Goal: Task Accomplishment & Management: Complete application form

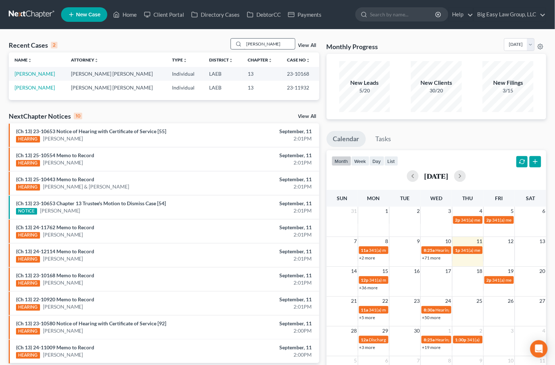
drag, startPoint x: 262, startPoint y: 43, endPoint x: 267, endPoint y: 44, distance: 5.1
click at [262, 43] on input "[PERSON_NAME]" at bounding box center [269, 44] width 51 height 11
drag, startPoint x: 267, startPoint y: 44, endPoint x: 200, endPoint y: 33, distance: 67.2
click at [200, 33] on div "Recent Cases 2 [PERSON_NAME] View All Name unfold_more expand_more expand_less …" at bounding box center [277, 218] width 555 height 378
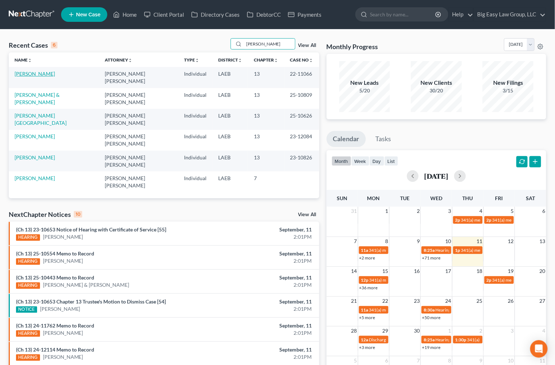
type input "lee"
click at [22, 76] on link "[PERSON_NAME]" at bounding box center [35, 74] width 40 height 6
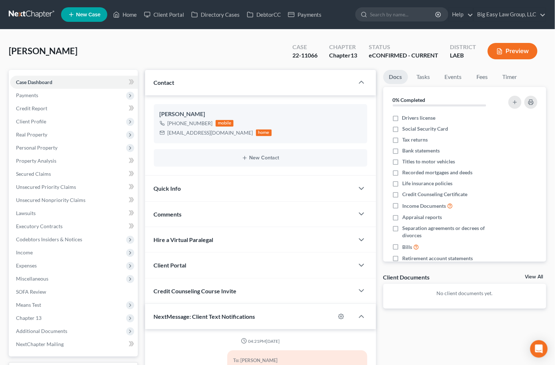
scroll to position [303, 0]
click at [202, 215] on div "Comments" at bounding box center [249, 214] width 209 height 25
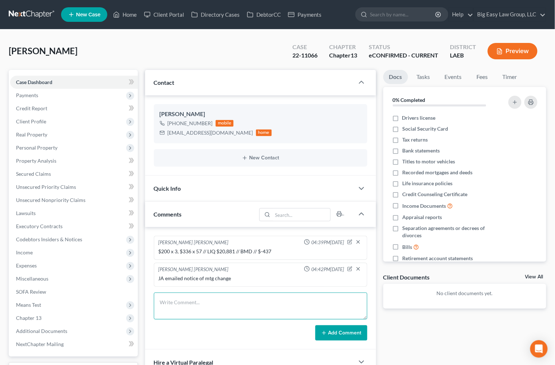
click at [200, 299] on textarea at bounding box center [261, 305] width 214 height 27
click at [224, 312] on textarea "Yolanda called - wants to do a small succession on her mom's house but JA said …" at bounding box center [261, 305] width 214 height 27
type textarea "Yolanda called - wants to do a small succession on her mom's house but JA said …"
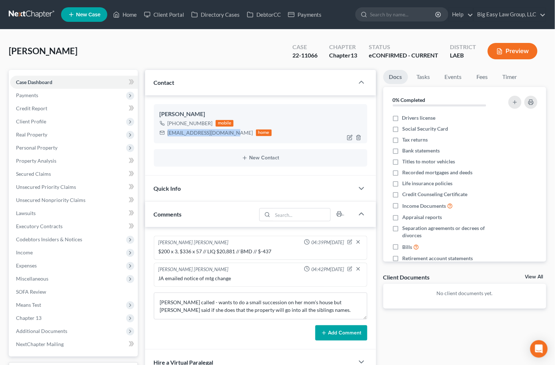
drag, startPoint x: 230, startPoint y: 132, endPoint x: 168, endPoint y: 136, distance: 62.3
click at [168, 136] on div "vanceyolanda86@gmail.com" at bounding box center [210, 132] width 85 height 7
copy div "vanceyolanda86@gmail.com"
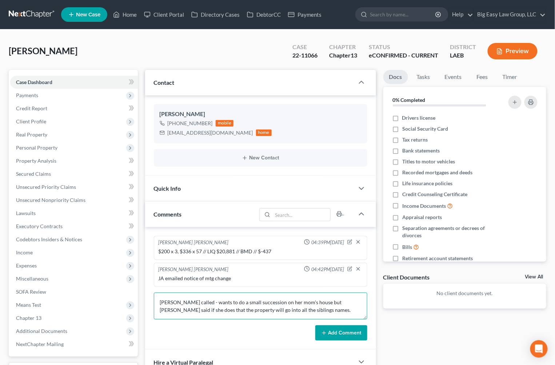
drag, startPoint x: 305, startPoint y: 314, endPoint x: 311, endPoint y: 316, distance: 6.6
click at [305, 314] on textarea "Yolanda called - wants to do a small succession on her mom's house but JA said …" at bounding box center [261, 305] width 214 height 27
drag, startPoint x: 328, startPoint y: 332, endPoint x: 323, endPoint y: 331, distance: 5.9
click at [328, 332] on button "Add Comment" at bounding box center [341, 332] width 52 height 15
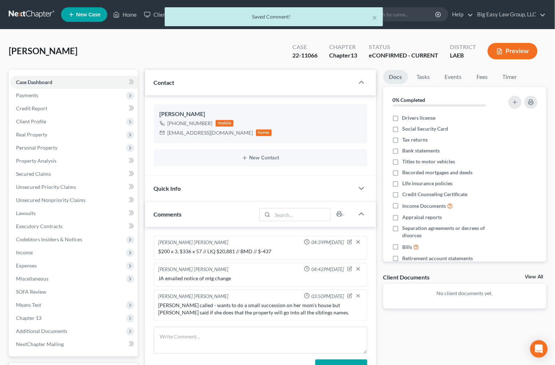
click at [122, 16] on div "× Saved Comment!" at bounding box center [273, 18] width 555 height 23
click at [122, 14] on div "× Saved Comment!" at bounding box center [273, 18] width 555 height 23
click at [373, 16] on button "×" at bounding box center [374, 17] width 5 height 9
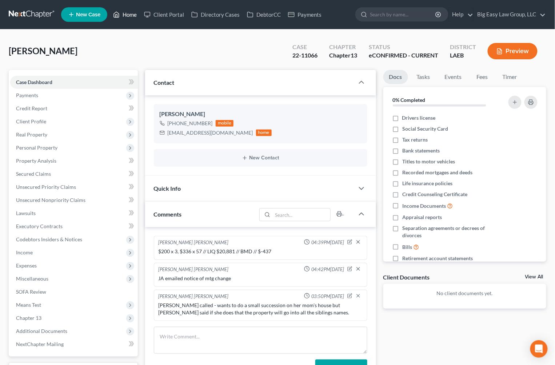
click at [136, 17] on link "Home" at bounding box center [124, 14] width 31 height 13
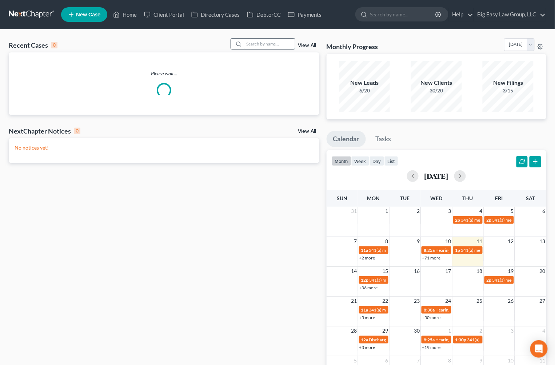
click at [247, 43] on input "search" at bounding box center [269, 44] width 51 height 11
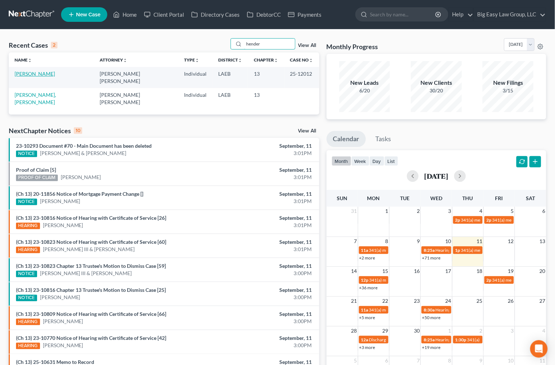
type input "hender"
click at [39, 73] on link "[PERSON_NAME]" at bounding box center [35, 74] width 40 height 6
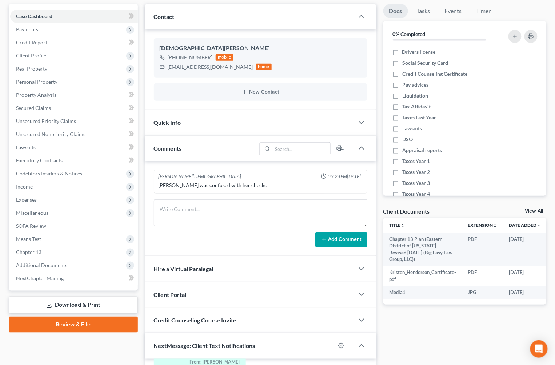
scroll to position [250, 0]
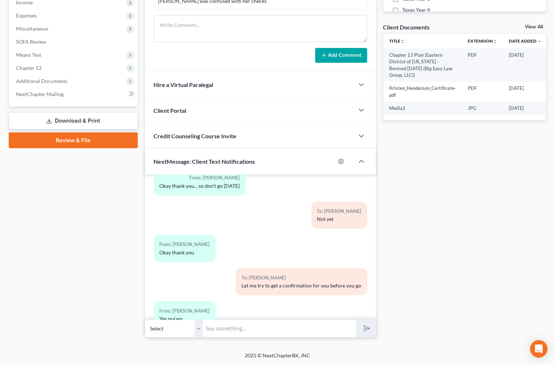
click at [280, 333] on input "text" at bounding box center [279, 329] width 153 height 18
click at [356, 320] on button "submit" at bounding box center [366, 328] width 20 height 17
type input "please call mannheim at 601-268-7550 to confirm if you can get your vehiclet"
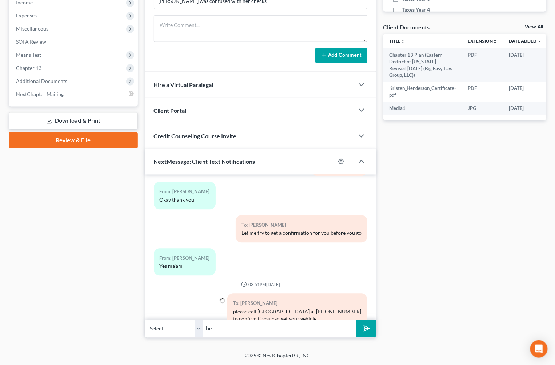
type input "h"
click at [323, 320] on input "the last 8 of your vin is RC264544" at bounding box center [279, 329] width 153 height 18
type input "the last 8 of your vin is RC264544"
click at [364, 327] on icon "submit" at bounding box center [366, 328] width 10 height 10
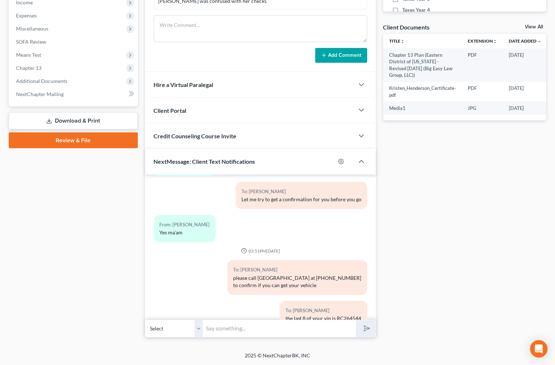
click at [309, 331] on input "text" at bounding box center [279, 329] width 153 height 18
type input "please call asap bc they may close at 4"
click at [356, 320] on button "submit" at bounding box center [366, 328] width 20 height 17
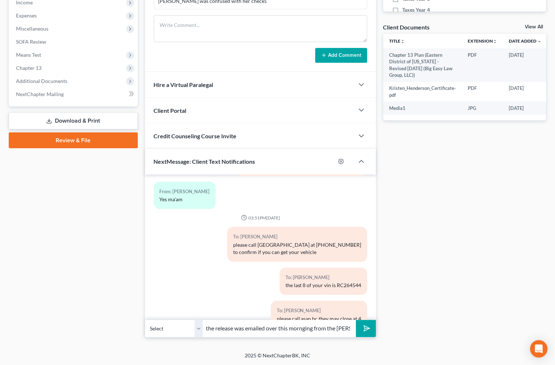
scroll to position [0, 5]
click at [300, 329] on input "the release was emailed over this mornging from the lender" at bounding box center [279, 329] width 153 height 18
type input "the release was emailed over this morning from the lender"
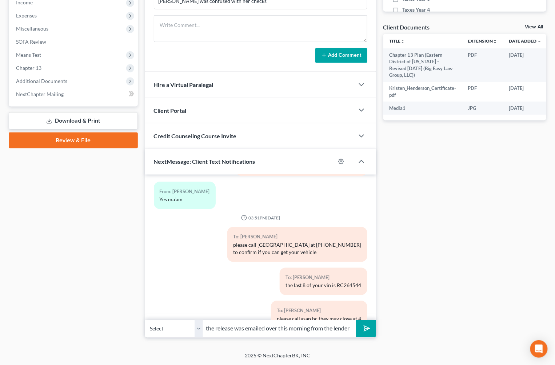
click at [363, 330] on icon "submit" at bounding box center [366, 328] width 10 height 10
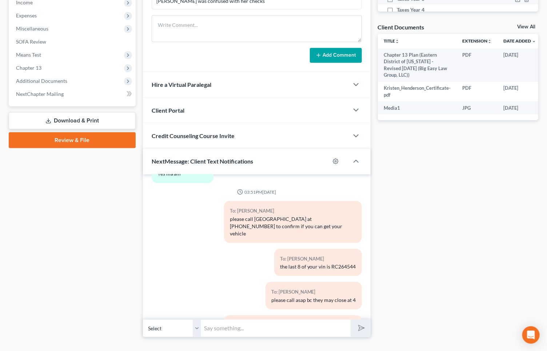
scroll to position [2443, 0]
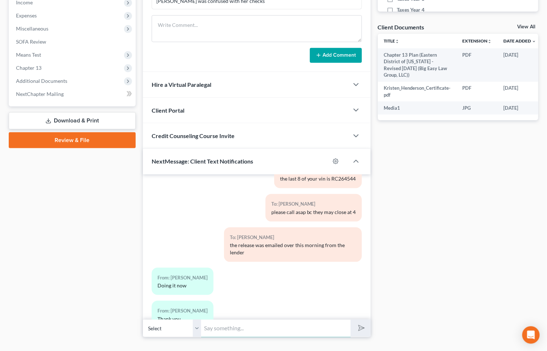
click at [254, 326] on input "text" at bounding box center [276, 329] width 150 height 18
drag, startPoint x: 240, startPoint y: 328, endPoint x: 215, endPoint y: 326, distance: 24.8
click at [215, 327] on input "also the checl was rejected." at bounding box center [276, 329] width 150 height 18
click at [285, 328] on input "also your check was rejected." at bounding box center [276, 329] width 150 height 18
type input "a"
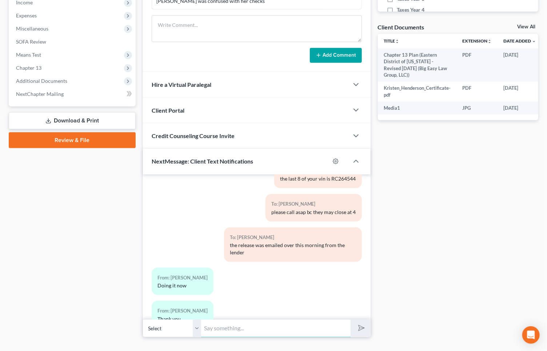
scroll to position [2543, 0]
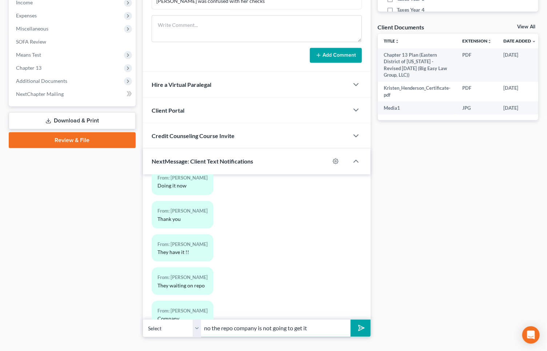
type input "no the repo company is not going to get it"
click at [351, 320] on button "submit" at bounding box center [361, 328] width 20 height 17
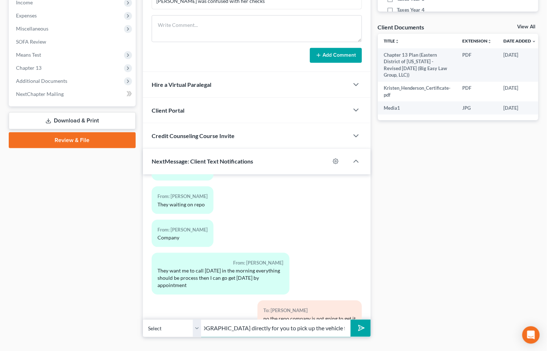
scroll to position [0, 76]
type input "the release was emailed to mannheim directly for you to pick up the vehicle fro…"
click at [351, 320] on button "submit" at bounding box center [361, 328] width 20 height 17
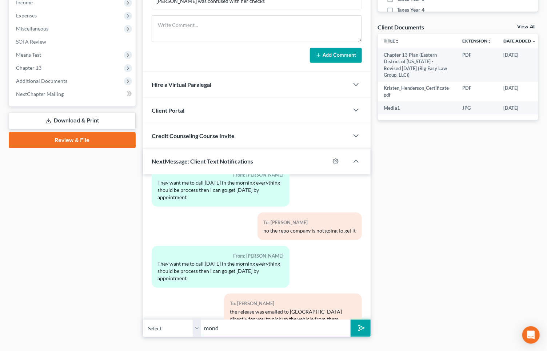
scroll to position [2745, 0]
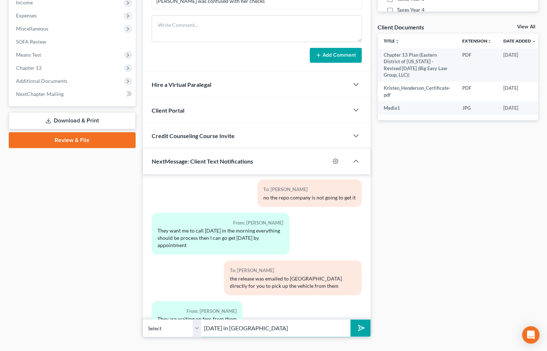
type input "monday in hattiesburg"
click at [351, 320] on button "submit" at bounding box center [361, 328] width 20 height 17
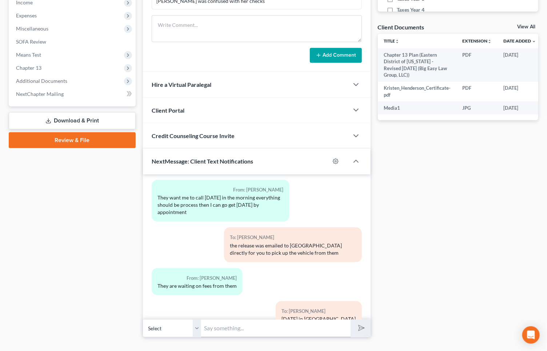
scroll to position [2812, 0]
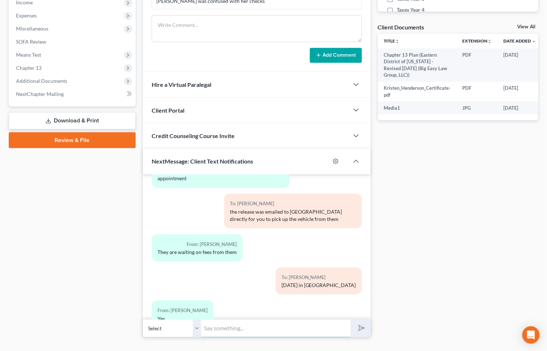
click at [243, 328] on input "text" at bounding box center [276, 329] width 150 height 18
type input "there are no fees. you do not pay anything."
click at [351, 320] on button "submit" at bounding box center [361, 328] width 20 height 17
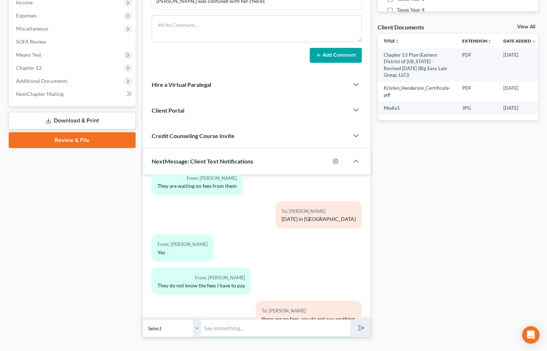
scroll to position [2945, 0]
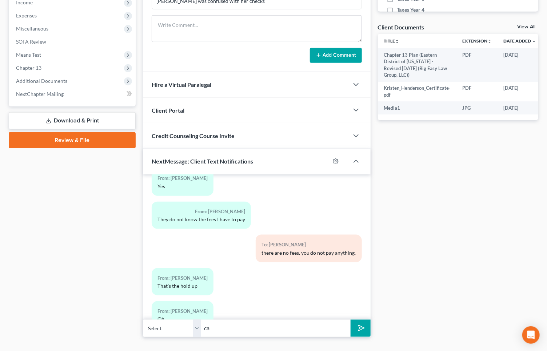
type input "c"
type input "please call me on a three way call with these people"
click at [351, 320] on button "submit" at bounding box center [361, 328] width 20 height 17
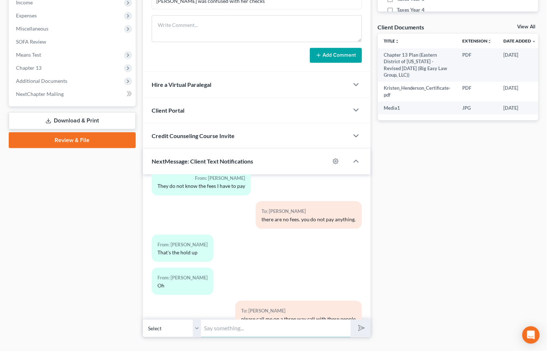
scroll to position [3011, 0]
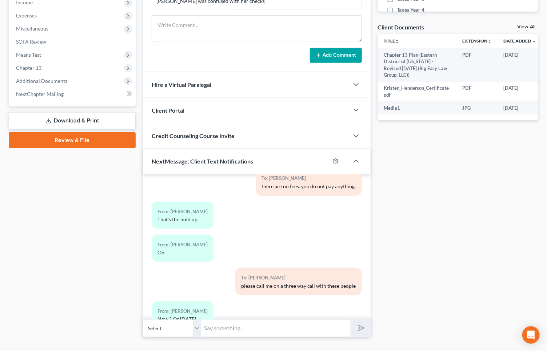
click at [278, 333] on input "text" at bounding box center [276, 329] width 150 height 18
type input "now"
click at [351, 320] on button "submit" at bounding box center [361, 328] width 20 height 17
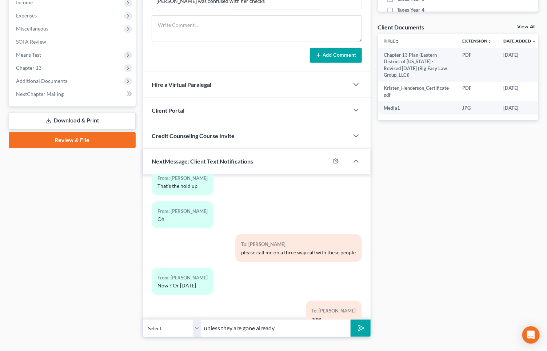
type input "unless they are gone already"
click at [351, 320] on button "submit" at bounding box center [361, 328] width 20 height 17
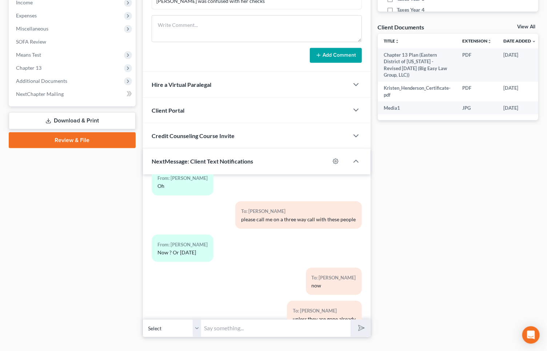
click at [37, 184] on div "Case Dashboard Payments Invoices Payments Payments Credit Report Client Profile" at bounding box center [72, 79] width 134 height 518
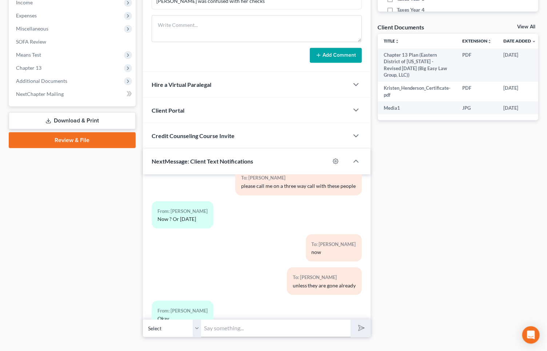
click at [268, 338] on div "Petition Navigation Case Dashboard Payments Invoices Payments Payments Credit R…" at bounding box center [274, 81] width 530 height 523
click at [268, 328] on input "text" at bounding box center [276, 329] width 150 height 18
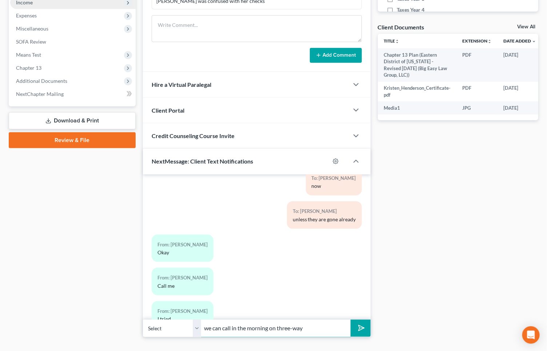
type input "we can call in the morning on three-way"
click at [351, 320] on button "submit" at bounding box center [361, 328] width 20 height 17
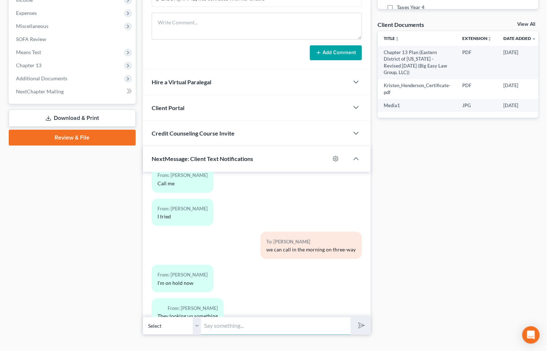
scroll to position [0, 0]
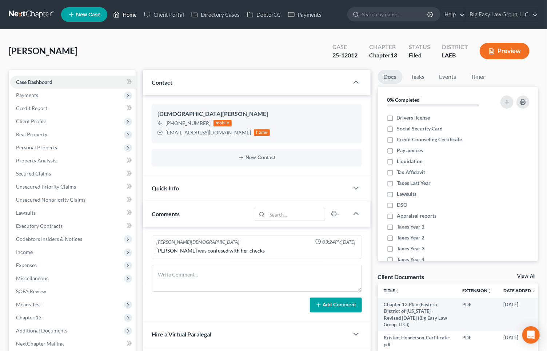
click at [124, 18] on link "Home" at bounding box center [124, 14] width 31 height 13
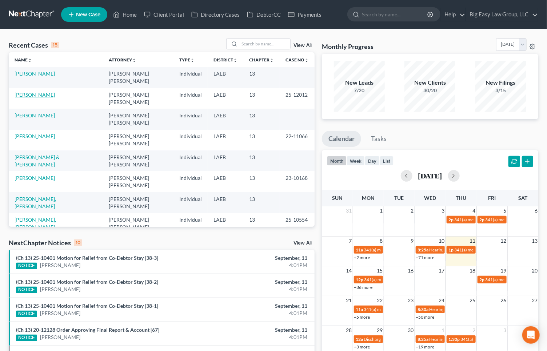
click at [47, 94] on link "[PERSON_NAME]" at bounding box center [35, 95] width 40 height 6
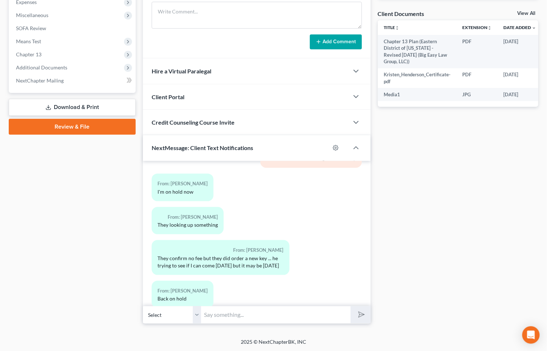
scroll to position [3358, 0]
click at [285, 315] on input "text" at bounding box center [276, 315] width 150 height 18
type input "ok - that sounds more promising than before."
click at [351, 307] on button "submit" at bounding box center [361, 315] width 20 height 17
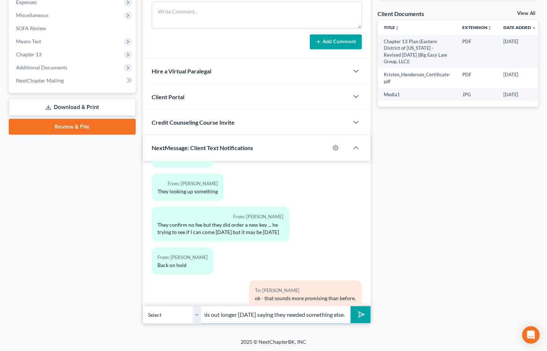
scroll to position [0, 151]
type input "I was worried when you said fee that they would drag this out longer on monday …"
click at [351, 307] on button "submit" at bounding box center [361, 315] width 20 height 17
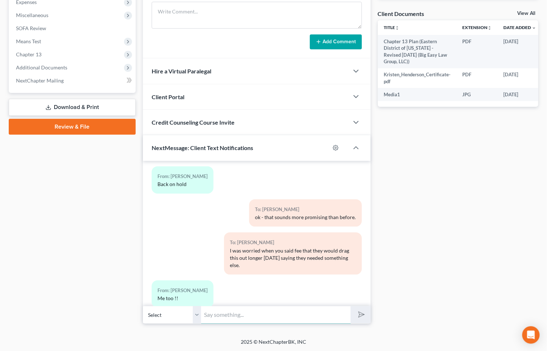
scroll to position [3513, 0]
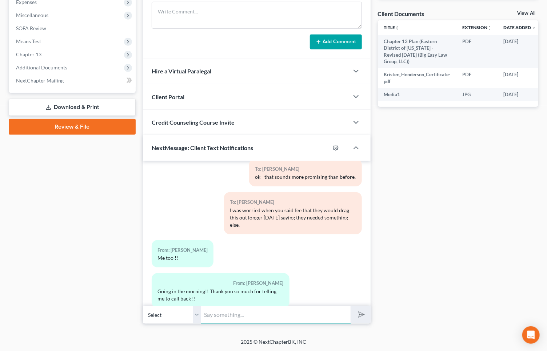
click at [270, 314] on input "text" at bounding box center [276, 315] width 150 height 18
type input "please let me know as soon as you have it!"
click at [351, 307] on button "submit" at bounding box center [361, 315] width 20 height 17
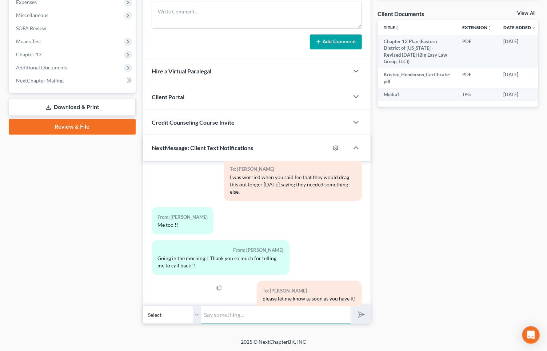
click at [304, 315] on input "text" at bounding box center [276, 315] width 150 height 18
click at [424, 246] on div "Docs Tasks Events Timer 0% Completed Nothing here yet! Drivers license Social S…" at bounding box center [458, 65] width 168 height 518
click at [288, 318] on input "text" at bounding box center [276, 315] width 150 height 18
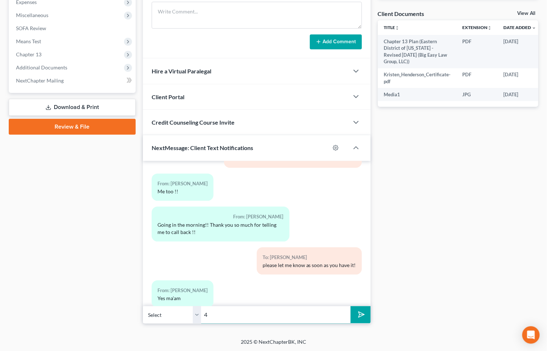
type input "4"
type input "also on a less exciting note, your check declined for insufficient funds."
click at [351, 307] on button "submit" at bounding box center [361, 315] width 20 height 17
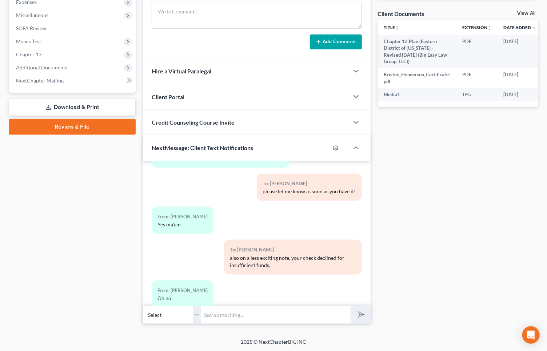
scroll to position [3720, 0]
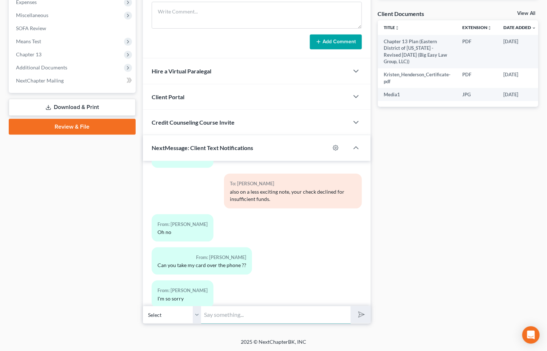
click at [236, 312] on input "text" at bounding box center [276, 315] width 150 height 18
click at [220, 312] on input "text" at bounding box center [276, 315] width 150 height 18
click at [391, 254] on div "Docs Tasks Events Timer 0% Completed Nothing here yet! Drivers license Social S…" at bounding box center [458, 65] width 168 height 518
click at [283, 318] on input "text" at bounding box center [276, 315] width 150 height 18
click at [399, 194] on div "Docs Tasks Events Timer 0% Completed Nothing here yet! Drivers license Social S…" at bounding box center [458, 65] width 168 height 518
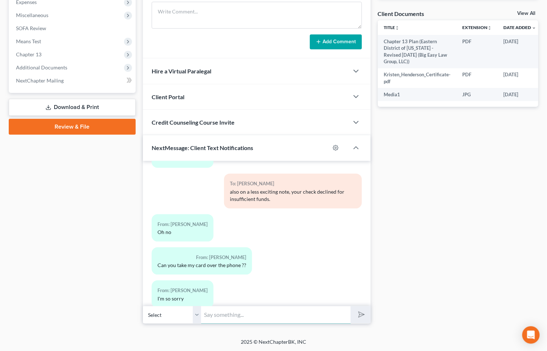
click at [263, 308] on input "text" at bounding box center [276, 315] width 150 height 18
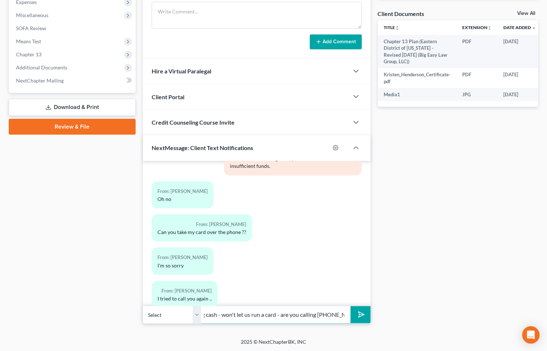
scroll to position [0, 67]
type input "We have to have you bring cash - won't let us run a card - are you calling 454-…"
click at [351, 307] on button "submit" at bounding box center [361, 315] width 20 height 17
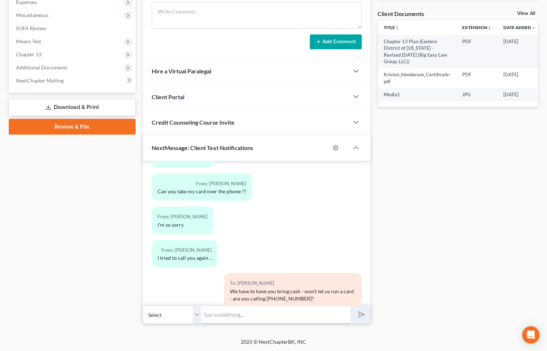
scroll to position [3860, 0]
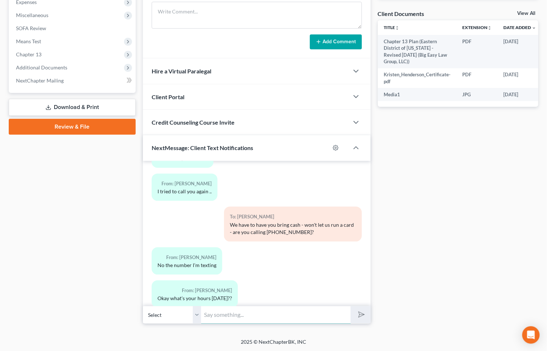
click at [283, 311] on input "text" at bounding box center [276, 315] width 150 height 18
type input "this number is only texts for your file -- tomorrow we are here 9-4"
click at [351, 307] on button "submit" at bounding box center [361, 315] width 20 height 17
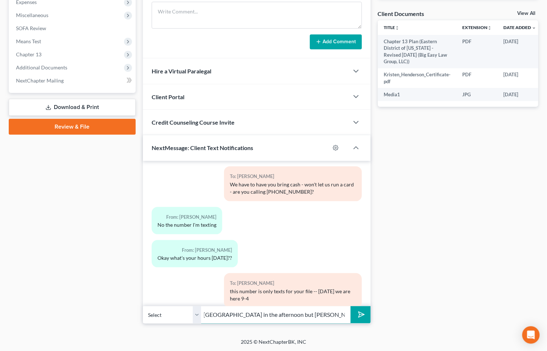
scroll to position [0, 23]
type input "Ill be in mandeville in the afternoon but lauren will be here all day"
click at [364, 314] on icon "submit" at bounding box center [360, 315] width 10 height 10
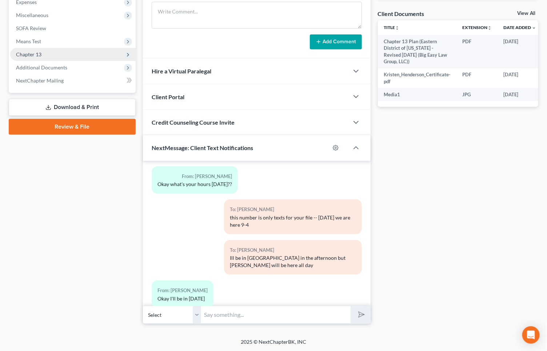
scroll to position [4007, 0]
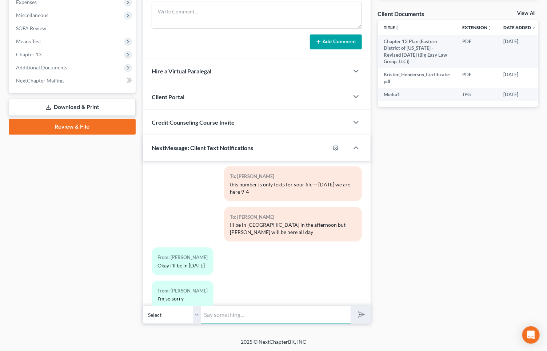
click at [235, 311] on input "text" at bounding box center [276, 315] width 150 height 18
click at [413, 240] on div "Docs Tasks Events Timer 0% Completed Nothing here yet! Drivers license Social S…" at bounding box center [458, 65] width 168 height 518
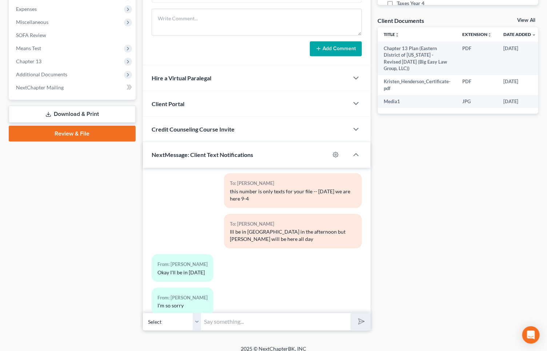
scroll to position [263, 0]
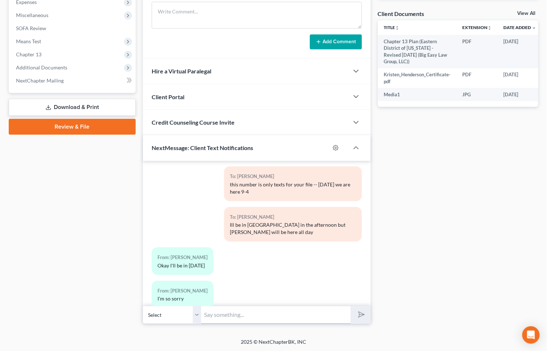
click at [287, 317] on input "text" at bounding box center [276, 315] width 150 height 18
type input "it will be ok - lets just hope everything goes smoothly with your car first"
click at [351, 307] on button "submit" at bounding box center [361, 315] width 20 height 17
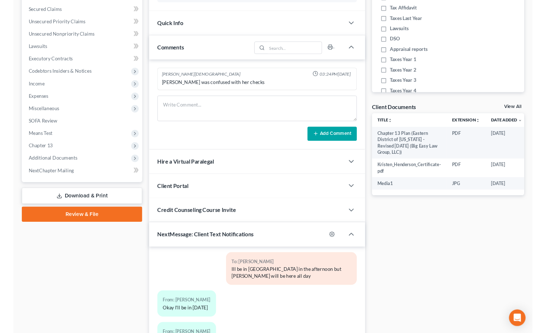
scroll to position [0, 0]
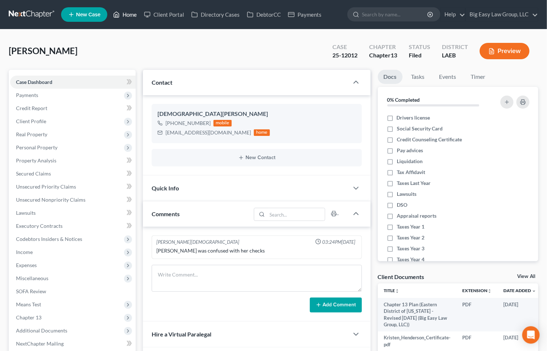
drag, startPoint x: 127, startPoint y: 15, endPoint x: 133, endPoint y: 17, distance: 6.6
click at [127, 15] on link "Home" at bounding box center [124, 14] width 31 height 13
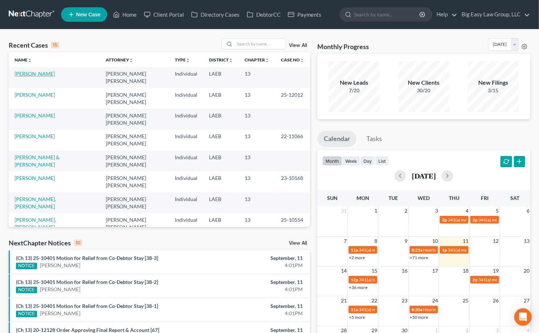
click at [27, 74] on link "[PERSON_NAME]" at bounding box center [35, 74] width 40 height 6
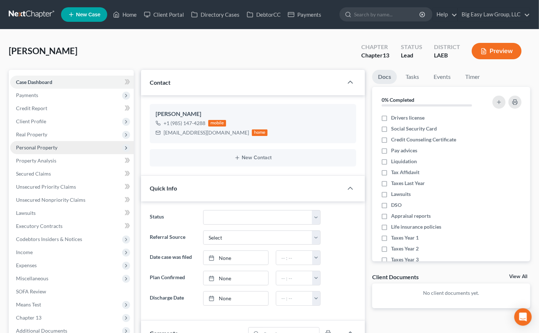
click at [78, 149] on span "Personal Property" at bounding box center [72, 147] width 124 height 13
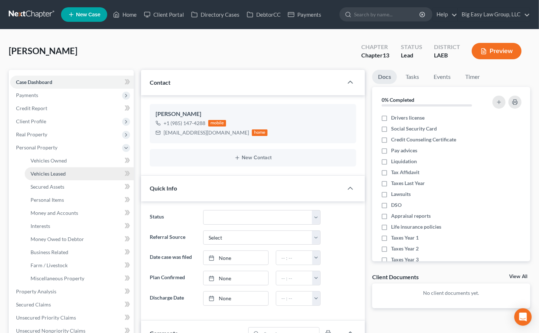
click at [95, 175] on link "Vehicles Leased" at bounding box center [79, 173] width 109 height 13
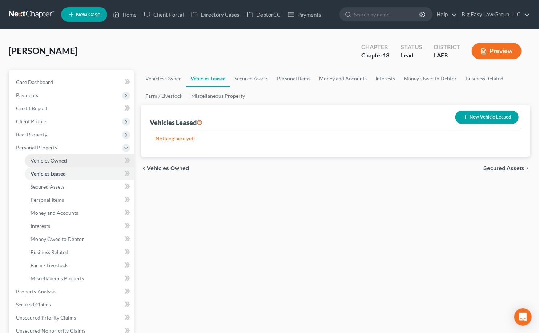
drag, startPoint x: 95, startPoint y: 160, endPoint x: 104, endPoint y: 158, distance: 10.1
click at [95, 160] on link "Vehicles Owned" at bounding box center [79, 160] width 109 height 13
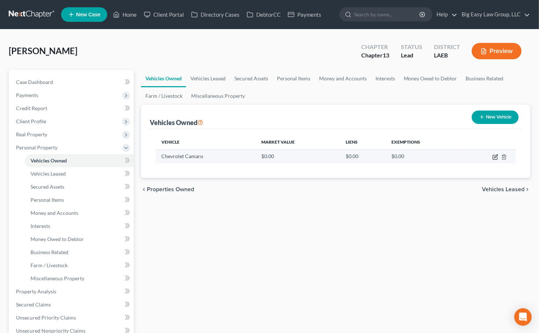
click at [495, 156] on icon "button" at bounding box center [496, 156] width 3 height 3
select select "0"
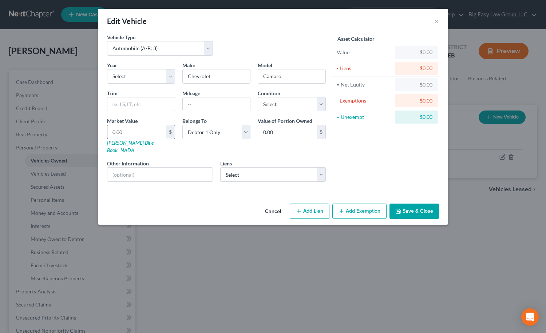
click at [148, 129] on input "0.00" at bounding box center [136, 132] width 59 height 14
type input "1"
type input "1.00"
type input "10"
type input "10.00"
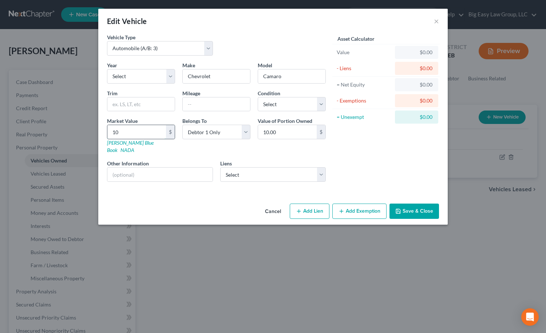
type input "102"
type input "102.00"
type input "1020"
type input "1,020.00"
type input "1,0200"
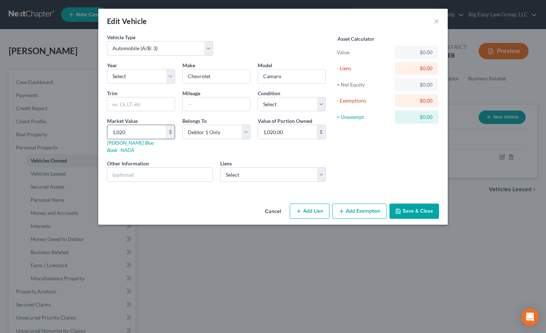
type input "10,200.00"
type input "1,0200"
click at [218, 110] on input "text" at bounding box center [216, 104] width 67 height 14
type input "156986"
click at [413, 214] on div "Cancel Add Lien Add Lease Add Exemption Save & Close" at bounding box center [272, 213] width 349 height 24
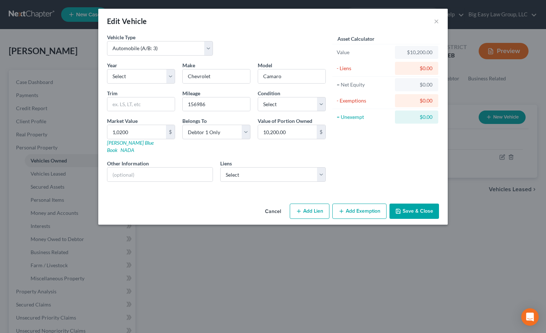
click at [415, 204] on button "Save & Close" at bounding box center [413, 211] width 49 height 15
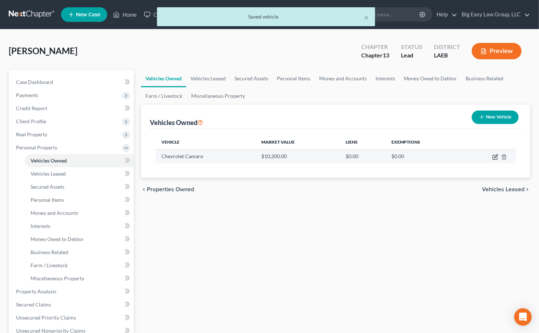
click at [494, 156] on icon "button" at bounding box center [496, 157] width 6 height 6
select select "0"
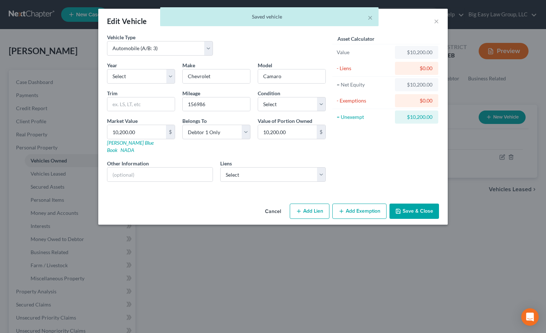
click at [362, 204] on button "Add Exemption" at bounding box center [359, 211] width 54 height 15
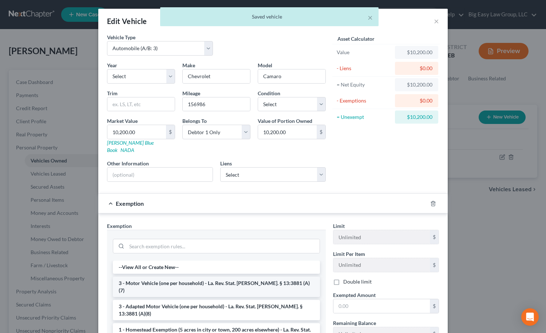
click at [242, 277] on li "3 - Motor Vehicle (one per household) - La. Rev. Stat. Ann. § 13:3881 (A)(7)" at bounding box center [216, 287] width 207 height 20
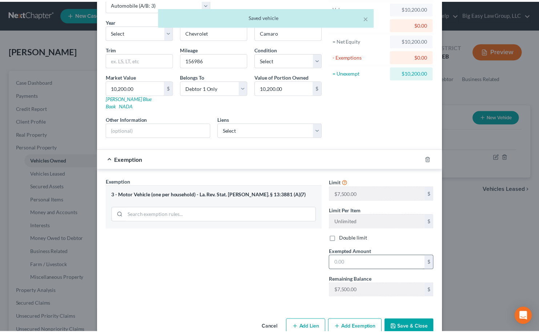
scroll to position [55, 0]
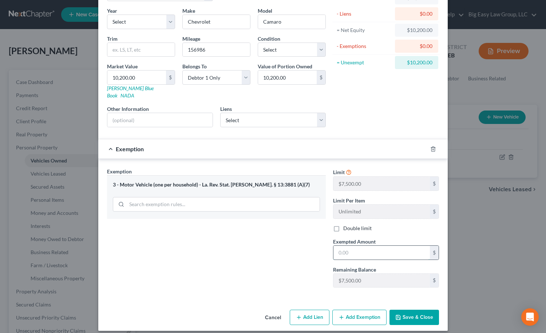
click at [361, 248] on input "text" at bounding box center [381, 253] width 96 height 14
type input "7,500"
click at [410, 310] on button "Save & Close" at bounding box center [413, 317] width 49 height 15
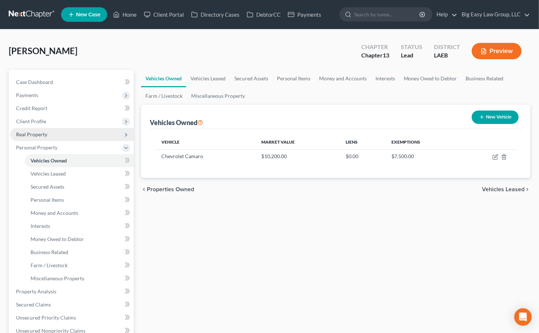
click at [76, 135] on span "Real Property" at bounding box center [72, 134] width 124 height 13
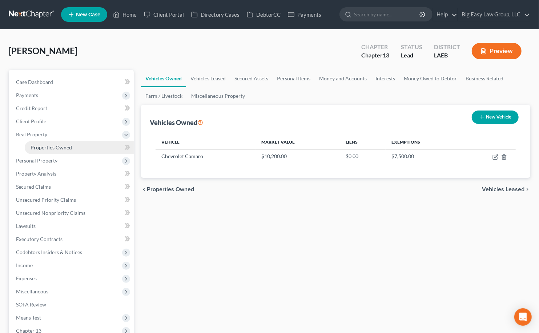
click at [82, 142] on link "Properties Owned" at bounding box center [79, 147] width 109 height 13
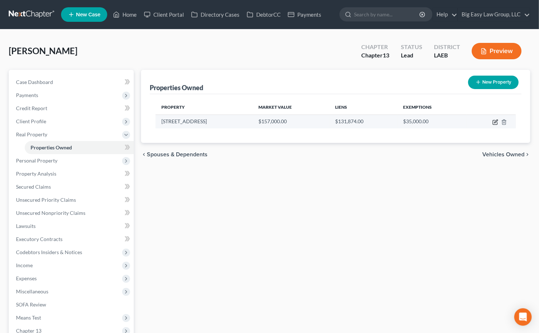
click at [496, 121] on icon "button" at bounding box center [496, 122] width 6 height 6
select select "19"
select select "0"
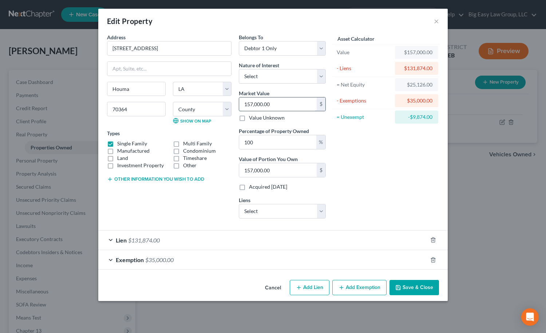
drag, startPoint x: 257, startPoint y: 103, endPoint x: 260, endPoint y: 104, distance: 3.7
click at [257, 103] on input "157,000.00" at bounding box center [277, 104] width 77 height 14
click at [260, 105] on input "157,000.00" at bounding box center [277, 104] width 77 height 14
click at [255, 101] on input "157,000.00" at bounding box center [277, 104] width 77 height 14
type input "157,00.00"
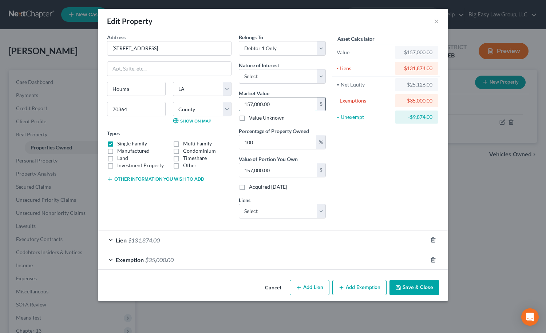
type input "15,700.00"
type input "157,100.00"
click at [417, 290] on button "Save & Close" at bounding box center [413, 287] width 49 height 15
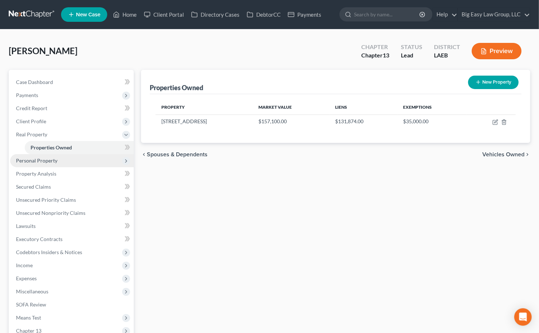
click at [89, 159] on span "Personal Property" at bounding box center [72, 160] width 124 height 13
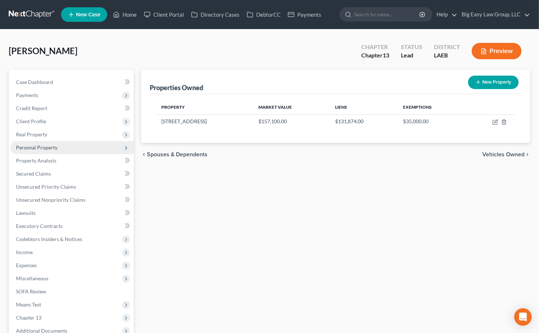
click at [77, 152] on span "Personal Property" at bounding box center [72, 147] width 124 height 13
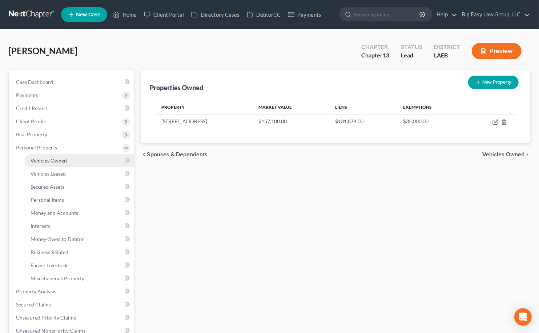
click at [76, 163] on link "Vehicles Owned" at bounding box center [79, 160] width 109 height 13
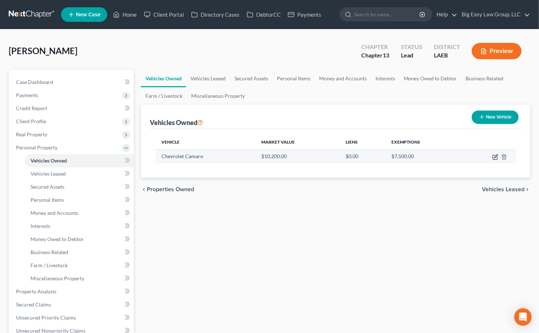
click at [497, 156] on icon "button" at bounding box center [496, 157] width 6 height 6
select select "0"
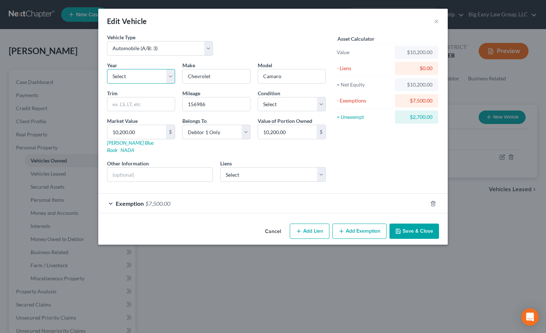
click at [153, 75] on select "Select 2026 2025 2024 2023 2022 2021 2020 2019 2018 2017 2016 2015 2014 2013 20…" at bounding box center [141, 76] width 68 height 15
select select "14"
click at [107, 69] on select "Select 2026 2025 2024 2023 2022 2021 2020 2019 2018 2017 2016 2015 2014 2013 20…" at bounding box center [141, 76] width 68 height 15
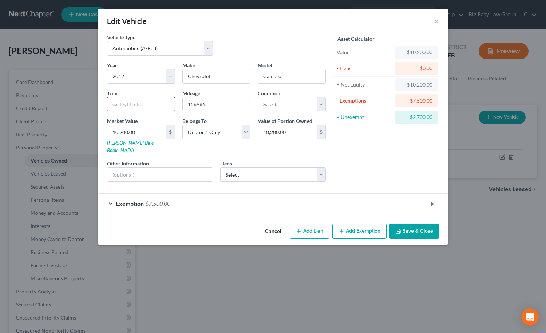
click at [165, 105] on input "text" at bounding box center [140, 104] width 67 height 14
type input "2LT"
click at [298, 100] on select "Select Excellent Very Good Good Fair Poor" at bounding box center [292, 104] width 68 height 15
select select "3"
click at [258, 97] on select "Select Excellent Very Good Good Fair Poor" at bounding box center [292, 104] width 68 height 15
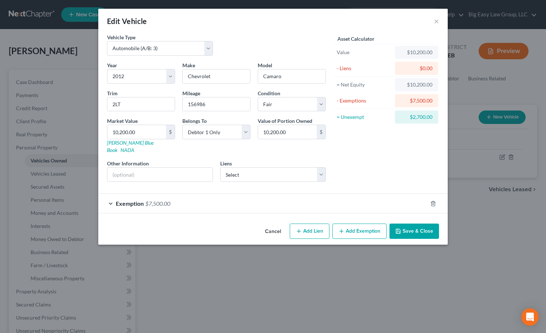
click at [418, 224] on button "Save & Close" at bounding box center [413, 231] width 49 height 15
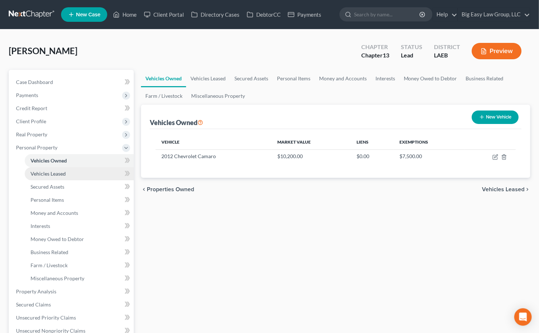
drag, startPoint x: 99, startPoint y: 170, endPoint x: 97, endPoint y: 175, distance: 5.3
click at [99, 170] on link "Vehicles Leased" at bounding box center [79, 173] width 109 height 13
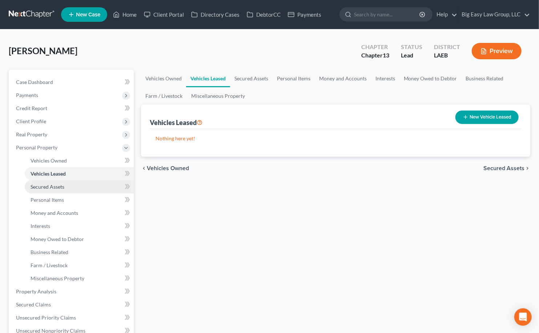
click at [95, 180] on link "Secured Assets" at bounding box center [79, 186] width 109 height 13
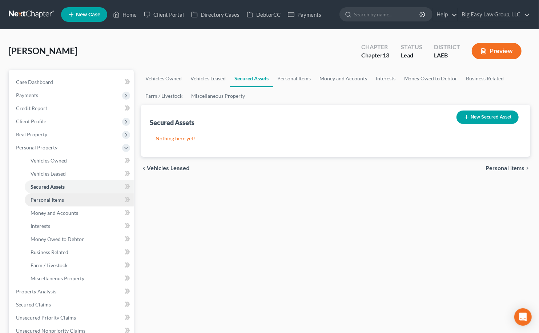
click at [92, 195] on link "Personal Items" at bounding box center [79, 200] width 109 height 13
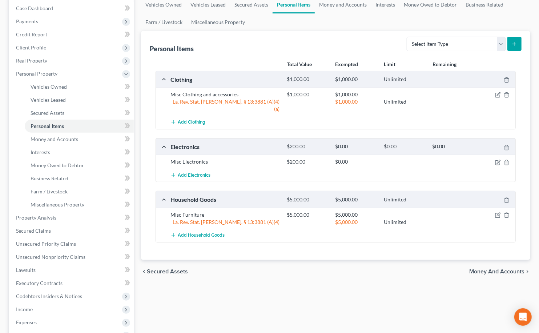
scroll to position [68, 0]
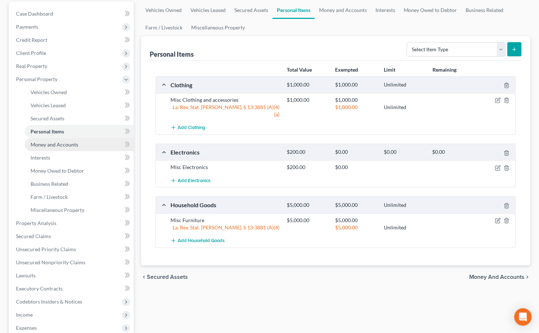
drag, startPoint x: 52, startPoint y: 143, endPoint x: 62, endPoint y: 141, distance: 10.0
click at [53, 143] on span "Money and Accounts" at bounding box center [55, 145] width 48 height 6
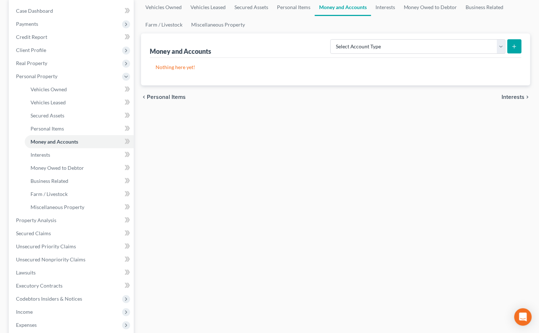
scroll to position [73, 0]
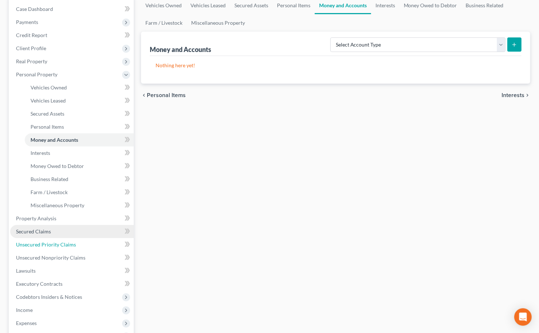
drag, startPoint x: 82, startPoint y: 246, endPoint x: 88, endPoint y: 240, distance: 8.5
click at [82, 246] on link "Unsecured Priority Claims" at bounding box center [72, 244] width 124 height 13
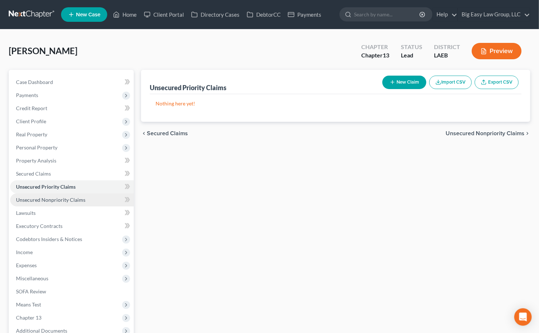
click at [111, 203] on link "Unsecured Nonpriority Claims" at bounding box center [72, 200] width 124 height 13
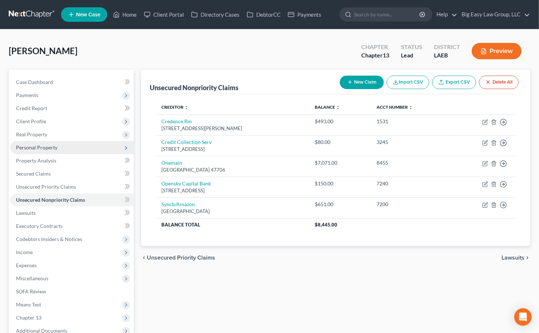
click at [60, 148] on span "Personal Property" at bounding box center [72, 147] width 124 height 13
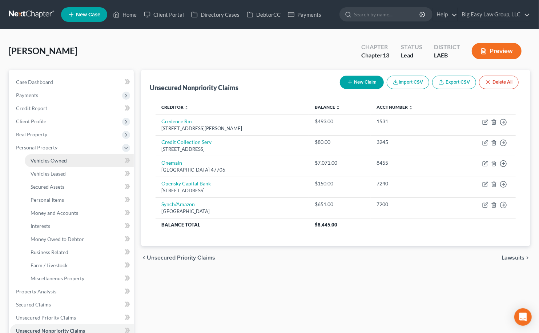
click at [97, 157] on link "Vehicles Owned" at bounding box center [79, 160] width 109 height 13
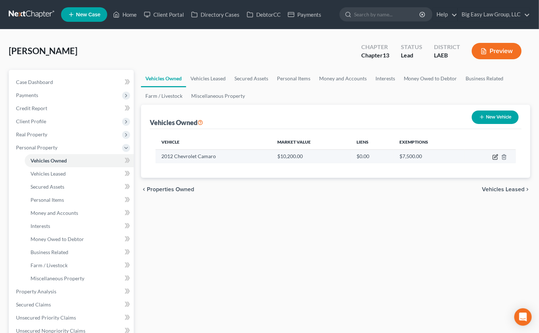
click at [496, 154] on icon "button" at bounding box center [496, 157] width 6 height 6
select select "0"
select select "14"
select select "3"
select select "0"
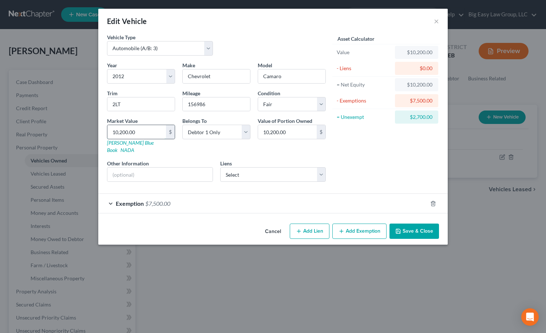
click at [144, 129] on input "10,200.00" at bounding box center [136, 132] width 59 height 14
type input "6"
type input "6.00"
type input "62"
type input "62.00"
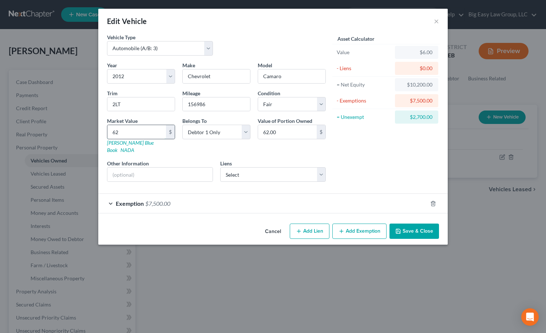
type input "624"
type input "624.00"
type input "6246"
type input "6,246.00"
type input "6,246"
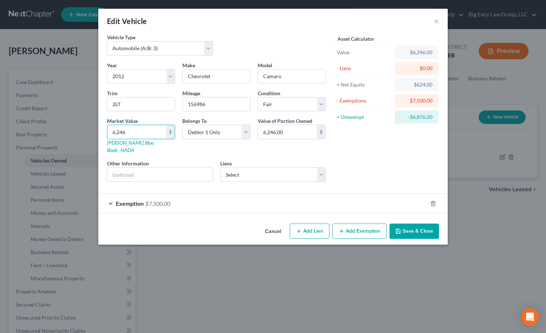
click at [405, 227] on button "Save & Close" at bounding box center [413, 231] width 49 height 15
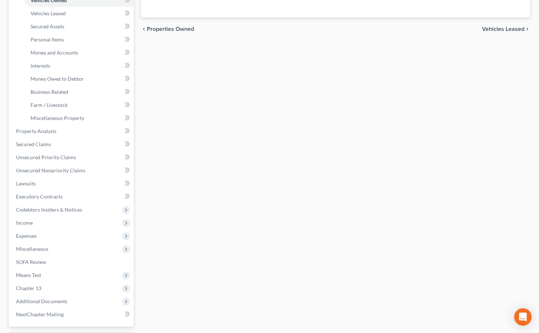
scroll to position [167, 0]
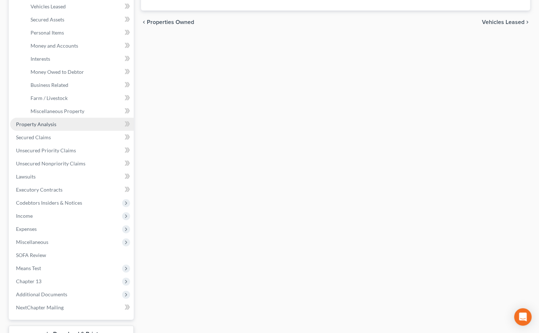
click at [57, 123] on link "Property Analysis" at bounding box center [72, 124] width 124 height 13
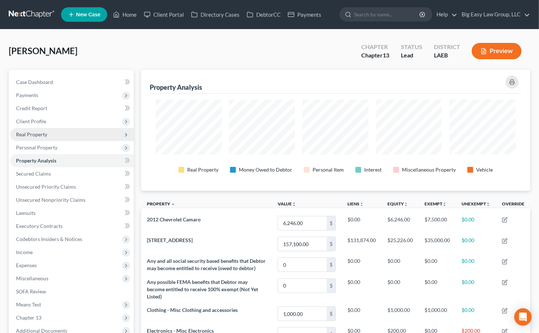
click at [88, 131] on span "Real Property" at bounding box center [72, 134] width 124 height 13
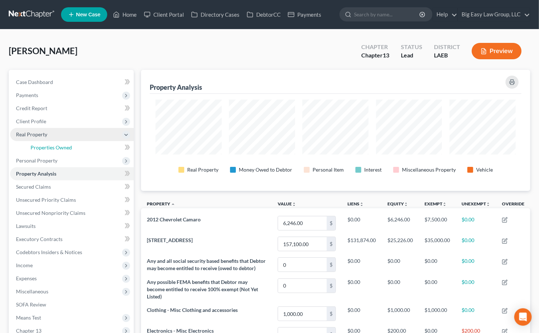
drag, startPoint x: 90, startPoint y: 144, endPoint x: 116, endPoint y: 139, distance: 26.3
click at [91, 143] on link "Properties Owned" at bounding box center [79, 147] width 109 height 13
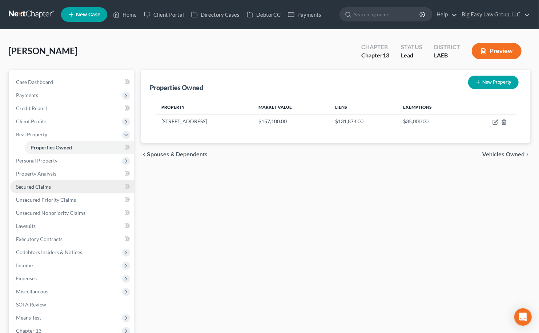
click at [87, 189] on link "Secured Claims" at bounding box center [72, 186] width 124 height 13
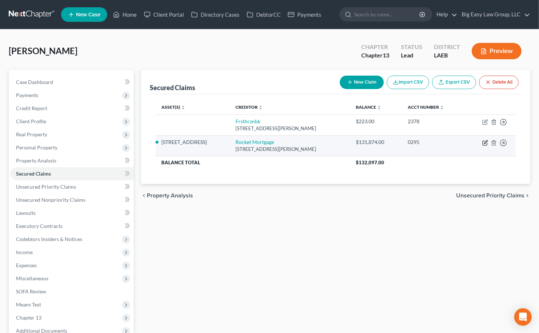
click at [486, 143] on icon "button" at bounding box center [486, 143] width 6 height 6
select select "23"
select select "0"
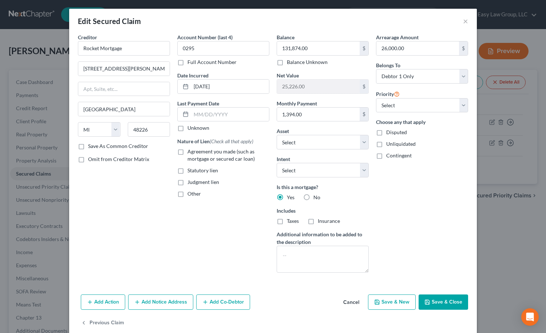
drag, startPoint x: 177, startPoint y: 152, endPoint x: 291, endPoint y: 202, distance: 124.5
click at [187, 153] on label "Agreement you made (such as mortgage or secured car loan)" at bounding box center [228, 155] width 82 height 15
click at [190, 153] on input "Agreement you made (such as mortgage or secured car loan)" at bounding box center [192, 150] width 5 height 5
checkbox input "true"
click at [287, 220] on span "Taxes" at bounding box center [293, 221] width 12 height 6
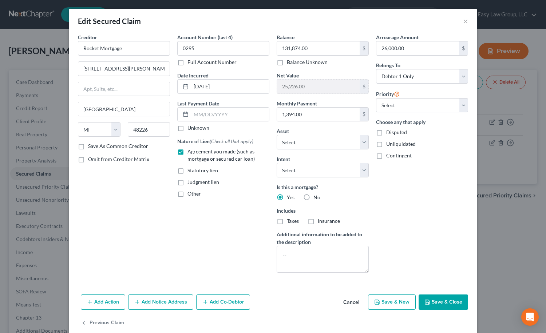
click at [290, 220] on input "Taxes" at bounding box center [292, 220] width 5 height 5
checkbox input "true"
click at [318, 222] on label "Insurance" at bounding box center [329, 221] width 22 height 7
click at [320, 222] on input "Insurance" at bounding box center [322, 220] width 5 height 5
checkbox input "true"
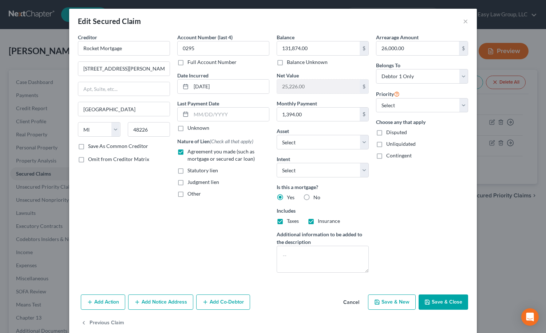
click at [434, 304] on button "Save & Close" at bounding box center [442, 302] width 49 height 15
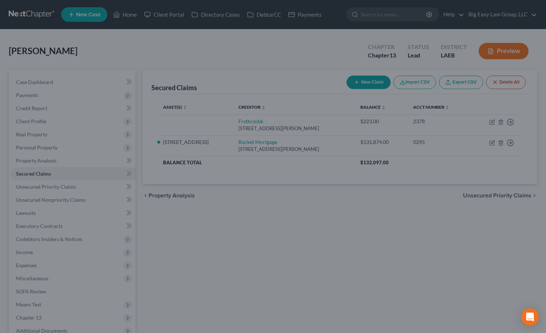
select select "2"
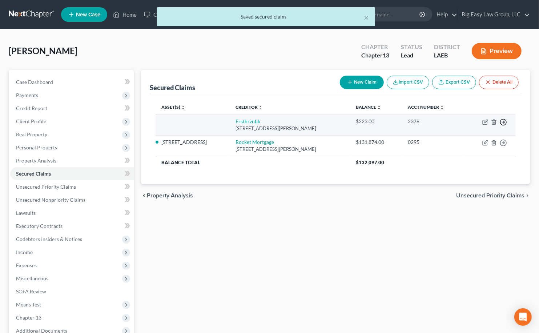
click at [504, 120] on icon "button" at bounding box center [503, 122] width 7 height 7
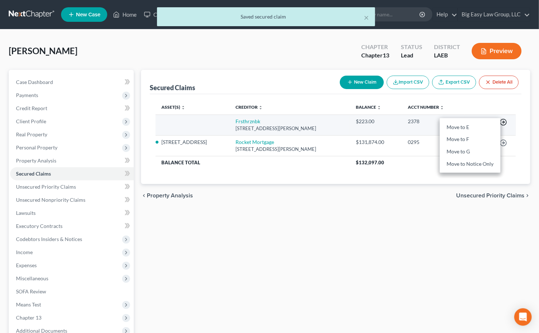
click at [504, 120] on icon "button" at bounding box center [503, 122] width 7 height 7
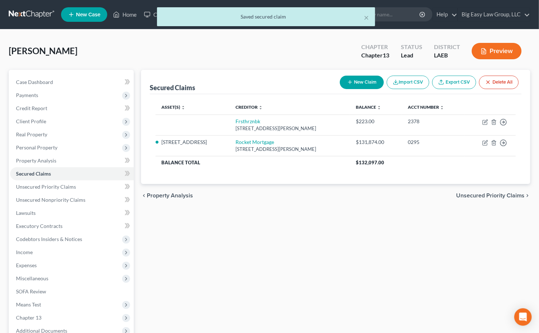
drag, startPoint x: 437, startPoint y: 214, endPoint x: 323, endPoint y: 206, distance: 113.8
click at [424, 215] on div "Secured Claims New Claim Import CSV Export CSV Delete All Asset(s) expand_more …" at bounding box center [336, 234] width 397 height 328
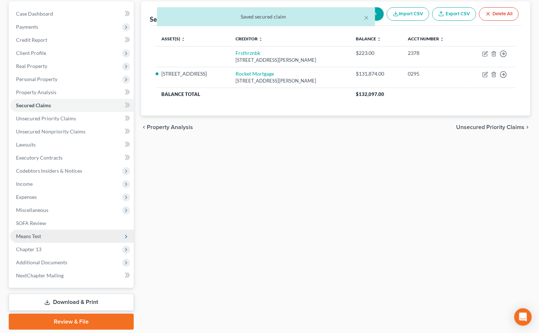
scroll to position [69, 0]
click at [81, 230] on span "Means Test" at bounding box center [72, 235] width 124 height 13
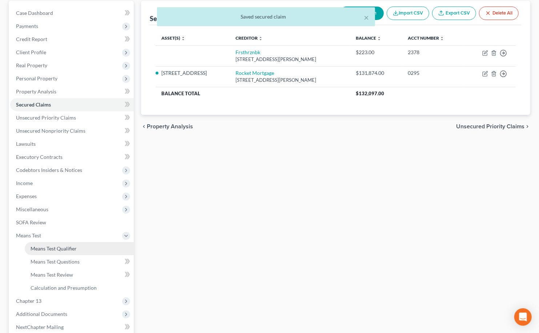
click at [104, 242] on link "Means Test Qualifier" at bounding box center [79, 248] width 109 height 13
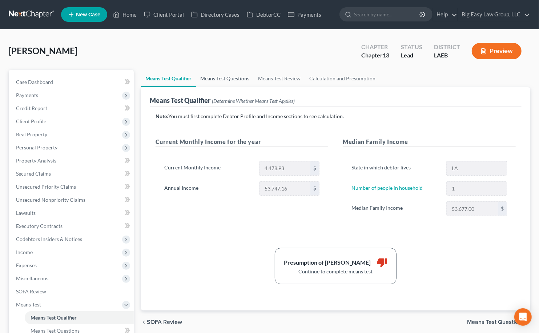
click at [238, 83] on link "Means Test Questions" at bounding box center [225, 78] width 58 height 17
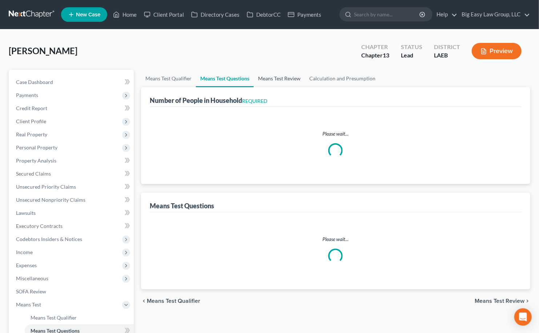
select select "0"
select select "60"
select select "1"
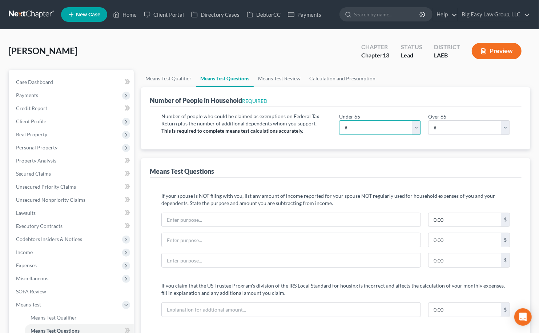
click at [384, 134] on select "# 0 1 2 3 4 5 6 7 8 9 10" at bounding box center [380, 127] width 82 height 15
select select "1"
click at [339, 120] on select "# 0 1 2 3 4 5 6 7 8 9 10" at bounding box center [380, 127] width 82 height 15
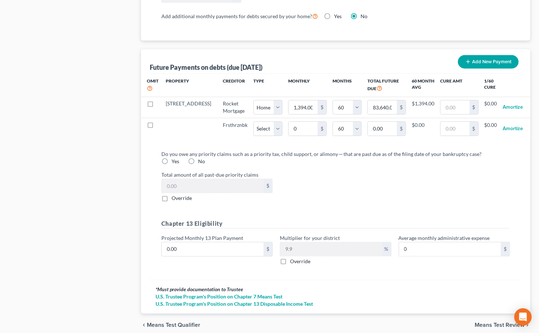
scroll to position [690, 0]
drag, startPoint x: 166, startPoint y: 168, endPoint x: 291, endPoint y: 201, distance: 129.6
click at [198, 165] on label "No" at bounding box center [201, 161] width 7 height 7
click at [201, 162] on input "No" at bounding box center [203, 160] width 5 height 5
radio input "true"
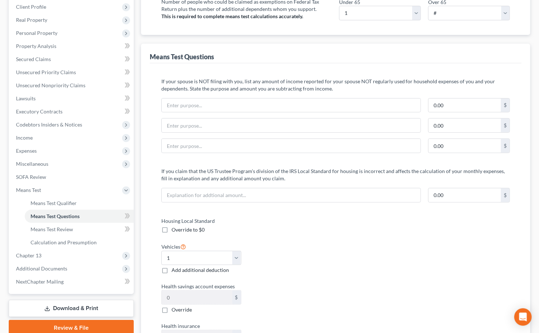
scroll to position [0, 0]
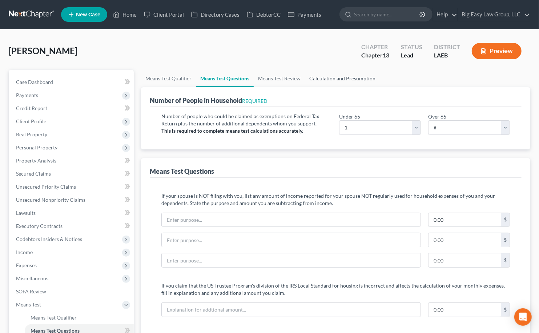
click at [354, 81] on link "Calculation and Presumption" at bounding box center [342, 78] width 75 height 17
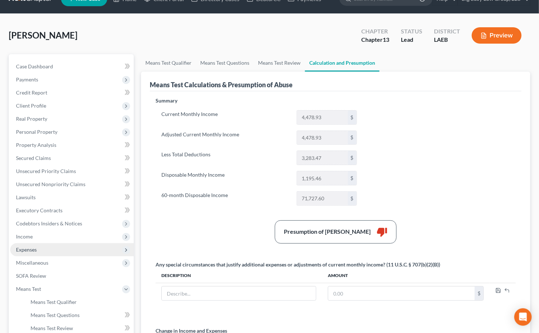
scroll to position [17, 0]
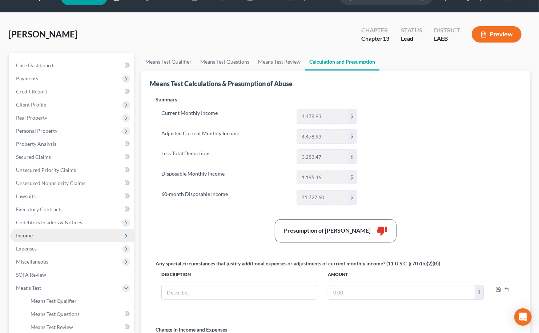
click at [58, 238] on span "Income" at bounding box center [72, 235] width 124 height 13
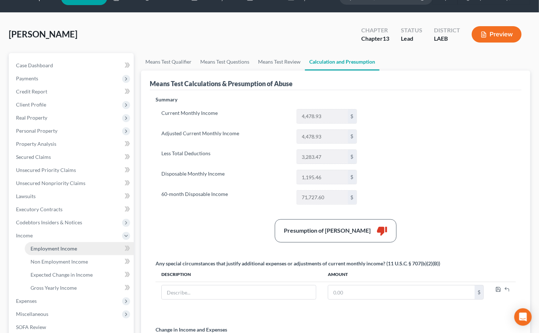
click at [89, 244] on link "Employment Income" at bounding box center [79, 248] width 109 height 13
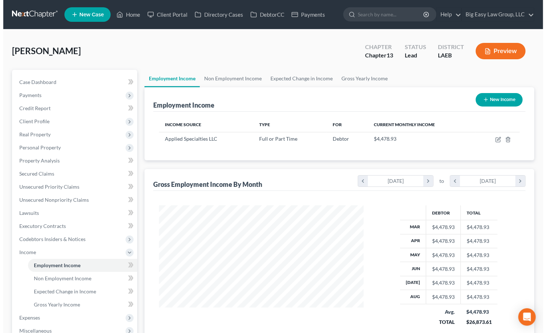
scroll to position [130, 219]
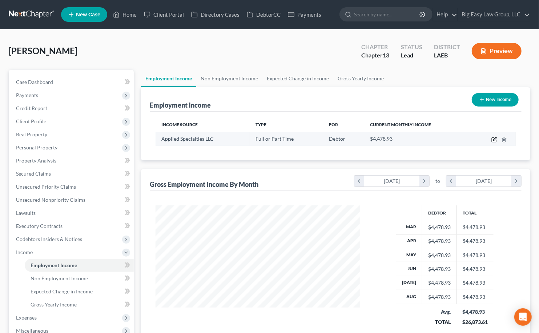
click at [492, 137] on icon "button" at bounding box center [495, 140] width 6 height 6
select select "0"
select select "19"
select select "2"
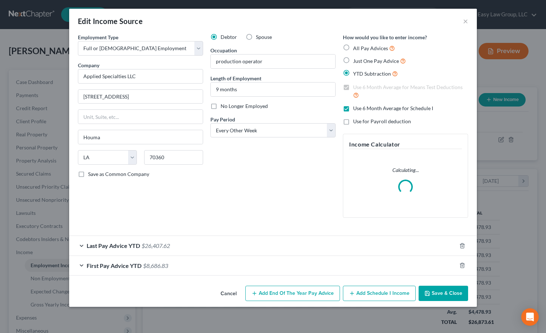
scroll to position [130, 221]
click at [159, 243] on span "$26,407.62" at bounding box center [156, 245] width 28 height 7
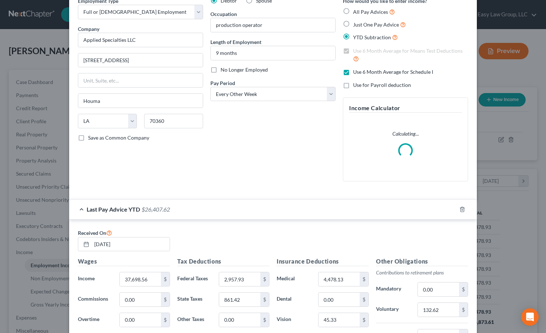
scroll to position [190, 0]
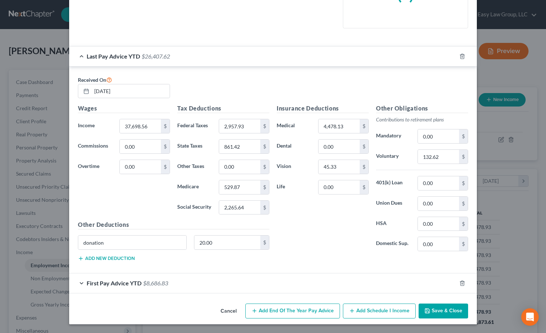
click at [146, 288] on div "First Pay Advice YTD $8,686.83" at bounding box center [262, 283] width 387 height 19
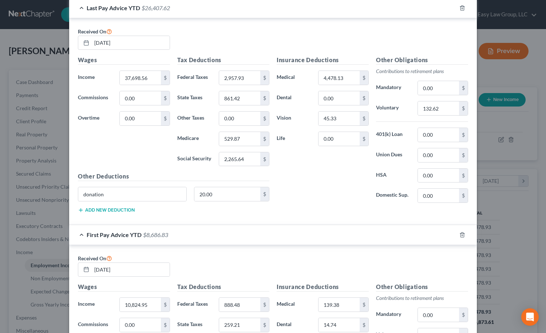
scroll to position [237, 0]
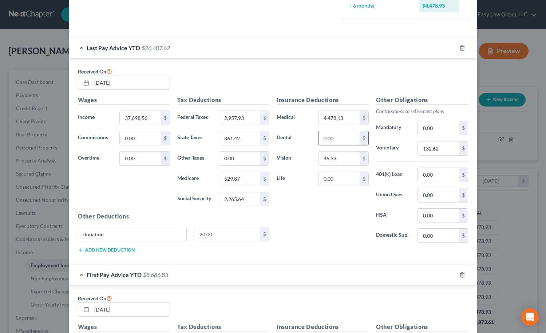
click at [341, 138] on input "0.00" at bounding box center [338, 138] width 41 height 14
type input "110.55"
click at [341, 116] on input "4,478.13" at bounding box center [338, 118] width 41 height 14
drag, startPoint x: 349, startPoint y: 119, endPoint x: 314, endPoint y: 114, distance: 35.3
click at [314, 114] on div "4,478.13 $" at bounding box center [343, 118] width 58 height 15
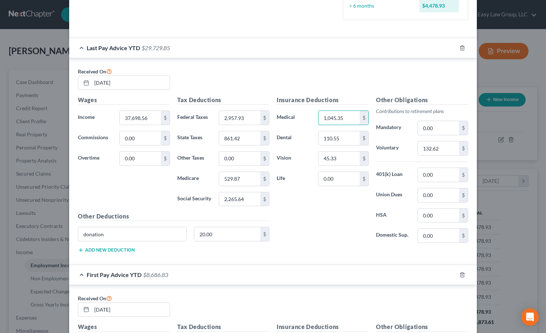
type input "1,045.35"
click at [342, 160] on input "45.33" at bounding box center [338, 159] width 41 height 14
click at [324, 83] on div "Received On 08/29/2025" at bounding box center [272, 81] width 397 height 29
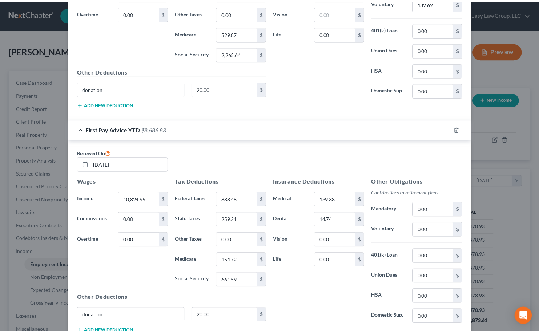
scroll to position [437, 0]
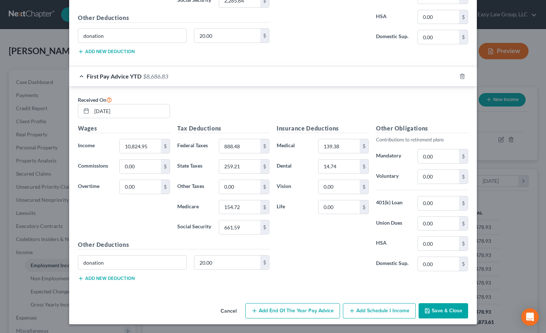
drag, startPoint x: 437, startPoint y: 308, endPoint x: 427, endPoint y: 284, distance: 25.0
click at [437, 308] on button "Save & Close" at bounding box center [442, 310] width 49 height 15
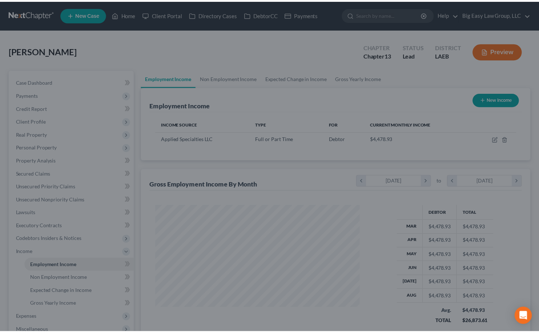
scroll to position [363654, 363565]
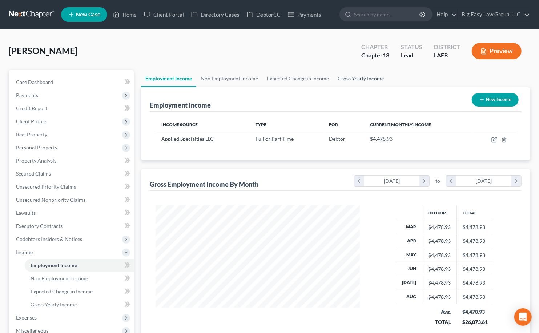
click at [340, 74] on link "Gross Yearly Income" at bounding box center [361, 78] width 55 height 17
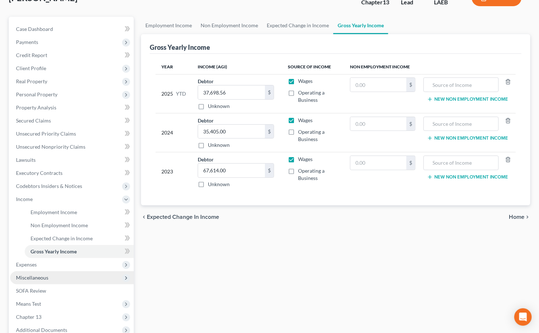
scroll to position [53, 0]
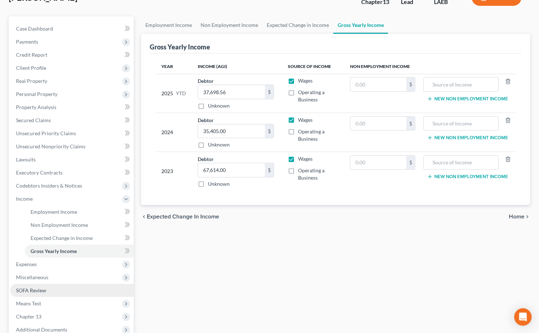
click at [94, 295] on link "SOFA Review" at bounding box center [72, 290] width 124 height 13
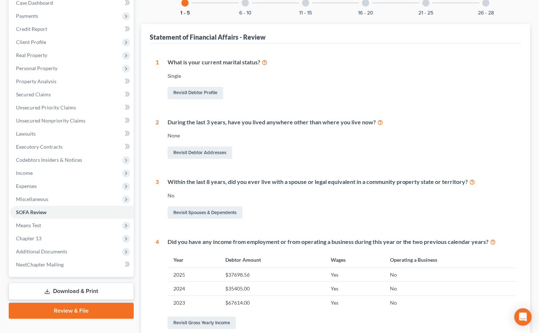
scroll to position [147, 0]
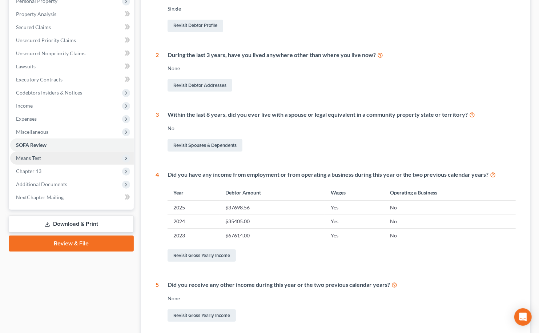
click at [60, 158] on span "Means Test" at bounding box center [72, 158] width 124 height 13
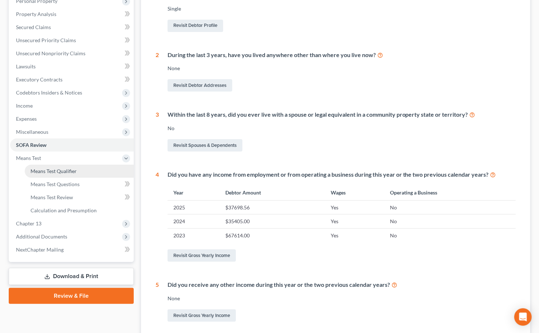
click at [71, 168] on span "Means Test Qualifier" at bounding box center [54, 171] width 46 height 6
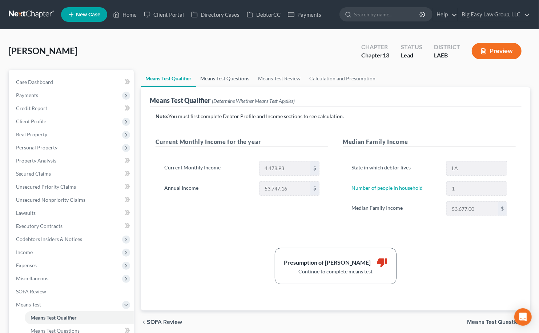
click at [213, 75] on link "Means Test Questions" at bounding box center [225, 78] width 58 height 17
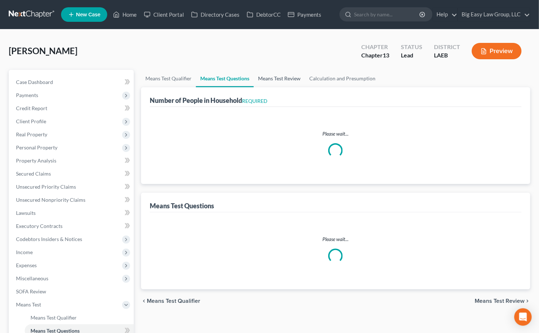
select select "0"
select select "60"
select select "1"
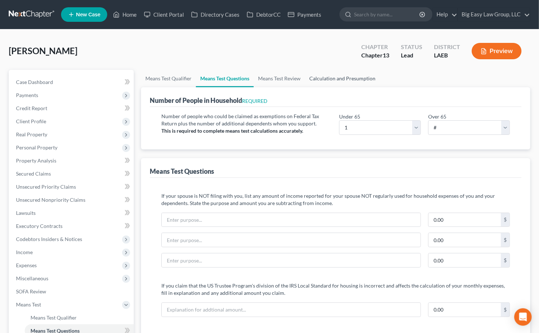
click at [351, 79] on link "Calculation and Presumption" at bounding box center [342, 78] width 75 height 17
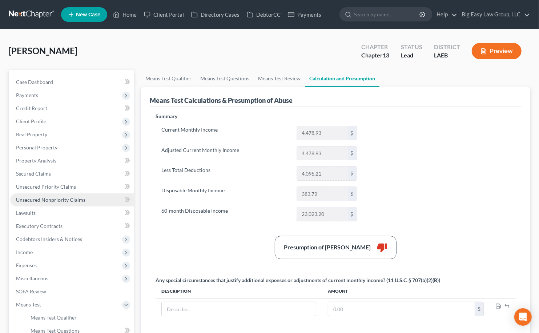
click at [88, 197] on link "Unsecured Nonpriority Claims" at bounding box center [72, 200] width 124 height 13
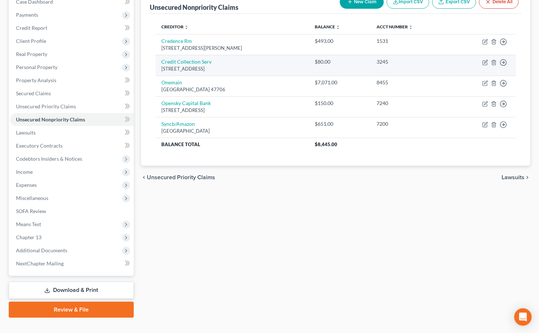
scroll to position [92, 0]
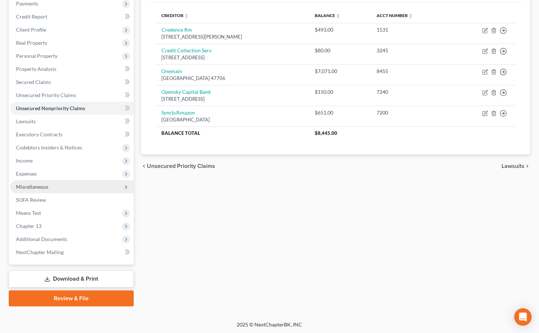
click at [65, 185] on span "Miscellaneous" at bounding box center [72, 186] width 124 height 13
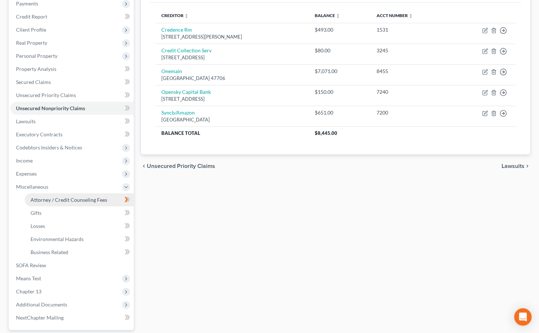
click at [75, 200] on span "Attorney / Credit Counseling Fees" at bounding box center [69, 200] width 77 height 6
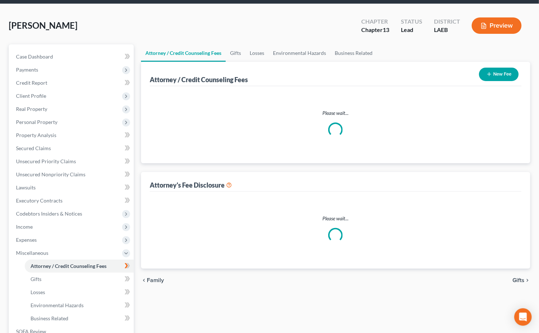
scroll to position [2, 0]
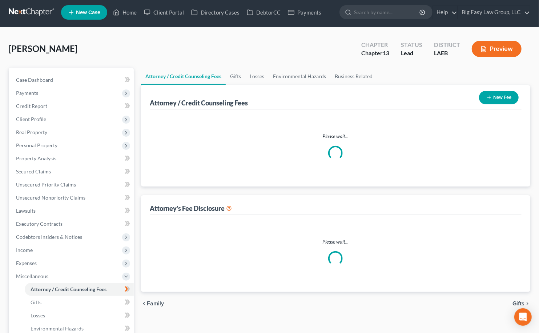
select select "0"
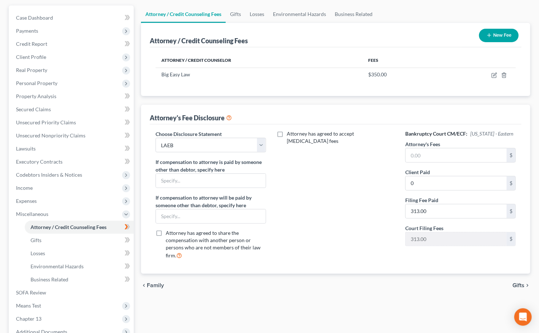
scroll to position [107, 0]
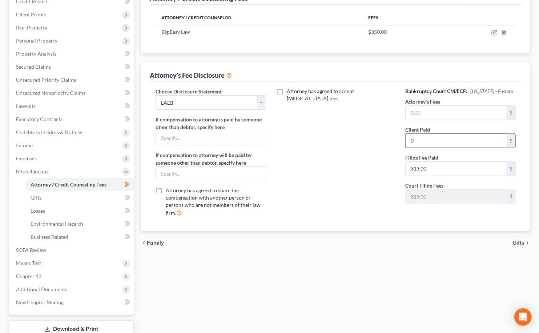
click at [439, 139] on input "0" at bounding box center [456, 141] width 101 height 14
type input "2"
type input "350"
click at [444, 111] on input "text" at bounding box center [456, 113] width 101 height 14
type input "4,000"
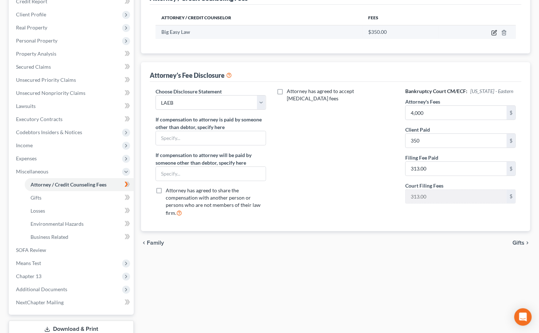
click at [492, 32] on icon "button" at bounding box center [494, 33] width 4 height 4
select select "19"
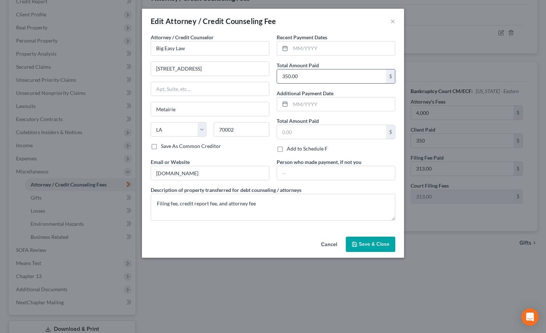
click at [312, 73] on input "350.00" at bounding box center [331, 76] width 109 height 14
type input "700"
click at [373, 244] on span "Save & Close" at bounding box center [374, 244] width 31 height 6
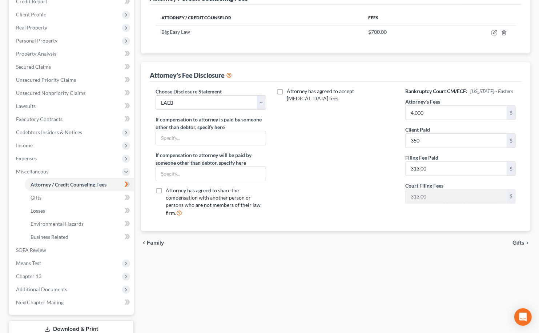
drag, startPoint x: 425, startPoint y: 250, endPoint x: 427, endPoint y: 238, distance: 11.8
click at [425, 248] on div "chevron_left Family Gifts chevron_right" at bounding box center [336, 242] width 390 height 23
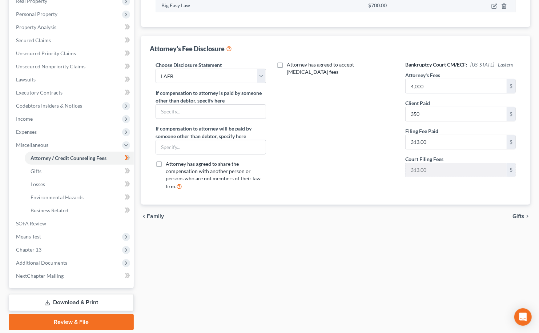
scroll to position [157, 0]
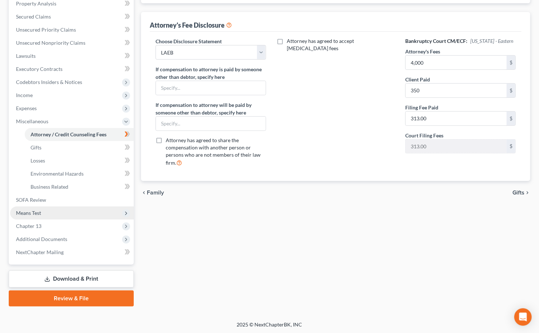
drag, startPoint x: 101, startPoint y: 207, endPoint x: 103, endPoint y: 214, distance: 7.5
click at [101, 207] on span "Means Test" at bounding box center [72, 213] width 124 height 13
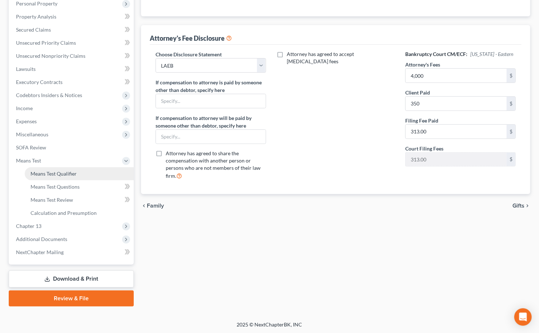
click at [84, 174] on link "Means Test Qualifier" at bounding box center [79, 173] width 109 height 13
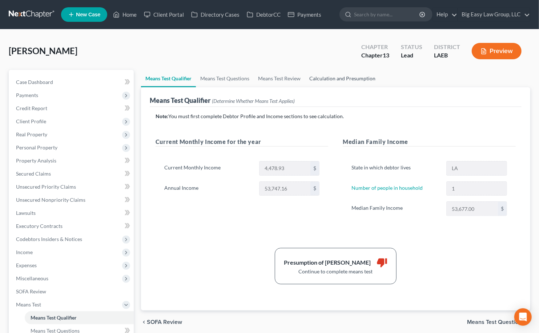
click at [359, 82] on link "Calculation and Presumption" at bounding box center [342, 78] width 75 height 17
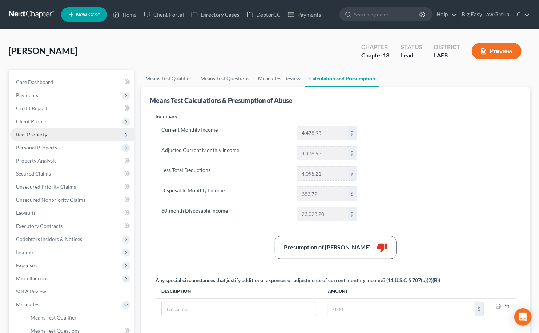
click at [51, 133] on span "Real Property" at bounding box center [72, 134] width 124 height 13
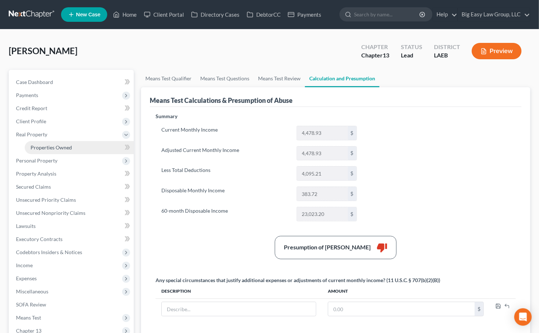
click at [60, 147] on span "Properties Owned" at bounding box center [51, 147] width 41 height 6
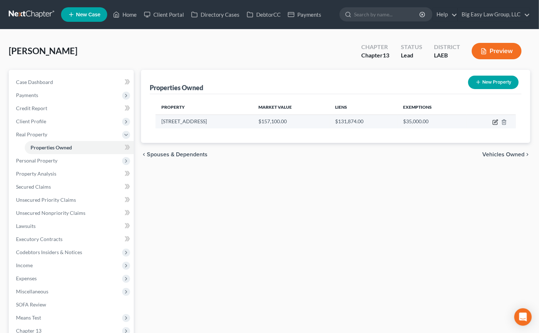
click at [496, 120] on icon "button" at bounding box center [496, 122] width 6 height 6
select select "19"
select select "54"
select select "0"
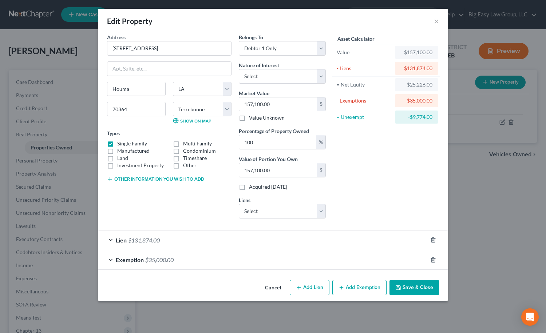
click at [411, 291] on button "Save & Close" at bounding box center [413, 287] width 49 height 15
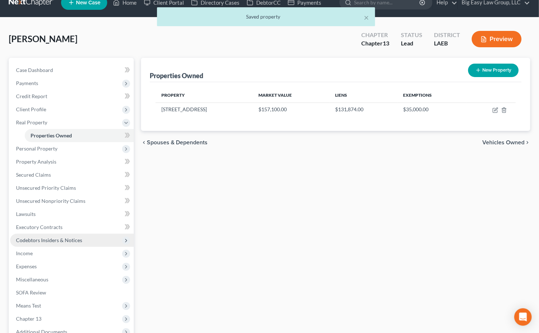
scroll to position [19, 0]
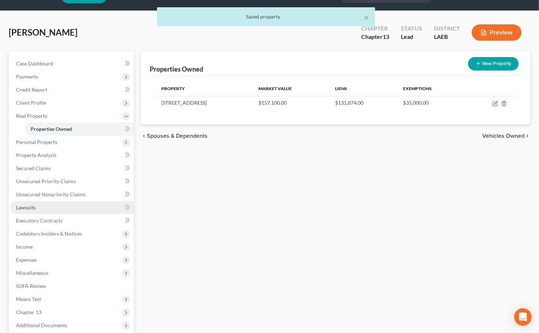
click at [89, 205] on link "Lawsuits" at bounding box center [72, 207] width 124 height 13
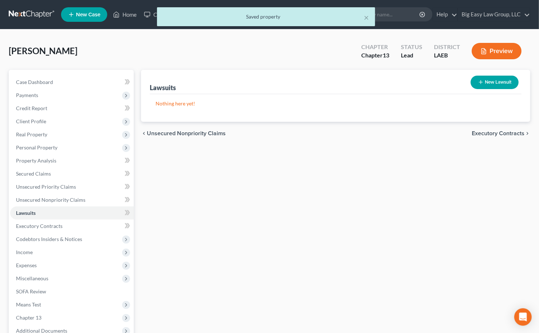
click at [476, 84] on button "New Lawsuit" at bounding box center [495, 82] width 48 height 13
select select "0"
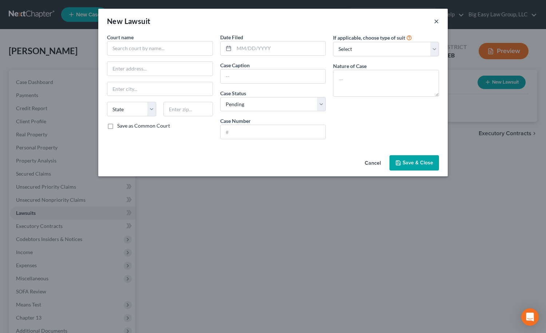
click at [437, 22] on button "×" at bounding box center [436, 21] width 5 height 9
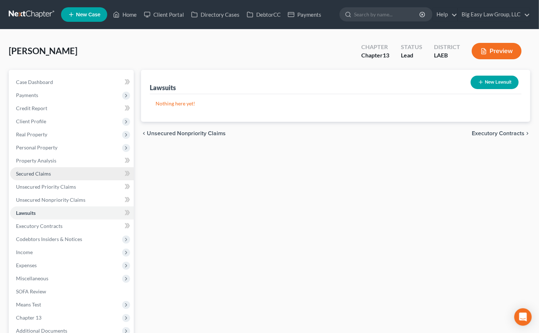
click at [99, 171] on link "Secured Claims" at bounding box center [72, 173] width 124 height 13
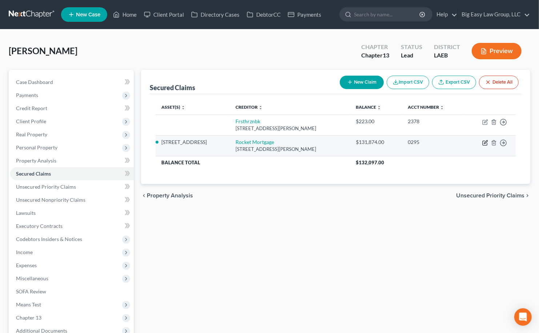
click at [487, 142] on icon "button" at bounding box center [486, 143] width 6 height 6
select select "23"
select select "0"
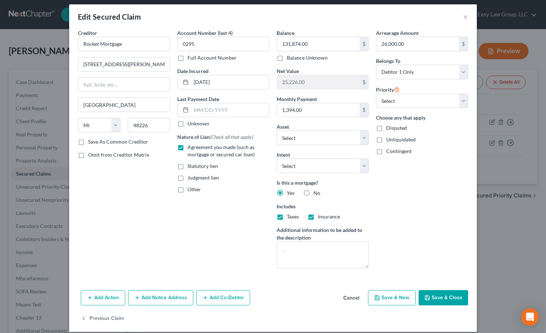
scroll to position [10, 0]
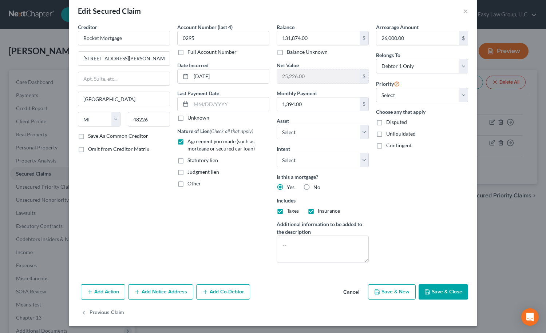
click at [169, 289] on button "Add Notice Address" at bounding box center [160, 291] width 65 height 15
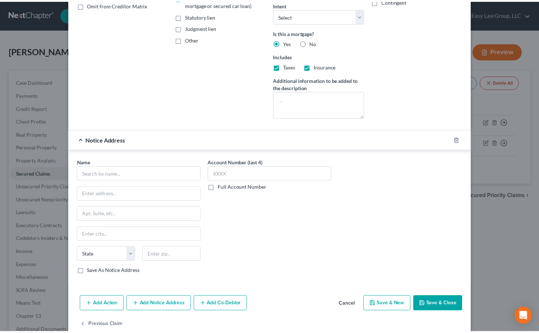
scroll to position [169, 0]
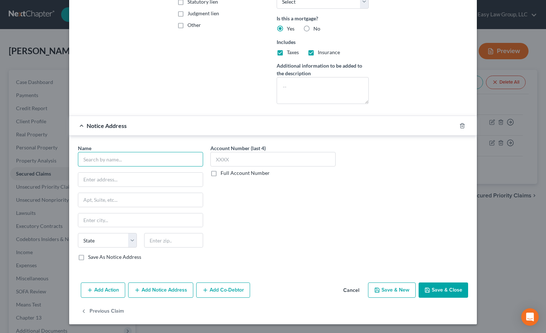
click at [123, 160] on input "text" at bounding box center [140, 159] width 125 height 15
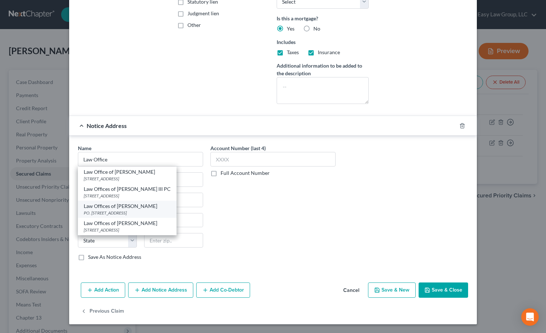
click at [131, 210] on div "PO. Box 87379, Baton Rouge, LA 70817" at bounding box center [127, 213] width 87 height 6
type input "Law Offices of Herschel Adcock"
type input "PO. Box 87379"
type input "Baton Rouge"
select select "19"
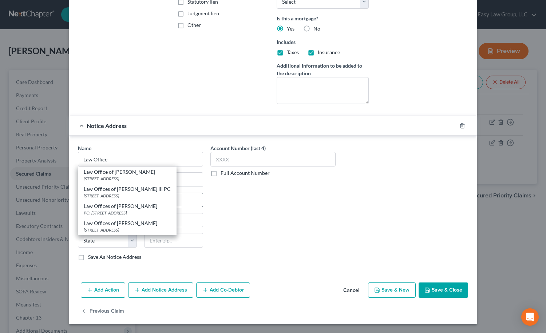
type input "70817"
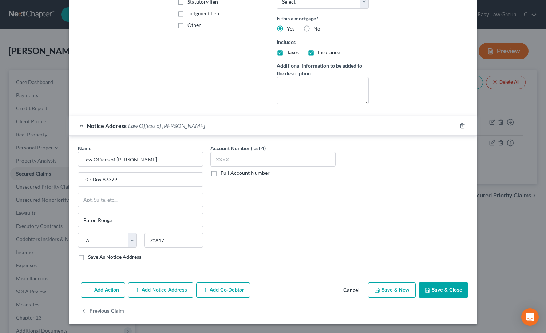
click at [445, 289] on button "Save & Close" at bounding box center [442, 290] width 49 height 15
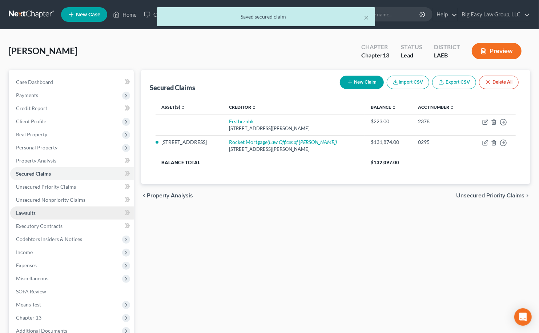
click at [86, 215] on link "Lawsuits" at bounding box center [72, 213] width 124 height 13
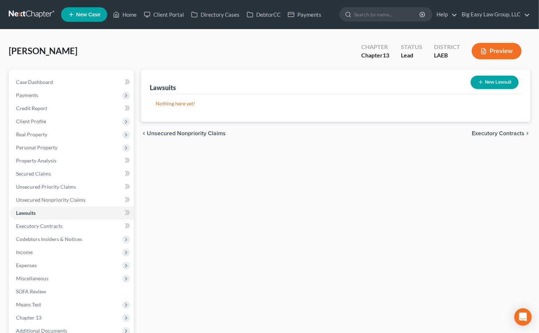
click at [476, 85] on button "New Lawsuit" at bounding box center [495, 82] width 48 height 13
select select "0"
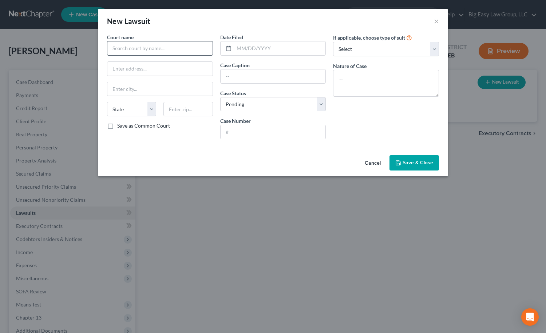
drag, startPoint x: 149, startPoint y: 39, endPoint x: 147, endPoint y: 46, distance: 7.2
click at [149, 40] on div "Court name *" at bounding box center [160, 44] width 106 height 22
click at [147, 47] on input "text" at bounding box center [160, 48] width 106 height 15
click at [159, 64] on div "32nd JDC" at bounding box center [151, 60] width 76 height 7
type input "32nd JDC"
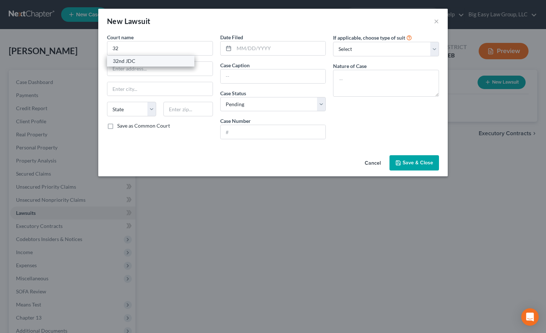
type input "7856 Main Street"
type input "Houma"
select select "19"
type input "70360"
click at [257, 46] on input "text" at bounding box center [280, 48] width 92 height 14
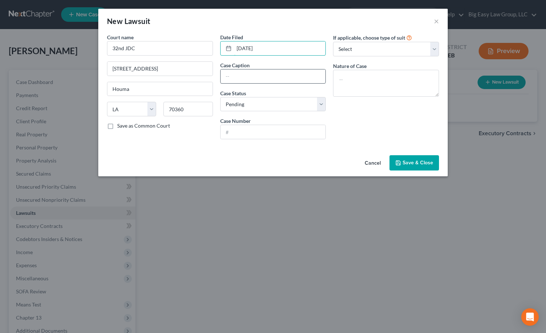
type input "06/30/2025"
click at [254, 75] on input "text" at bounding box center [272, 76] width 105 height 14
click at [302, 72] on input "Rocket Mortgage v Prinlge" at bounding box center [272, 76] width 105 height 14
type input "Rocket Mortgage v Pringle"
click at [288, 130] on input "text" at bounding box center [272, 132] width 105 height 14
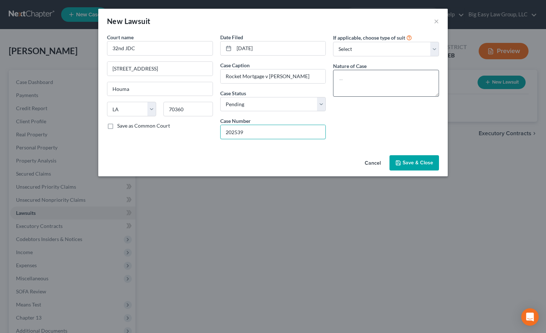
type input "202539"
click at [384, 76] on textarea at bounding box center [386, 83] width 106 height 27
type textarea "foreclosure"
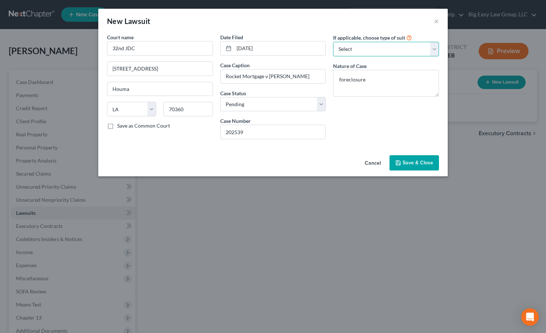
click at [378, 52] on select "Select Repossession Garnishment Foreclosure Attached, Seized, Or Levied Other" at bounding box center [386, 49] width 106 height 15
select select "4"
click at [333, 42] on select "Select Repossession Garnishment Foreclosure Attached, Seized, Or Levied Other" at bounding box center [386, 49] width 106 height 15
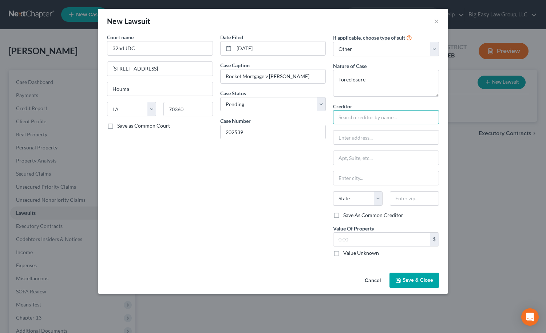
click at [378, 118] on input "text" at bounding box center [386, 117] width 106 height 15
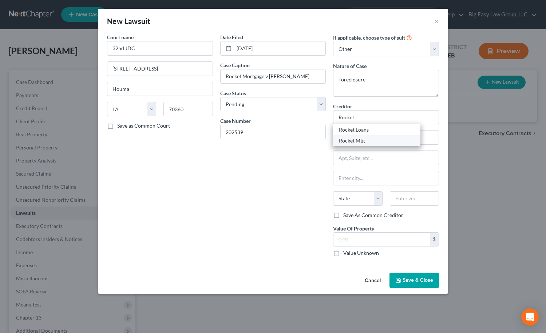
click at [381, 141] on div "Rocket Mtg" at bounding box center [377, 140] width 76 height 7
type input "Rocket Mtg"
type input "30600 Telegraph"
type input "Bingham Farms"
select select "23"
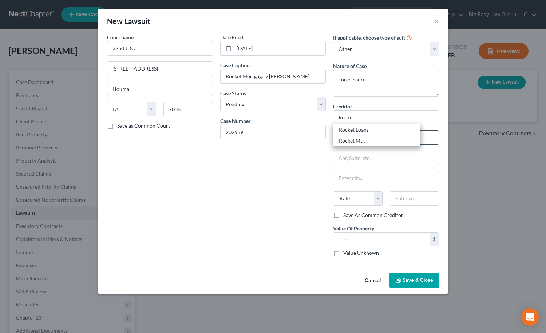
type input "48025"
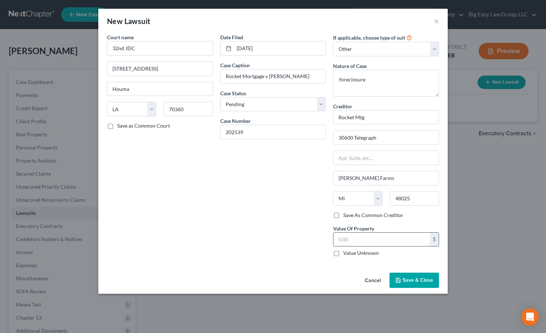
click at [378, 242] on input "text" at bounding box center [381, 240] width 96 height 14
type input "157,100"
click at [405, 282] on span "Save & Close" at bounding box center [417, 280] width 31 height 6
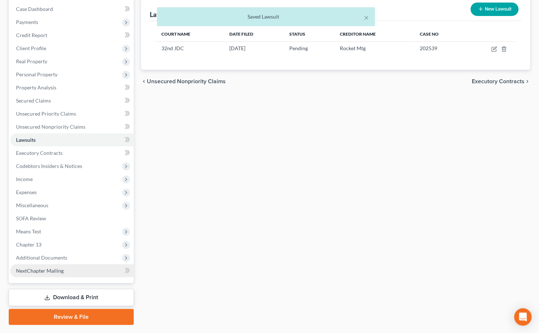
scroll to position [92, 0]
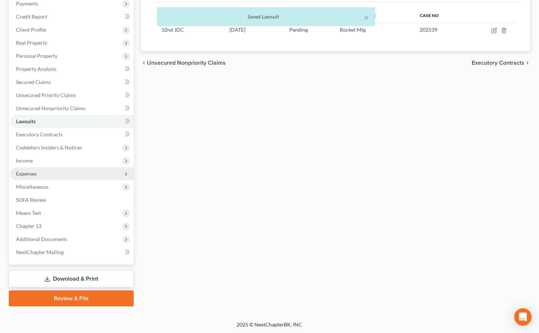
click at [53, 176] on span "Expenses" at bounding box center [72, 173] width 124 height 13
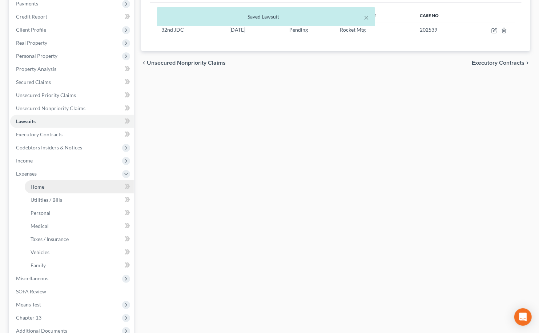
click at [52, 182] on link "Home" at bounding box center [79, 186] width 109 height 13
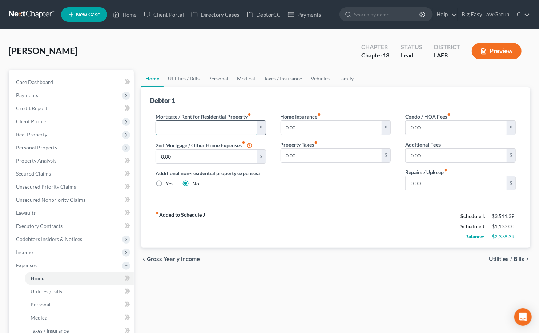
click at [168, 124] on input "text" at bounding box center [206, 128] width 101 height 14
click at [72, 108] on link "Credit Report" at bounding box center [72, 108] width 124 height 13
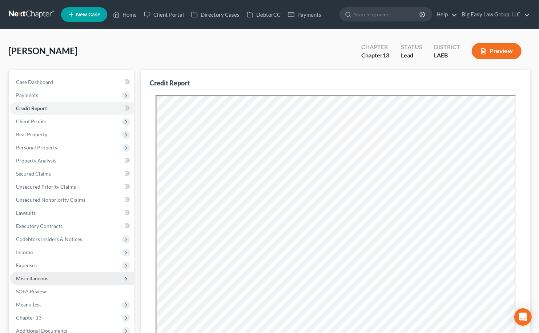
click at [99, 282] on span "Miscellaneous" at bounding box center [72, 278] width 124 height 13
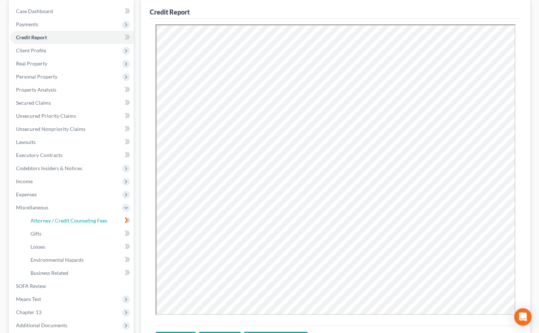
drag, startPoint x: 96, startPoint y: 220, endPoint x: 136, endPoint y: 206, distance: 42.2
click at [96, 220] on span "Attorney / Credit Counseling Fees" at bounding box center [69, 221] width 77 height 6
select select "0"
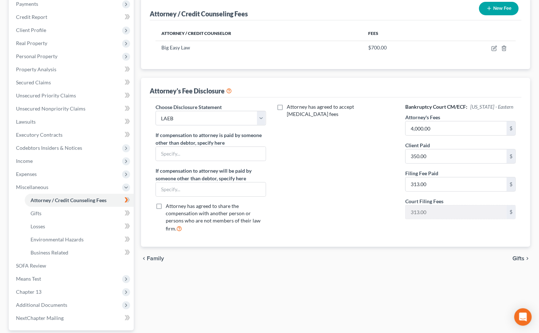
scroll to position [101, 0]
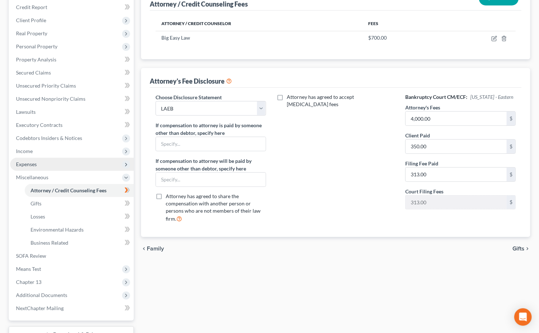
click at [47, 162] on span "Expenses" at bounding box center [72, 164] width 124 height 13
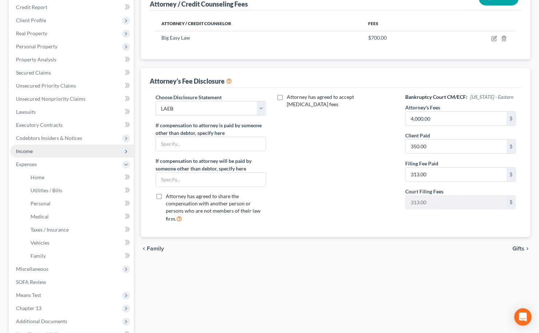
click at [59, 152] on span "Income" at bounding box center [72, 151] width 124 height 13
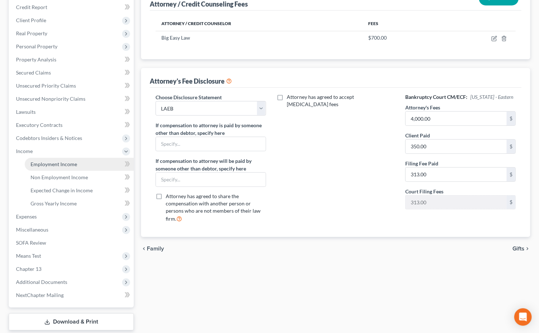
click at [71, 170] on link "Employment Income" at bounding box center [79, 164] width 109 height 13
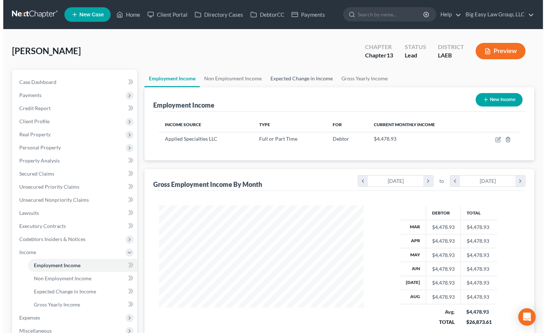
scroll to position [130, 219]
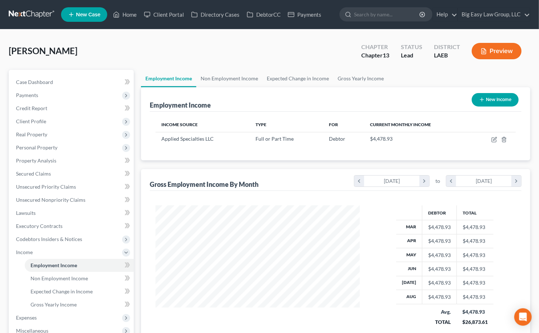
click at [490, 53] on button "Preview" at bounding box center [497, 51] width 50 height 16
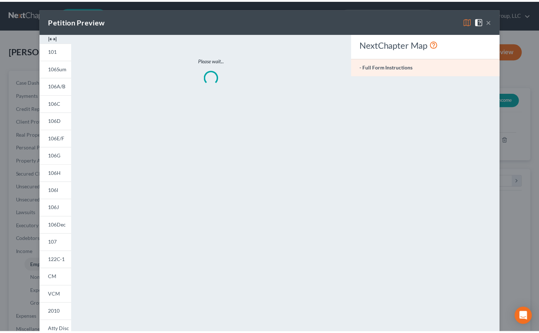
scroll to position [130, 221]
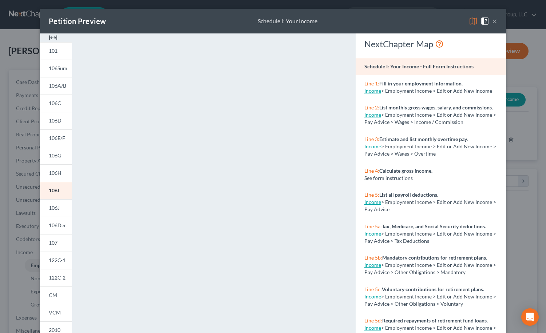
click at [487, 21] on span at bounding box center [486, 20] width 12 height 6
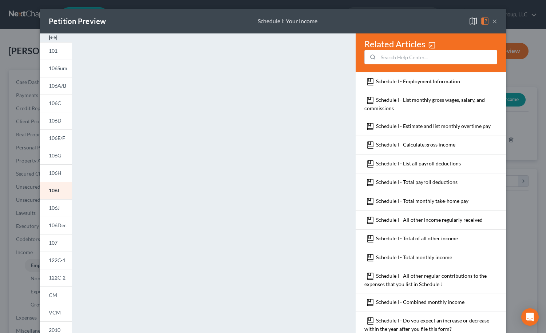
click at [492, 21] on button "×" at bounding box center [494, 21] width 5 height 9
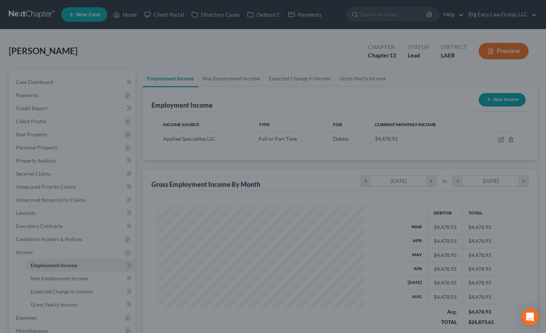
scroll to position [363654, 363565]
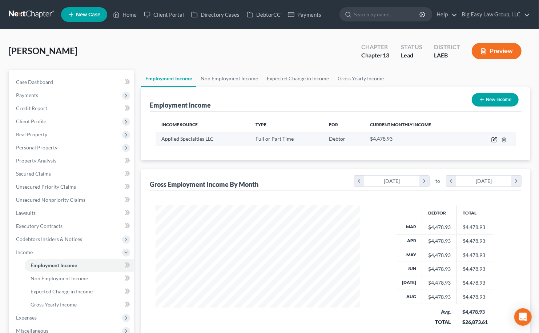
click at [495, 138] on icon "button" at bounding box center [495, 138] width 3 height 3
select select "0"
select select "19"
select select "2"
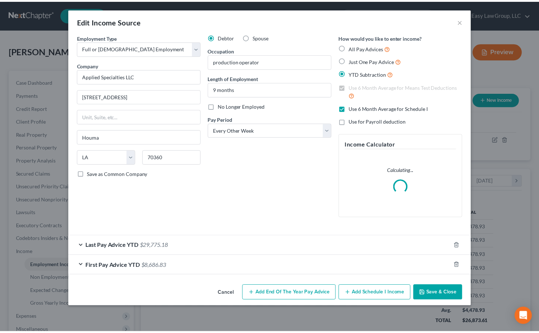
scroll to position [130, 221]
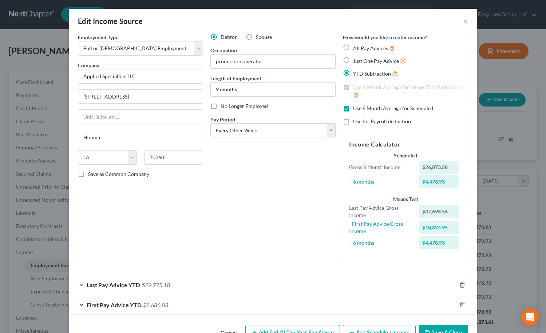
click at [467, 21] on div "Edit Income Source ×" at bounding box center [272, 21] width 407 height 25
click at [465, 18] on button "×" at bounding box center [465, 21] width 5 height 9
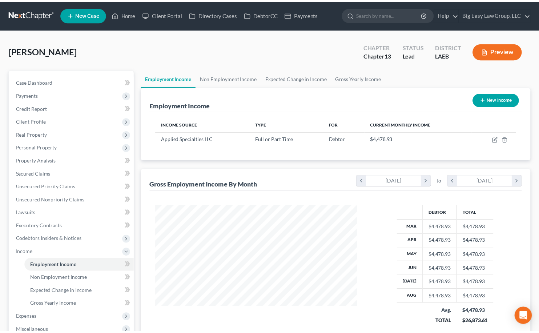
scroll to position [130, 219]
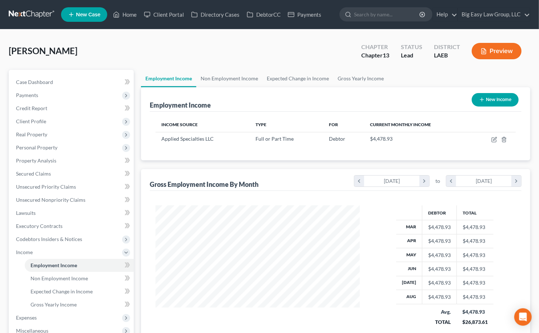
click at [495, 56] on button "Preview" at bounding box center [497, 51] width 50 height 16
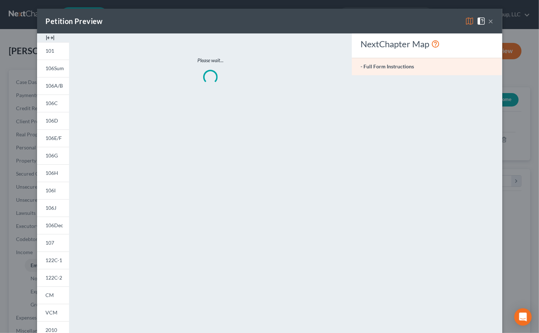
scroll to position [130, 221]
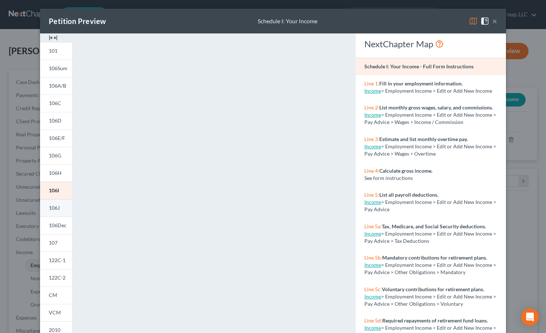
click at [56, 204] on link "106J" at bounding box center [56, 207] width 32 height 17
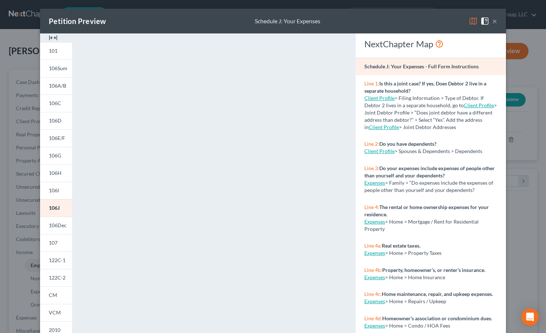
click at [492, 21] on button "×" at bounding box center [494, 21] width 5 height 9
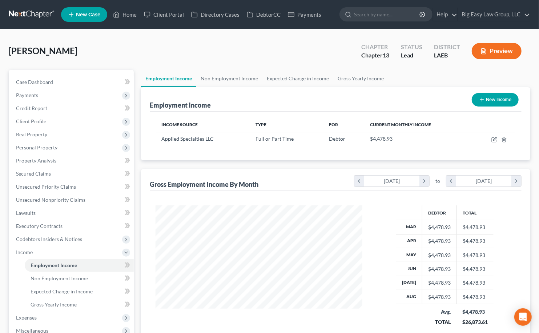
scroll to position [363654, 363565]
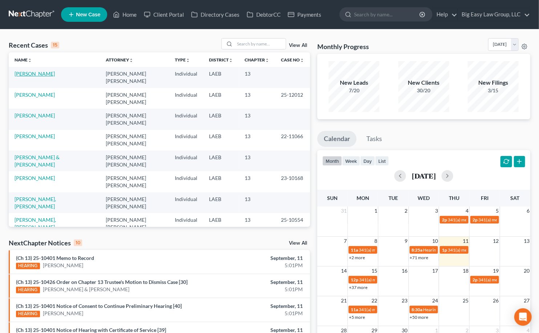
click at [43, 71] on link "[PERSON_NAME]" at bounding box center [35, 74] width 40 height 6
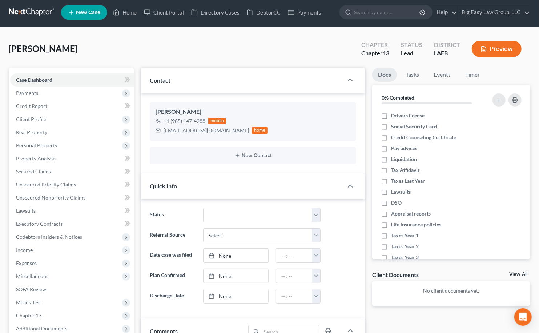
scroll to position [39, 0]
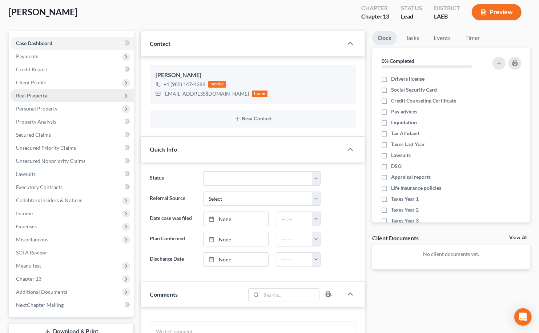
click at [77, 99] on span "Real Property" at bounding box center [72, 95] width 124 height 13
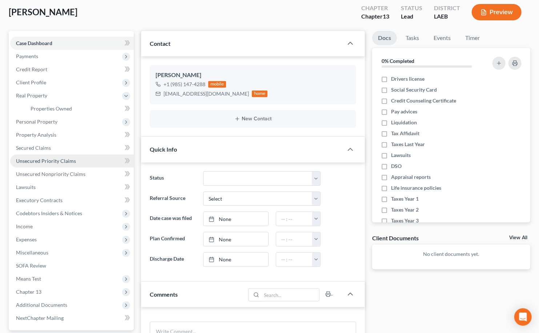
scroll to position [52, 0]
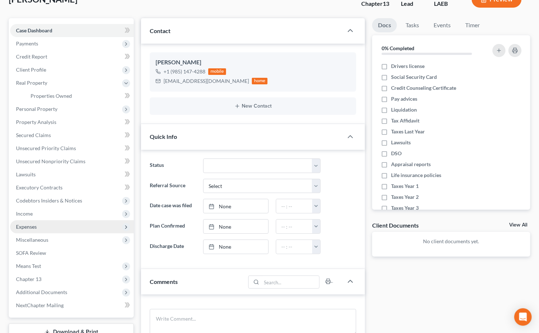
click at [76, 223] on span "Expenses" at bounding box center [72, 226] width 124 height 13
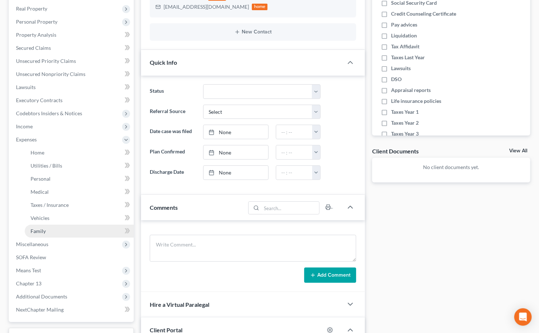
scroll to position [170, 0]
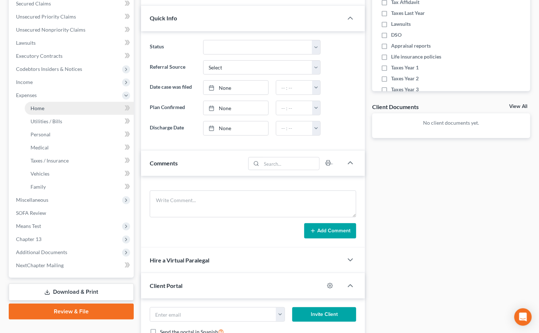
click at [78, 108] on link "Home" at bounding box center [79, 108] width 109 height 13
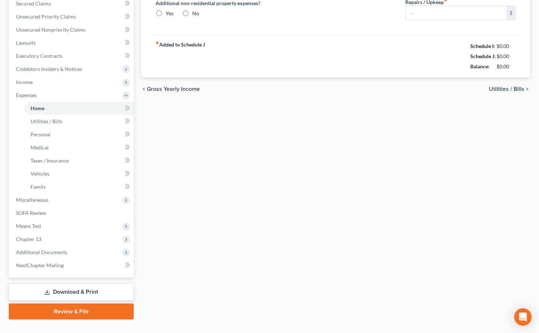
type input "0.00"
radio input "true"
type input "0.00"
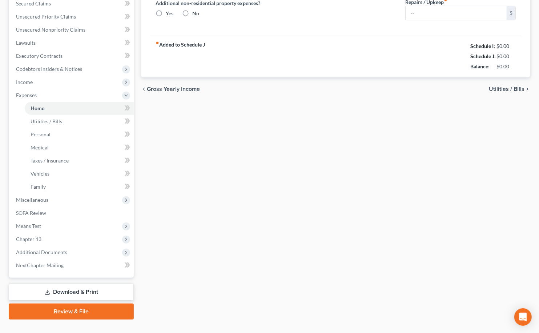
type input "0.00"
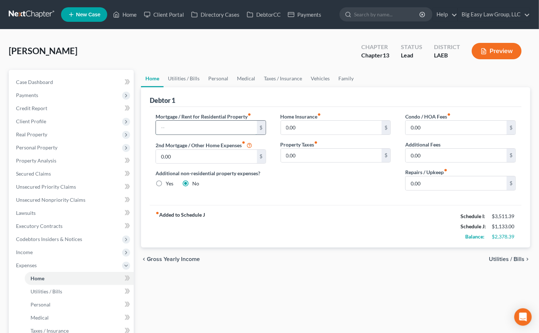
click at [213, 131] on input "text" at bounding box center [206, 128] width 101 height 14
type input "1,394"
click at [174, 81] on link "Utilities / Bills" at bounding box center [184, 78] width 40 height 17
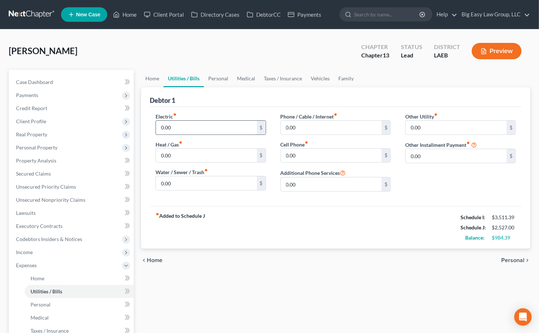
click at [180, 127] on input "0.00" at bounding box center [206, 128] width 101 height 14
type input "90"
click at [184, 182] on input "0.00" at bounding box center [206, 183] width 101 height 14
type input "60"
click at [216, 74] on link "Personal" at bounding box center [218, 78] width 29 height 17
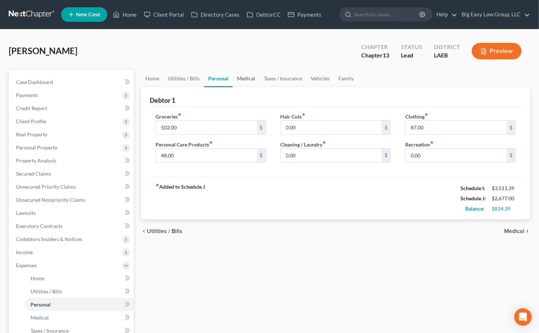
click at [248, 76] on link "Medical" at bounding box center [246, 78] width 27 height 17
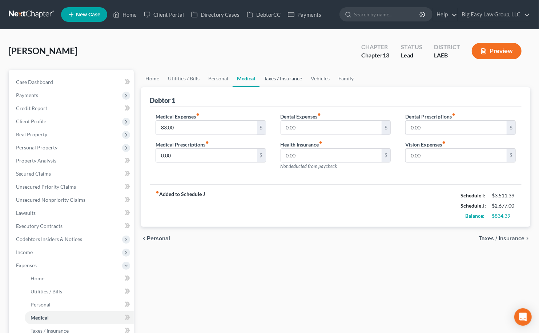
click at [272, 77] on link "Taxes / Insurance" at bounding box center [283, 78] width 47 height 17
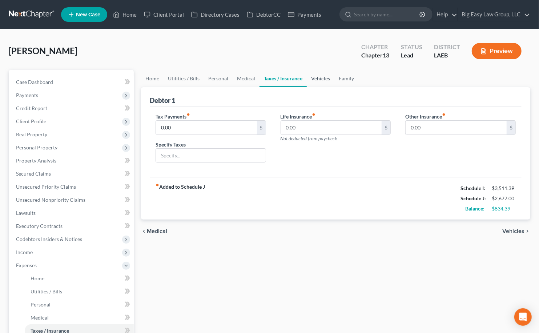
click at [316, 77] on link "Vehicles" at bounding box center [321, 78] width 28 height 17
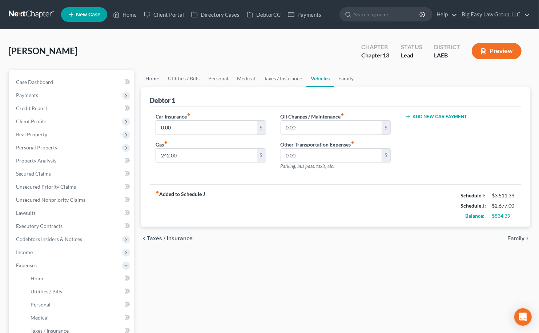
click at [155, 81] on link "Home" at bounding box center [152, 78] width 23 height 17
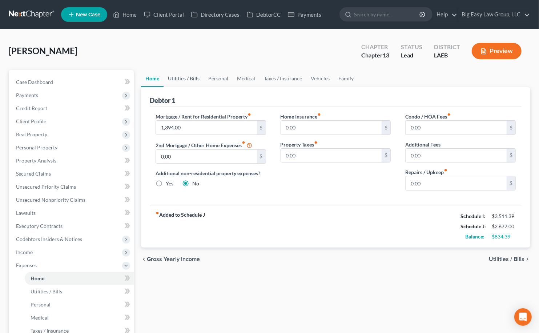
click at [177, 81] on link "Utilities / Bills" at bounding box center [184, 78] width 40 height 17
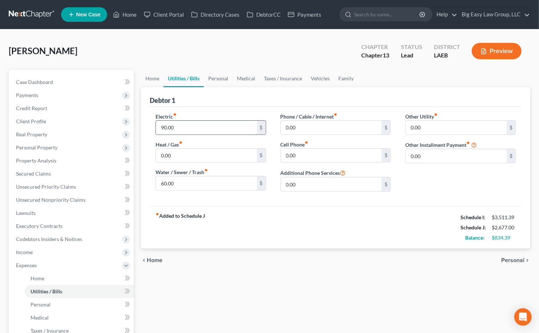
click at [228, 125] on input "90.00" at bounding box center [206, 128] width 101 height 14
type input "80"
click at [303, 158] on input "0.00" at bounding box center [331, 156] width 101 height 14
type input "140"
click at [319, 128] on input "0.00" at bounding box center [331, 128] width 101 height 14
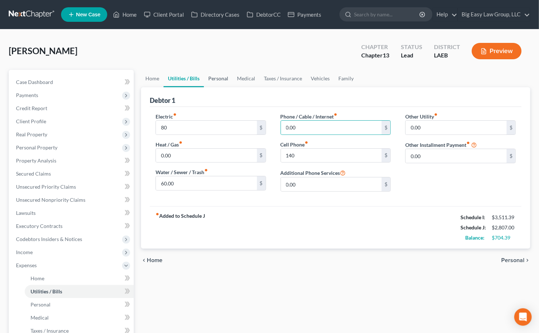
click at [223, 75] on link "Personal" at bounding box center [218, 78] width 29 height 17
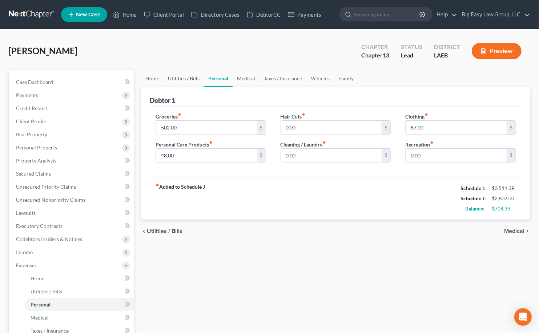
drag, startPoint x: 197, startPoint y: 79, endPoint x: 201, endPoint y: 78, distance: 4.1
click at [197, 78] on link "Utilities / Bills" at bounding box center [184, 78] width 40 height 17
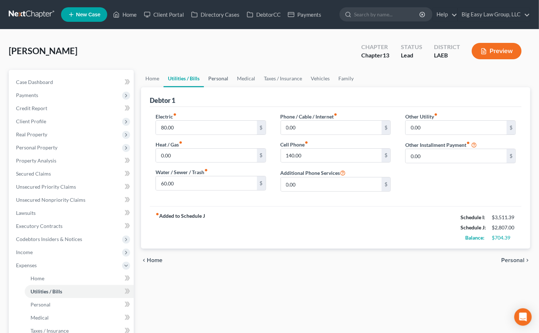
click at [210, 79] on link "Personal" at bounding box center [218, 78] width 29 height 17
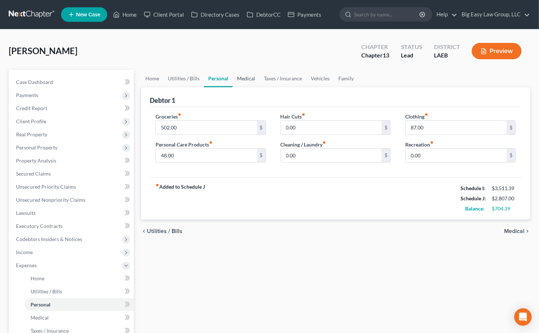
click at [252, 75] on link "Medical" at bounding box center [246, 78] width 27 height 17
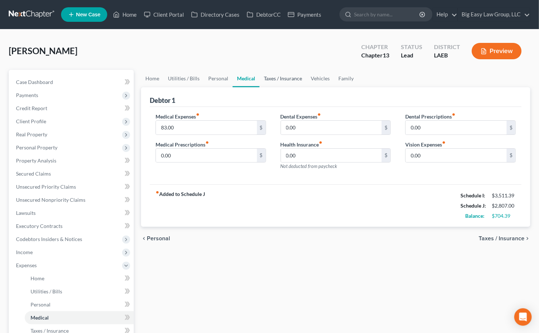
click at [269, 76] on link "Taxes / Insurance" at bounding box center [283, 78] width 47 height 17
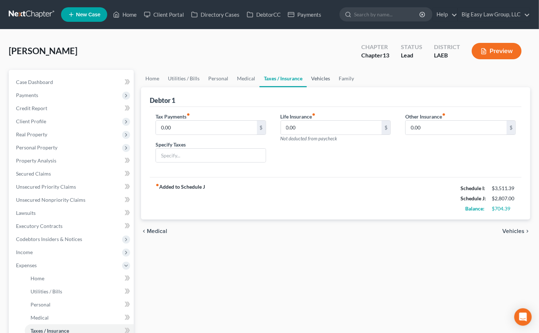
click at [311, 76] on link "Vehicles" at bounding box center [321, 78] width 28 height 17
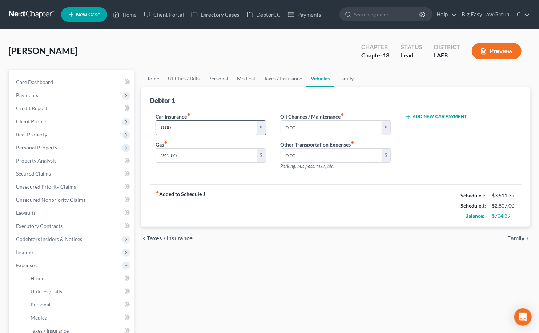
click at [167, 132] on input "0.00" at bounding box center [206, 128] width 101 height 14
type input "60"
click at [344, 75] on link "Family" at bounding box center [346, 78] width 24 height 17
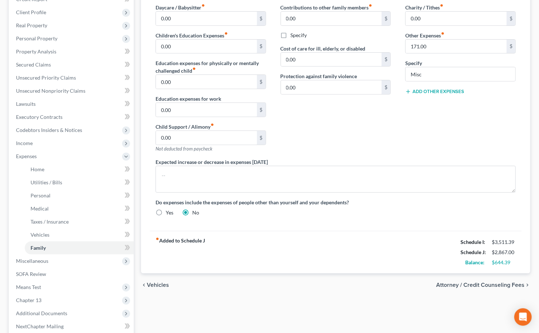
scroll to position [110, 0]
click at [37, 266] on span "Miscellaneous" at bounding box center [72, 260] width 124 height 13
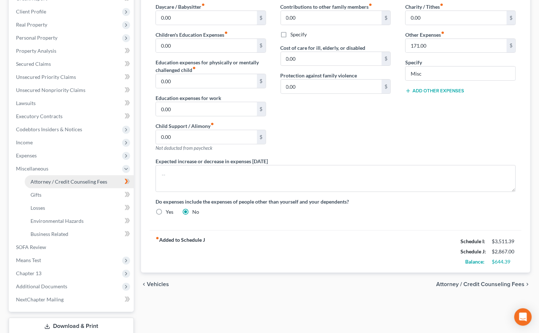
click at [64, 183] on span "Attorney / Credit Counseling Fees" at bounding box center [69, 182] width 77 height 6
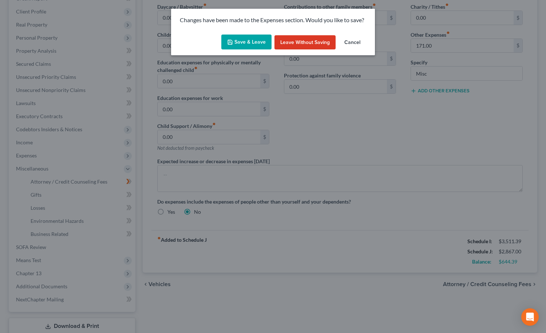
click at [261, 47] on button "Save & Leave" at bounding box center [246, 42] width 50 height 15
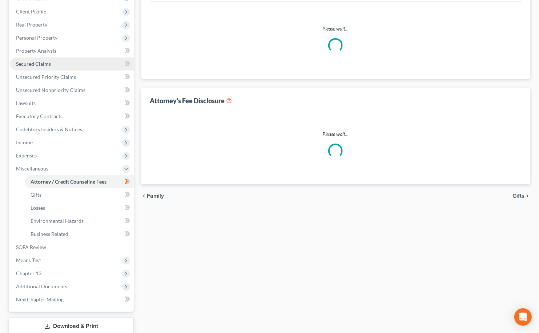
scroll to position [21, 0]
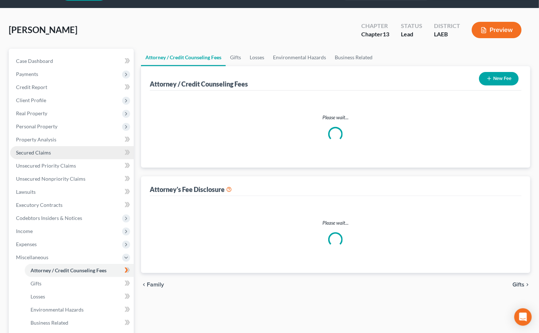
select select "0"
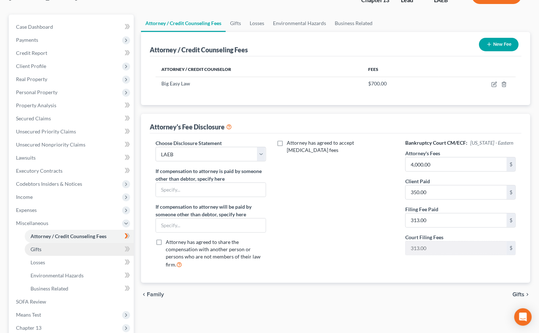
scroll to position [61, 0]
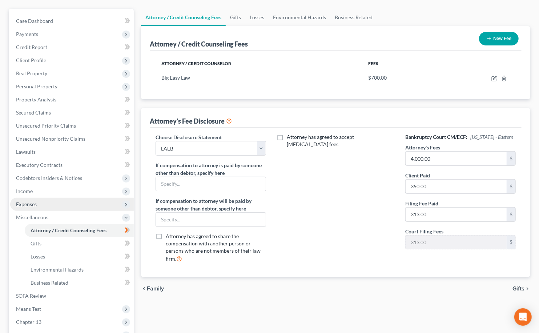
click at [59, 203] on span "Expenses" at bounding box center [72, 204] width 124 height 13
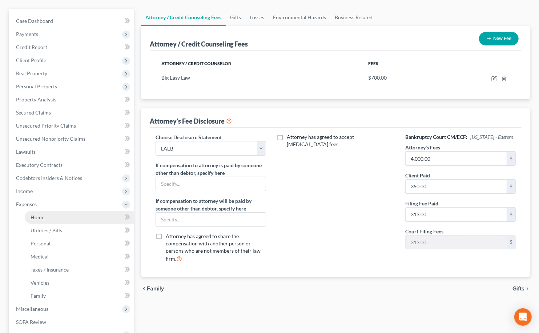
click at [62, 213] on link "Home" at bounding box center [79, 217] width 109 height 13
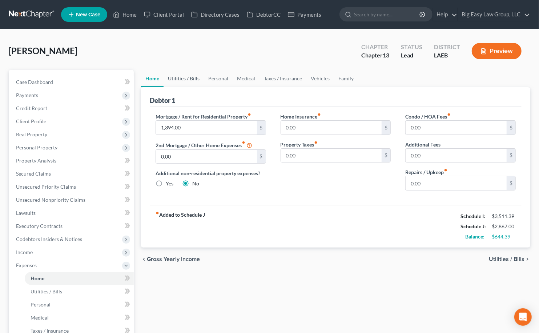
click at [185, 78] on link "Utilities / Bills" at bounding box center [184, 78] width 40 height 17
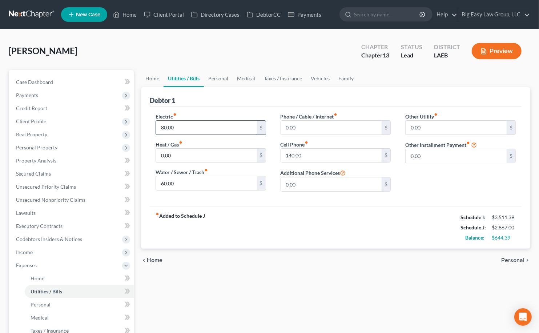
click at [193, 126] on input "80.00" at bounding box center [206, 128] width 101 height 14
drag, startPoint x: 176, startPoint y: 130, endPoint x: 158, endPoint y: 124, distance: 18.8
click at [158, 124] on input "100" at bounding box center [206, 128] width 101 height 14
type input "125"
click at [175, 176] on div "60.00 $" at bounding box center [211, 183] width 111 height 15
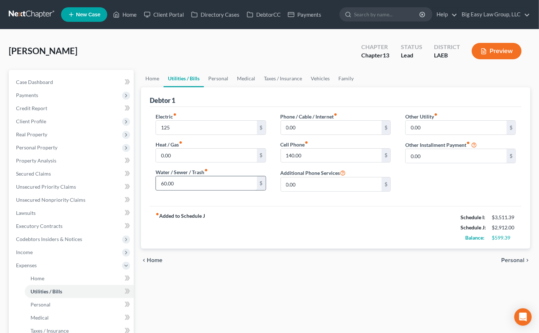
click at [180, 184] on input "60.00" at bounding box center [206, 183] width 101 height 14
type input "75"
click at [216, 77] on link "Personal" at bounding box center [218, 78] width 29 height 17
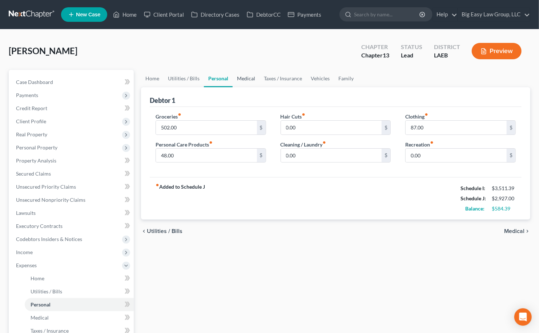
click at [249, 78] on link "Medical" at bounding box center [246, 78] width 27 height 17
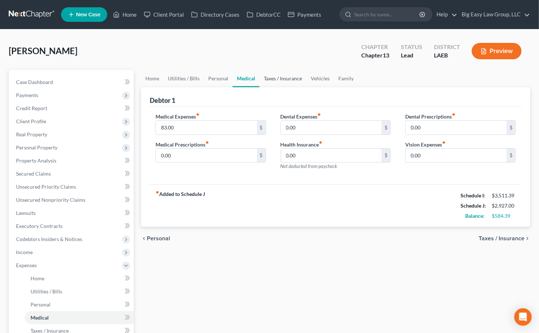
drag, startPoint x: 266, startPoint y: 77, endPoint x: 292, endPoint y: 87, distance: 27.8
click at [266, 77] on link "Taxes / Insurance" at bounding box center [283, 78] width 47 height 17
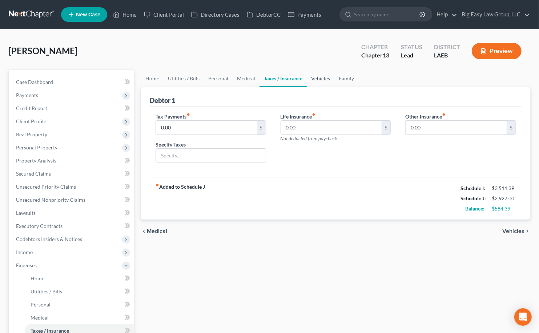
click at [317, 75] on link "Vehicles" at bounding box center [321, 78] width 28 height 17
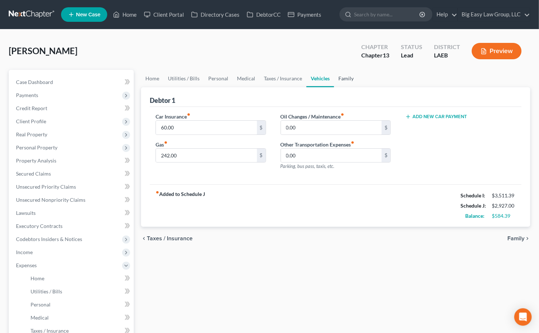
click at [345, 78] on link "Family" at bounding box center [346, 78] width 24 height 17
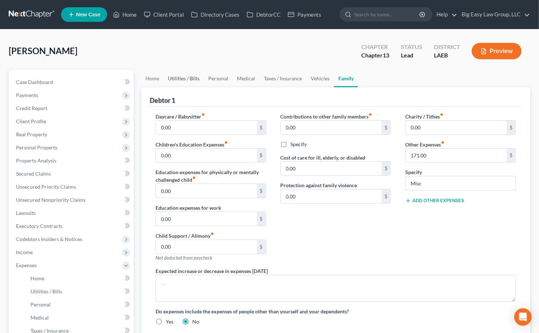
click at [183, 75] on link "Utilities / Bills" at bounding box center [184, 78] width 40 height 17
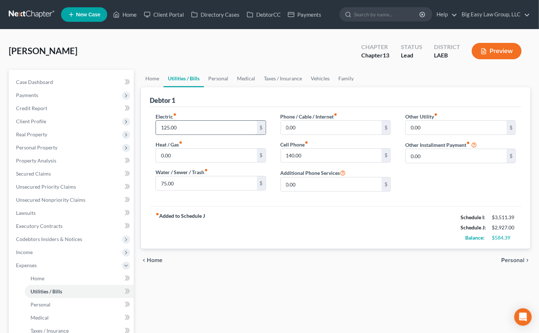
click at [191, 128] on input "125.00" at bounding box center [206, 128] width 101 height 14
drag, startPoint x: 203, startPoint y: 129, endPoint x: 126, endPoint y: 115, distance: 78.8
click at [126, 115] on div "Petition Navigation Case Dashboard Payments Invoices Payments Payments Credit R…" at bounding box center [269, 280] width 529 height 420
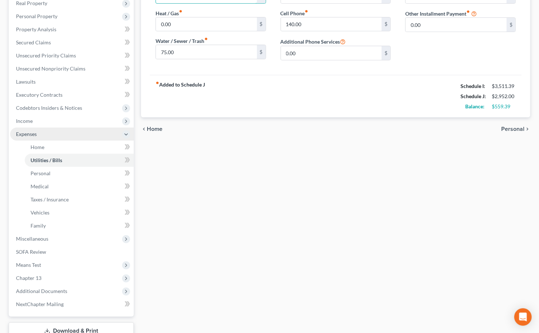
scroll to position [79, 0]
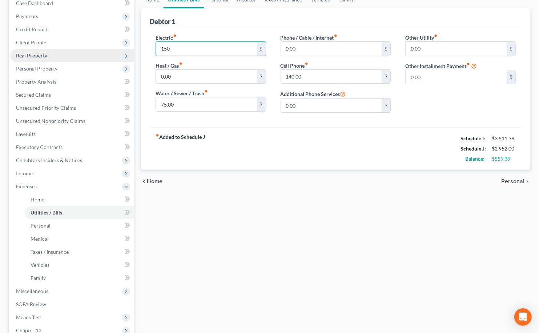
click at [76, 59] on span "Real Property" at bounding box center [72, 55] width 124 height 13
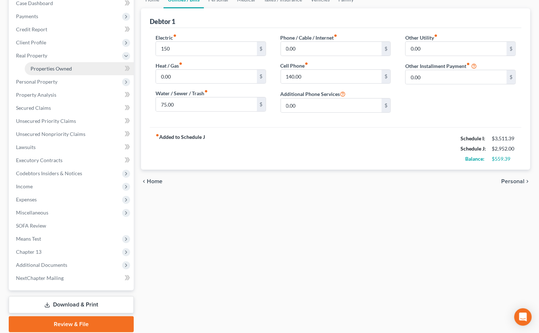
click at [80, 66] on link "Properties Owned" at bounding box center [79, 68] width 109 height 13
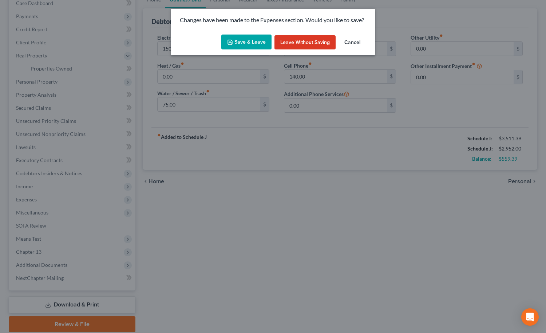
click at [259, 45] on button "Save & Leave" at bounding box center [246, 42] width 50 height 15
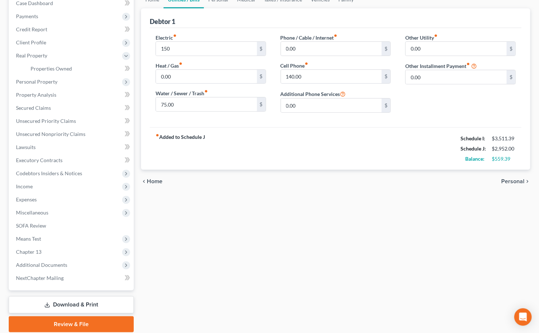
type input "150.00"
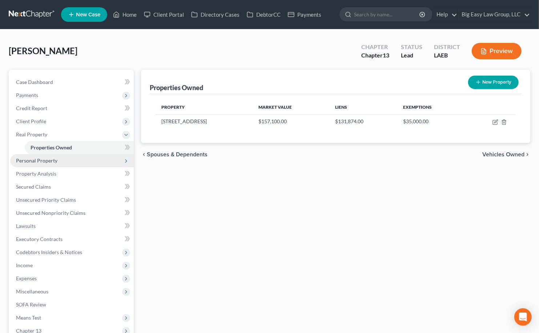
click at [102, 159] on span "Personal Property" at bounding box center [72, 160] width 124 height 13
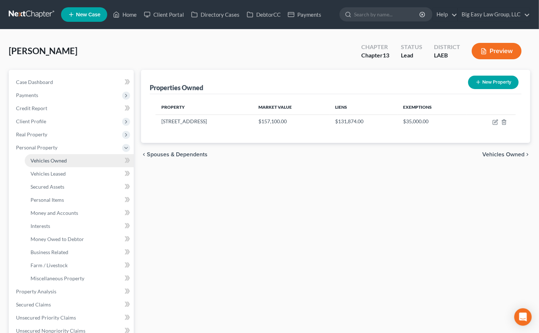
click at [88, 163] on link "Vehicles Owned" at bounding box center [79, 160] width 109 height 13
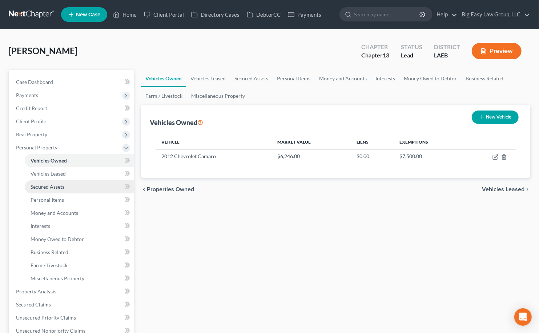
click at [97, 182] on link "Secured Assets" at bounding box center [79, 186] width 109 height 13
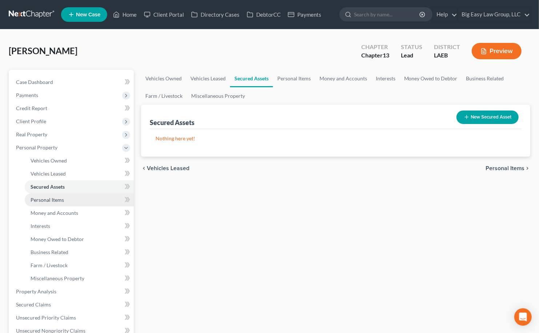
click at [46, 198] on span "Personal Items" at bounding box center [47, 200] width 33 height 6
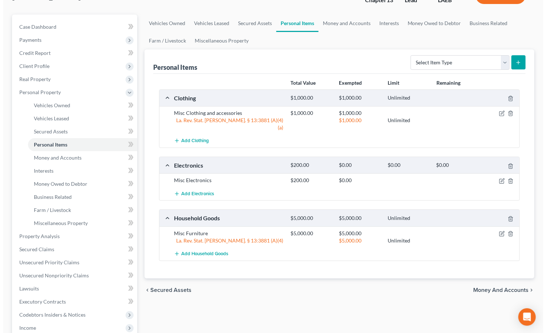
scroll to position [56, 0]
drag, startPoint x: 498, startPoint y: 226, endPoint x: 491, endPoint y: 221, distance: 8.4
click at [498, 231] on icon "button" at bounding box center [498, 232] width 3 height 3
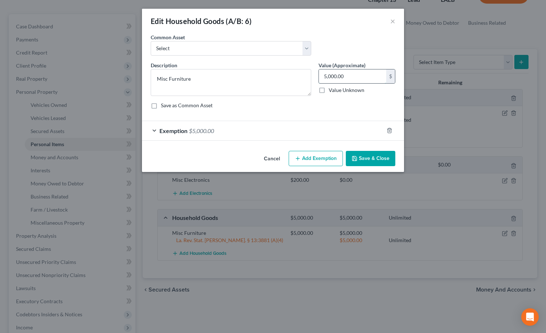
drag, startPoint x: 350, startPoint y: 71, endPoint x: 352, endPoint y: 75, distance: 4.9
click at [351, 73] on input "5,000.00" at bounding box center [352, 76] width 67 height 14
type input "3,000"
click at [201, 128] on span "$5,000.00" at bounding box center [201, 130] width 25 height 7
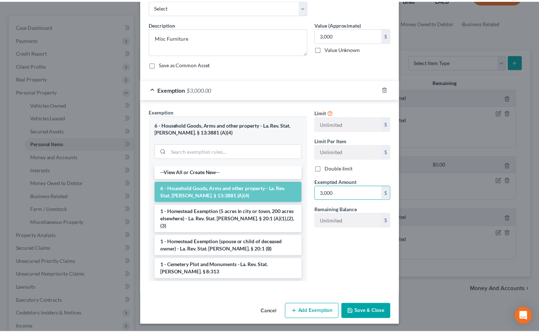
scroll to position [42, 0]
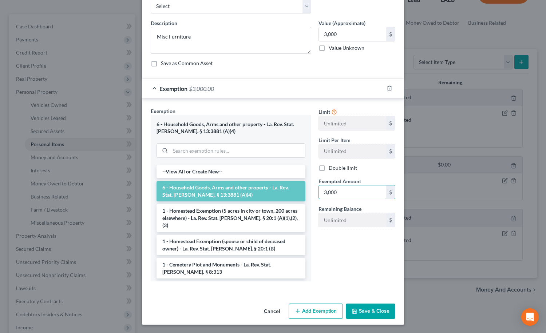
type input "3,000"
click at [377, 306] on button "Save & Close" at bounding box center [370, 311] width 49 height 15
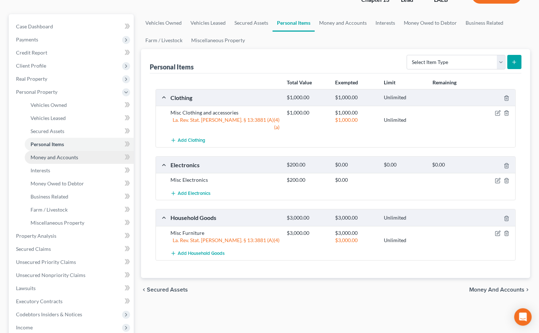
drag, startPoint x: 69, startPoint y: 160, endPoint x: 82, endPoint y: 157, distance: 13.4
click at [69, 160] on link "Money and Accounts" at bounding box center [79, 157] width 109 height 13
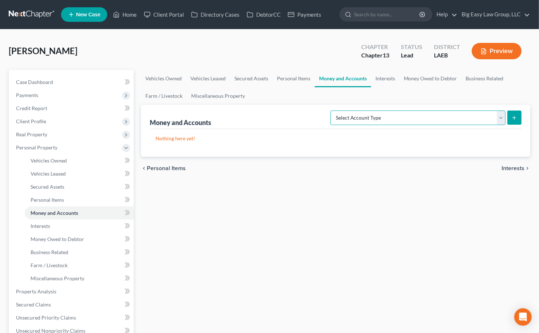
click at [386, 116] on select "Select Account Type Brokerage (A/B: 18, SOFA: 20) Cash on Hand (A/B: 16) Certif…" at bounding box center [418, 118] width 175 height 15
click at [510, 117] on button "submit" at bounding box center [515, 118] width 14 height 14
click at [389, 116] on select "Select Account Type Brokerage (A/B: 18, SOFA: 20) Cash on Hand (A/B: 16) Certif…" at bounding box center [418, 118] width 175 height 15
select select "checking"
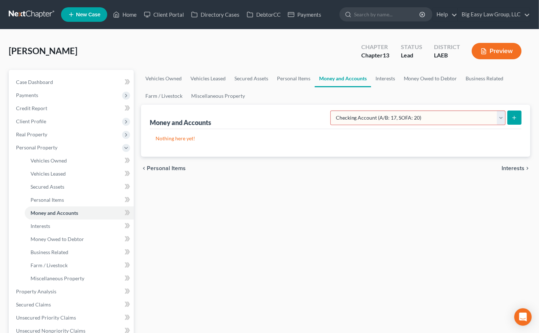
click at [332, 111] on select "Select Account Type Brokerage (A/B: 18, SOFA: 20) Cash on Hand (A/B: 16) Certif…" at bounding box center [418, 118] width 175 height 15
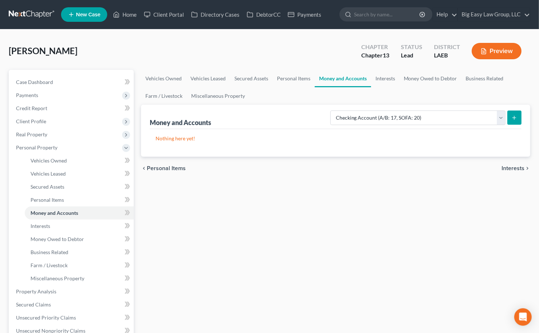
click at [515, 116] on icon "submit" at bounding box center [515, 118] width 6 height 6
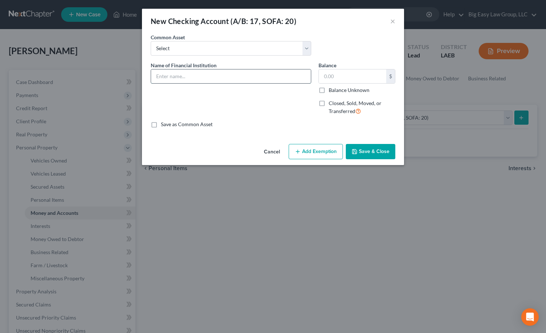
click at [216, 76] on input "text" at bounding box center [231, 76] width 160 height 14
type input "Regions"
drag, startPoint x: 320, startPoint y: 72, endPoint x: 325, endPoint y: 77, distance: 6.2
click at [322, 74] on input "text" at bounding box center [352, 76] width 67 height 14
drag, startPoint x: 382, startPoint y: 153, endPoint x: 379, endPoint y: 148, distance: 5.2
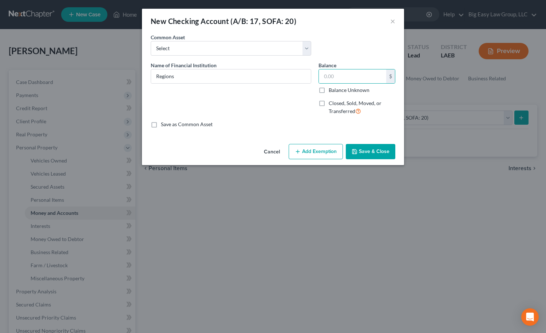
click at [382, 153] on button "Save & Close" at bounding box center [370, 151] width 49 height 15
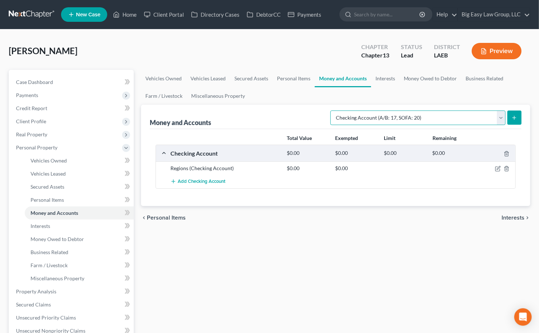
click at [418, 118] on select "Select Account Type Brokerage (A/B: 18, SOFA: 20) Cash on Hand (A/B: 16) Certif…" at bounding box center [418, 118] width 175 height 15
select select "savings"
click at [332, 111] on select "Select Account Type Brokerage (A/B: 18, SOFA: 20) Cash on Hand (A/B: 16) Certif…" at bounding box center [418, 118] width 175 height 15
click at [518, 115] on button "submit" at bounding box center [515, 118] width 14 height 14
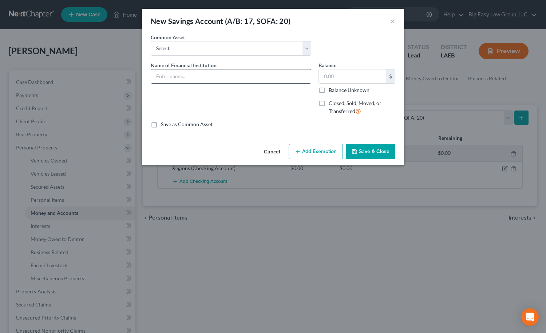
click at [247, 80] on input "text" at bounding box center [231, 76] width 160 height 14
click at [162, 75] on input "REgions" at bounding box center [231, 76] width 160 height 14
type input "Regions"
click at [377, 155] on button "Save & Close" at bounding box center [370, 151] width 49 height 15
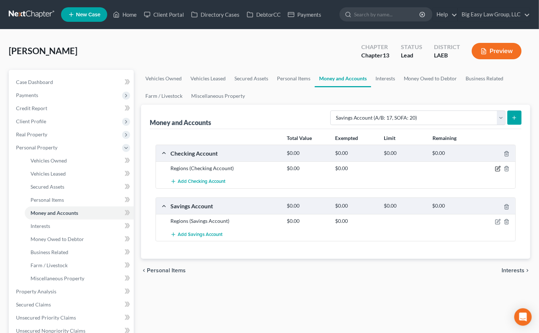
click at [498, 168] on icon "button" at bounding box center [498, 169] width 6 height 6
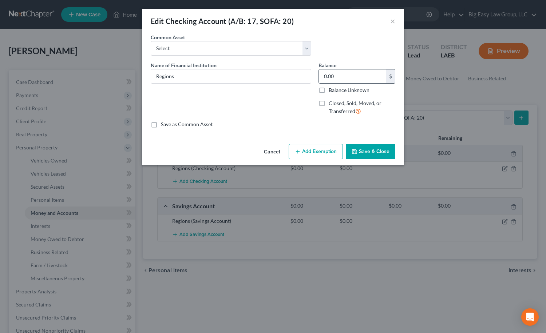
click at [359, 79] on input "0.00" at bounding box center [352, 76] width 67 height 14
type input "172"
click at [370, 154] on button "Save & Close" at bounding box center [370, 151] width 49 height 15
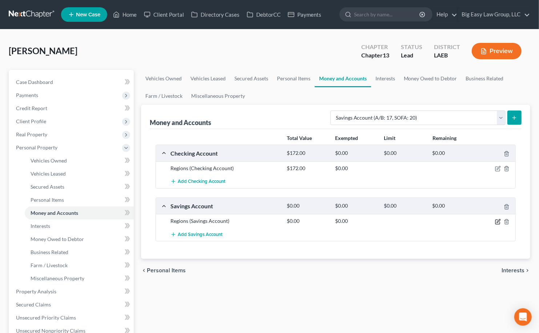
click at [498, 223] on icon "button" at bounding box center [498, 222] width 6 height 6
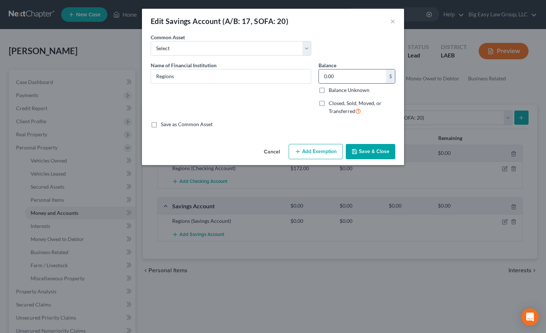
click at [335, 73] on input "0.00" at bounding box center [352, 76] width 67 height 14
type input "1,161"
click at [371, 149] on button "Save & Close" at bounding box center [370, 151] width 49 height 15
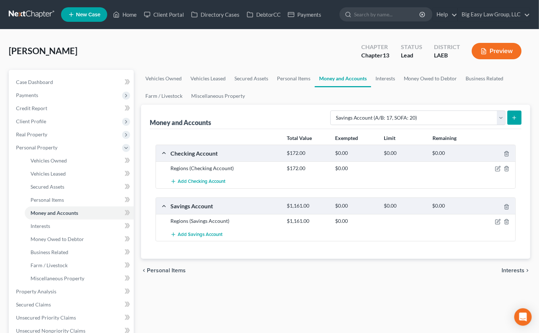
click at [491, 57] on button "Preview" at bounding box center [497, 51] width 50 height 16
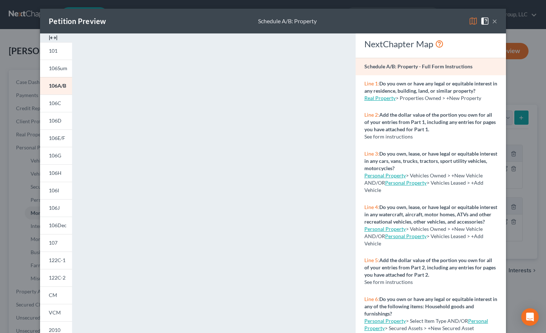
click at [495, 20] on div "Petition Preview Schedule A/B: Property ×" at bounding box center [273, 21] width 466 height 25
click at [493, 20] on button "×" at bounding box center [494, 21] width 5 height 9
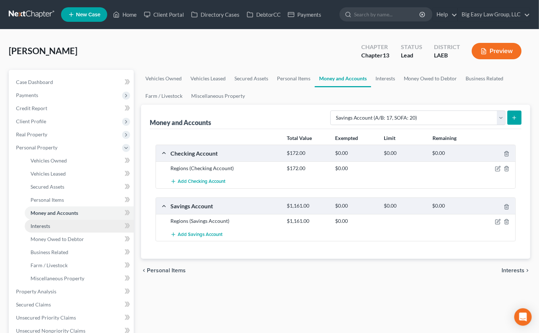
click at [73, 231] on link "Interests" at bounding box center [79, 226] width 109 height 13
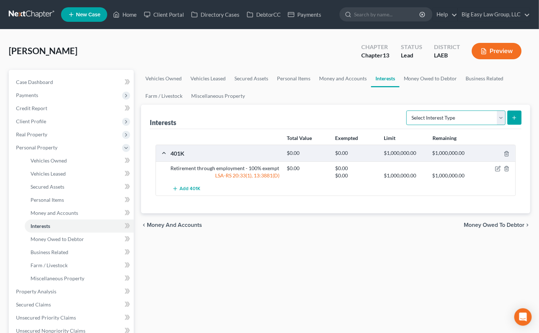
click at [498, 116] on select "Select Interest Type 401K (A/B: 21) Annuity (A/B: 23) Bond (A/B: 18) Education …" at bounding box center [456, 118] width 99 height 15
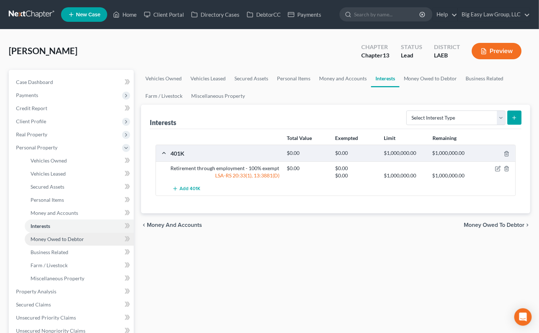
click at [74, 238] on span "Money Owed to Debtor" at bounding box center [57, 239] width 53 height 6
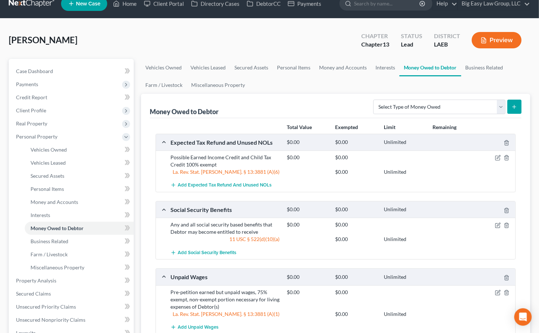
scroll to position [11, 0]
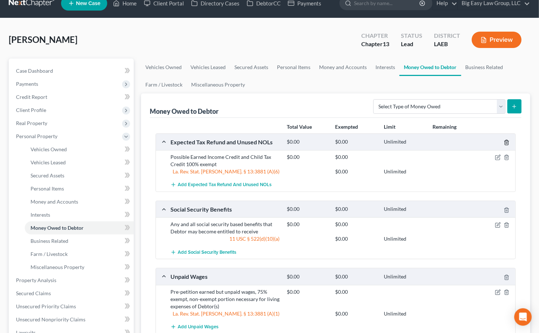
click at [507, 144] on line "button" at bounding box center [507, 143] width 0 height 1
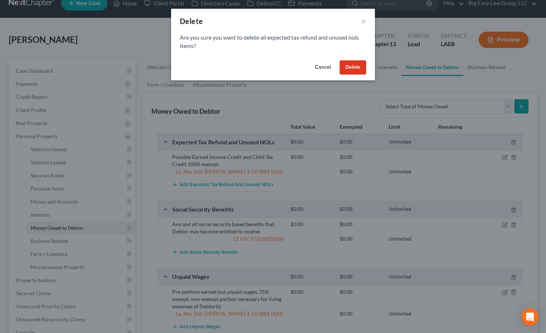
click at [357, 69] on button "Delete" at bounding box center [352, 67] width 27 height 15
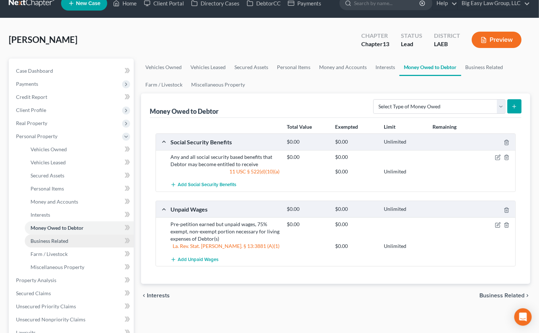
click at [81, 239] on link "Business Related" at bounding box center [79, 241] width 109 height 13
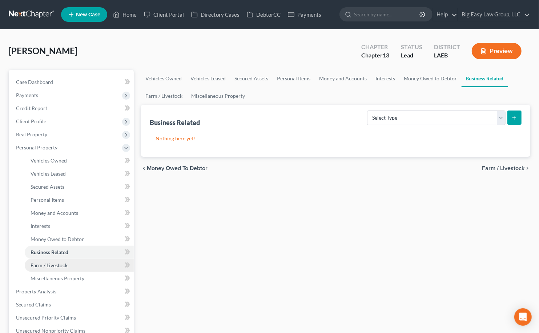
drag, startPoint x: 83, startPoint y: 266, endPoint x: 88, endPoint y: 271, distance: 7.0
click at [82, 267] on link "Farm / Livestock" at bounding box center [79, 265] width 109 height 13
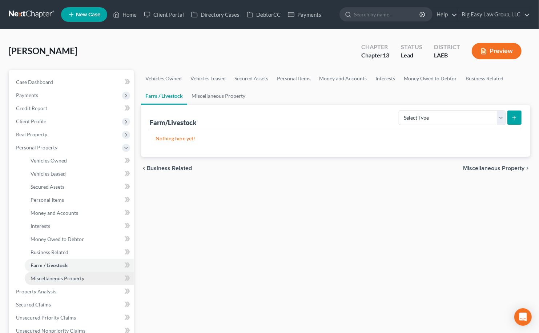
click at [89, 276] on link "Miscellaneous Property" at bounding box center [79, 278] width 109 height 13
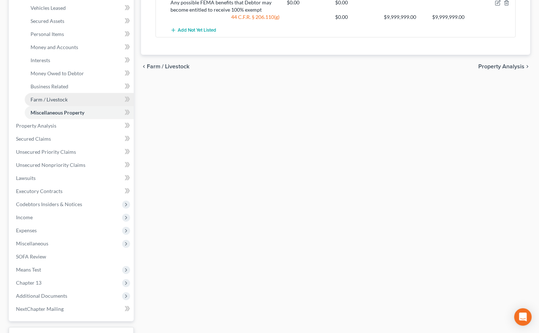
scroll to position [168, 0]
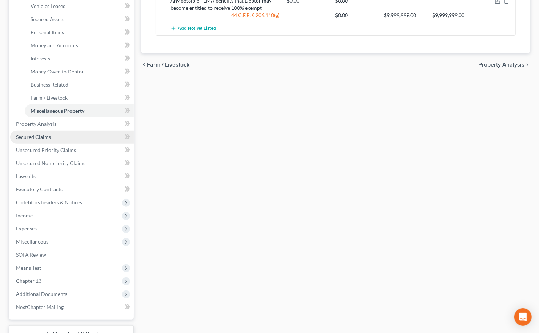
click at [72, 140] on link "Secured Claims" at bounding box center [72, 137] width 124 height 13
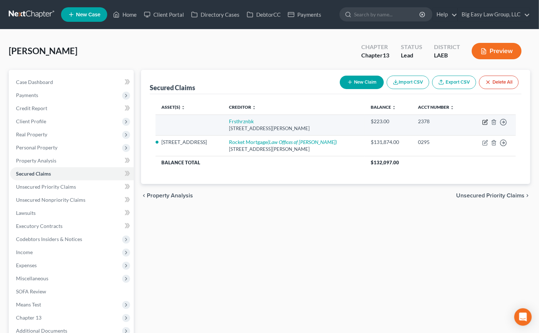
click at [483, 122] on icon "button" at bounding box center [486, 122] width 6 height 6
select select "44"
select select "0"
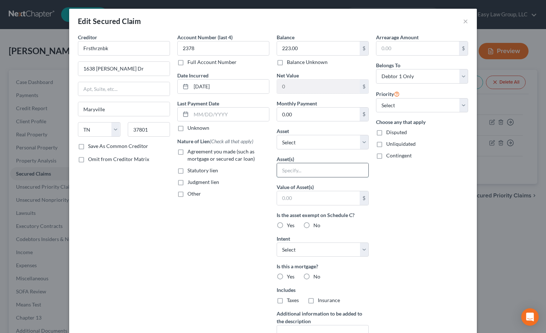
click at [311, 167] on input "text" at bounding box center [322, 170] width 91 height 14
click at [292, 168] on input "secrued card" at bounding box center [322, 170] width 91 height 14
type input "secured card"
click at [187, 153] on label "Agreement you made (such as mortgage or secured car loan)" at bounding box center [228, 155] width 82 height 15
click at [190, 153] on input "Agreement you made (such as mortgage or secured car loan)" at bounding box center [192, 150] width 5 height 5
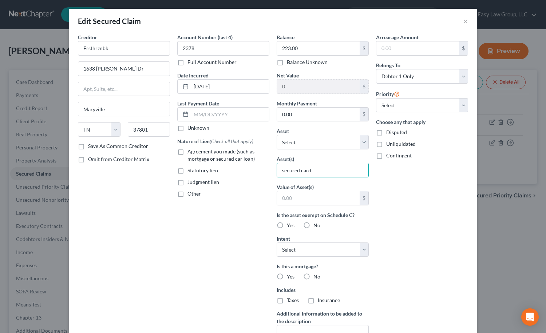
checkbox input "true"
drag, startPoint x: 180, startPoint y: 194, endPoint x: 190, endPoint y: 179, distance: 17.9
click at [187, 194] on label "Other" at bounding box center [193, 193] width 13 height 7
click at [190, 194] on input "Other" at bounding box center [192, 192] width 5 height 5
checkbox input "true"
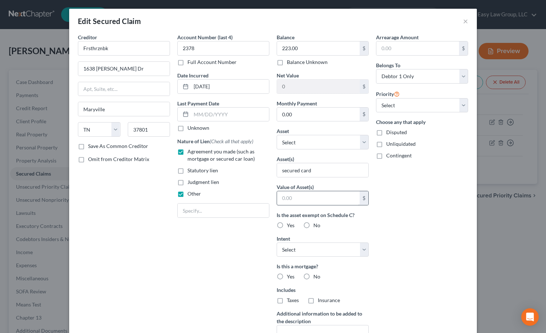
drag, startPoint x: 178, startPoint y: 152, endPoint x: 289, endPoint y: 198, distance: 119.8
click at [187, 153] on label "Agreement you made (such as mortgage or secured car loan)" at bounding box center [228, 155] width 82 height 15
click at [190, 153] on input "Agreement you made (such as mortgage or secured car loan)" at bounding box center [192, 150] width 5 height 5
checkbox input "false"
click at [237, 211] on input "text" at bounding box center [223, 211] width 91 height 14
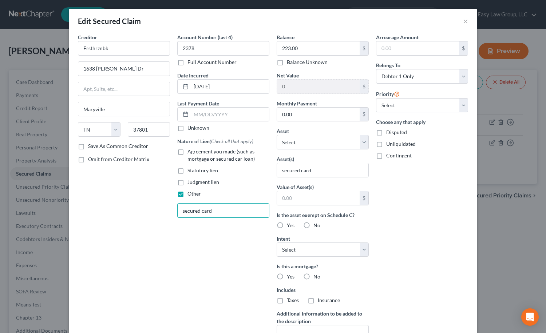
type input "secured card"
drag, startPoint x: 306, startPoint y: 273, endPoint x: 336, endPoint y: 257, distance: 33.7
click at [313, 273] on label "No" at bounding box center [316, 276] width 7 height 7
click at [313, 277] on label "No" at bounding box center [316, 276] width 7 height 7
click at [316, 277] on input "No" at bounding box center [318, 275] width 5 height 5
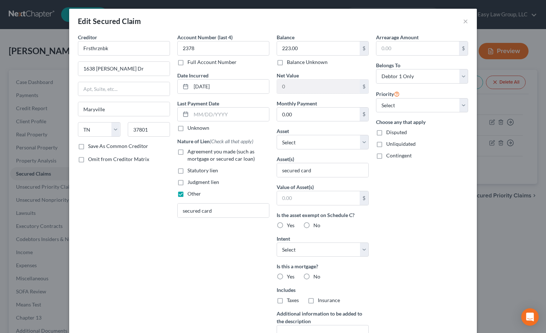
radio input "true"
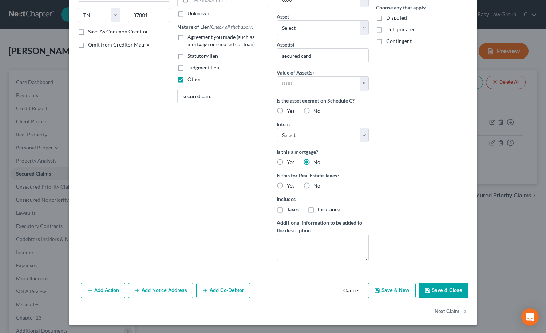
scroll to position [115, 0]
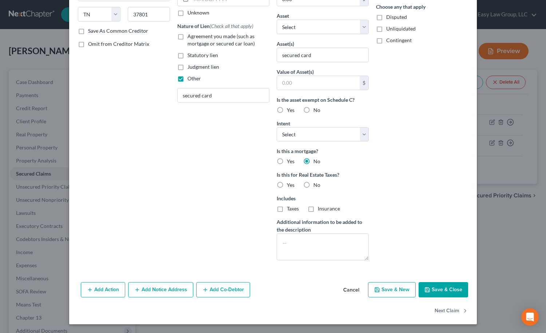
click at [310, 184] on div "No" at bounding box center [311, 185] width 17 height 7
drag, startPoint x: 306, startPoint y: 184, endPoint x: 379, endPoint y: 201, distance: 75.2
click at [313, 184] on label "No" at bounding box center [316, 185] width 7 height 7
click at [316, 184] on input "No" at bounding box center [318, 184] width 5 height 5
radio input "true"
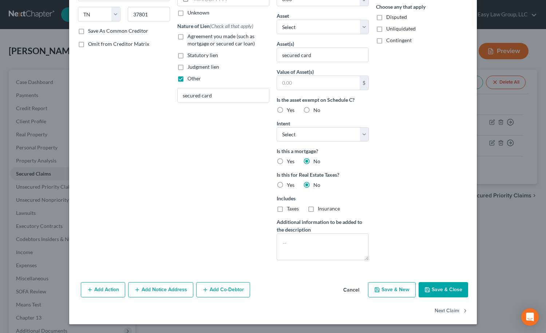
click at [454, 286] on button "Save & Close" at bounding box center [442, 289] width 49 height 15
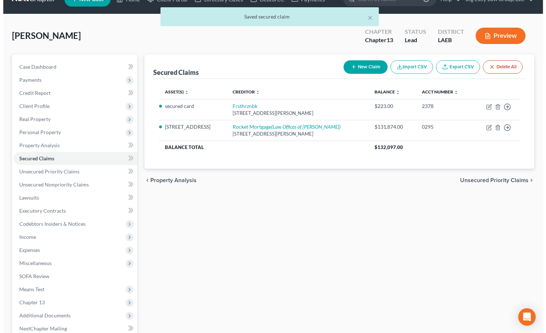
scroll to position [16, 0]
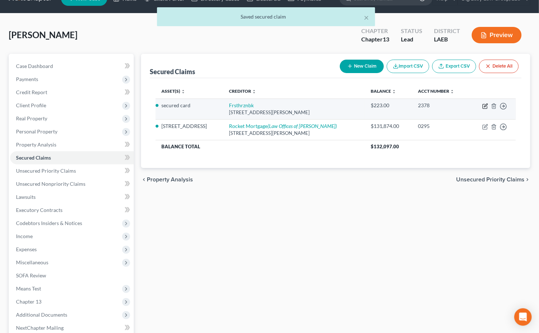
click at [485, 104] on icon "button" at bounding box center [486, 106] width 6 height 6
select select "44"
select select "0"
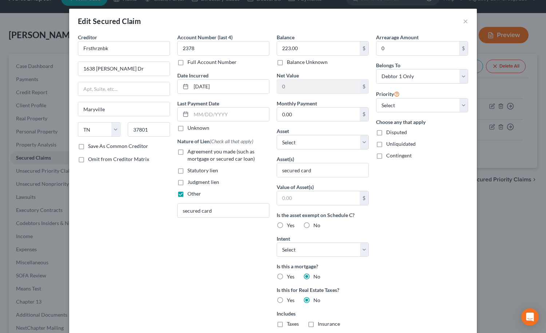
click at [328, 240] on div "Intent Select Surrender Redeem Reaffirm Avoid Other" at bounding box center [322, 246] width 92 height 22
click at [330, 250] on select "Select Surrender Redeem Reaffirm Avoid Other" at bounding box center [322, 250] width 92 height 15
select select "0"
click at [276, 243] on select "Select Surrender Redeem Reaffirm Avoid Other" at bounding box center [322, 250] width 92 height 15
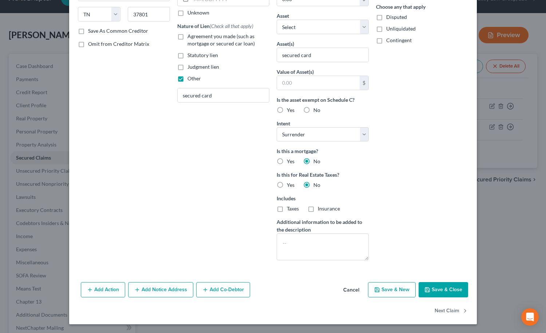
click at [457, 290] on button "Save & Close" at bounding box center [442, 289] width 49 height 15
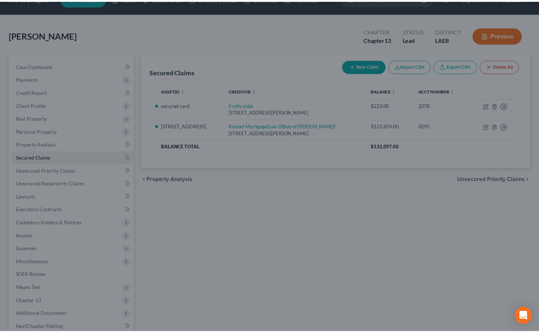
scroll to position [36, 0]
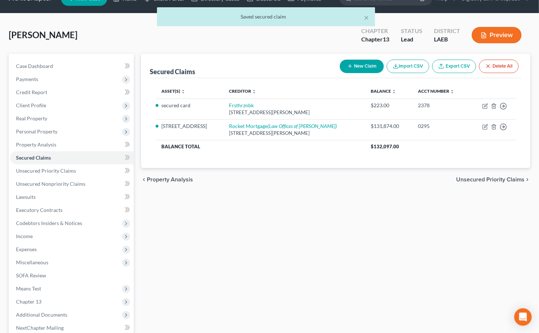
click at [343, 192] on div "Secured Claims New Claim Import CSV Export CSV Delete All Asset(s) expand_more …" at bounding box center [336, 218] width 397 height 328
click at [70, 172] on span "Unsecured Priority Claims" at bounding box center [46, 171] width 60 height 6
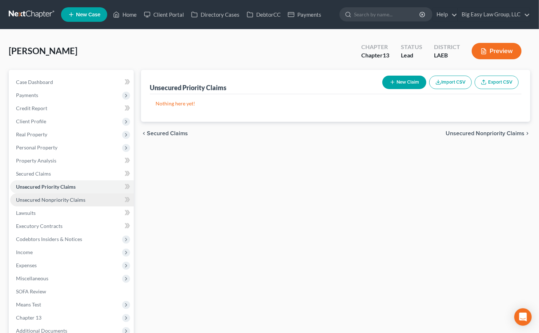
click at [76, 198] on span "Unsecured Nonpriority Claims" at bounding box center [50, 200] width 69 height 6
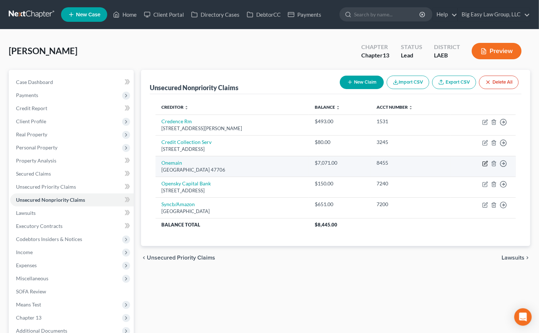
click at [486, 161] on icon "button" at bounding box center [486, 164] width 6 height 6
select select "15"
select select "0"
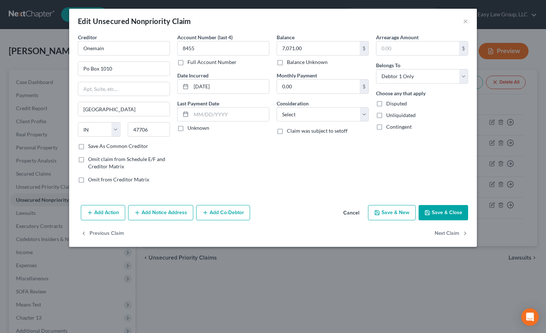
click at [184, 213] on button "Add Notice Address" at bounding box center [160, 212] width 65 height 15
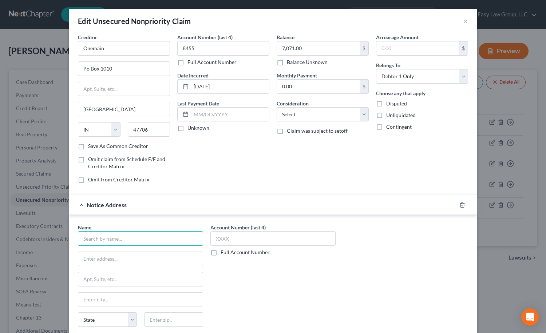
click at [153, 237] on input "text" at bounding box center [140, 238] width 125 height 15
type input "Capital Management Services LP"
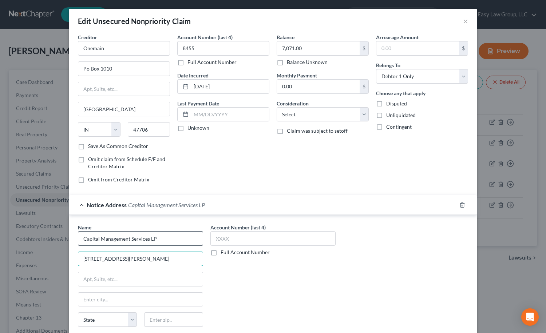
type input "698 1/2 South Ogden Street"
type input "14206"
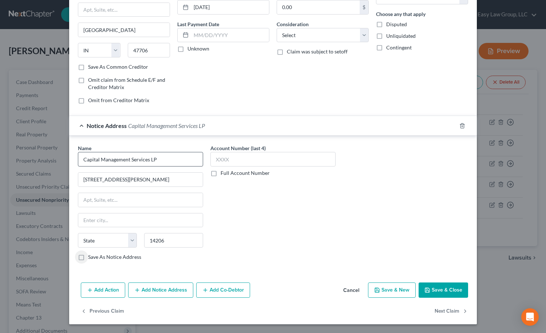
type input "Buffalo"
select select "35"
click at [433, 289] on button "Save & Close" at bounding box center [442, 290] width 49 height 15
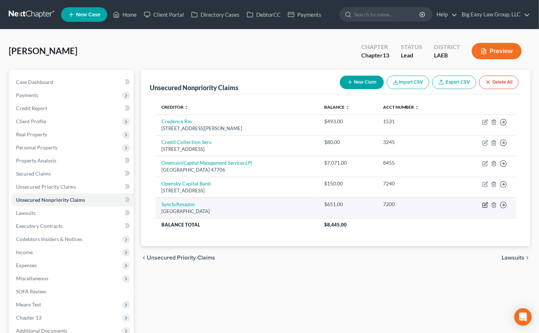
click at [486, 206] on icon "button" at bounding box center [486, 205] width 6 height 6
select select "39"
select select "2"
select select "0"
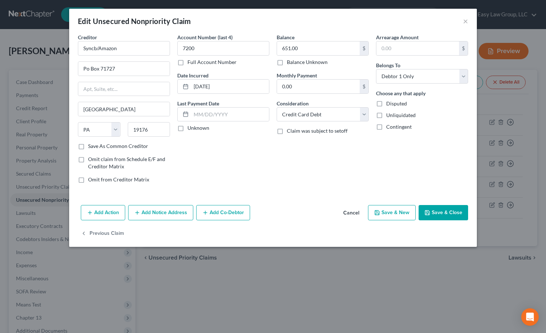
click at [158, 214] on button "Add Notice Address" at bounding box center [160, 212] width 65 height 15
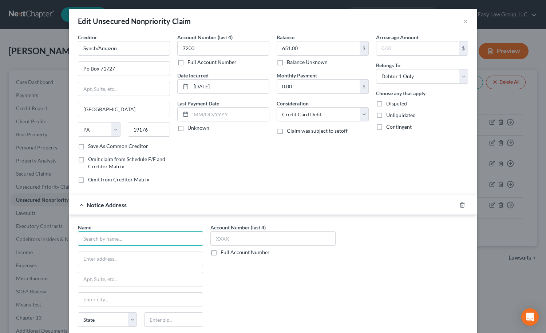
click at [108, 245] on input "text" at bounding box center [140, 238] width 125 height 15
type input "Alliant Capital Management"
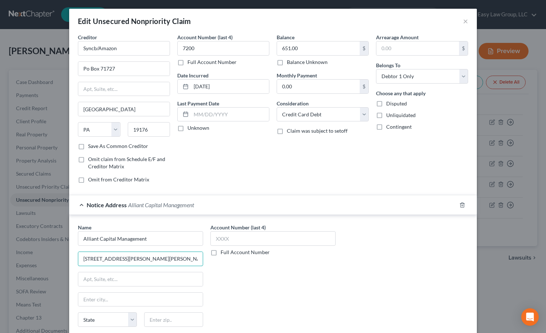
type input "1965 Sheridan Dr Ste 100"
type input "14223"
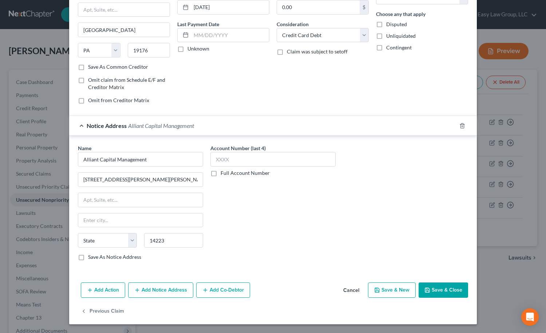
type input "Buffalo"
select select "35"
click at [441, 289] on button "Save & Close" at bounding box center [442, 290] width 49 height 15
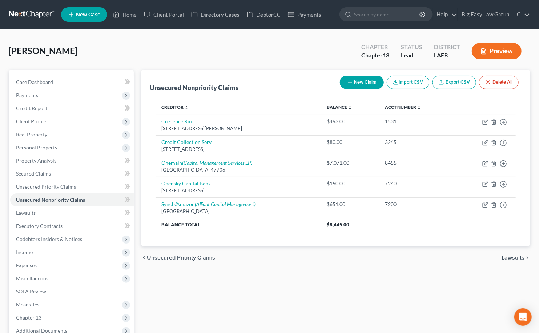
click at [369, 79] on button "New Claim" at bounding box center [362, 82] width 44 height 13
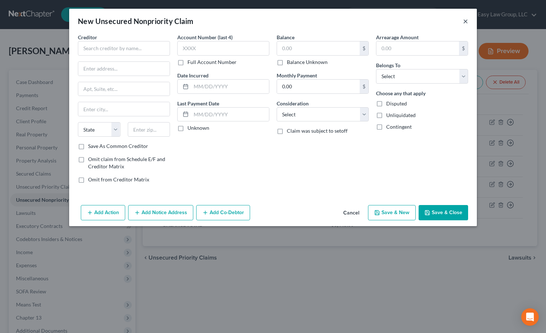
click at [463, 19] on button "×" at bounding box center [465, 21] width 5 height 9
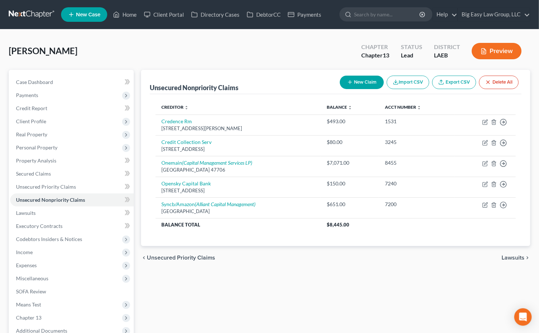
click at [355, 81] on button "New Claim" at bounding box center [362, 82] width 44 height 13
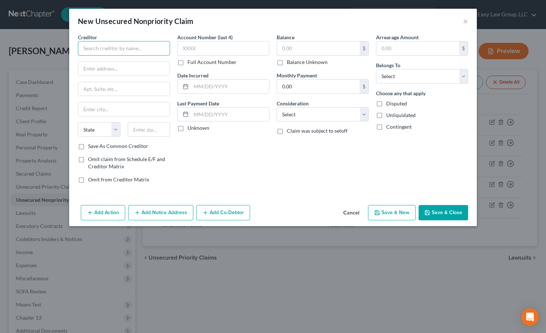
click at [132, 45] on input "text" at bounding box center [124, 48] width 92 height 15
type input "Unifin"
type input "PO Box 1608"
type input "60076"
type input "Skokie"
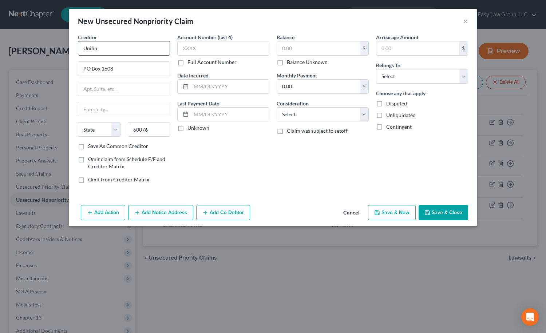
select select "14"
click at [295, 60] on label "Balance Unknown" at bounding box center [307, 62] width 41 height 7
click at [294, 60] on input "Balance Unknown" at bounding box center [292, 61] width 5 height 5
checkbox input "true"
type input "0.00"
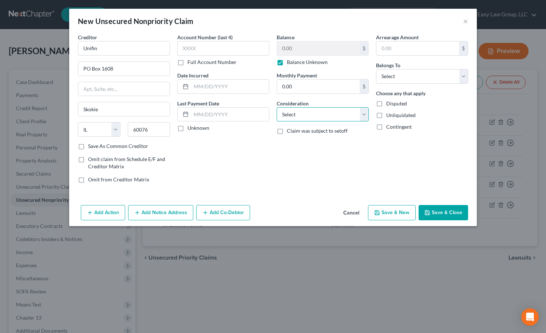
click at [329, 111] on select "Select Cable / Satellite Services Collection Agency Credit Card Debt Debt Couns…" at bounding box center [322, 114] width 92 height 15
select select "14"
click at [276, 107] on select "Select Cable / Satellite Services Collection Agency Credit Card Debt Debt Couns…" at bounding box center [322, 114] width 92 height 15
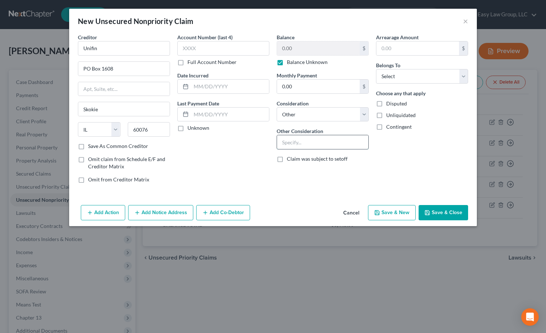
click at [313, 146] on input "text" at bounding box center [322, 142] width 91 height 14
type input "Disputed as prescribed under LA CC 3494"
click at [397, 78] on select "Select Debtor 1 Only Debtor 2 Only Debtor 1 And Debtor 2 Only At Least One Of T…" at bounding box center [422, 76] width 92 height 15
select select "0"
click at [376, 69] on select "Select Debtor 1 Only Debtor 2 Only Debtor 1 And Debtor 2 Only At Least One Of T…" at bounding box center [422, 76] width 92 height 15
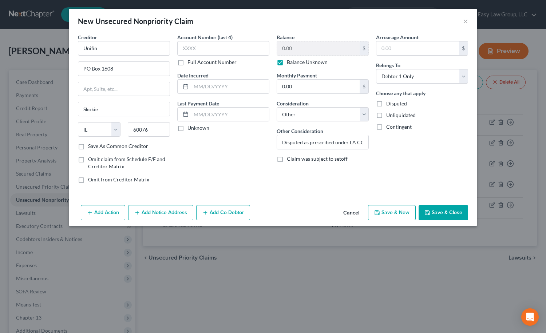
click at [445, 213] on button "Save & Close" at bounding box center [442, 212] width 49 height 15
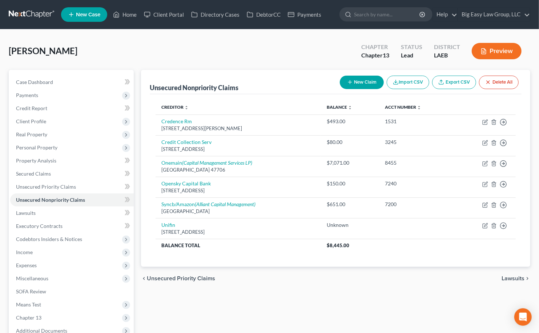
click at [362, 79] on button "New Claim" at bounding box center [362, 82] width 44 height 13
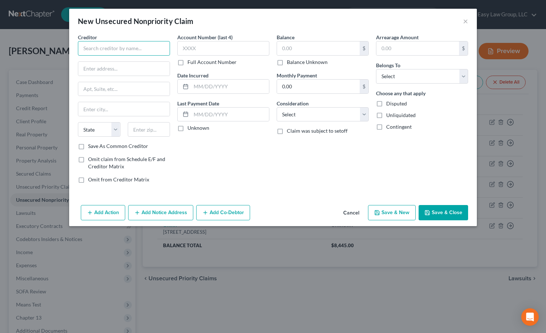
click at [146, 56] on div "Creditor * State AL AK AR AZ CA CO CT DE DC FL GA GU HI ID IL IN IA KS KY LA ME…" at bounding box center [124, 87] width 92 height 109
type input "Velocity Investments"
type input "{"
type input "PO Box 788"
type input "07719"
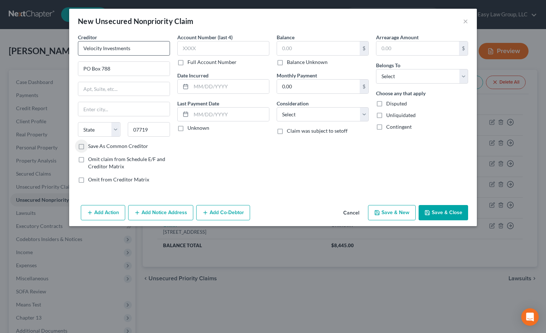
type input "Belmar"
select select "33"
click at [311, 51] on input "text" at bounding box center [318, 48] width 83 height 14
type input "5,647"
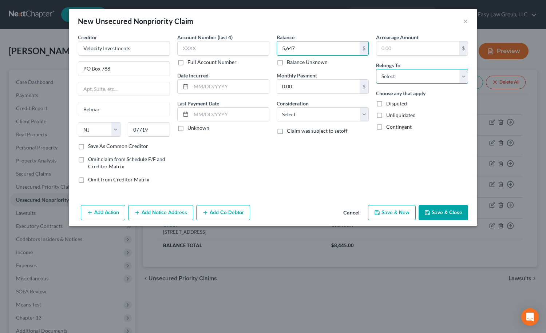
click at [403, 74] on select "Select Debtor 1 Only Debtor 2 Only Debtor 1 And Debtor 2 Only At Least One Of T…" at bounding box center [422, 76] width 92 height 15
select select "0"
click at [376, 69] on select "Select Debtor 1 Only Debtor 2 Only Debtor 1 And Debtor 2 Only At Least One Of T…" at bounding box center [422, 76] width 92 height 15
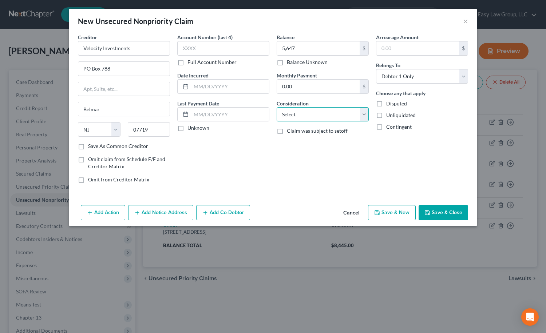
click at [347, 111] on select "Select Cable / Satellite Services Collection Agency Credit Card Debt Debt Couns…" at bounding box center [322, 114] width 92 height 15
select select "14"
click at [276, 107] on select "Select Cable / Satellite Services Collection Agency Credit Card Debt Debt Couns…" at bounding box center [322, 114] width 92 height 15
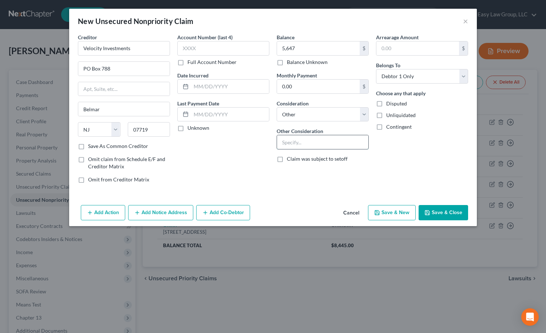
click at [313, 144] on input "text" at bounding box center [322, 142] width 91 height 14
type input "Disputed as prescribed under LA CC 3494"
click at [445, 220] on button "Save & Close" at bounding box center [442, 212] width 49 height 15
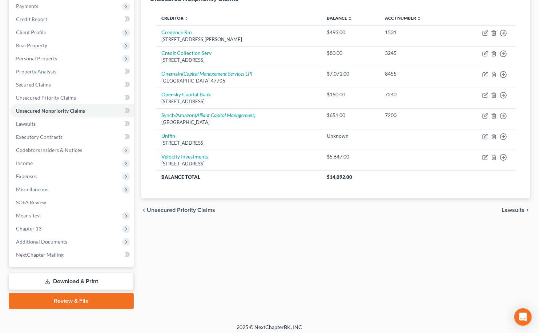
scroll to position [92, 0]
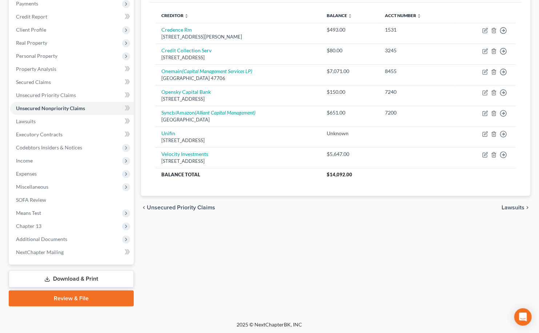
click at [95, 277] on link "Download & Print" at bounding box center [71, 279] width 125 height 17
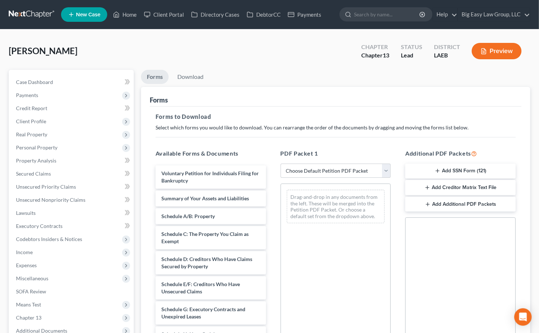
click at [431, 168] on button "Add SSN Form (121)" at bounding box center [461, 171] width 111 height 15
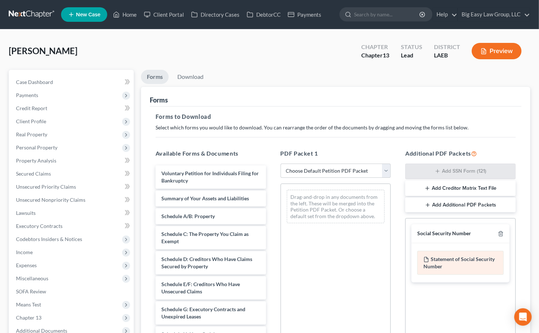
click at [451, 263] on div "Statement of Social Security Number" at bounding box center [461, 263] width 87 height 24
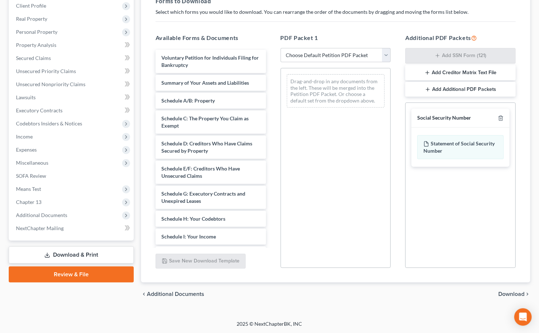
click at [516, 294] on span "Download" at bounding box center [512, 294] width 26 height 6
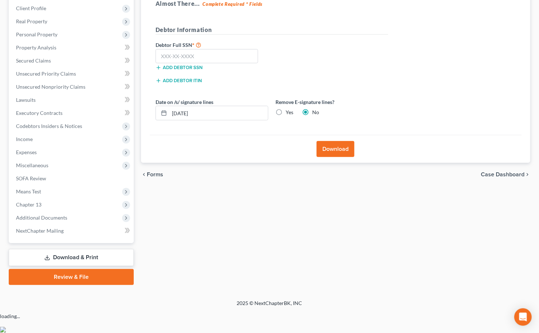
scroll to position [92, 0]
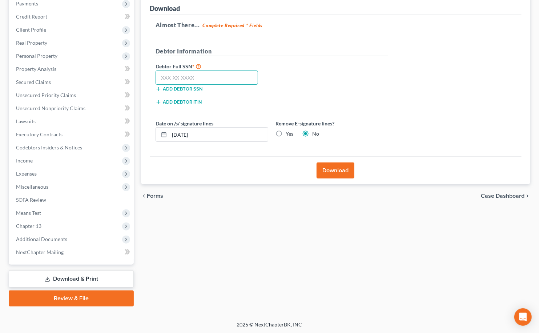
click at [197, 80] on input "text" at bounding box center [207, 78] width 103 height 15
type input "263-95-9127"
click at [339, 174] on button "Download" at bounding box center [336, 171] width 38 height 16
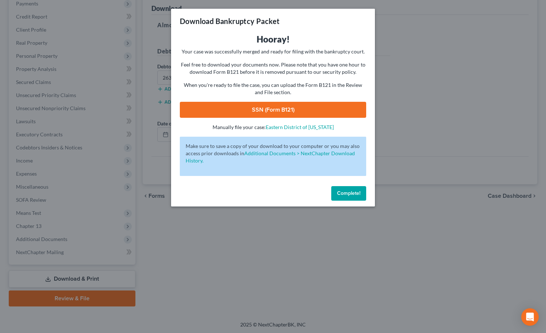
click at [308, 112] on link "SSN (Form B121)" at bounding box center [273, 110] width 186 height 16
click at [365, 196] on button "Complete!" at bounding box center [348, 193] width 35 height 15
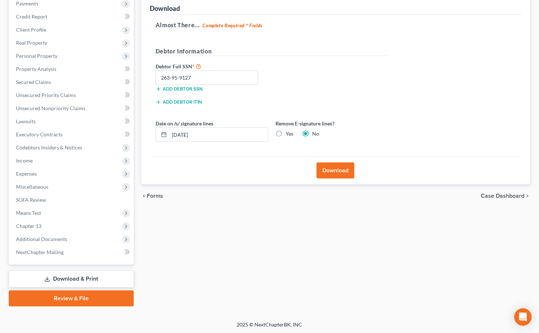
click at [119, 280] on link "Download & Print" at bounding box center [71, 279] width 125 height 17
click at [100, 278] on link "Download & Print" at bounding box center [71, 279] width 125 height 17
drag, startPoint x: 319, startPoint y: 200, endPoint x: 134, endPoint y: 121, distance: 200.8
click at [319, 200] on div "chevron_left Forms Case Dashboard chevron_right" at bounding box center [336, 195] width 390 height 23
drag, startPoint x: 63, startPoint y: 196, endPoint x: 66, endPoint y: 191, distance: 5.9
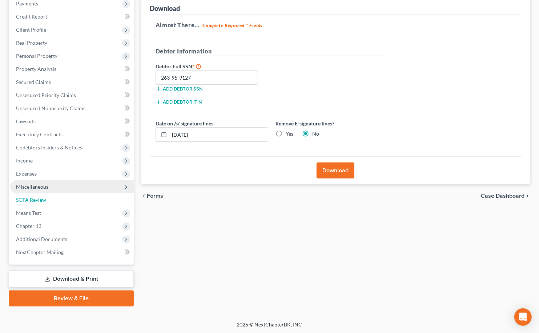
click at [63, 196] on link "SOFA Review" at bounding box center [72, 200] width 124 height 13
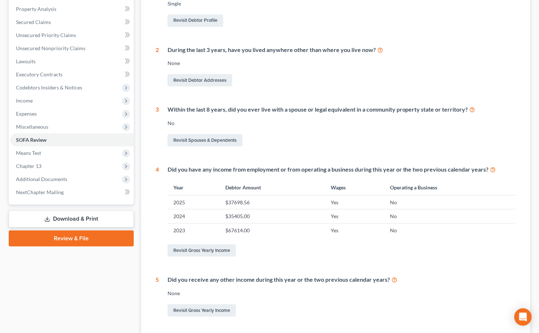
scroll to position [213, 0]
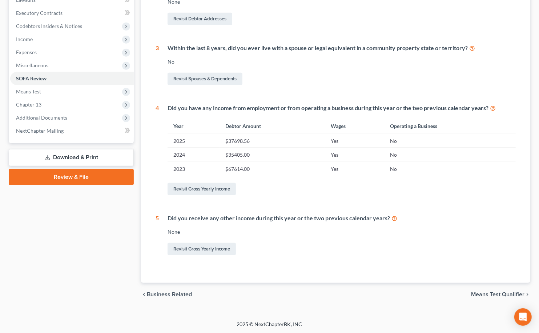
click at [90, 159] on link "Download & Print" at bounding box center [71, 157] width 125 height 17
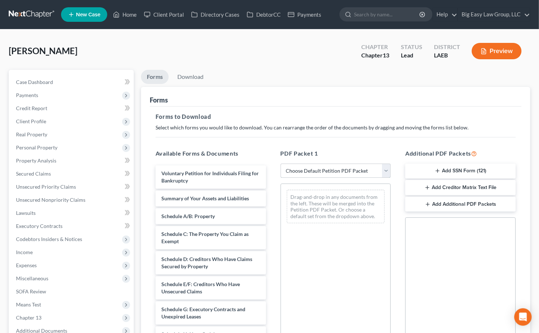
click at [314, 168] on select "Choose Default Petition PDF Packet Complete Bankruptcy Petition (all forms and …" at bounding box center [336, 171] width 111 height 15
select select "0"
click at [281, 164] on select "Choose Default Petition PDF Packet Complete Bankruptcy Petition (all forms and …" at bounding box center [336, 171] width 111 height 15
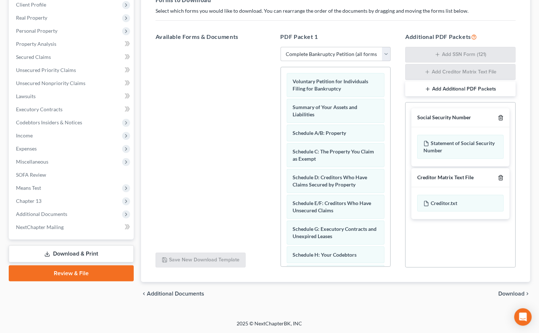
click at [502, 116] on icon "button" at bounding box center [500, 118] width 3 height 5
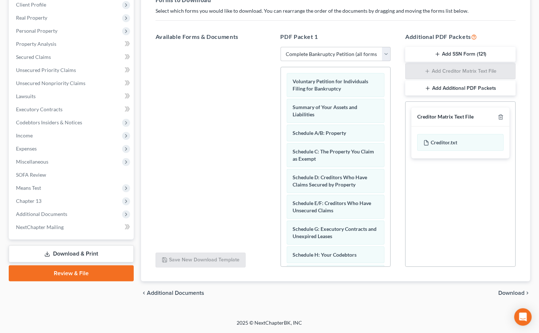
scroll to position [116, 0]
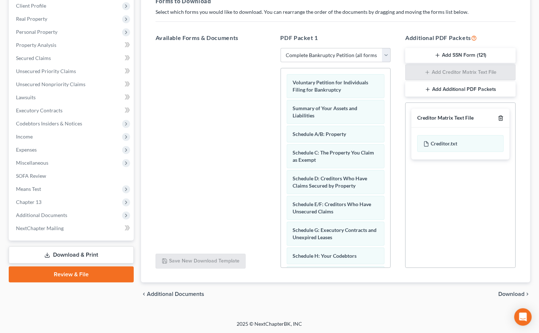
click at [503, 115] on icon "button" at bounding box center [501, 118] width 6 height 6
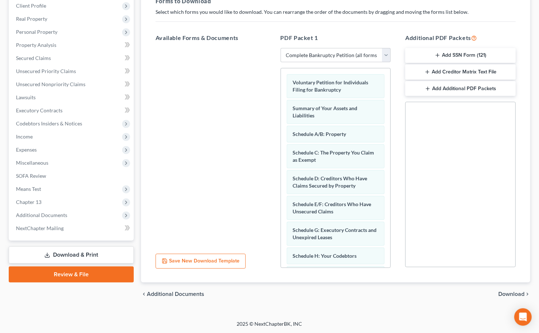
drag, startPoint x: 519, startPoint y: 294, endPoint x: 518, endPoint y: 290, distance: 4.9
click at [519, 294] on span "Download" at bounding box center [512, 294] width 26 height 6
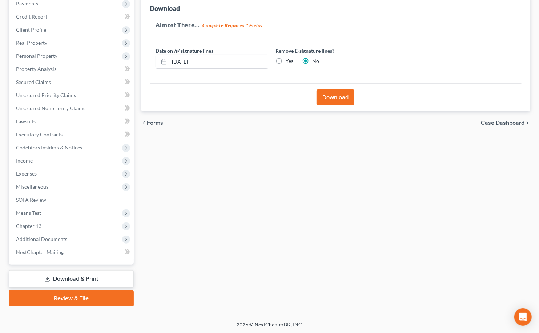
click at [331, 99] on button "Download" at bounding box center [336, 97] width 38 height 16
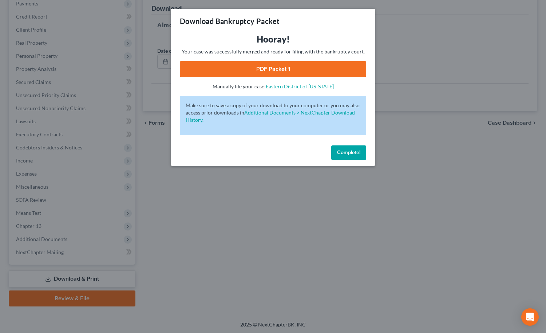
click at [354, 151] on span "Complete!" at bounding box center [348, 153] width 23 height 6
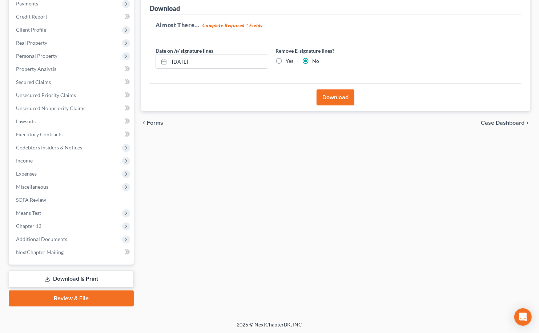
click at [335, 94] on button "Download" at bounding box center [336, 97] width 38 height 16
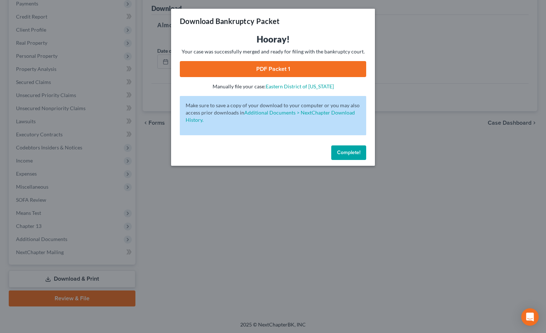
click at [313, 69] on link "PDF Packet 1" at bounding box center [273, 69] width 186 height 16
click at [351, 155] on span "Complete!" at bounding box center [348, 153] width 23 height 6
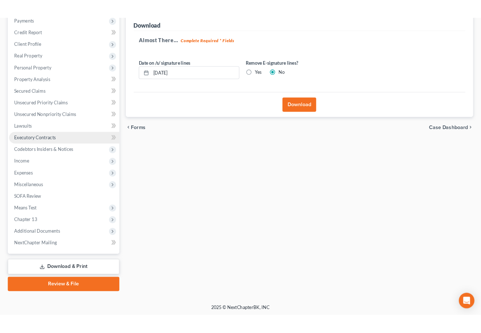
scroll to position [0, 0]
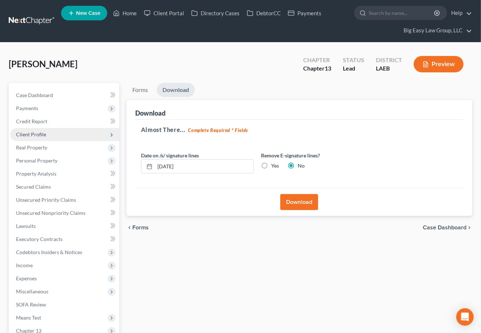
click at [48, 132] on span "Client Profile" at bounding box center [64, 134] width 109 height 13
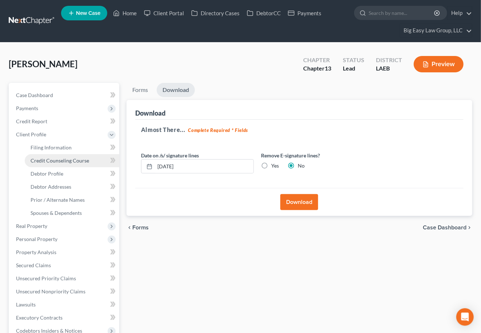
click at [63, 159] on span "Credit Counseling Course" at bounding box center [60, 161] width 59 height 6
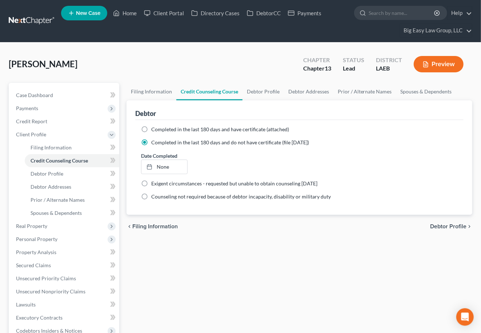
click at [151, 129] on label "Completed in the last 180 days and have certificate (attached)" at bounding box center [220, 129] width 138 height 7
click at [154, 129] on input "Completed in the last 180 days and have certificate (attached)" at bounding box center [156, 128] width 5 height 5
radio input "true"
radio input "false"
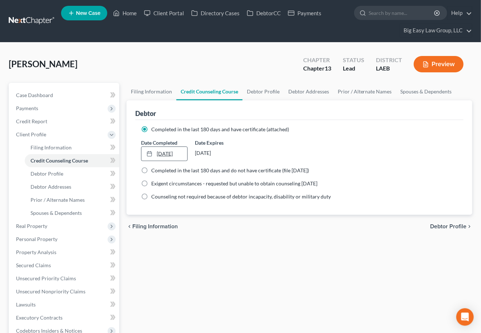
click at [156, 153] on div at bounding box center [152, 154] width 10 height 6
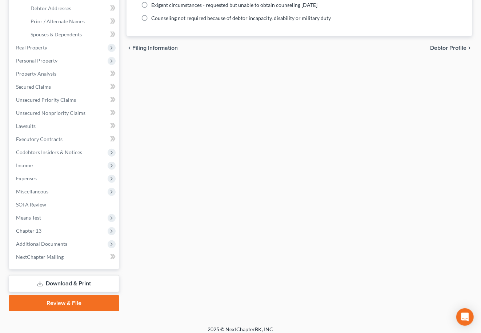
scroll to position [183, 0]
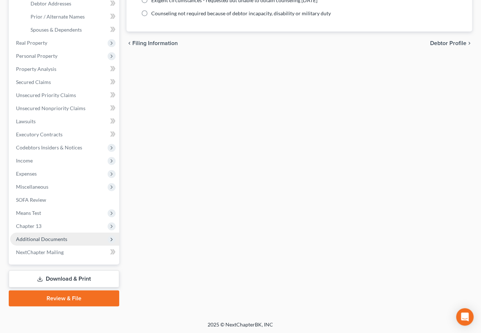
click at [74, 239] on span "Additional Documents" at bounding box center [64, 239] width 109 height 13
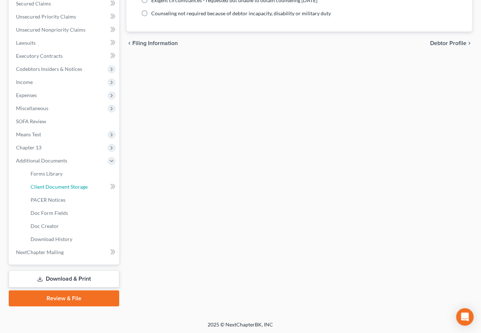
drag, startPoint x: 63, startPoint y: 187, endPoint x: 259, endPoint y: 194, distance: 195.8
click at [64, 187] on span "Client Document Storage" at bounding box center [59, 187] width 57 height 6
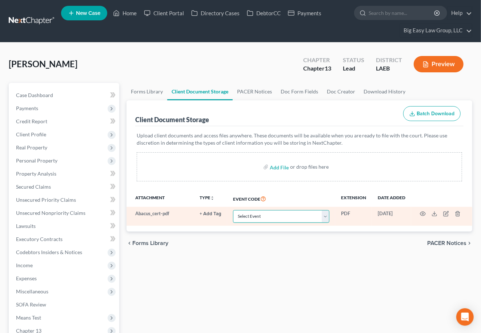
click at [272, 218] on select "Select Event Certificate of Credit Counseling Db (PF) Certificate of Credit Cou…" at bounding box center [281, 216] width 96 height 13
select select "0"
click at [233, 210] on select "Select Event Certificate of Credit Counseling Db (PF) Certificate of Credit Cou…" at bounding box center [281, 216] width 96 height 13
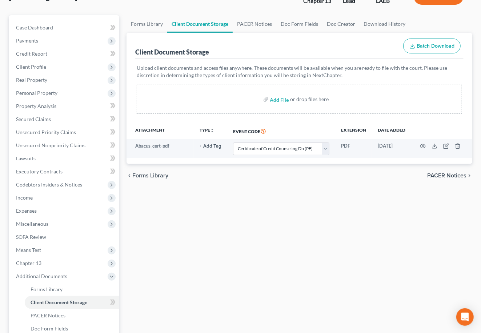
scroll to position [68, 0]
click at [73, 93] on span "Personal Property" at bounding box center [64, 92] width 109 height 13
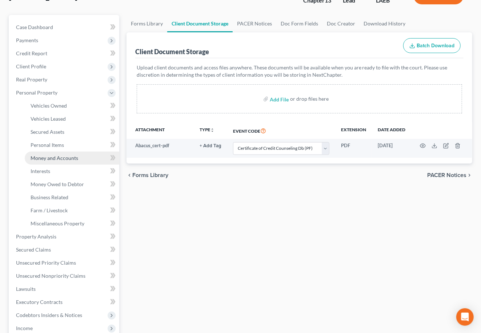
click at [93, 155] on link "Money and Accounts" at bounding box center [72, 158] width 95 height 13
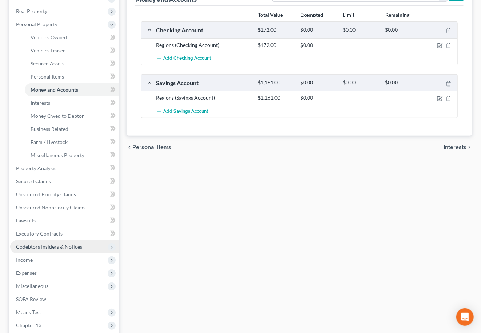
scroll to position [141, 0]
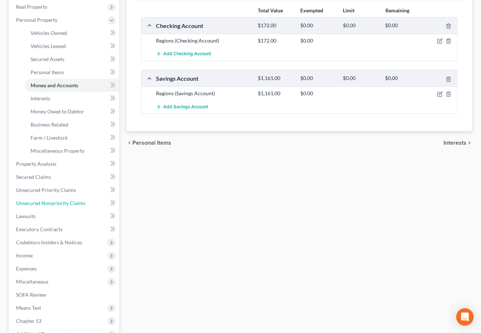
drag, startPoint x: 81, startPoint y: 204, endPoint x: 137, endPoint y: 184, distance: 58.8
click at [81, 204] on span "Unsecured Nonpriority Claims" at bounding box center [50, 203] width 69 height 6
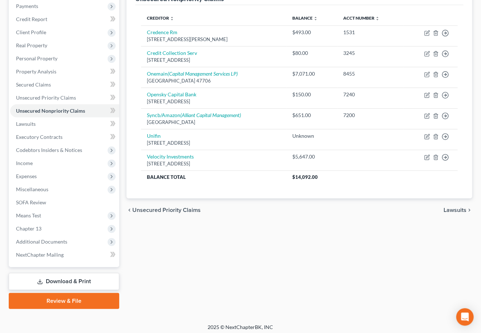
scroll to position [105, 0]
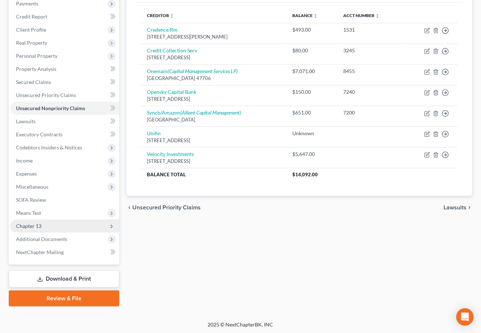
click at [84, 228] on span "Chapter 13" at bounding box center [64, 226] width 109 height 13
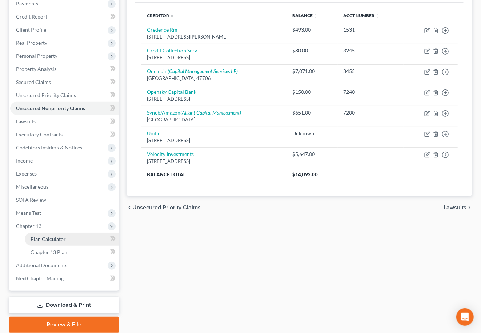
click at [93, 238] on link "Plan Calculator" at bounding box center [72, 239] width 95 height 13
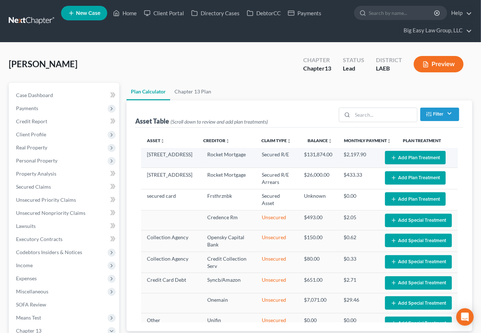
select select "59"
click at [391, 154] on button "Add Plan Treatment" at bounding box center [415, 157] width 61 height 13
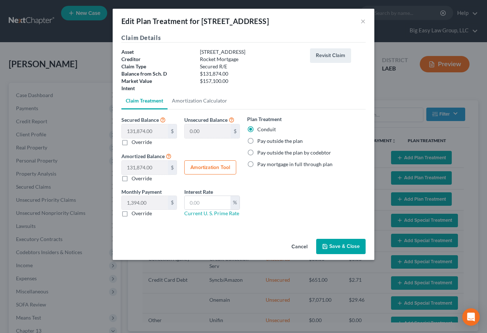
click at [275, 140] on label "Pay outside the plan" at bounding box center [280, 141] width 45 height 7
click at [265, 140] on input "Pay outside the plan" at bounding box center [262, 140] width 5 height 5
radio input "true"
click at [345, 238] on div "Cancel Save & Close" at bounding box center [244, 248] width 262 height 24
click at [345, 239] on div "Cancel Save & Close" at bounding box center [244, 248] width 262 height 24
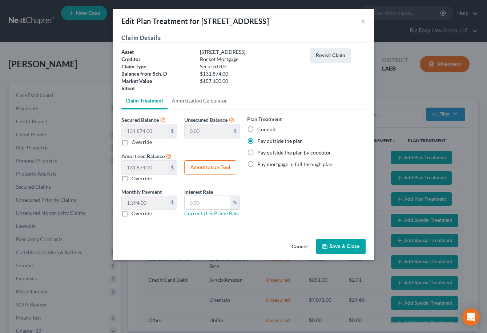
drag, startPoint x: 349, startPoint y: 247, endPoint x: 354, endPoint y: 242, distance: 7.2
click at [349, 247] on button "Save & Close" at bounding box center [340, 246] width 49 height 15
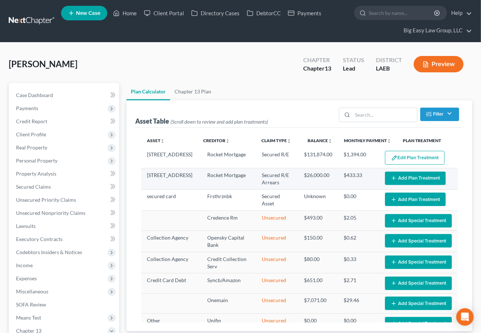
select select "59"
click at [412, 176] on button "Add Plan Treatment" at bounding box center [415, 178] width 61 height 13
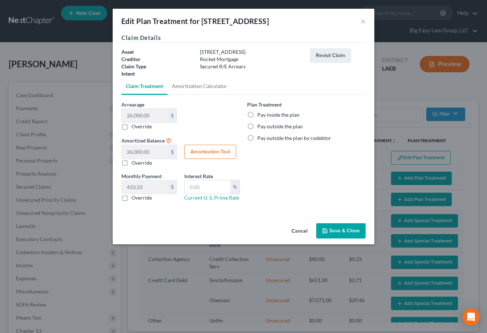
drag, startPoint x: 286, startPoint y: 116, endPoint x: 312, endPoint y: 176, distance: 65.5
click at [286, 116] on label "Pay inside the plan" at bounding box center [279, 114] width 42 height 7
click at [265, 116] on input "Pay inside the plan" at bounding box center [262, 113] width 5 height 5
radio input "true"
click at [330, 228] on button "Save & Close" at bounding box center [340, 230] width 49 height 15
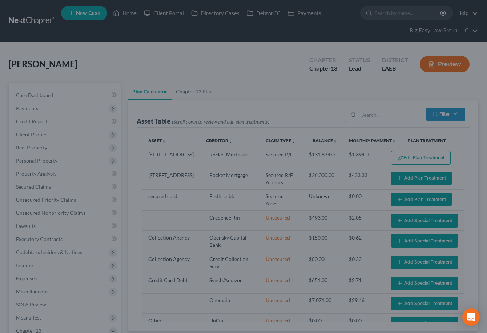
select select "59"
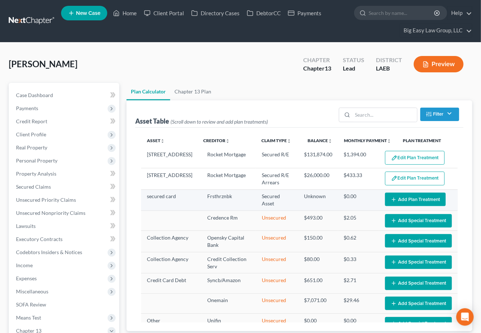
click at [403, 200] on button "Add Plan Treatment" at bounding box center [415, 199] width 61 height 13
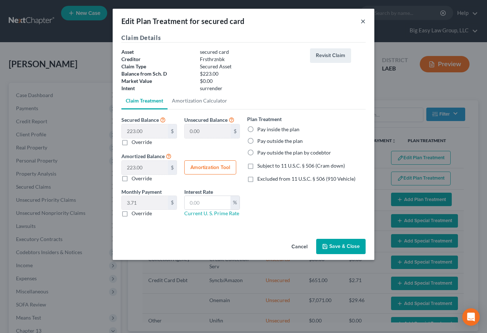
click at [364, 20] on button "×" at bounding box center [363, 21] width 5 height 9
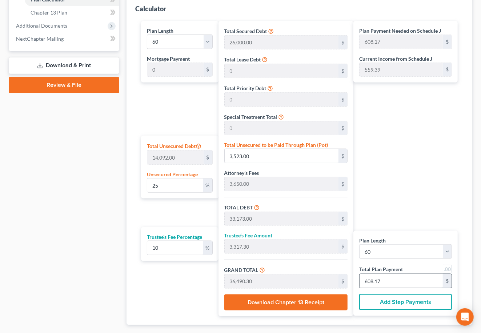
scroll to position [346, 0]
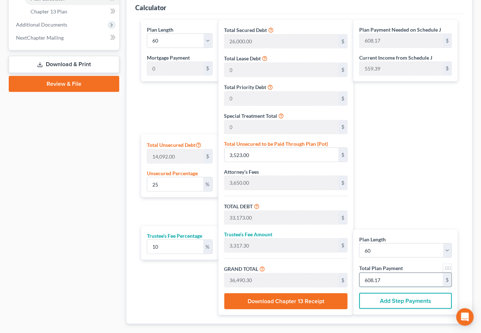
click at [397, 282] on input "608.17" at bounding box center [401, 280] width 83 height 14
type input "0"
type input "272.72"
type input "27.27"
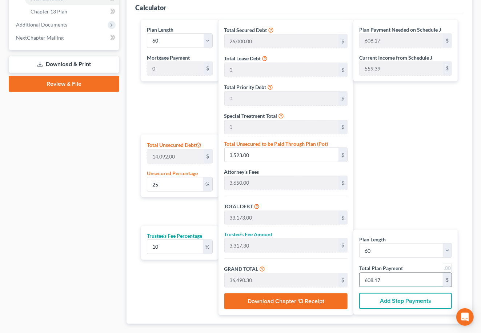
type input "300.00"
type input "5"
type input "3,000.00"
type input "300.00"
type input "3,300.00"
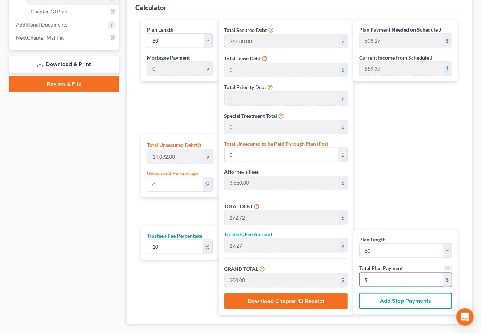
type input "55"
type input "5.97"
type input "840.90"
type input "30,490.90"
type input "3,049.09"
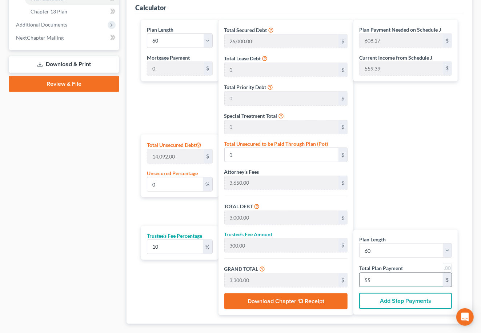
type input "33,540.00"
type input "559.00"
click at [443, 267] on link at bounding box center [447, 268] width 9 height 9
type input "559.00"
click at [448, 266] on link at bounding box center [447, 268] width 9 height 9
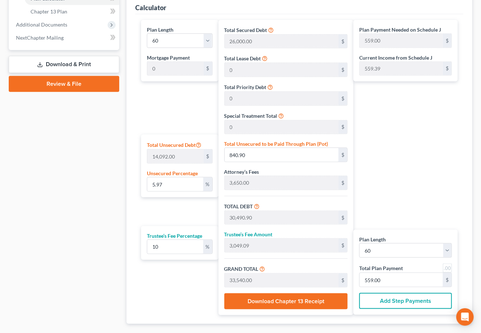
click at [449, 268] on link at bounding box center [447, 268] width 9 height 9
click at [176, 180] on input "5.97" at bounding box center [175, 185] width 56 height 14
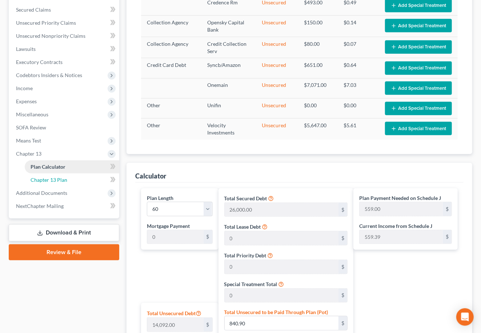
drag, startPoint x: 83, startPoint y: 174, endPoint x: 93, endPoint y: 170, distance: 10.7
click at [83, 174] on link "Chapter 13 Plan" at bounding box center [72, 180] width 95 height 13
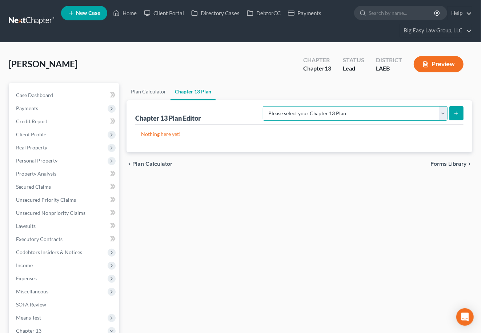
click at [327, 108] on select "Please select your Chapter 13 Plan Eastern District of Louisiana Eastern Distri…" at bounding box center [355, 113] width 185 height 15
select select "3"
click at [263, 106] on select "Please select your Chapter 13 Plan Eastern District of Louisiana Eastern Distri…" at bounding box center [355, 113] width 185 height 15
click at [456, 116] on button "submit" at bounding box center [457, 113] width 14 height 14
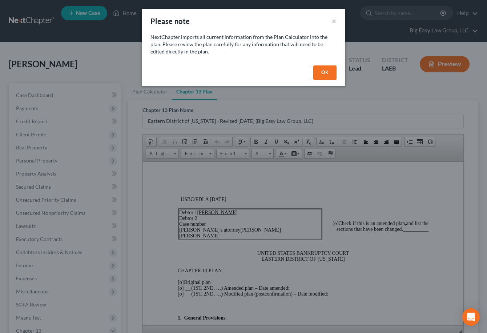
click at [323, 73] on button "OK" at bounding box center [325, 72] width 23 height 15
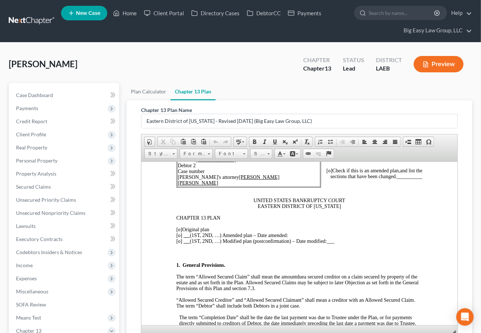
scroll to position [63, 0]
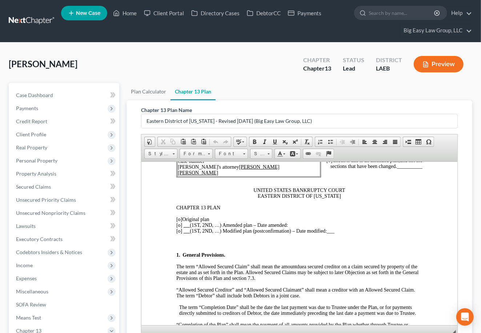
click at [179, 222] on span "[o]" at bounding box center [179, 218] width 6 height 5
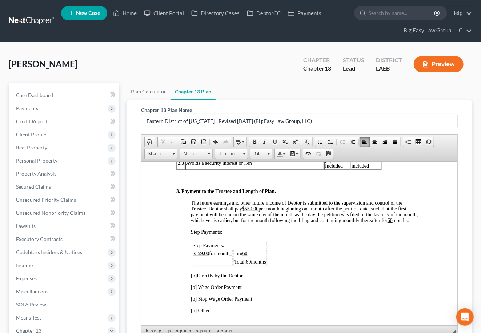
scroll to position [457, 0]
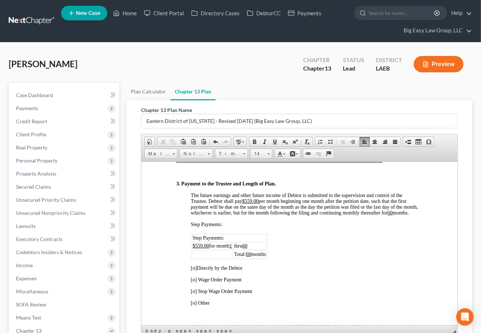
click at [195, 271] on span "[o]" at bounding box center [194, 267] width 6 height 5
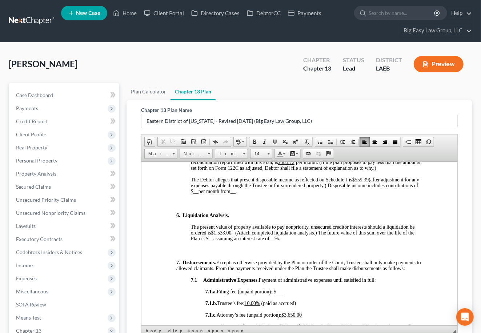
scroll to position [864, 0]
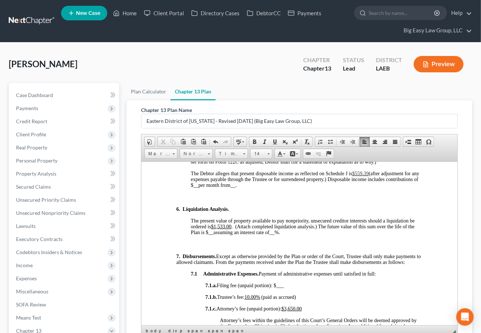
click at [226, 229] on u "$1,533.00" at bounding box center [221, 226] width 20 height 5
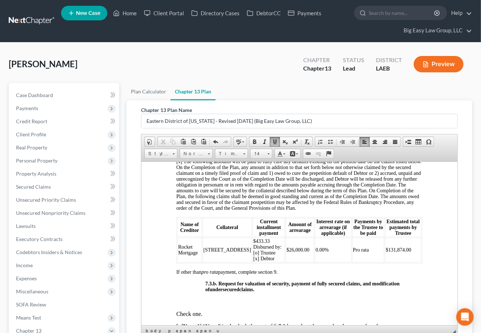
scroll to position [1900, 0]
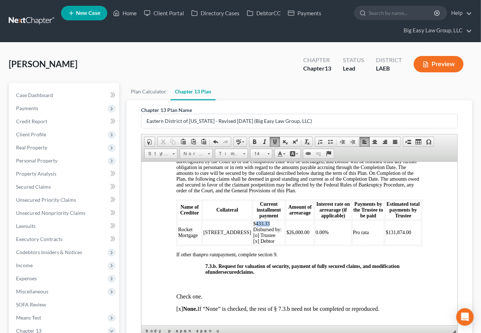
drag, startPoint x: 255, startPoint y: 302, endPoint x: 235, endPoint y: 300, distance: 20.5
click at [252, 245] on td "$433.33 Disbursed by: [o] Trustee [x] Debtor" at bounding box center [268, 232] width 33 height 25
drag, startPoint x: 395, startPoint y: 312, endPoint x: 379, endPoint y: 311, distance: 16.0
click at [385, 245] on td "$131,874.00" at bounding box center [403, 232] width 36 height 25
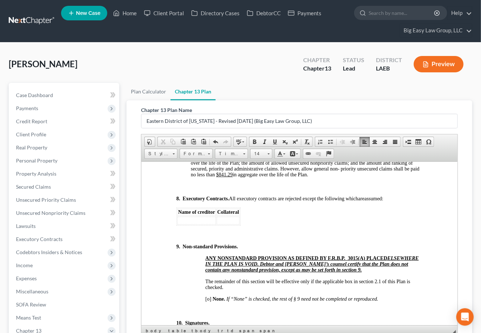
scroll to position [2733, 0]
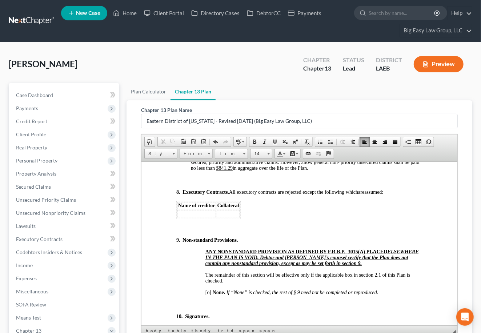
drag, startPoint x: 218, startPoint y: 258, endPoint x: 198, endPoint y: 260, distance: 20.5
click at [198, 171] on span "unless otherwise provided for by the Plan. After payments to claimants in secti…" at bounding box center [305, 147] width 229 height 46
drag, startPoint x: 228, startPoint y: 258, endPoint x: 220, endPoint y: 260, distance: 7.8
click at [393, 147] on u "5.97%" at bounding box center [399, 144] width 13 height 5
drag, startPoint x: 296, startPoint y: 277, endPoint x: 284, endPoint y: 278, distance: 12.4
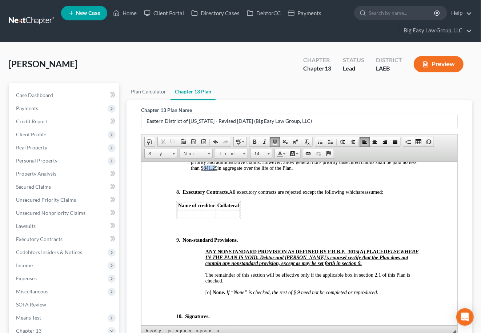
click at [218, 171] on u "$841.29" at bounding box center [209, 167] width 17 height 5
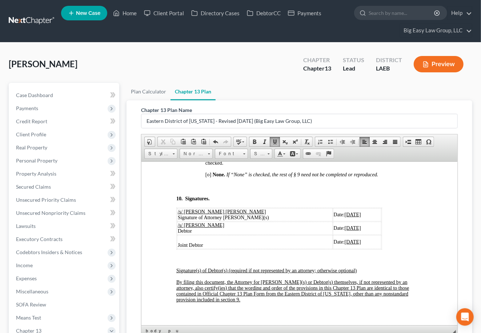
scroll to position [2865, 0]
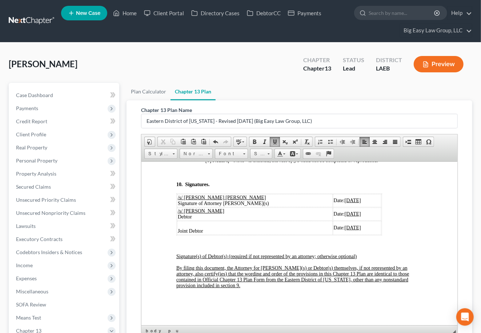
click at [209, 163] on span "[o]" at bounding box center [208, 160] width 6 height 5
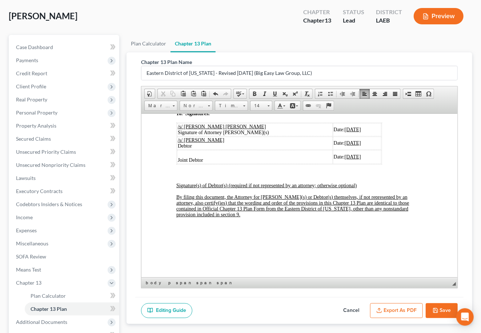
scroll to position [131, 0]
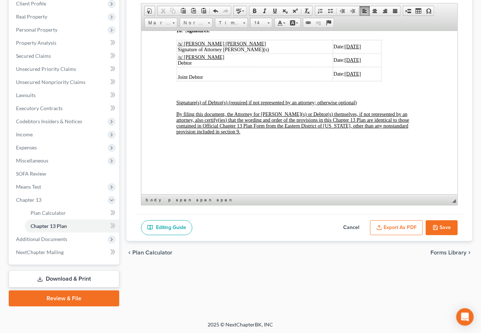
click at [413, 228] on button "Export as PDF" at bounding box center [396, 227] width 53 height 15
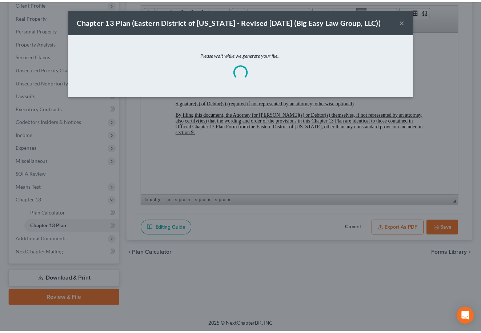
scroll to position [2973, 0]
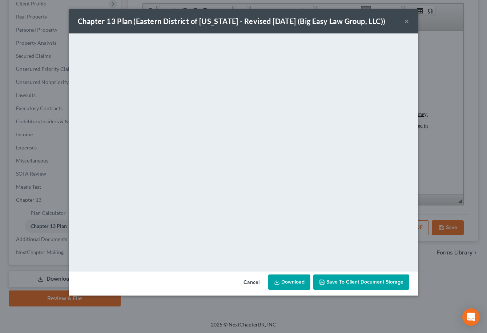
click at [375, 279] on span "Save to Client Document Storage" at bounding box center [365, 282] width 77 height 6
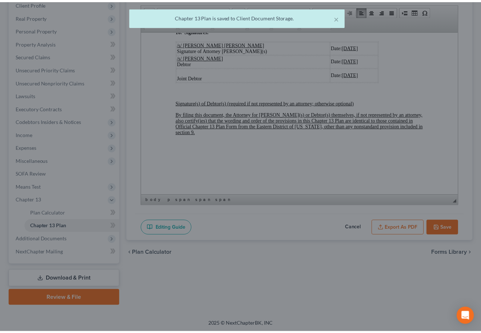
scroll to position [3003, 0]
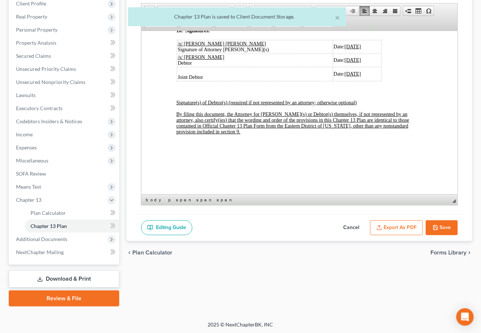
click at [441, 226] on button "Save" at bounding box center [442, 227] width 32 height 15
select select "3"
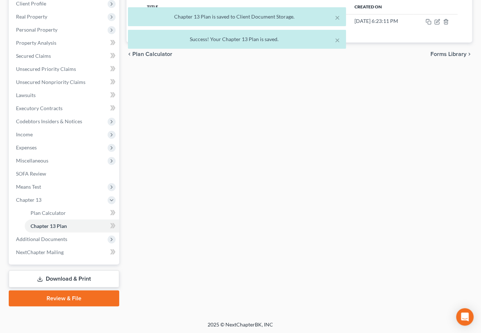
click at [95, 298] on link "Review & File" at bounding box center [64, 299] width 111 height 16
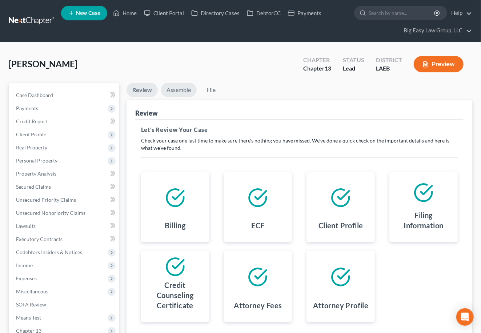
click at [185, 91] on link "Assemble" at bounding box center [179, 90] width 36 height 14
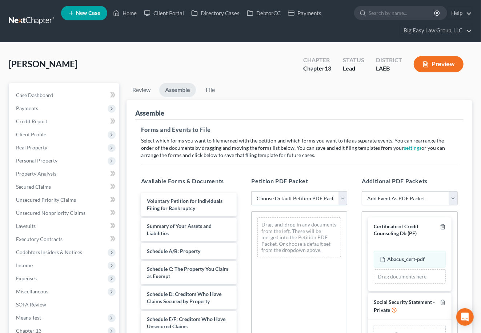
click at [343, 197] on select "Choose Default Petition PDF Packet Complete Bankruptcy Petition (all forms and …" at bounding box center [299, 198] width 96 height 15
select select "0"
click at [251, 191] on select "Choose Default Petition PDF Packet Complete Bankruptcy Petition (all forms and …" at bounding box center [299, 198] width 96 height 15
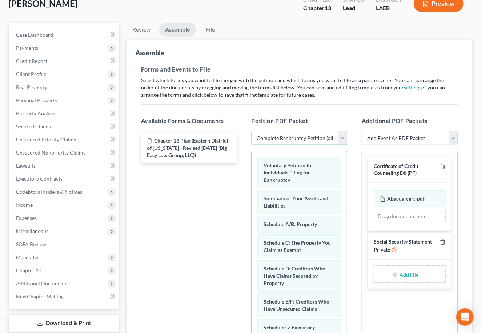
scroll to position [143, 0]
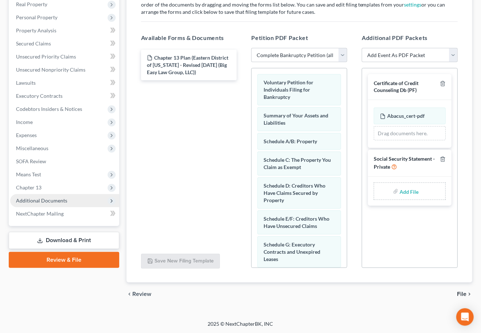
click at [59, 199] on span "Additional Documents" at bounding box center [41, 201] width 51 height 6
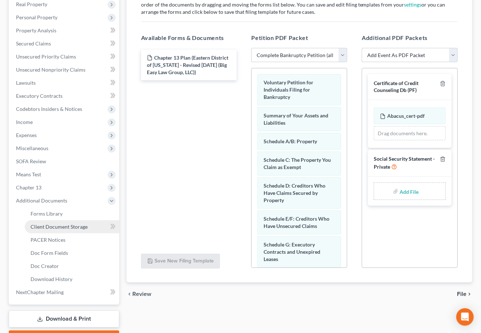
click at [84, 226] on span "Client Document Storage" at bounding box center [59, 227] width 57 height 6
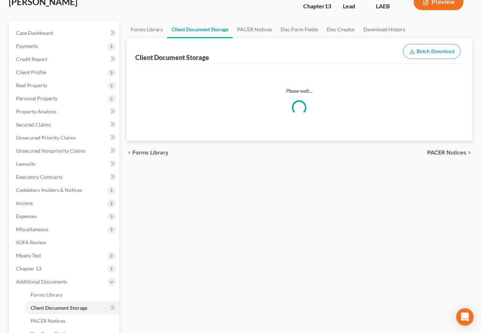
scroll to position [11, 0]
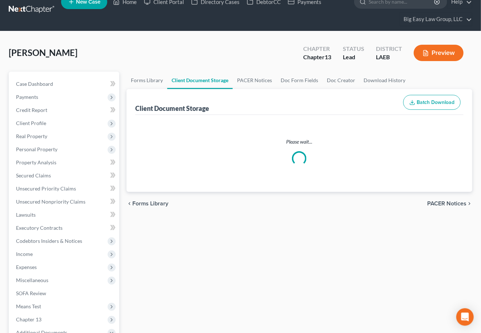
select select "0"
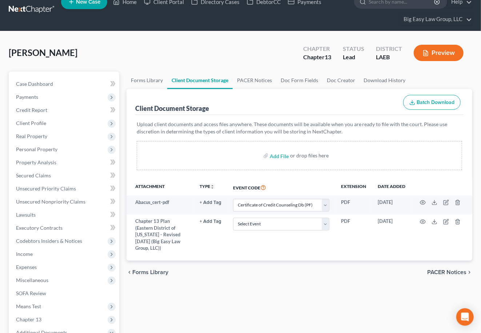
scroll to position [0, 0]
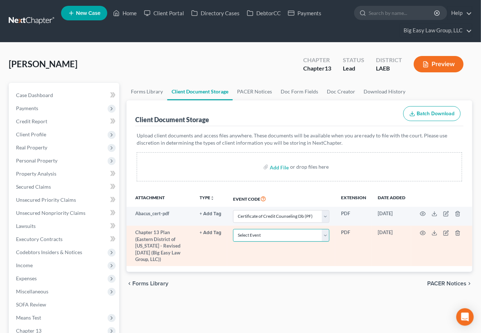
click at [300, 235] on select "Select Event Certificate of Credit Counseling Db (PF) Certificate of Credit Cou…" at bounding box center [281, 235] width 96 height 13
select select "3"
click at [233, 229] on select "Select Event Certificate of Credit Counseling Db (PF) Certificate of Credit Cou…" at bounding box center [281, 235] width 96 height 13
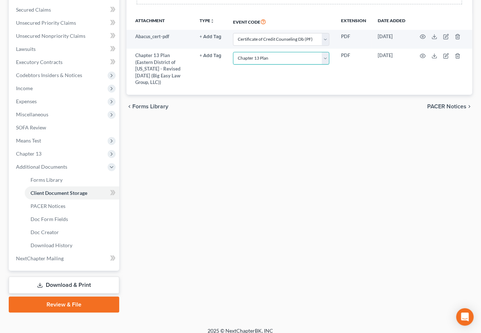
scroll to position [183, 0]
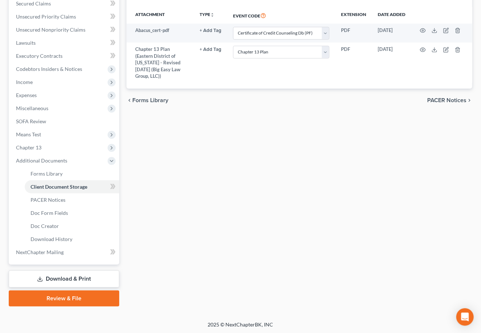
click at [84, 294] on link "Review & File" at bounding box center [64, 299] width 111 height 16
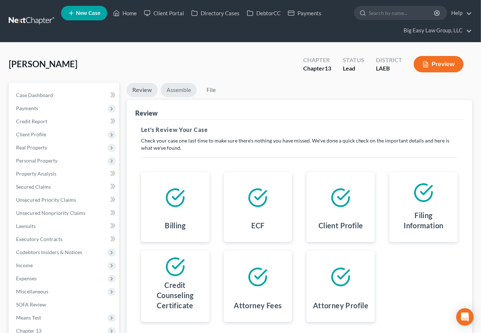
click at [181, 88] on link "Assemble" at bounding box center [179, 90] width 36 height 14
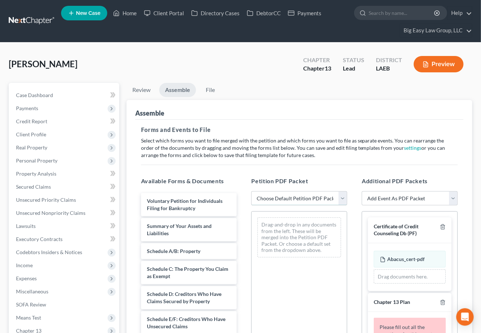
click at [307, 200] on select "Choose Default Petition PDF Packet Complete Bankruptcy Petition (all forms and …" at bounding box center [299, 198] width 96 height 15
select select "0"
click at [251, 191] on select "Choose Default Petition PDF Packet Complete Bankruptcy Petition (all forms and …" at bounding box center [299, 198] width 96 height 15
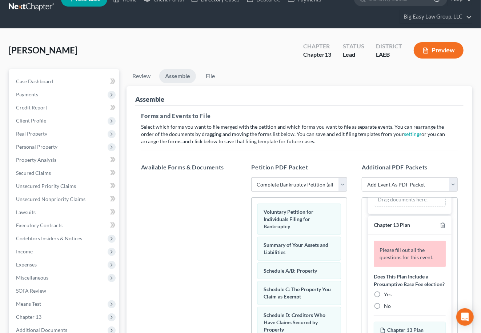
scroll to position [66, 0]
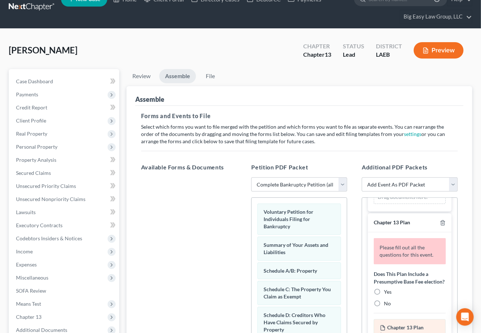
drag, startPoint x: 385, startPoint y: 302, endPoint x: 399, endPoint y: 296, distance: 15.3
click at [385, 296] on label "Yes" at bounding box center [388, 291] width 8 height 7
click at [387, 293] on input "Yes" at bounding box center [389, 290] width 5 height 5
radio input "true"
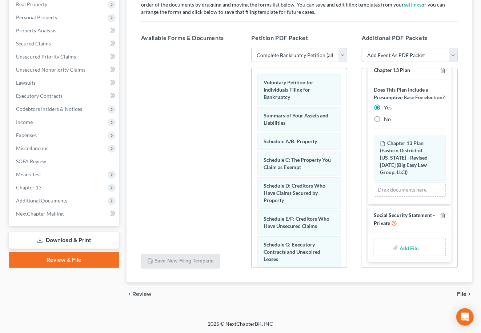
scroll to position [97, 0]
click at [407, 244] on input "file" at bounding box center [408, 247] width 17 height 13
click at [244, 244] on div "Available Forms & Documents Save New Filing Template Petition PDF Packet Choose…" at bounding box center [299, 151] width 331 height 247
type input "C:\fakepath\SSN.pdf"
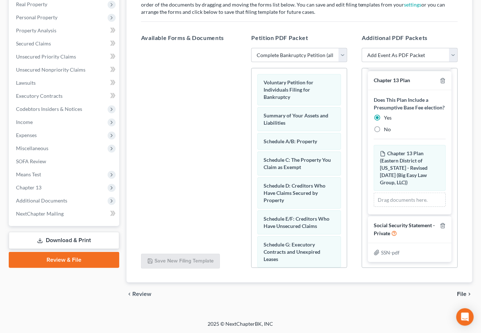
click at [462, 293] on span "File" at bounding box center [461, 294] width 9 height 6
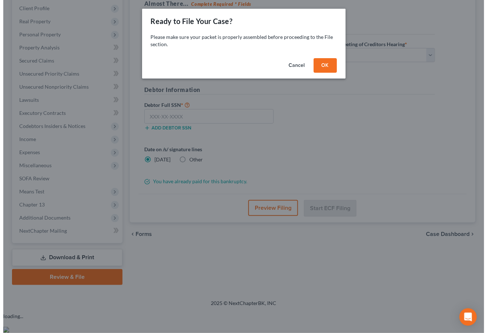
scroll to position [105, 0]
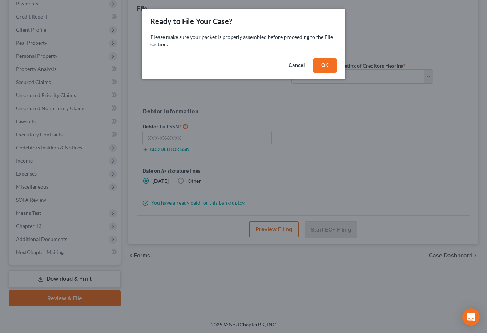
drag, startPoint x: 324, startPoint y: 67, endPoint x: 260, endPoint y: 101, distance: 72.6
click at [324, 67] on button "OK" at bounding box center [325, 65] width 23 height 15
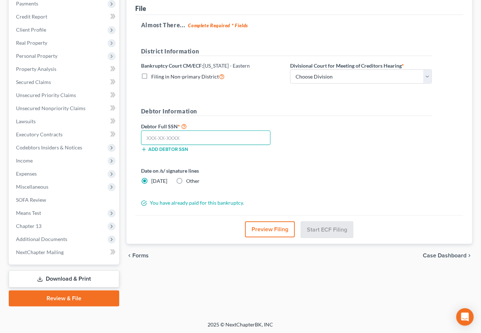
click at [238, 135] on input "text" at bounding box center [206, 138] width 130 height 15
type input "263-95-9127"
click at [283, 225] on button "Preview Filing" at bounding box center [270, 230] width 50 height 16
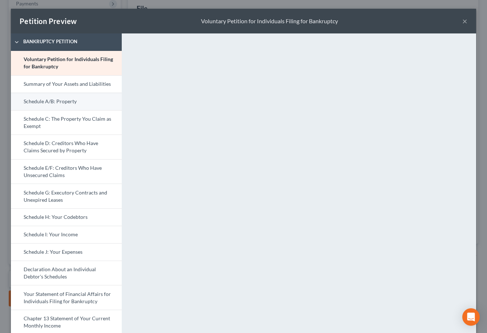
drag, startPoint x: 65, startPoint y: 99, endPoint x: 96, endPoint y: 100, distance: 30.6
click at [66, 99] on link "Schedule A/B: Property" at bounding box center [66, 101] width 111 height 17
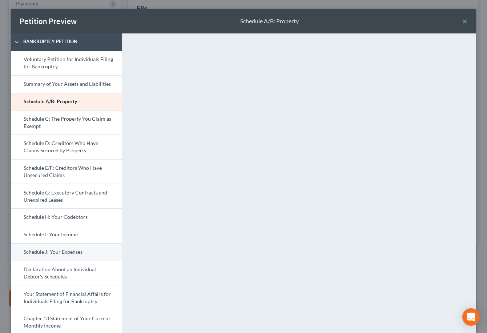
click at [85, 251] on link "Schedule J: Your Expenses" at bounding box center [66, 251] width 111 height 17
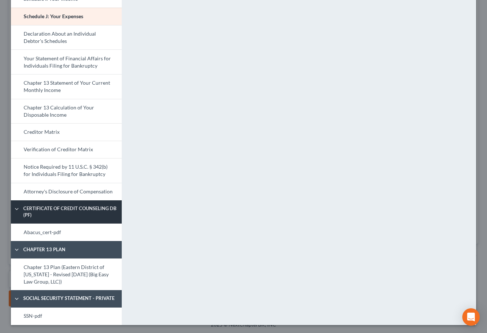
scroll to position [236, 0]
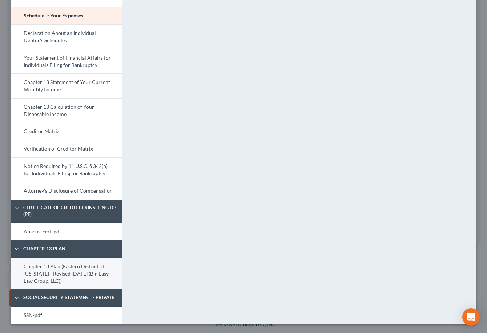
drag, startPoint x: 100, startPoint y: 277, endPoint x: 110, endPoint y: 272, distance: 11.4
click at [100, 277] on link "Chapter 13 Plan (Eastern District of Louisiana - Revised 05/05/2020 (Big Easy L…" at bounding box center [66, 274] width 111 height 32
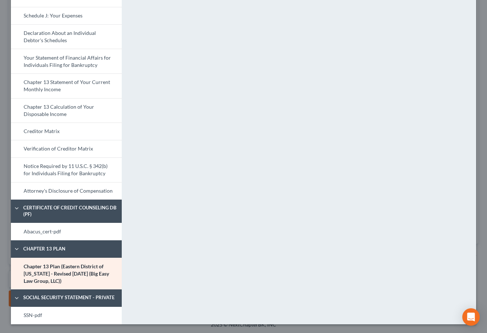
drag, startPoint x: 100, startPoint y: 316, endPoint x: 196, endPoint y: 258, distance: 112.0
click at [100, 316] on link "SSN-pdf" at bounding box center [66, 315] width 111 height 17
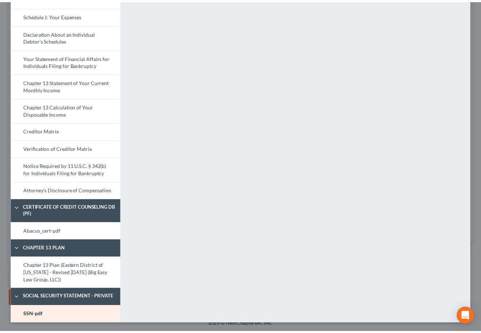
scroll to position [0, 0]
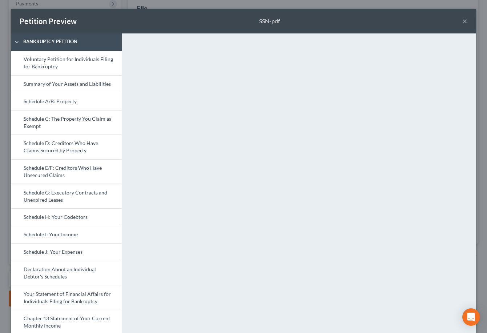
drag, startPoint x: 461, startPoint y: 21, endPoint x: 462, endPoint y: 52, distance: 30.2
click at [463, 21] on button "×" at bounding box center [465, 21] width 5 height 9
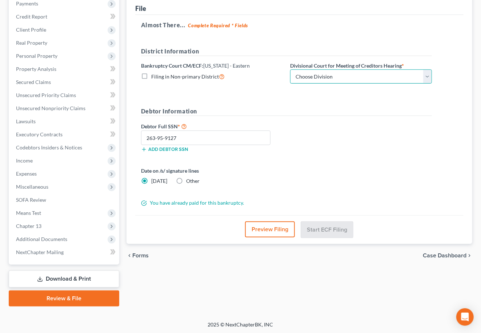
click at [341, 79] on select "Choose Division New Orleans" at bounding box center [361, 76] width 142 height 15
select select "0"
click at [290, 69] on select "Choose Division New Orleans" at bounding box center [361, 76] width 142 height 15
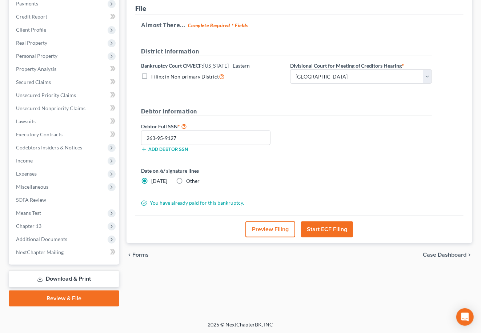
click at [339, 233] on button "Start ECF Filing" at bounding box center [327, 230] width 52 height 16
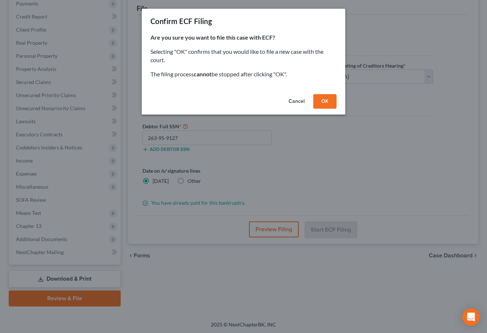
click at [321, 101] on button "OK" at bounding box center [325, 101] width 23 height 15
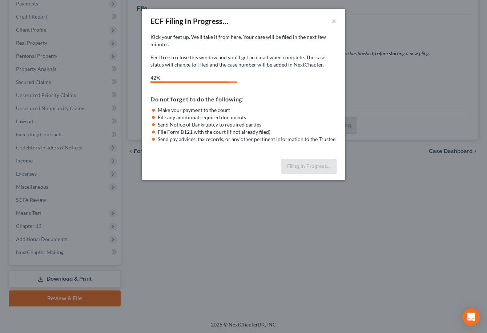
select select "0"
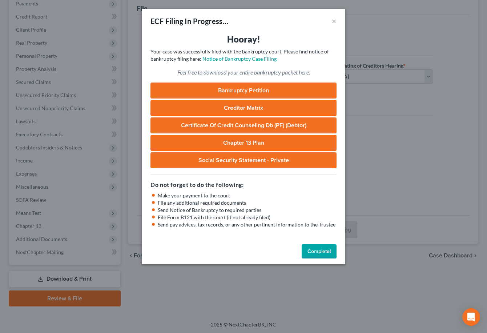
drag, startPoint x: 326, startPoint y: 247, endPoint x: 292, endPoint y: 239, distance: 34.1
click at [325, 247] on button "Complete!" at bounding box center [319, 251] width 35 height 15
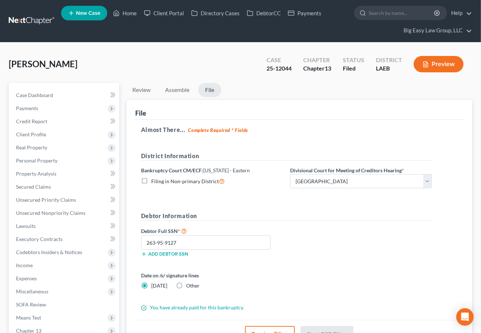
click at [62, 87] on div "Case Dashboard Payments Invoices Payments Payments Credit Report Client Profile…" at bounding box center [64, 226] width 111 height 287
click at [65, 92] on link "Case Dashboard" at bounding box center [64, 95] width 109 height 13
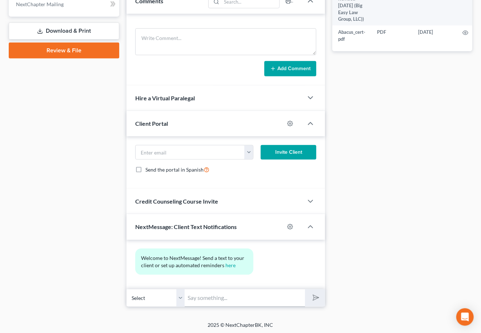
scroll to position [354, 0]
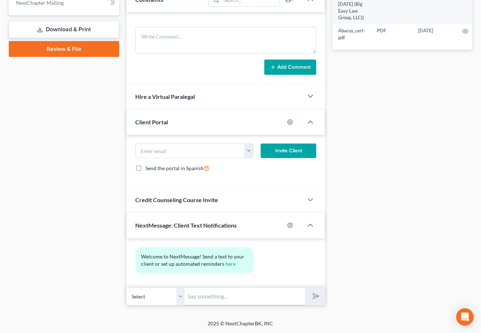
click at [263, 296] on input "text" at bounding box center [245, 297] width 120 height 18
type input "Case filed - 25-12044"
click at [313, 300] on icon "submit" at bounding box center [315, 296] width 10 height 10
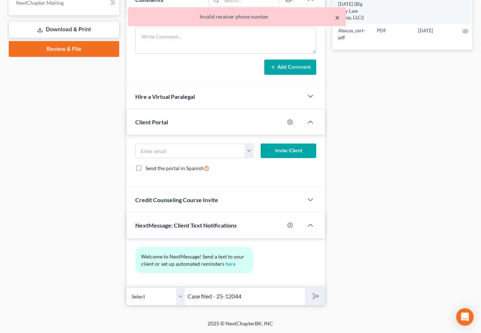
drag, startPoint x: 335, startPoint y: 17, endPoint x: 314, endPoint y: 15, distance: 20.5
click at [335, 17] on div "× Invalid receiver phone number" at bounding box center [237, 16] width 218 height 19
click at [181, 294] on select "Select +1 (985) 147-4288 - David Pringle" at bounding box center [156, 297] width 58 height 18
click at [340, 15] on button "×" at bounding box center [337, 17] width 5 height 9
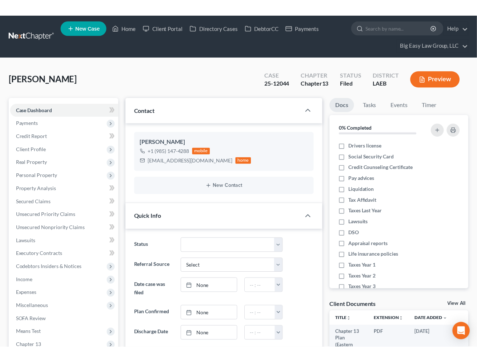
scroll to position [1, 0]
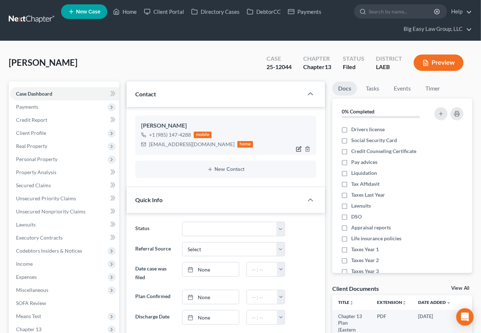
click at [298, 150] on icon "button" at bounding box center [299, 149] width 6 height 6
select select "0"
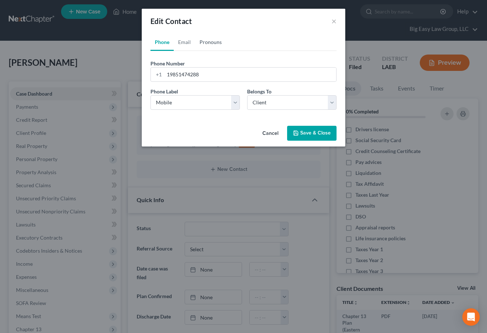
click at [221, 40] on link "Pronouns" at bounding box center [210, 41] width 31 height 17
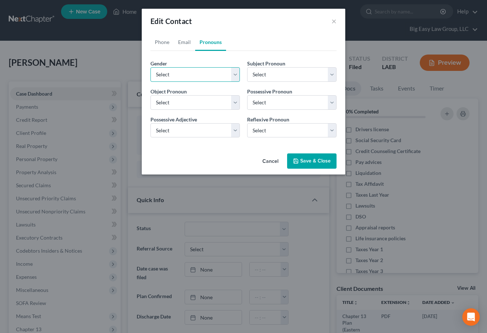
click at [215, 79] on select "Select Male Female Non Binary More Than One Person" at bounding box center [195, 74] width 89 height 15
select select "0"
click at [151, 67] on select "Select Male Female Non Binary More Than One Person" at bounding box center [195, 74] width 89 height 15
select select "0"
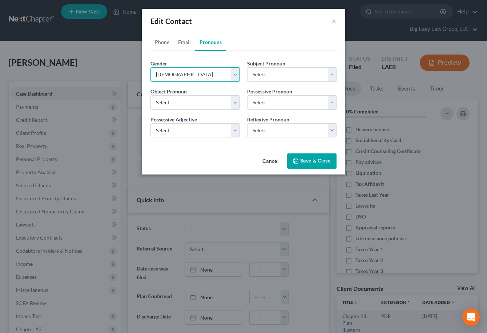
select select "0"
click at [311, 162] on button "Save & Close" at bounding box center [311, 161] width 49 height 15
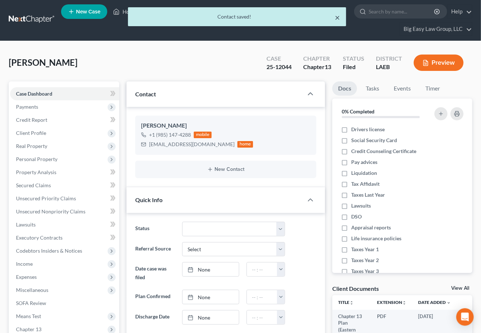
click at [339, 14] on button "×" at bounding box center [337, 17] width 5 height 9
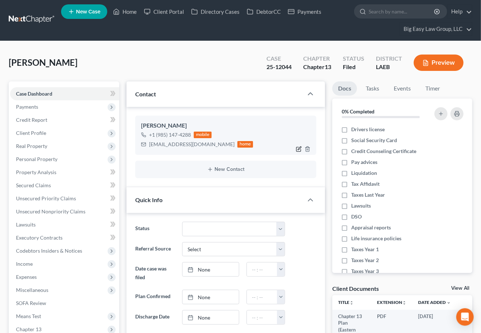
click at [299, 147] on icon "button" at bounding box center [299, 149] width 6 height 6
select select "0"
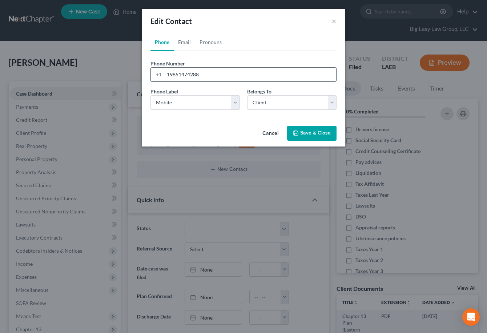
click at [180, 71] on input "19851474288" at bounding box center [250, 75] width 172 height 14
type input "19856474288"
click at [315, 129] on button "Save & Close" at bounding box center [311, 133] width 49 height 15
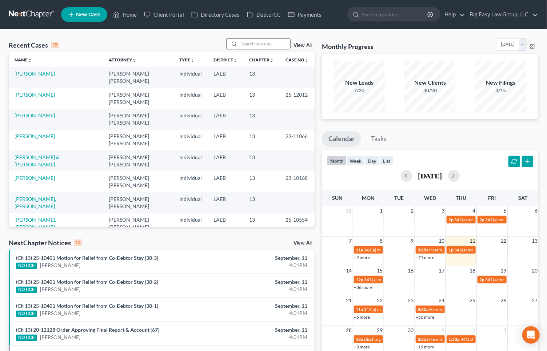
click at [278, 41] on input "search" at bounding box center [264, 44] width 51 height 11
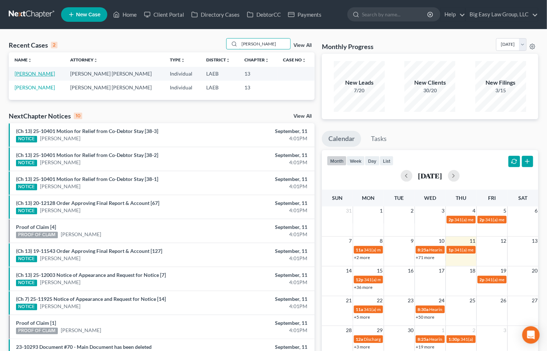
type input "abshier"
click at [33, 75] on link "[PERSON_NAME]" at bounding box center [35, 74] width 40 height 6
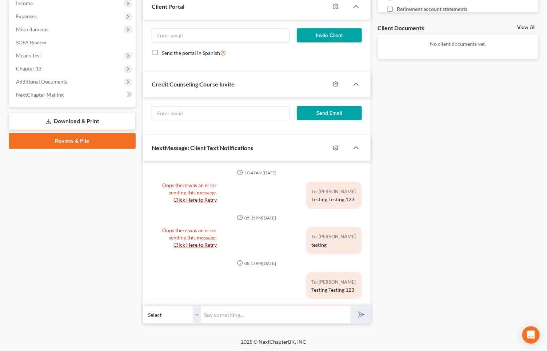
scroll to position [12764, 0]
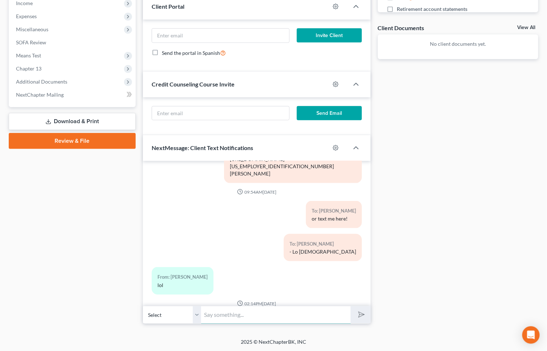
click at [271, 310] on input "text" at bounding box center [276, 315] width 150 height 18
type input "text"
click at [351, 307] on button "submit" at bounding box center [361, 315] width 20 height 17
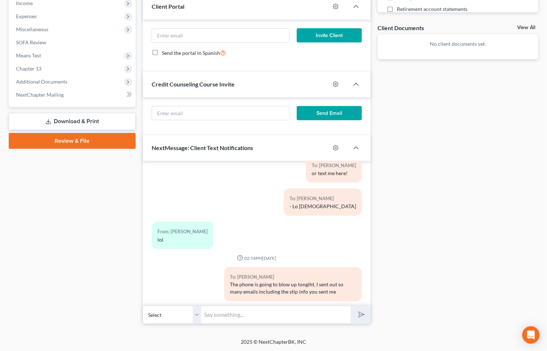
click at [410, 276] on div "Docs Tasks Events Fees Timer 0% Completed Nothing here yet! Drivers license Soc…" at bounding box center [458, 72] width 168 height 503
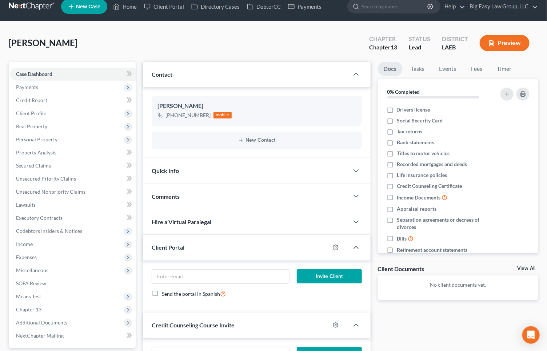
scroll to position [0, 0]
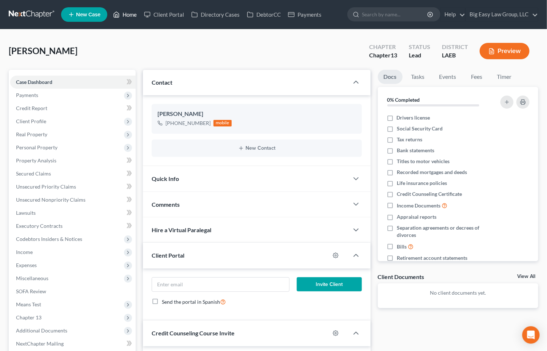
click at [132, 13] on link "Home" at bounding box center [124, 14] width 31 height 13
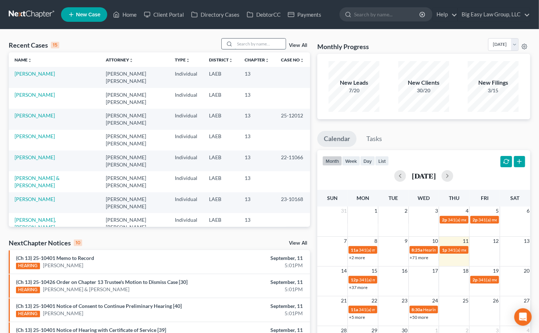
click at [255, 43] on input "search" at bounding box center [260, 44] width 51 height 11
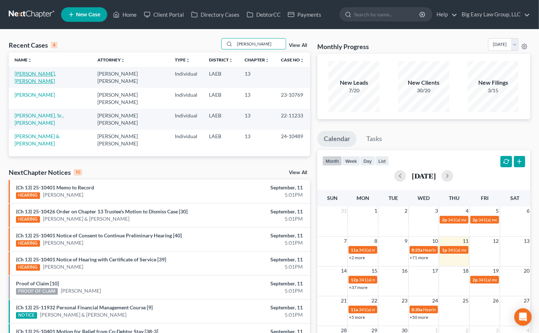
type input "[PERSON_NAME]"
click at [47, 73] on link "[PERSON_NAME], [PERSON_NAME]" at bounding box center [35, 77] width 41 height 13
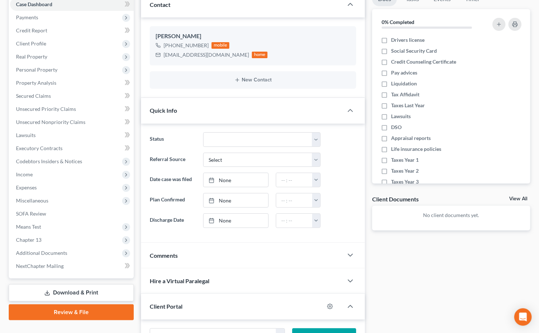
scroll to position [199, 0]
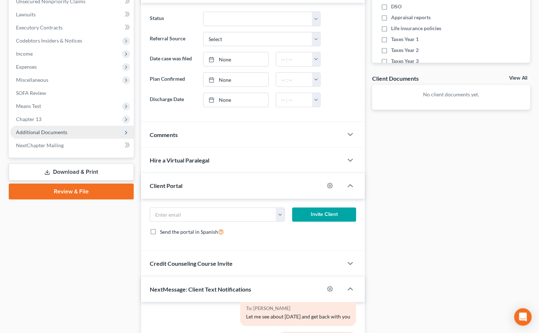
click at [81, 132] on span "Additional Documents" at bounding box center [72, 132] width 124 height 13
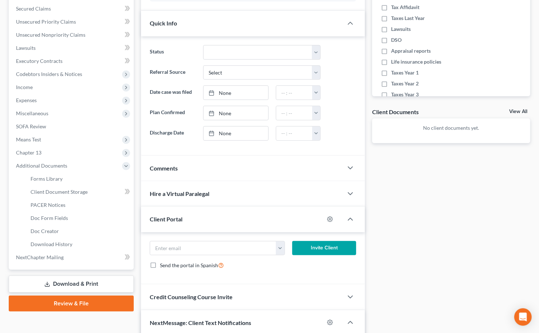
scroll to position [166, 0]
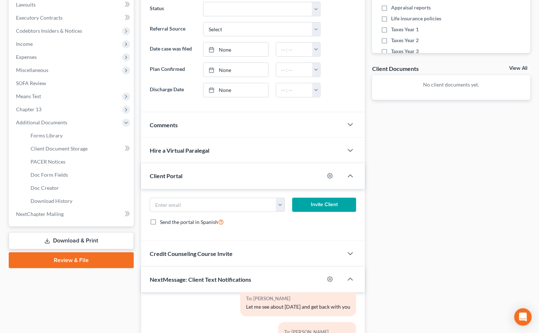
click at [99, 241] on link "Download & Print" at bounding box center [71, 240] width 125 height 17
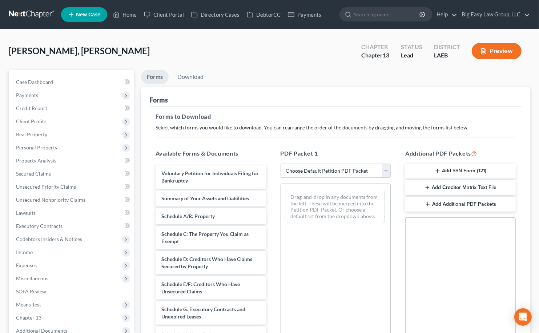
click at [466, 171] on button "Add SSN Form (121)" at bounding box center [461, 171] width 111 height 15
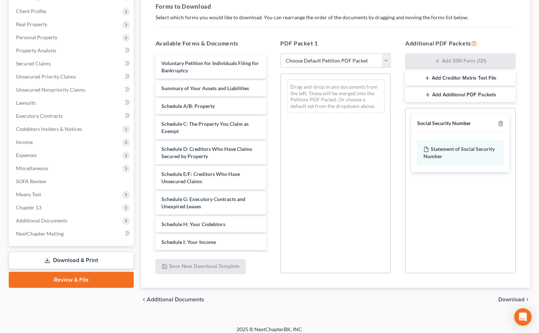
scroll to position [116, 0]
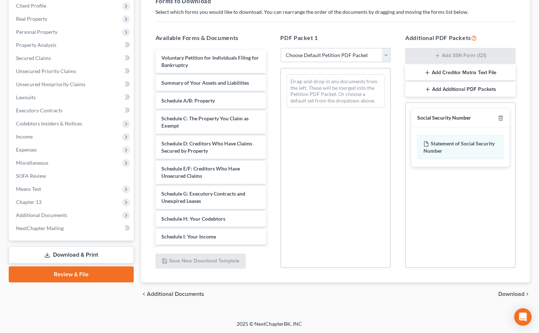
click at [511, 295] on span "Download" at bounding box center [512, 294] width 26 height 6
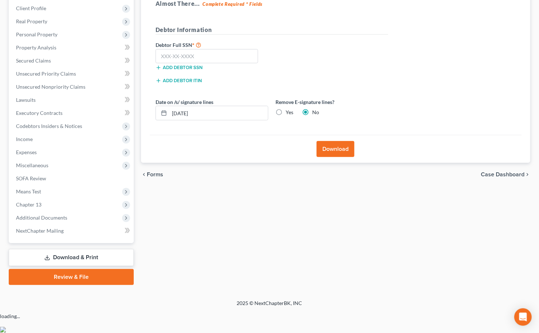
scroll to position [92, 0]
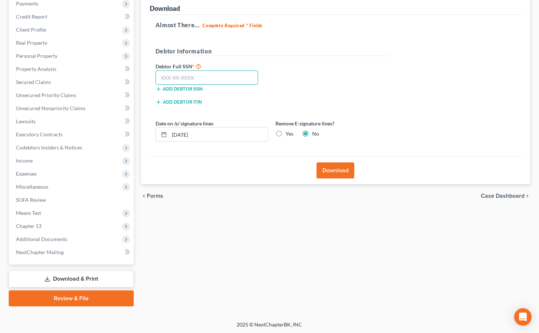
click at [173, 75] on input "text" at bounding box center [207, 78] width 103 height 15
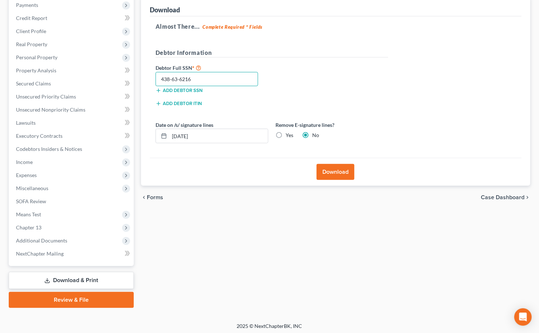
scroll to position [90, 0]
type input "438-63-6216"
click at [328, 168] on button "Download" at bounding box center [336, 172] width 38 height 16
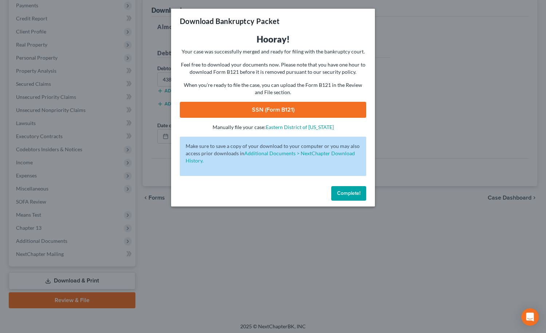
click at [326, 110] on link "SSN (Form B121)" at bounding box center [273, 110] width 186 height 16
click at [346, 192] on span "Complete!" at bounding box center [348, 193] width 23 height 6
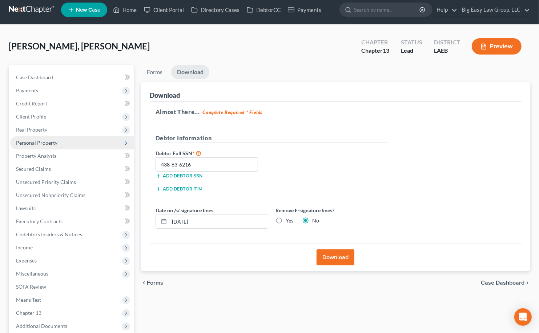
scroll to position [0, 0]
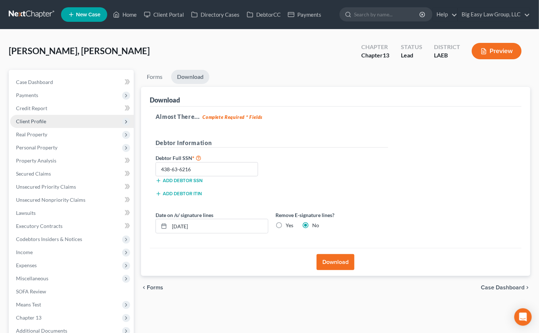
click at [80, 117] on span "Client Profile" at bounding box center [72, 121] width 124 height 13
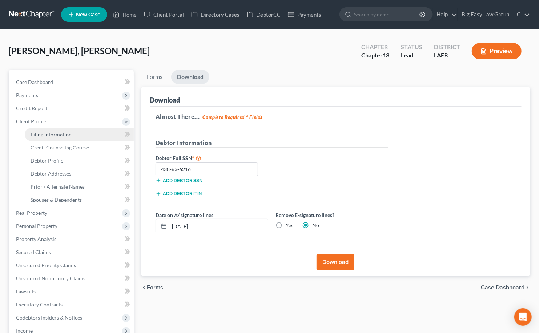
click at [81, 132] on link "Filing Information" at bounding box center [79, 134] width 109 height 13
select select "1"
select select "0"
select select "3"
select select "19"
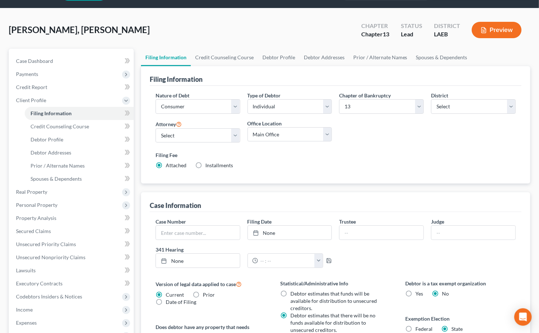
scroll to position [142, 0]
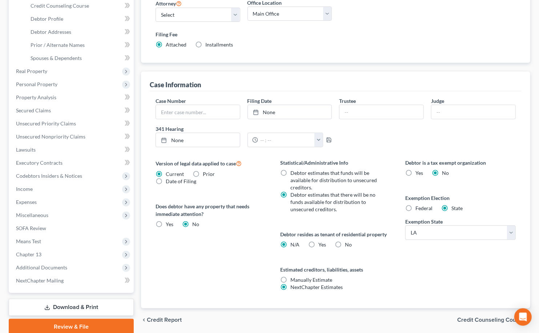
click at [319, 246] on label "Yes Yes" at bounding box center [323, 244] width 8 height 7
click at [322, 246] on input "Yes Yes" at bounding box center [324, 243] width 5 height 5
radio input "true"
radio input "false"
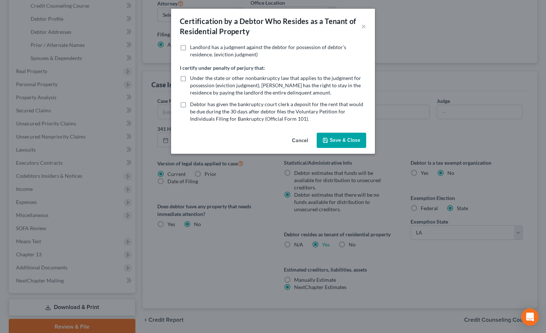
click at [344, 147] on button "Save & Close" at bounding box center [340, 140] width 49 height 15
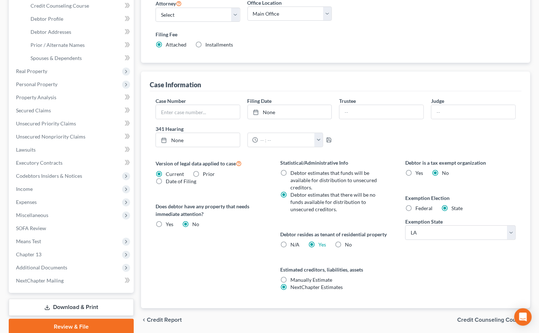
scroll to position [0, 0]
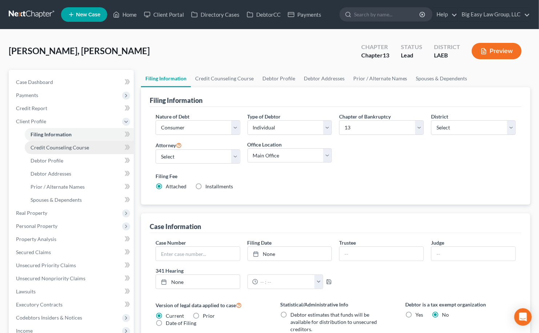
click at [87, 144] on span "Credit Counseling Course" at bounding box center [60, 147] width 59 height 6
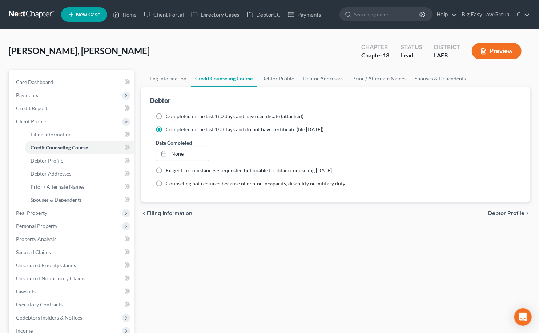
drag, startPoint x: 166, startPoint y: 116, endPoint x: 168, endPoint y: 119, distance: 3.9
click at [166, 117] on span "Completed in the last 180 days and have certificate (attached)" at bounding box center [235, 116] width 138 height 6
click at [169, 117] on input "Completed in the last 180 days and have certificate (attached)" at bounding box center [171, 115] width 5 height 5
radio input "true"
radio input "false"
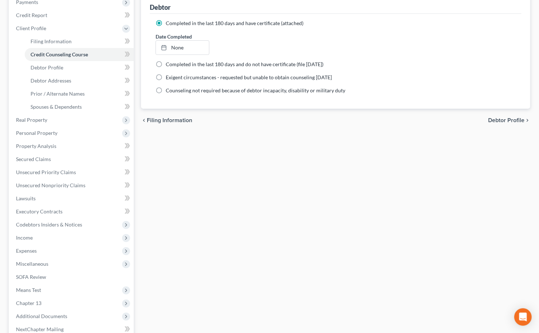
scroll to position [170, 0]
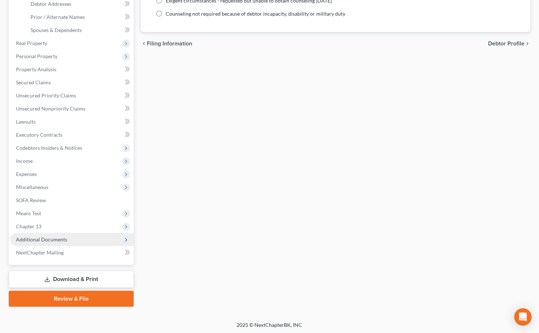
click at [75, 240] on span "Additional Documents" at bounding box center [72, 239] width 124 height 13
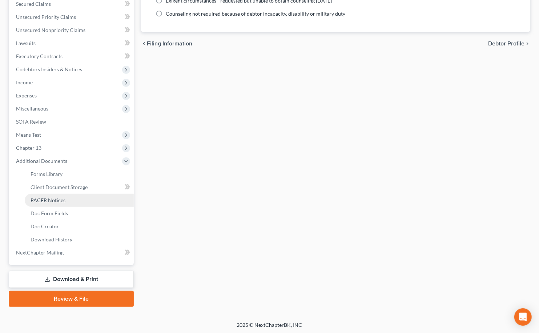
click at [89, 194] on link "PACER Notices" at bounding box center [79, 200] width 109 height 13
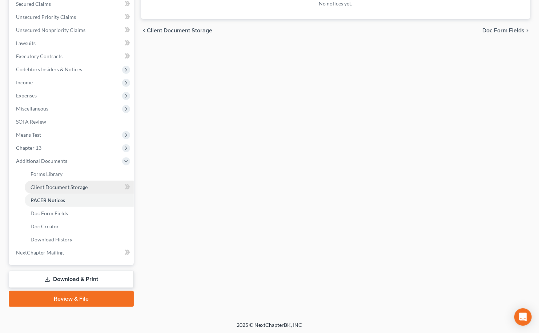
drag, startPoint x: 82, startPoint y: 186, endPoint x: 93, endPoint y: 192, distance: 12.2
click at [82, 187] on span "Client Document Storage" at bounding box center [59, 187] width 57 height 6
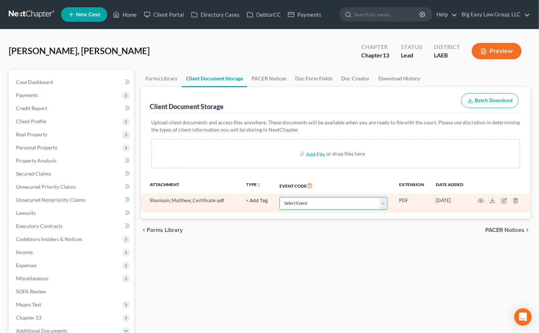
click at [318, 206] on select "Select Event Certificate of Credit Counseling Db (PF) Certificate of Credit Cou…" at bounding box center [334, 203] width 108 height 13
select select "0"
click at [280, 197] on select "Select Event Certificate of Credit Counseling Db (PF) Certificate of Credit Cou…" at bounding box center [334, 203] width 108 height 13
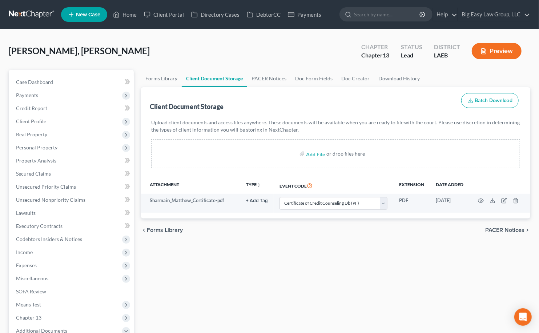
click at [274, 247] on div "Forms Library Client Document Storage PACER Notices Doc Form Fields Doc Creator…" at bounding box center [336, 273] width 397 height 407
click at [107, 117] on span "Client Profile" at bounding box center [72, 121] width 124 height 13
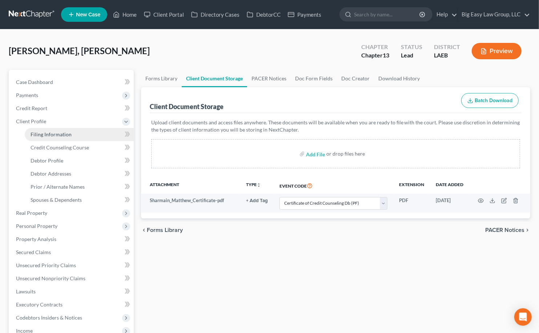
click at [104, 131] on link "Filing Information" at bounding box center [79, 134] width 109 height 13
select select "1"
select select "0"
select select "3"
select select "34"
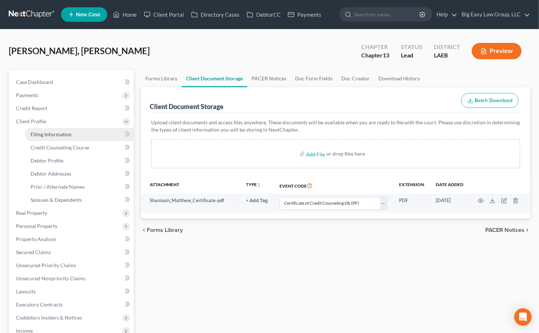
select select "0"
select select "19"
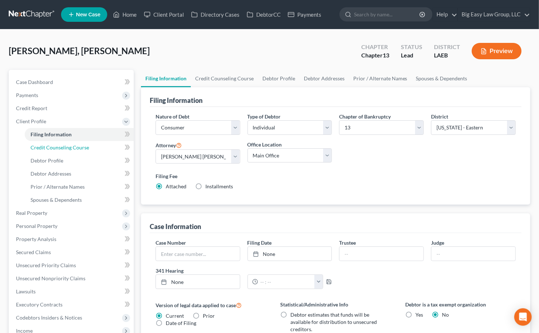
click at [109, 145] on link "Credit Counseling Course" at bounding box center [79, 147] width 109 height 13
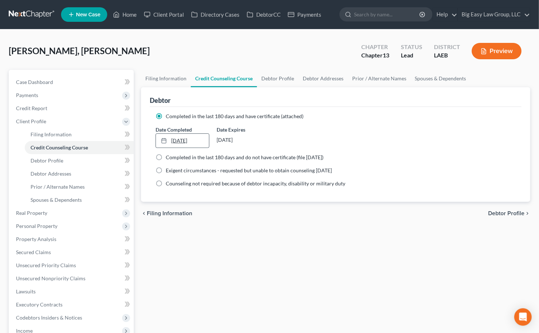
click at [206, 140] on link "[DATE]" at bounding box center [182, 141] width 53 height 14
click at [100, 225] on span "Personal Property" at bounding box center [72, 226] width 124 height 13
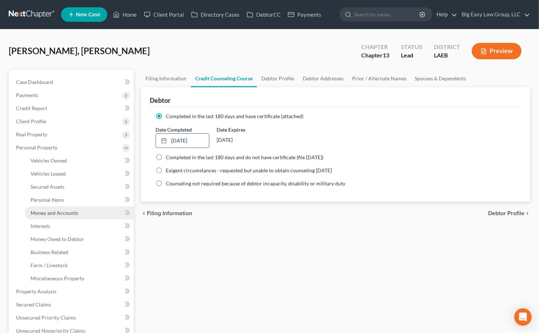
click at [92, 210] on link "Money and Accounts" at bounding box center [79, 213] width 109 height 13
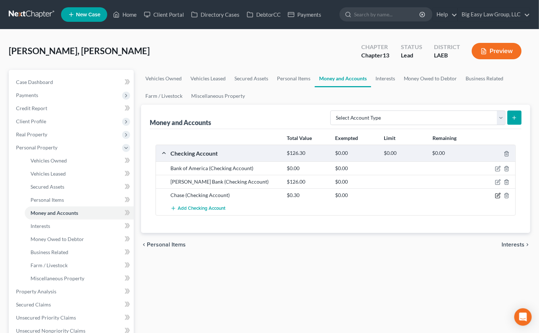
click at [498, 194] on icon "button" at bounding box center [498, 196] width 6 height 6
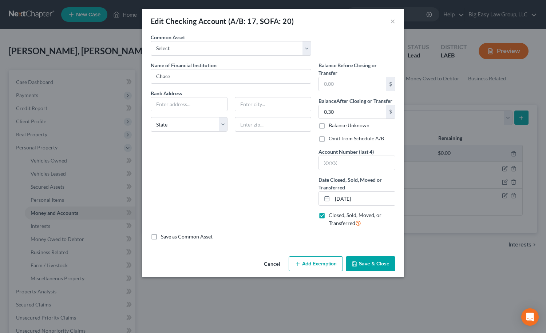
click at [379, 255] on div "Cancel Add Exemption Save & Close" at bounding box center [273, 266] width 262 height 24
click at [370, 286] on div "Edit Checking Account (A/B: 17, SOFA: 20) × An exemption set must first be sele…" at bounding box center [273, 166] width 546 height 333
click at [371, 273] on div "Cancel Add Exemption Save & Close" at bounding box center [273, 266] width 262 height 24
click at [374, 262] on button "Save & Close" at bounding box center [370, 263] width 49 height 15
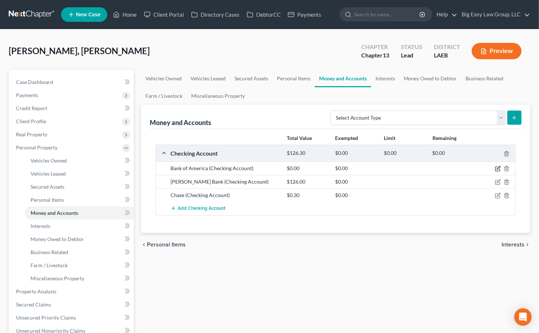
click at [499, 168] on icon "button" at bounding box center [498, 168] width 3 height 3
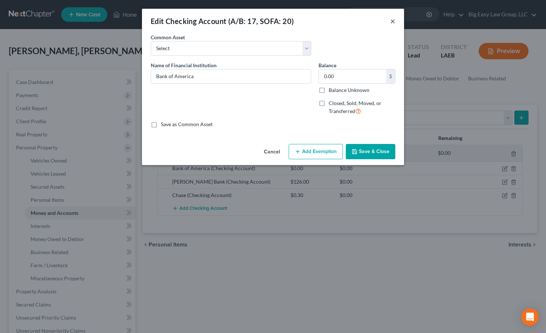
drag, startPoint x: 394, startPoint y: 19, endPoint x: 396, endPoint y: 24, distance: 5.5
click at [394, 19] on button "×" at bounding box center [392, 21] width 5 height 9
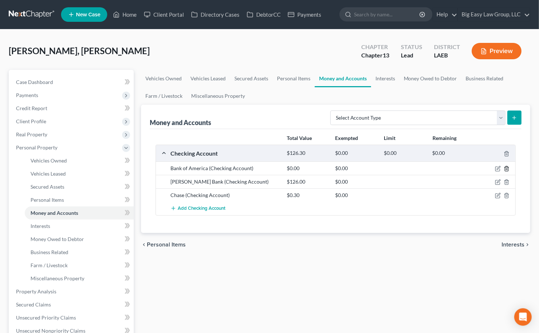
click at [508, 167] on polyline "button" at bounding box center [507, 167] width 4 height 0
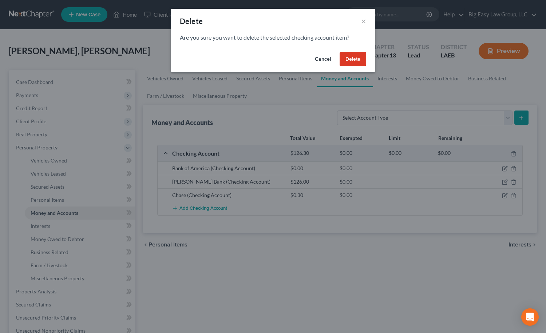
click at [354, 61] on button "Delete" at bounding box center [352, 59] width 27 height 15
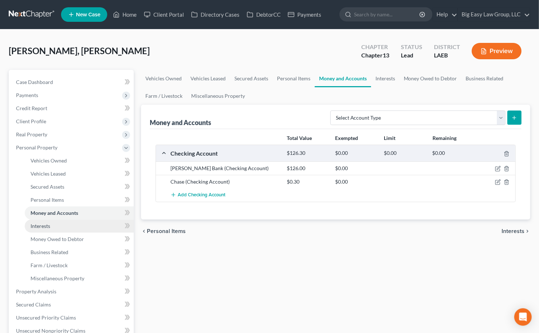
click at [70, 224] on link "Interests" at bounding box center [79, 226] width 109 height 13
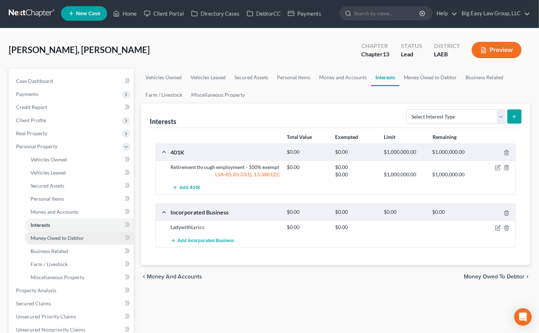
scroll to position [1, 0]
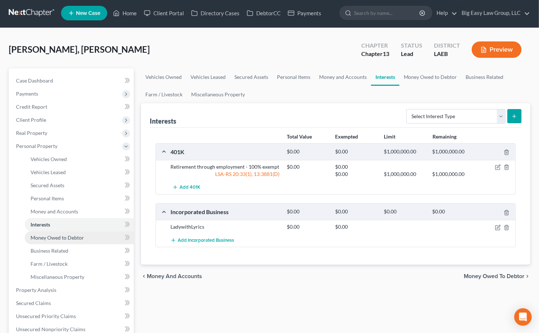
click at [96, 233] on link "Money Owed to Debtor" at bounding box center [79, 237] width 109 height 13
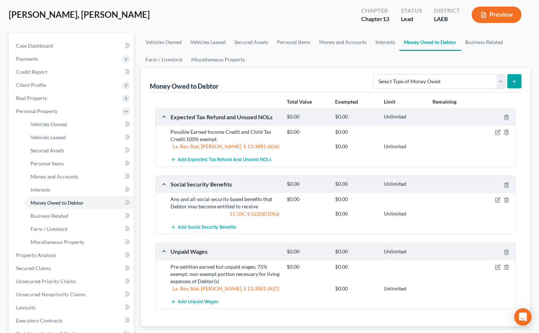
scroll to position [48, 0]
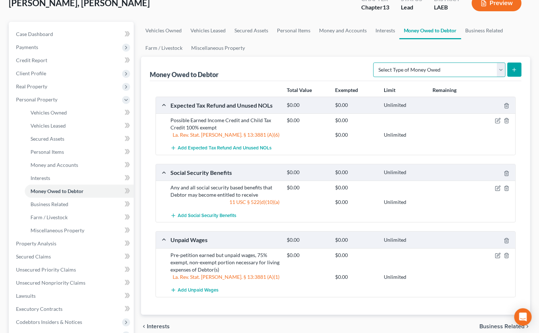
click at [481, 75] on select "Select Type of Money Owed Accounts Receivable (A/B: 38) Alimony (A/B: 29) Child…" at bounding box center [440, 70] width 132 height 15
select select "claims_against_third_parties"
click at [375, 63] on select "Select Type of Money Owed Accounts Receivable (A/B: 38) Alimony (A/B: 29) Child…" at bounding box center [440, 70] width 132 height 15
click at [511, 69] on button "submit" at bounding box center [515, 70] width 14 height 14
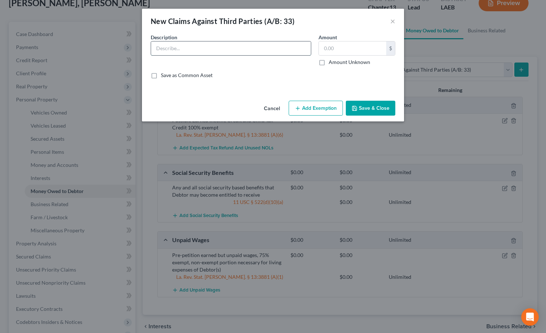
click at [204, 47] on input "text" at bounding box center [231, 48] width 160 height 14
drag, startPoint x: 212, startPoint y: 47, endPoint x: 234, endPoint y: 59, distance: 25.6
click at [212, 47] on input "Judgement against 3rd paty for $750" at bounding box center [231, 48] width 160 height 14
type input "Judgement against 3rd party for $750"
drag, startPoint x: 322, startPoint y: 64, endPoint x: 334, endPoint y: 75, distance: 16.2
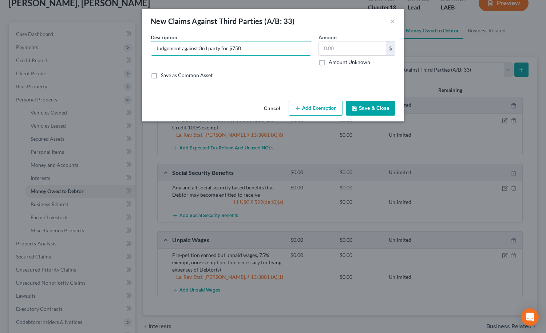
click at [328, 64] on label "Amount Unknown" at bounding box center [348, 62] width 41 height 7
click at [331, 63] on input "Amount Unknown" at bounding box center [333, 61] width 5 height 5
checkbox input "true"
type input "0.00"
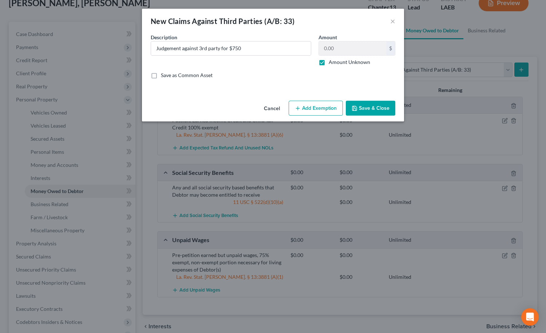
click at [382, 112] on button "Save & Close" at bounding box center [370, 108] width 49 height 15
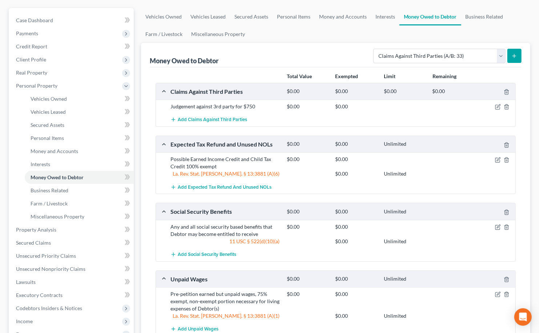
scroll to position [62, 0]
click at [53, 193] on link "Business Related" at bounding box center [79, 190] width 109 height 13
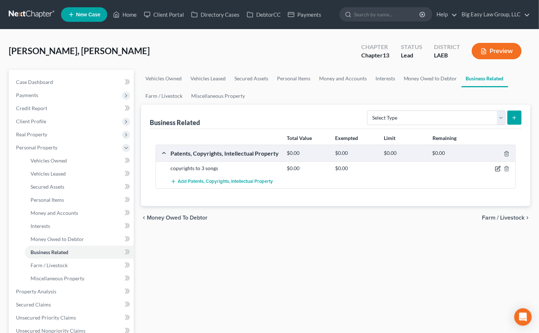
click at [498, 170] on icon "button" at bounding box center [498, 169] width 6 height 6
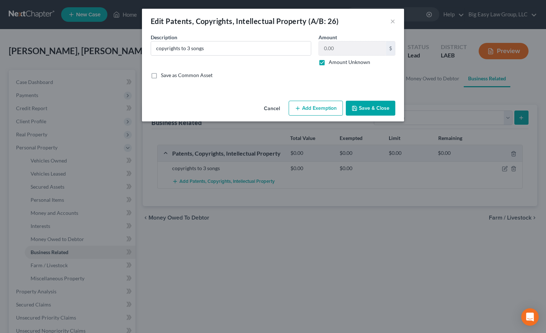
click at [369, 108] on button "Save & Close" at bounding box center [370, 108] width 49 height 15
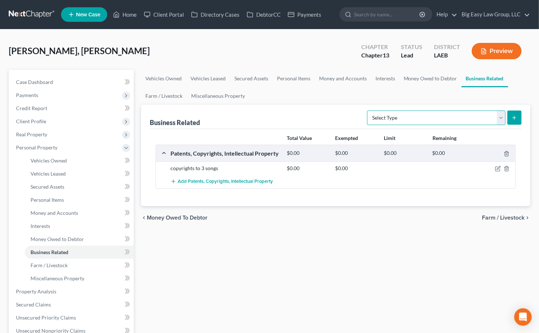
click at [423, 119] on select "Select Type Customer Lists (A/B: 43) Franchises (A/B: 27) Inventory (A/B: 41) L…" at bounding box center [436, 118] width 139 height 15
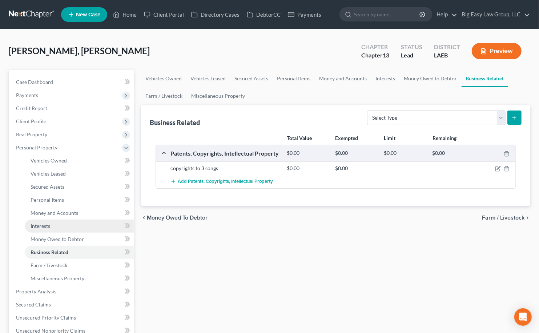
click at [65, 226] on link "Interests" at bounding box center [79, 226] width 109 height 13
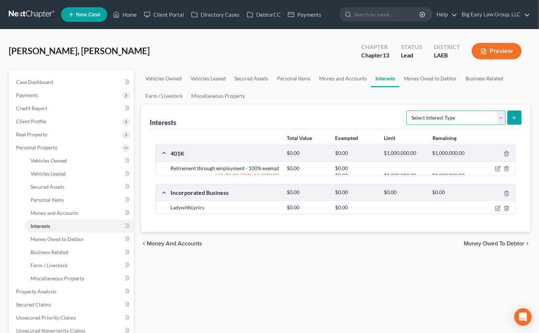
click at [453, 122] on select "Select Interest Type 401K (A/B: 21) Annuity (A/B: 23) Bond (A/B: 18) Education …" at bounding box center [456, 118] width 99 height 15
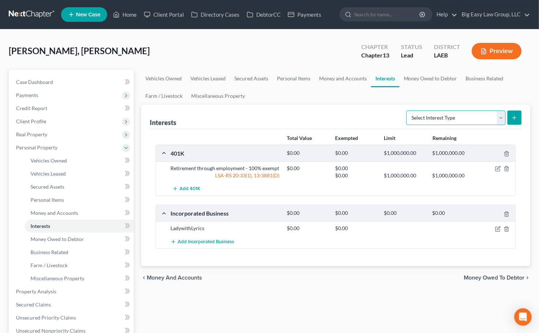
select select "incorporated_business"
click at [408, 111] on select "Select Interest Type 401K (A/B: 21) Annuity (A/B: 23) Bond (A/B: 18) Education …" at bounding box center [456, 118] width 99 height 15
click at [514, 120] on icon "submit" at bounding box center [515, 118] width 6 height 6
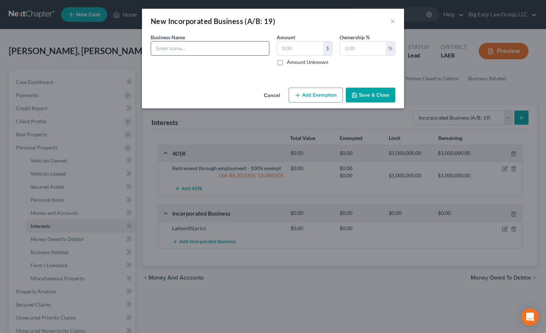
click at [247, 51] on input "text" at bounding box center [210, 48] width 118 height 14
type input "[DEMOGRAPHIC_DATA] with Lyrics LLC"
type input "0"
click at [347, 52] on input "text" at bounding box center [363, 48] width 46 height 14
type input "100"
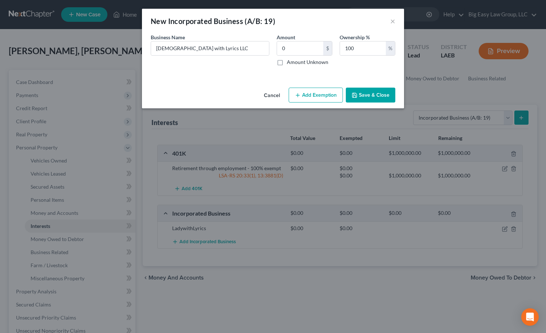
click at [373, 96] on button "Save & Close" at bounding box center [370, 95] width 49 height 15
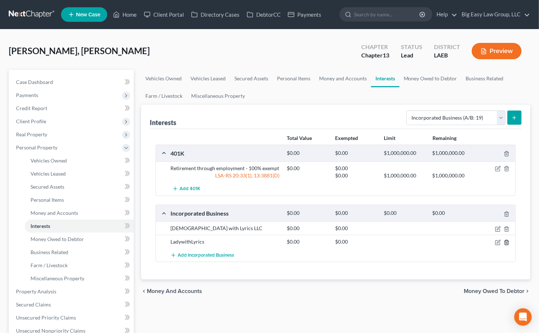
click at [508, 242] on icon "button" at bounding box center [507, 243] width 6 height 6
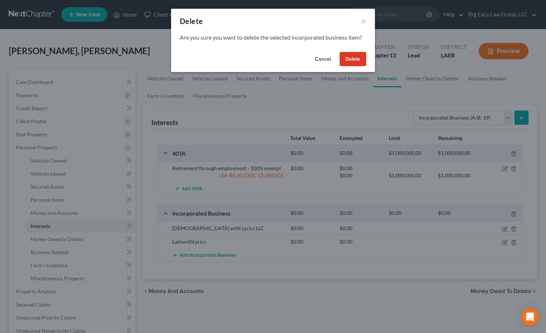
click at [357, 59] on button "Delete" at bounding box center [352, 59] width 27 height 15
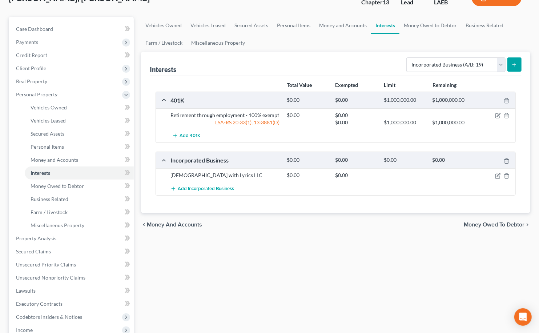
scroll to position [158, 0]
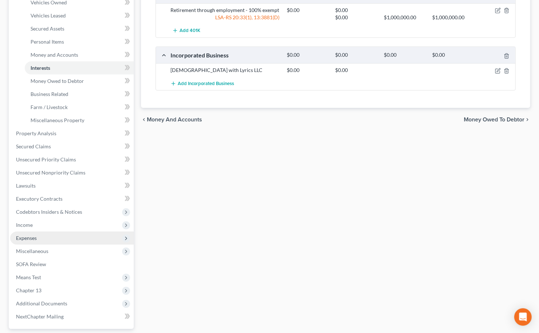
click at [73, 236] on span "Expenses" at bounding box center [72, 238] width 124 height 13
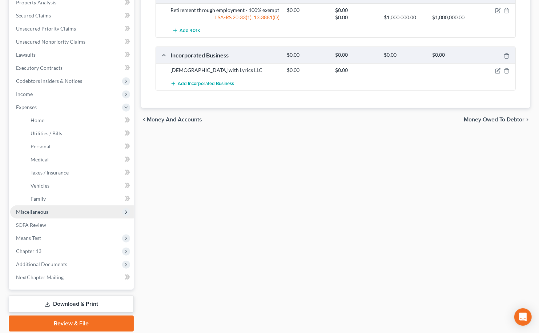
drag, startPoint x: 71, startPoint y: 213, endPoint x: 103, endPoint y: 215, distance: 32.8
click at [71, 214] on span "Miscellaneous" at bounding box center [72, 212] width 124 height 13
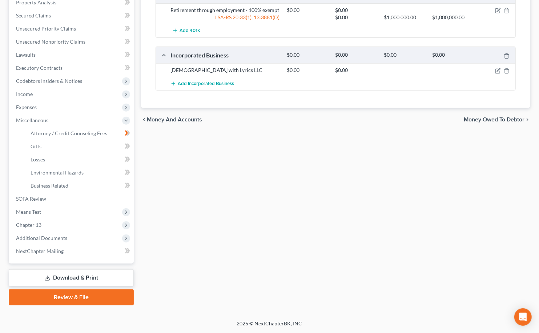
scroll to position [157, 0]
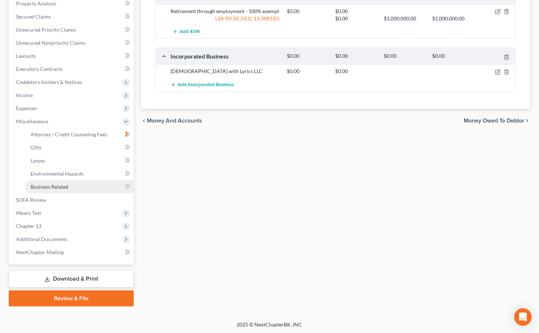
click at [72, 183] on link "Business Related" at bounding box center [79, 186] width 109 height 13
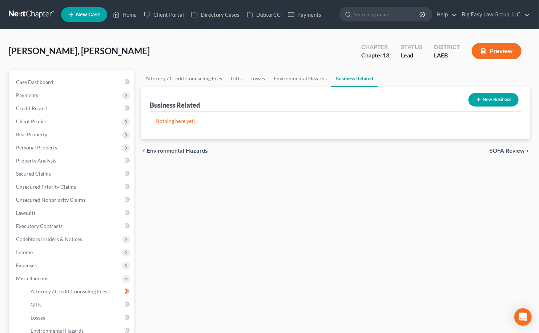
click at [483, 100] on button "New Business" at bounding box center [494, 99] width 50 height 13
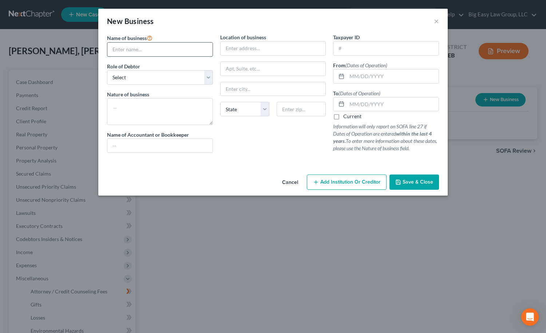
click at [171, 49] on input "text" at bounding box center [159, 50] width 105 height 14
type input "[DEMOGRAPHIC_DATA] with Lyrics LLC"
click at [170, 81] on select "Select A member of a limited liability company (LLC) or limited liability partn…" at bounding box center [160, 77] width 106 height 15
select select "sole_proprietor"
click at [107, 70] on select "Select A member of a limited liability company (LLC) or limited liability partn…" at bounding box center [160, 77] width 106 height 15
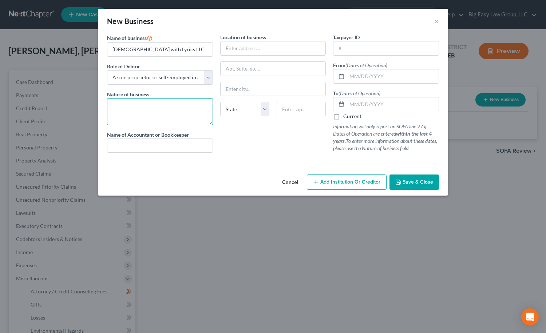
click at [173, 114] on textarea at bounding box center [160, 111] width 106 height 27
click at [169, 144] on input "text" at bounding box center [159, 146] width 105 height 14
drag, startPoint x: 280, startPoint y: 46, endPoint x: 501, endPoint y: 57, distance: 221.5
click at [281, 46] on input "text" at bounding box center [272, 48] width 105 height 14
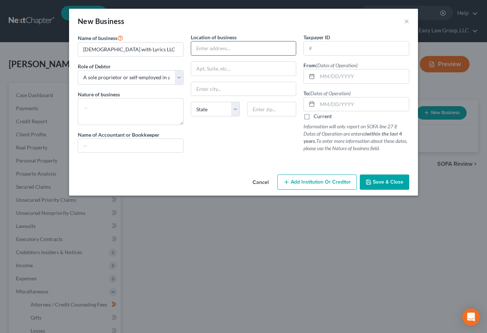
click at [217, 51] on input "text" at bounding box center [243, 48] width 105 height 14
type input "[STREET_ADDRESS][PERSON_NAME]"
type input "70075"
type input "Meraux"
select select "19"
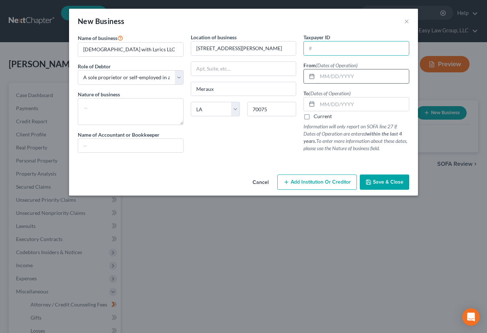
click at [350, 76] on input "text" at bounding box center [364, 76] width 92 height 14
type input "[DATE]"
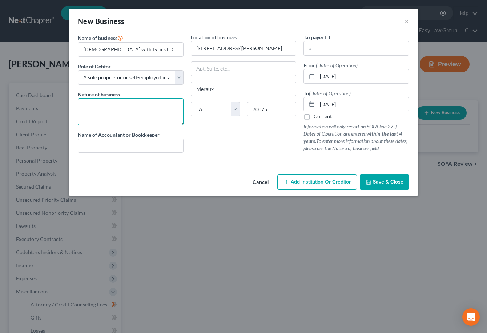
click at [143, 99] on textarea at bounding box center [131, 111] width 106 height 27
type textarea "song"
click at [395, 184] on span "Save & Close" at bounding box center [388, 182] width 31 height 6
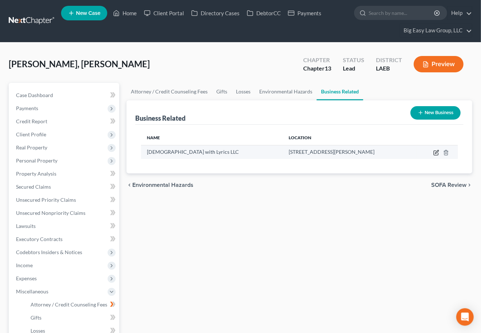
click at [438, 152] on icon "button" at bounding box center [436, 151] width 3 height 3
select select "sole_proprietor"
select select "19"
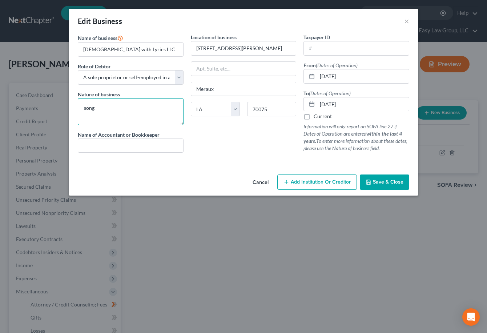
click at [140, 113] on textarea "song" at bounding box center [131, 111] width 106 height 27
type textarea "song writing - inactive"
click at [394, 183] on span "Save & Close" at bounding box center [388, 182] width 31 height 6
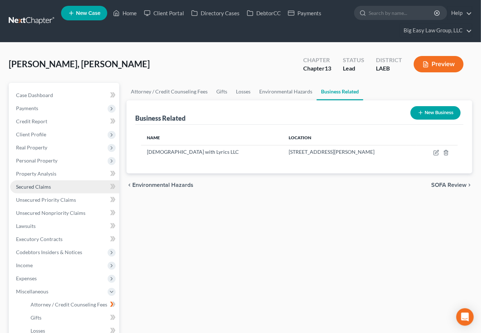
click at [72, 187] on link "Secured Claims" at bounding box center [64, 186] width 109 height 13
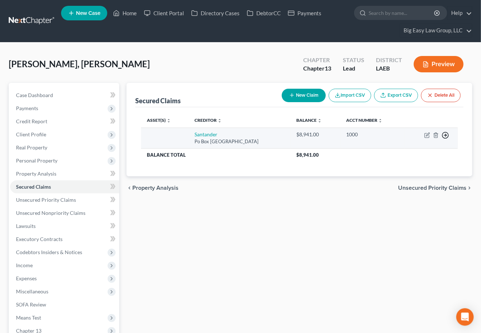
click at [442, 135] on td "Move to E Move to F Move to G Move to Notice Only" at bounding box center [431, 138] width 53 height 21
click at [444, 135] on icon "button" at bounding box center [445, 135] width 7 height 7
click at [423, 158] on link "Move to F" at bounding box center [412, 153] width 61 height 12
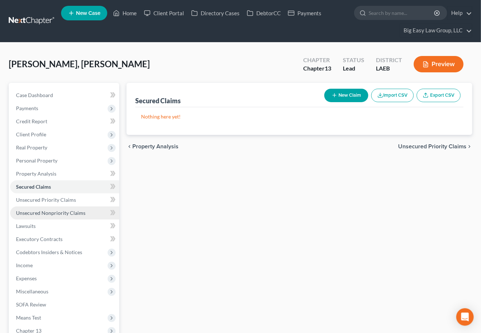
click at [76, 211] on span "Unsecured Nonpriority Claims" at bounding box center [50, 213] width 69 height 6
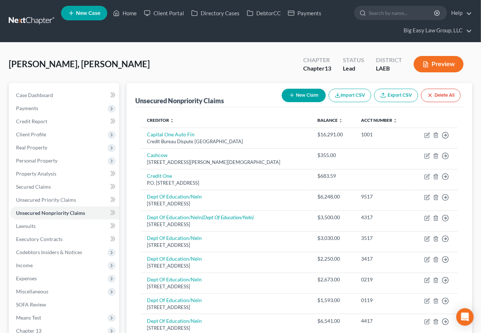
click at [283, 100] on button "New Claim" at bounding box center [304, 95] width 44 height 13
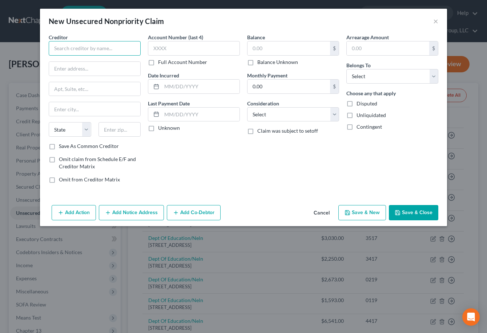
click at [115, 47] on input "text" at bounding box center [95, 48] width 92 height 15
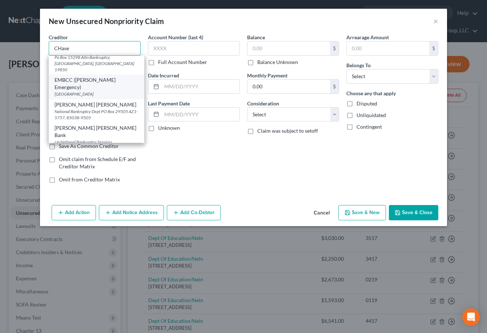
scroll to position [43, 0]
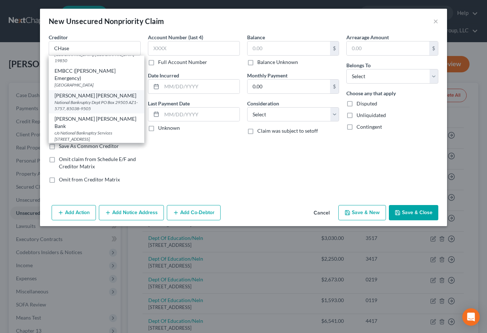
click at [117, 101] on div "National Bankruptcy Dept PO Box 29505 AZ1-5757, 85038-9505" at bounding box center [97, 105] width 84 height 12
type input "[PERSON_NAME] [PERSON_NAME]"
type input "National Bankruptcy Dept"
type input "PO Box 29505 AZ1-5757"
type input "85038-9505"
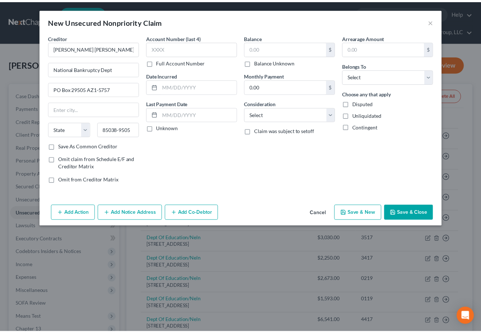
scroll to position [0, 0]
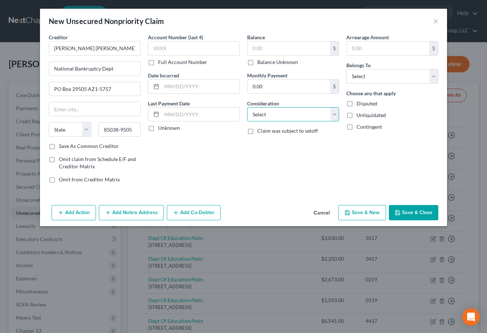
click at [307, 115] on select "Select Cable / Satellite Services Collection Agency Credit Card Debt Debt Couns…" at bounding box center [293, 114] width 92 height 15
select select "15"
click at [247, 107] on select "Select Cable / Satellite Services Collection Agency Credit Card Debt Debt Couns…" at bounding box center [293, 114] width 92 height 15
click at [284, 59] on label "Balance Unknown" at bounding box center [278, 62] width 41 height 7
click at [265, 59] on input "Balance Unknown" at bounding box center [262, 61] width 5 height 5
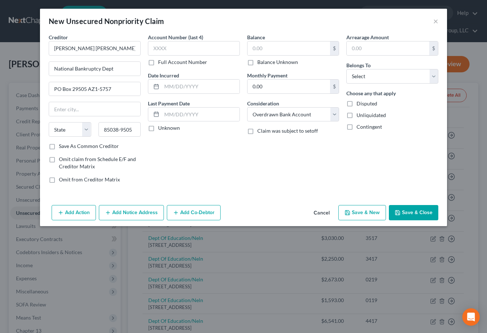
checkbox input "true"
type input "0.00"
click at [376, 80] on select "Select Debtor 1 Only Debtor 2 Only Debtor 1 And Debtor 2 Only At Least One Of T…" at bounding box center [393, 76] width 92 height 15
select select "0"
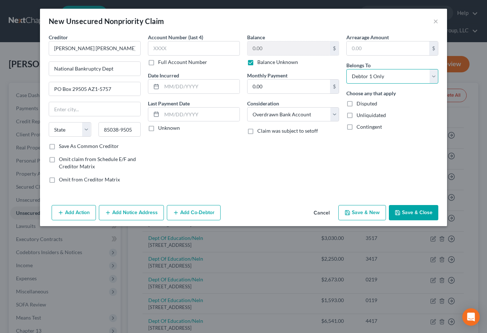
click at [347, 69] on select "Select Debtor 1 Only Debtor 2 Only Debtor 1 And Debtor 2 Only At Least One Of T…" at bounding box center [393, 76] width 92 height 15
click at [417, 214] on button "Save & Close" at bounding box center [413, 212] width 49 height 15
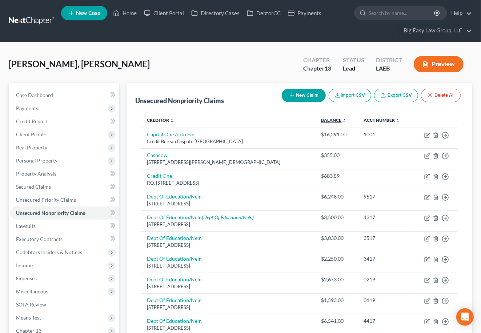
click at [332, 120] on link "Balance expand_more expand_less unfold_more" at bounding box center [333, 120] width 25 height 5
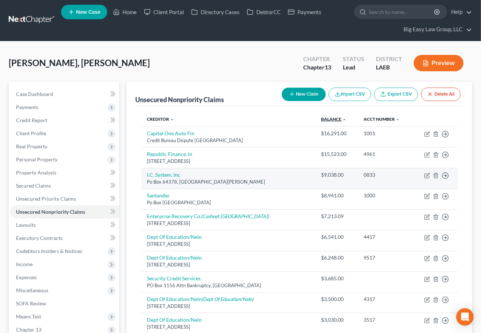
scroll to position [1, 0]
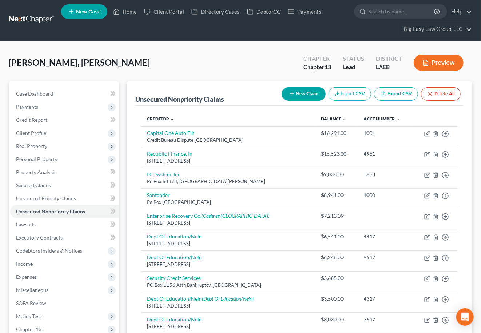
click at [171, 114] on th "Creditor expand_more expand_less unfold_more" at bounding box center [228, 119] width 175 height 15
click at [168, 118] on link "Creditor expand_more expand_less unfold_more" at bounding box center [160, 118] width 27 height 5
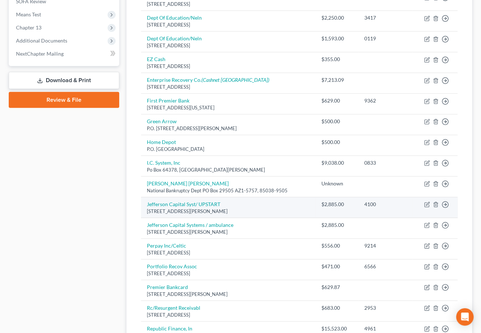
scroll to position [312, 0]
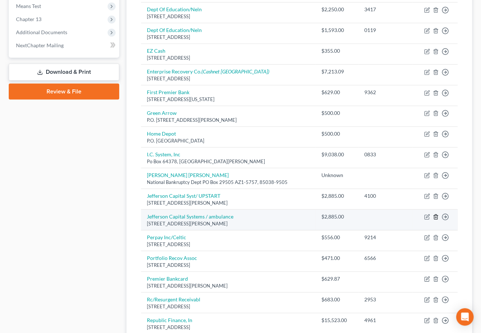
click at [436, 218] on icon "button" at bounding box center [436, 217] width 6 height 6
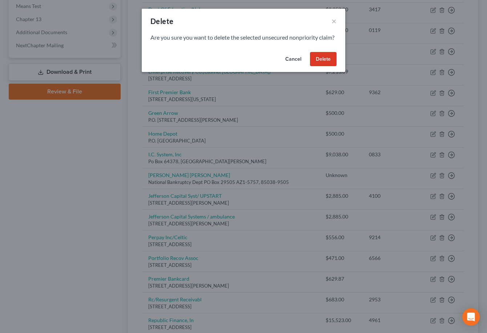
click at [331, 67] on button "Delete" at bounding box center [323, 59] width 27 height 15
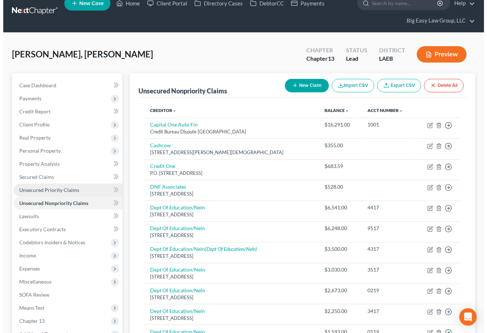
scroll to position [3, 0]
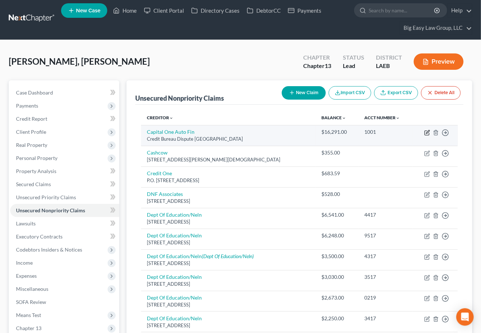
click at [427, 132] on icon "button" at bounding box center [428, 133] width 6 height 6
select select "45"
select select "1"
select select "0"
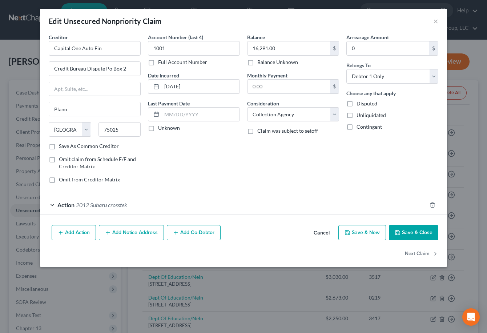
click at [183, 230] on button "Add Co-Debtor" at bounding box center [194, 232] width 54 height 15
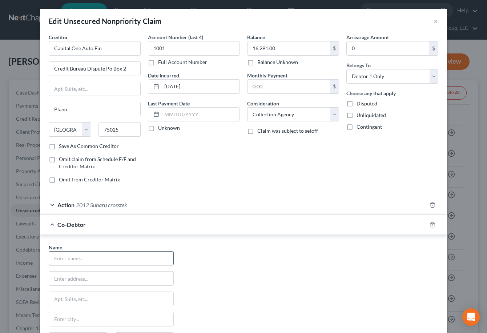
click at [98, 261] on input "text" at bounding box center [111, 259] width 124 height 14
type input "[PERSON_NAME]"
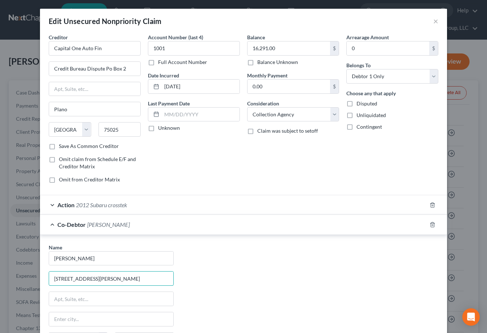
type input "[STREET_ADDRESS][PERSON_NAME]"
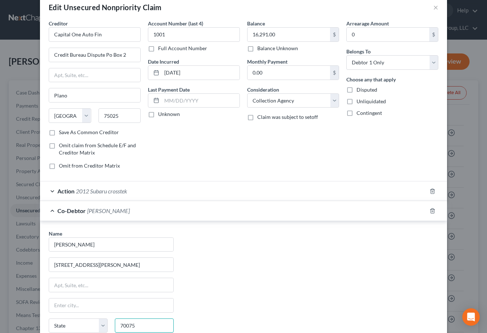
type input "70075"
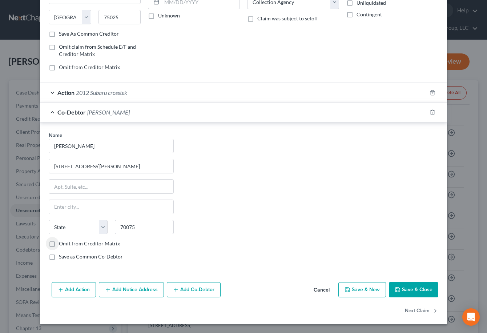
type input "Meraux"
select select "19"
click at [414, 288] on button "Save & Close" at bounding box center [413, 289] width 49 height 15
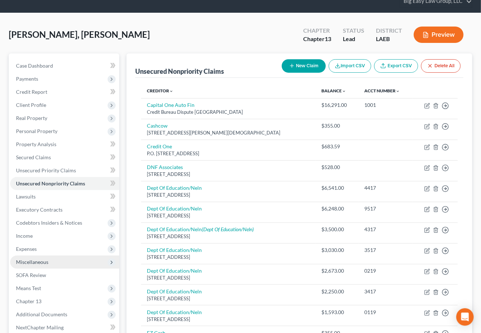
scroll to position [53, 0]
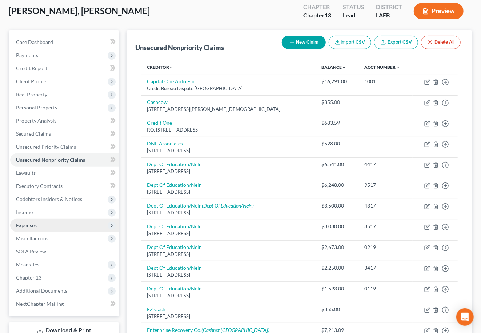
click at [87, 224] on span "Expenses" at bounding box center [64, 225] width 109 height 13
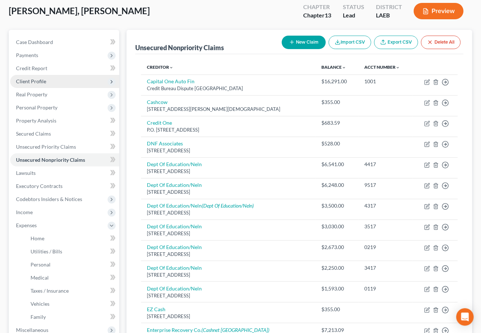
click at [73, 83] on span "Client Profile" at bounding box center [64, 81] width 109 height 13
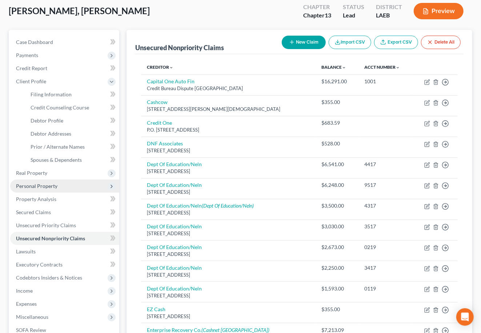
click at [76, 183] on span "Personal Property" at bounding box center [64, 186] width 109 height 13
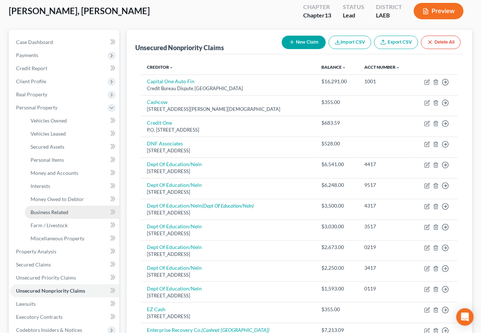
click at [80, 207] on link "Business Related" at bounding box center [72, 212] width 95 height 13
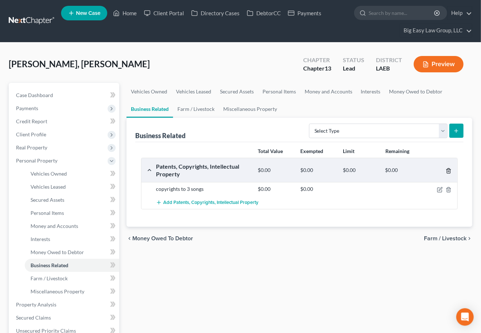
click at [448, 171] on icon "button" at bounding box center [449, 171] width 6 height 6
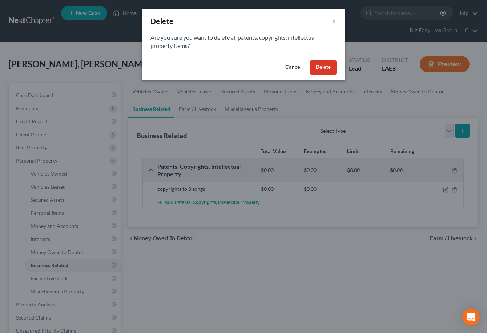
click at [313, 61] on button "Delete" at bounding box center [323, 67] width 27 height 15
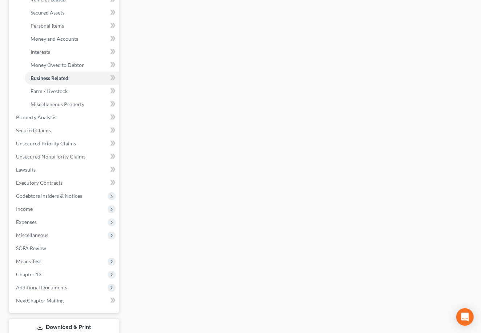
scroll to position [195, 0]
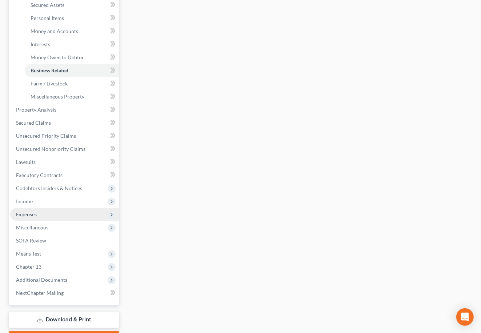
click at [68, 210] on span "Expenses" at bounding box center [64, 214] width 109 height 13
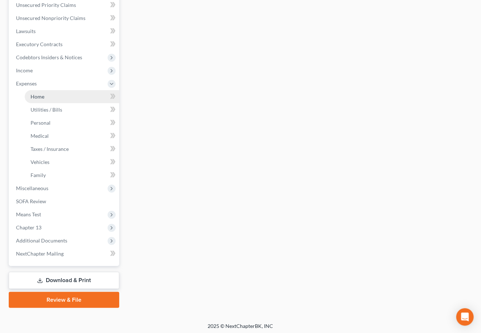
click at [52, 94] on link "Home" at bounding box center [72, 96] width 95 height 13
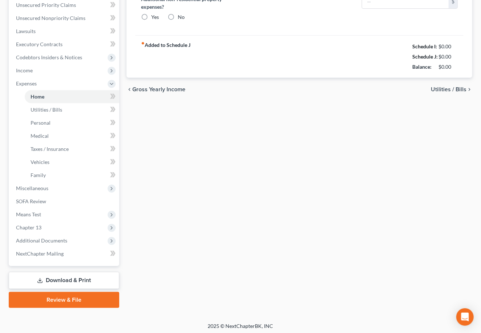
type input "987.00"
type input "0.00"
radio input "true"
type input "0.00"
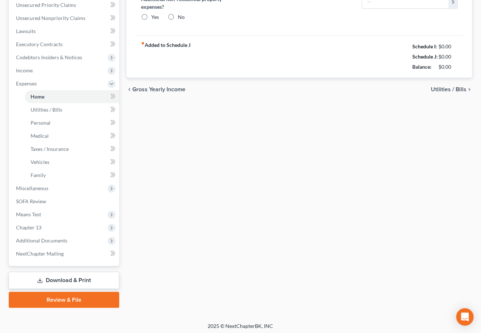
type input "0.00"
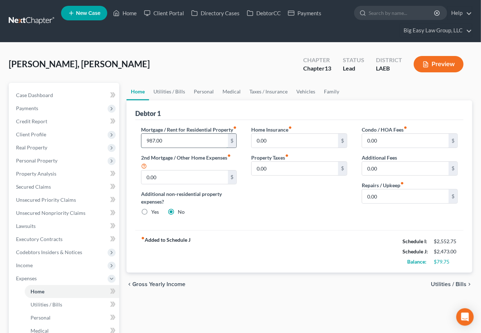
click at [153, 146] on input "987.00" at bounding box center [185, 141] width 87 height 14
click at [152, 147] on input "987.00" at bounding box center [185, 141] width 87 height 14
click at [178, 158] on div "Mortgage / Rent for Residential Property fiber_manual_record 987.00 $ 2nd Mortg…" at bounding box center [189, 174] width 111 height 96
drag, startPoint x: 174, startPoint y: 187, endPoint x: 176, endPoint y: 179, distance: 8.4
click at [174, 184] on input "0.00" at bounding box center [185, 178] width 87 height 14
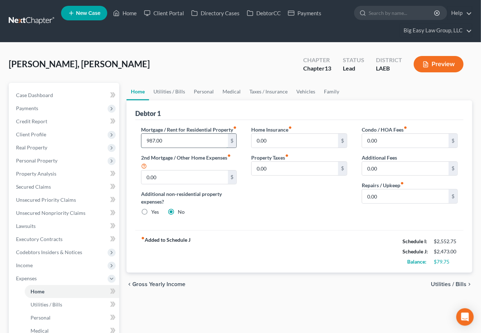
click at [152, 146] on input "987.00" at bounding box center [185, 141] width 87 height 14
click at [159, 146] on input "987.00" at bounding box center [185, 141] width 87 height 14
click at [155, 146] on input "987.00" at bounding box center [185, 141] width 87 height 14
type input "986.00"
click at [180, 181] on input "0.00" at bounding box center [185, 178] width 87 height 14
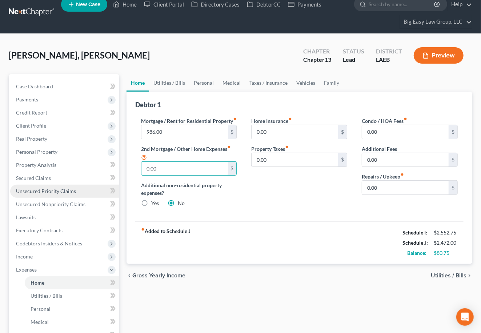
scroll to position [17, 0]
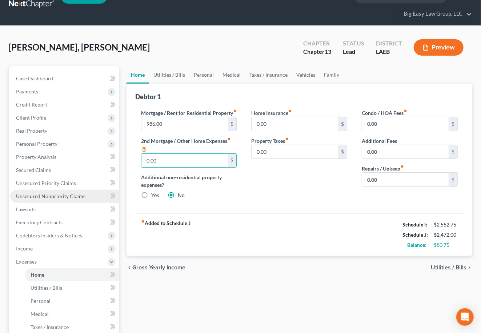
click at [83, 194] on span "Unsecured Nonpriority Claims" at bounding box center [50, 196] width 69 height 6
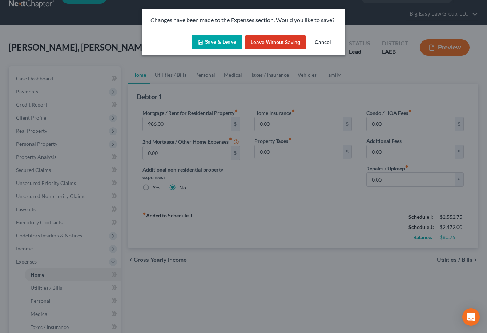
click at [219, 47] on button "Save & Leave" at bounding box center [217, 42] width 50 height 15
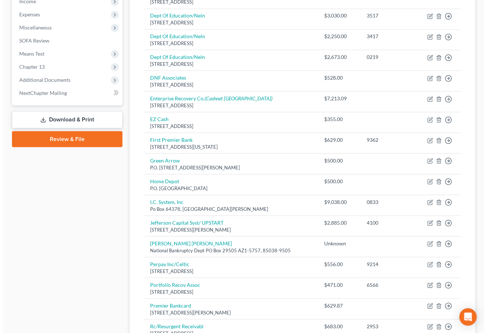
scroll to position [413, 0]
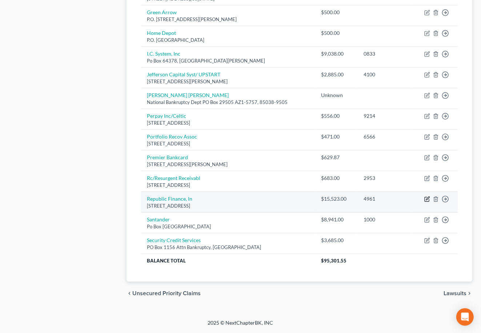
click at [426, 199] on icon "button" at bounding box center [428, 199] width 6 height 6
select select "19"
select select "1"
select select "0"
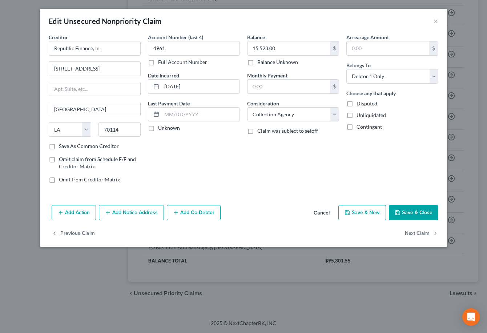
click at [85, 210] on button "Add Action" at bounding box center [74, 212] width 44 height 15
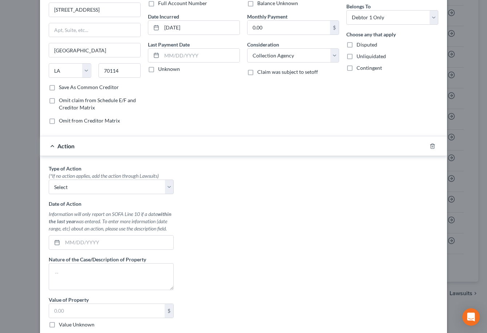
scroll to position [61, 0]
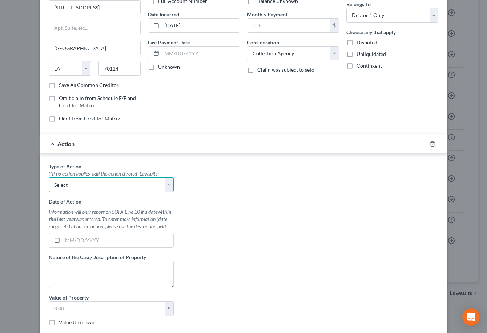
click at [146, 188] on select "Select Repossession Garnishment Foreclosure Personal Injury Attached, Seized, O…" at bounding box center [111, 185] width 125 height 15
select select "1"
click at [49, 178] on select "Select Repossession Garnishment Foreclosure Personal Injury Attached, Seized, O…" at bounding box center [111, 185] width 125 height 15
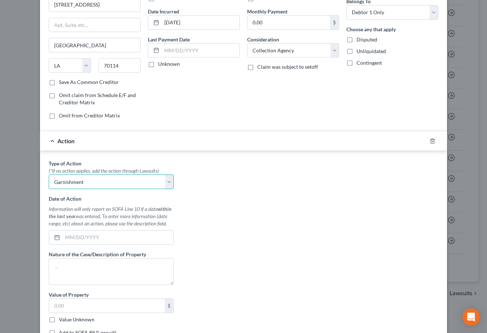
scroll to position [71, 0]
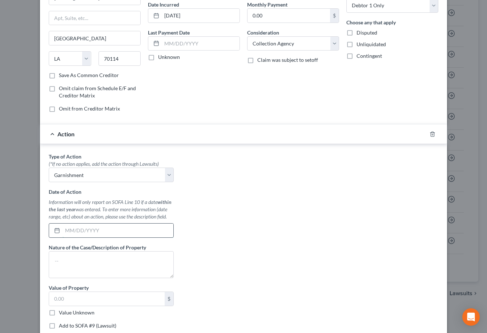
click at [139, 228] on input "text" at bounding box center [118, 231] width 111 height 14
type input "08/01/2025"
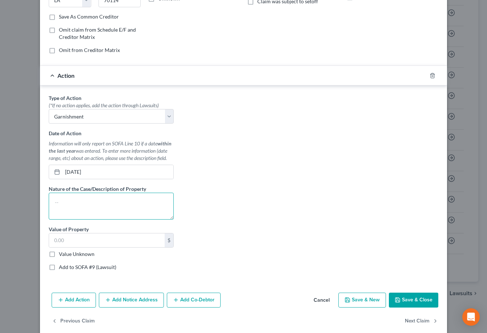
scroll to position [137, 0]
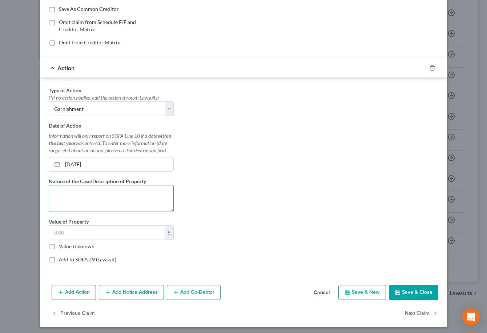
click at [123, 196] on textarea at bounding box center [111, 198] width 125 height 27
click at [96, 261] on label "Add to SOFA #9 (Lawsuit)" at bounding box center [87, 259] width 57 height 7
click at [67, 261] on input "Add to SOFA #9 (Lawsuit)" at bounding box center [64, 258] width 5 height 5
checkbox input "true"
select select "0"
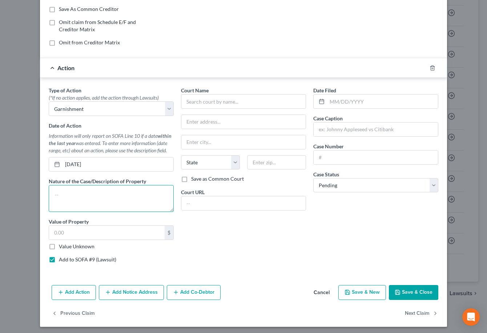
click at [105, 203] on textarea at bounding box center [111, 198] width 125 height 27
type textarea "collection"
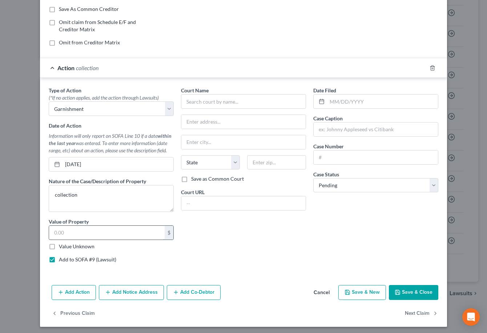
click at [104, 231] on input "text" at bounding box center [107, 233] width 116 height 14
click at [236, 101] on input "text" at bounding box center [243, 101] width 125 height 15
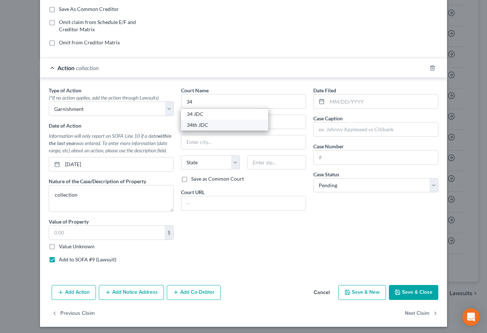
click at [225, 123] on div "34th JDC" at bounding box center [225, 125] width 76 height 7
type input "34th JDC"
type input "1101 W St. Bernard Hwy"
type input "Chalmette"
select select "19"
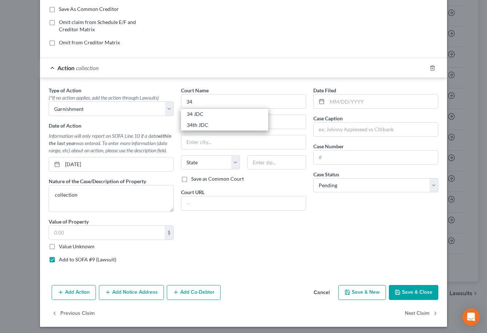
type input "70043"
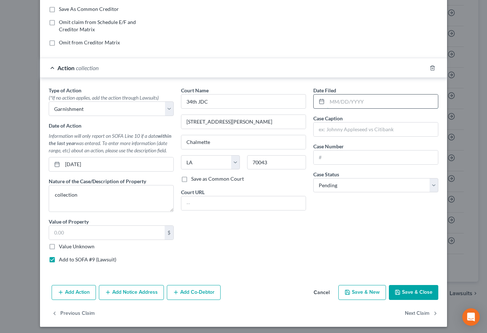
click at [348, 102] on input "text" at bounding box center [382, 102] width 111 height 14
type input "11/16/2022"
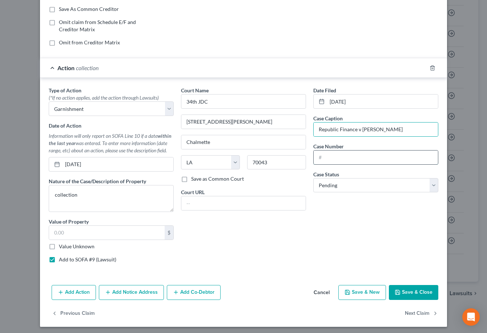
click at [355, 160] on input "text" at bounding box center [376, 158] width 124 height 14
click at [386, 127] on input "Republic Finance v Sharmain matthew" at bounding box center [376, 130] width 124 height 14
click at [385, 129] on input "Republic Finance v Sharmain matthew" at bounding box center [376, 130] width 124 height 14
type input "Republic Finance v Sharmain Matthew"
click at [364, 158] on input "text" at bounding box center [376, 158] width 124 height 14
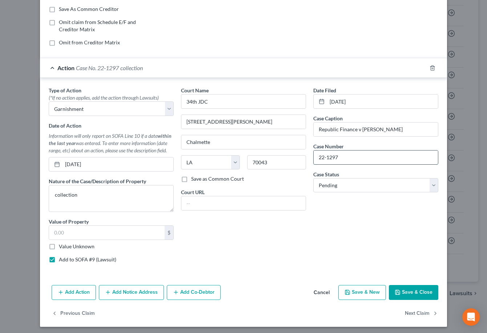
type input "22-1297"
click at [426, 295] on button "Save & Close" at bounding box center [413, 292] width 49 height 15
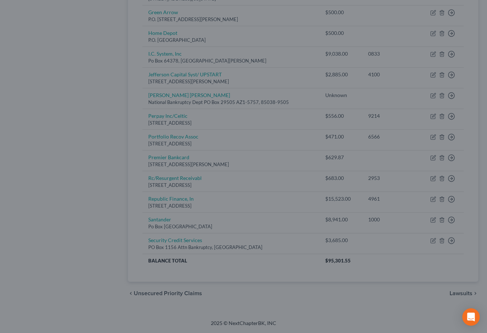
type input "0"
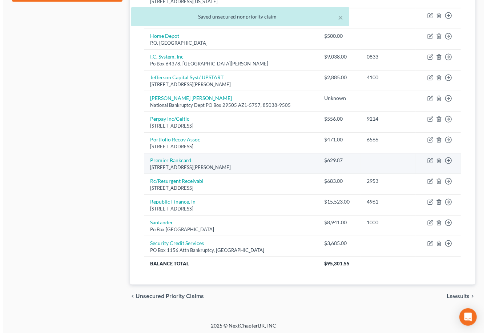
scroll to position [409, 0]
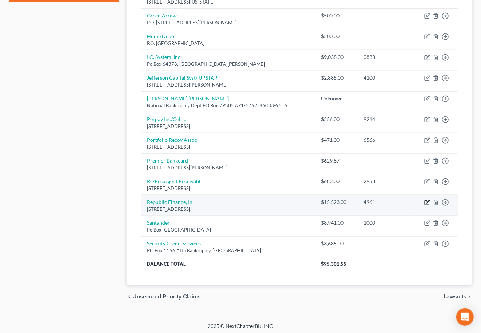
click at [428, 202] on icon "button" at bounding box center [427, 201] width 3 height 3
select select "19"
select select "1"
select select "0"
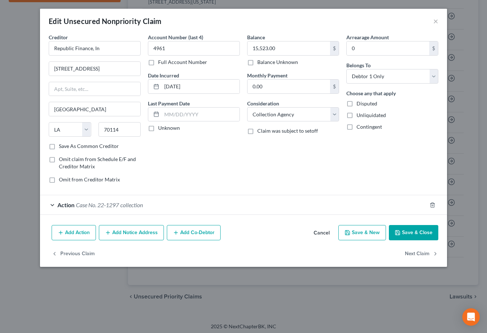
click at [190, 236] on button "Add Co-Debtor" at bounding box center [194, 232] width 54 height 15
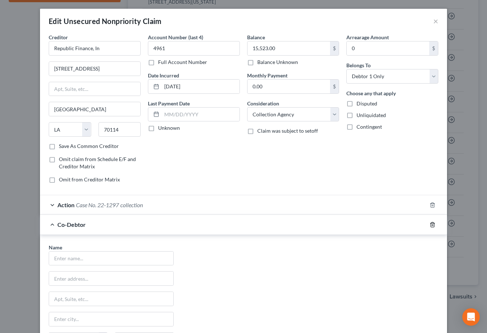
drag, startPoint x: 428, startPoint y: 226, endPoint x: 311, endPoint y: 182, distance: 125.5
click at [430, 226] on icon "button" at bounding box center [433, 225] width 6 height 6
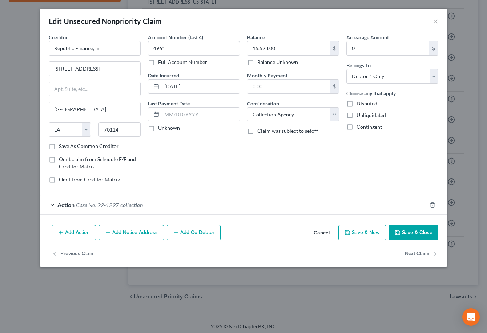
click at [135, 230] on button "Add Notice Address" at bounding box center [131, 232] width 65 height 15
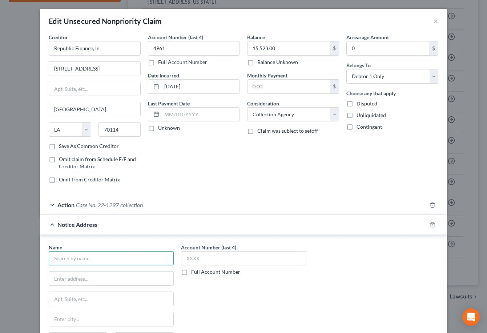
click at [112, 256] on input "text" at bounding box center [111, 258] width 125 height 15
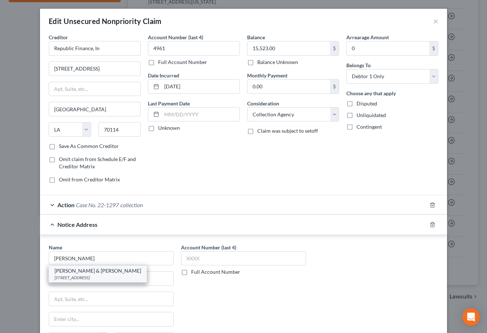
drag, startPoint x: 110, startPoint y: 276, endPoint x: 183, endPoint y: 237, distance: 82.9
click at [110, 276] on div "2201 Ridgelake Dr, Metairie, LA 70001" at bounding box center [98, 278] width 87 height 6
type input "Hannan Giusti & Hannan"
type input "2201 Ridgelake Dr"
type input "Metairie"
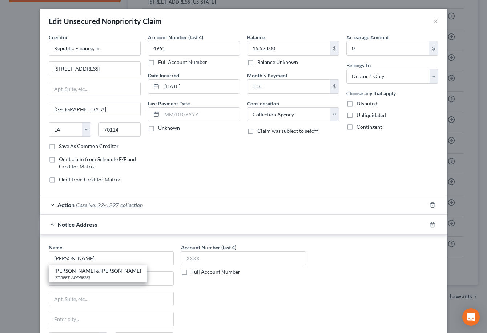
select select "19"
type input "70001"
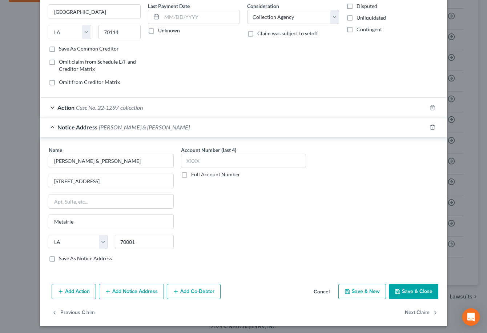
scroll to position [100, 0]
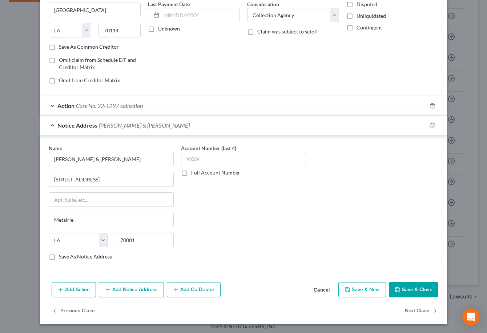
click at [405, 288] on button "Save & Close" at bounding box center [413, 289] width 49 height 15
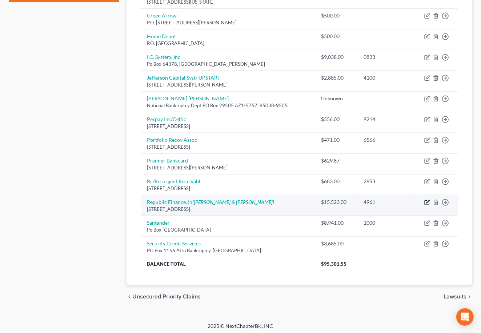
click at [427, 203] on icon "button" at bounding box center [427, 201] width 3 height 3
select select "19"
select select "1"
select select "0"
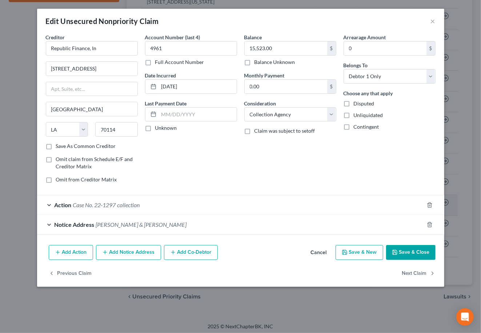
click at [427, 203] on div "Edit Unsecured Nonpriority Claim × Creditor * Republic Finance, In 3570 Holiday…" at bounding box center [240, 166] width 481 height 333
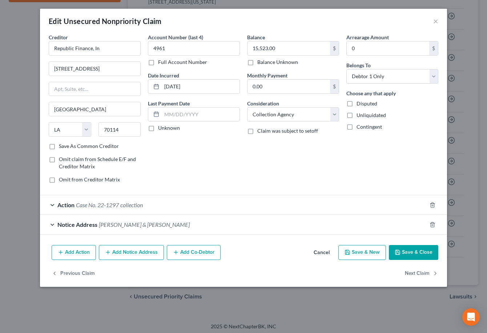
click at [137, 227] on span "Hannan Giusti & Hannan" at bounding box center [144, 224] width 91 height 7
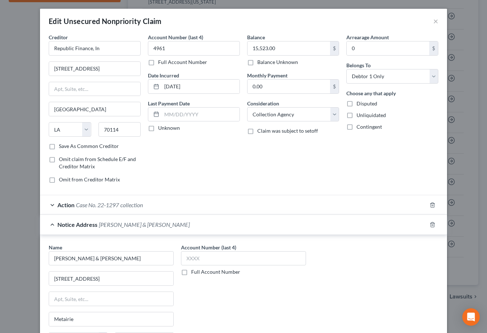
click at [119, 210] on div "Action Case No. 22-1297 collection" at bounding box center [233, 204] width 387 height 19
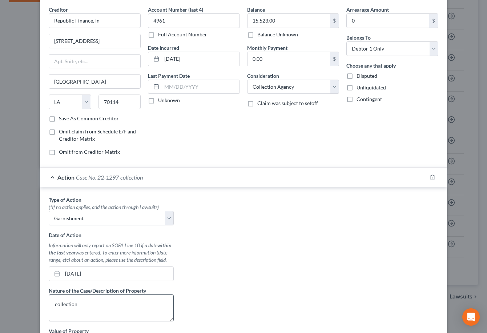
scroll to position [80, 0]
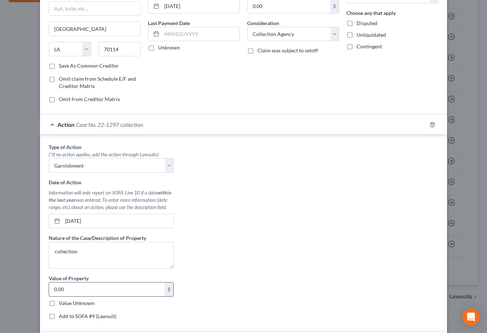
click at [110, 290] on input "0.00" at bounding box center [107, 290] width 116 height 14
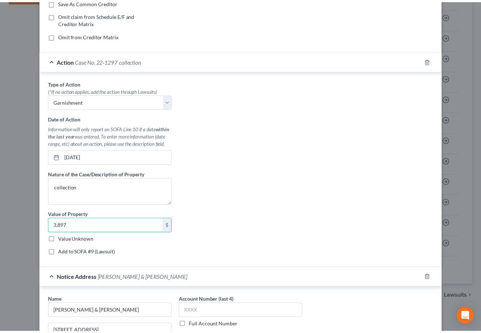
scroll to position [255, 0]
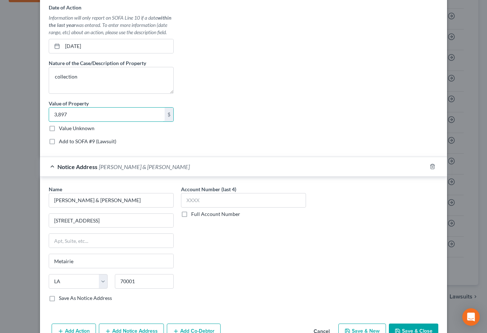
type input "3,897"
click at [409, 329] on button "Save & Close" at bounding box center [413, 331] width 49 height 15
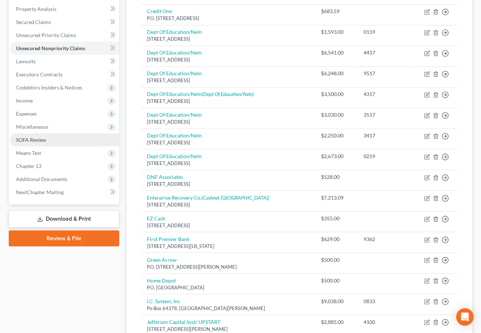
scroll to position [154, 0]
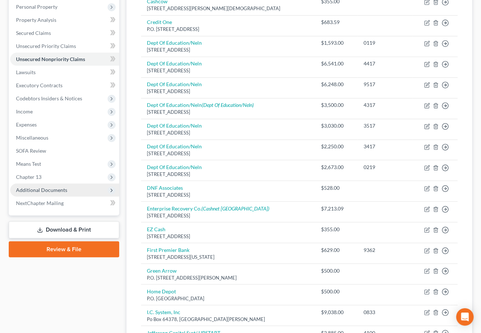
click at [87, 189] on span "Additional Documents" at bounding box center [64, 190] width 109 height 13
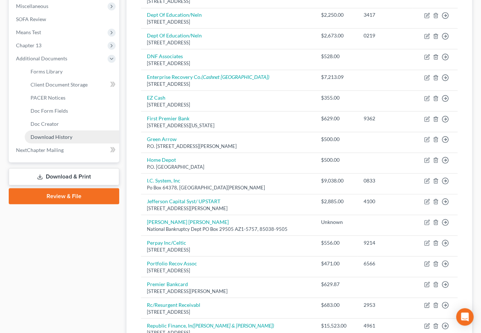
scroll to position [236, 0]
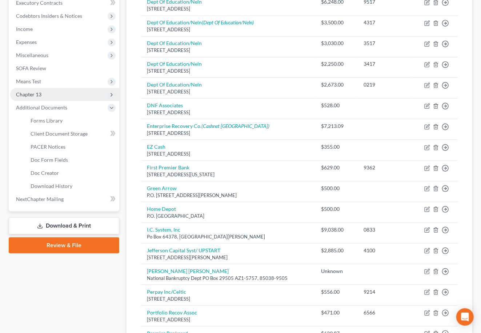
click at [64, 97] on span "Chapter 13" at bounding box center [64, 94] width 109 height 13
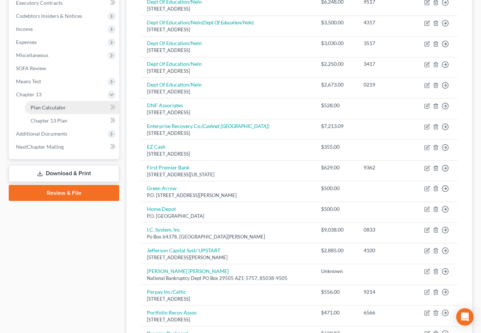
click at [77, 106] on link "Plan Calculator" at bounding box center [72, 107] width 95 height 13
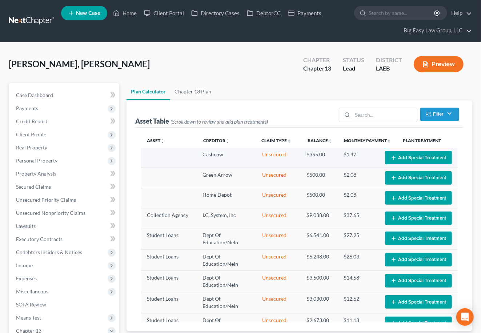
select select "59"
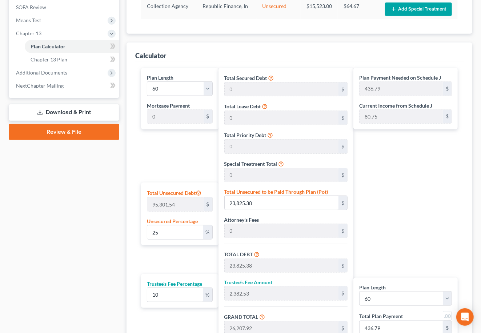
scroll to position [299, 0]
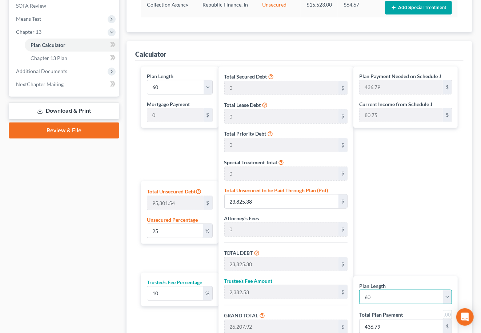
click at [383, 300] on select "1 2 3 4 5 6 7 8 9 10 11 12 13 14 15 16 17 18 19 20 21 22 23 24 25 26 27 28 29 3…" at bounding box center [405, 297] width 93 height 15
select select "35"
click at [359, 290] on select "1 2 3 4 5 6 7 8 9 10 11 12 13 14 15 16 17 18 19 20 21 22 23 24 25 26 27 28 29 3…" at bounding box center [405, 297] width 93 height 15
select select "35"
type input "727.99"
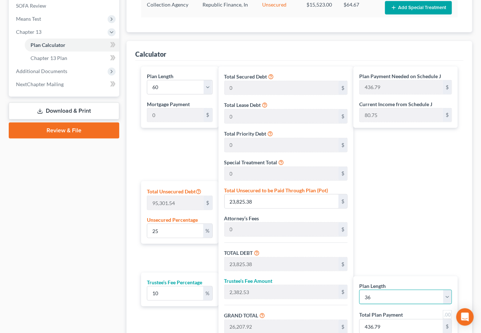
type input "727.99"
click at [458, 165] on div "Plan Payment Needed on Schedule J 727.99 $ Current Income from Schedule J 80.75…" at bounding box center [408, 214] width 108 height 295
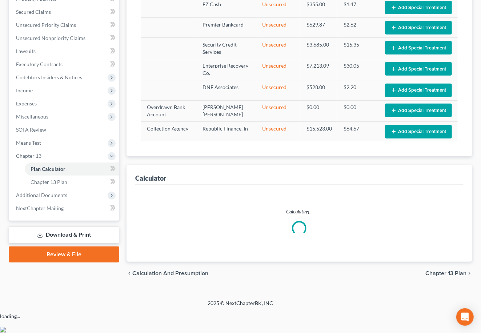
select select "35"
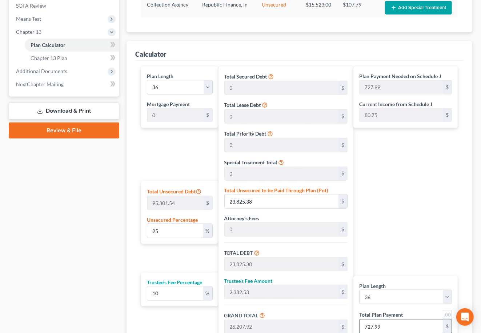
click at [400, 320] on input "727.99" at bounding box center [401, 327] width 83 height 14
type input "0.27"
type input "261.81"
type input "26.18"
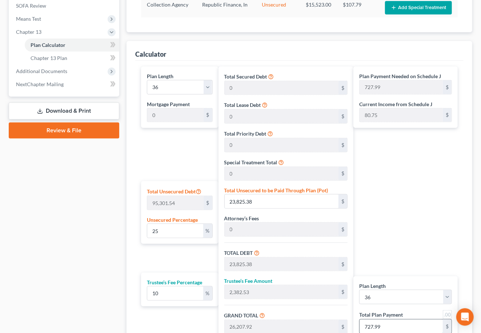
type input "288.00"
type input "8"
type input "2.75"
type input "2,618.18"
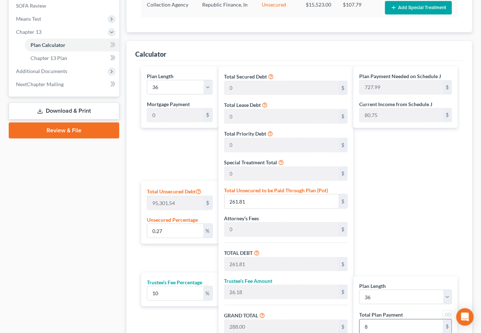
type input "261.81"
type input "2,880.00"
type input "80"
click at [386, 252] on div "Plan Payment Needed on Schedule J 727.99 $ Current Income from Schedule J 80.75…" at bounding box center [408, 214] width 108 height 295
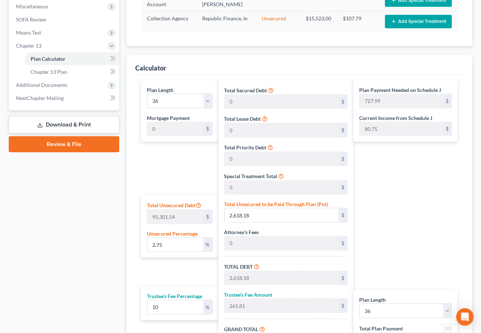
scroll to position [115, 0]
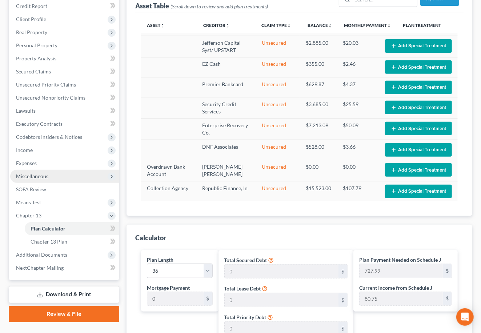
click at [72, 178] on span "Miscellaneous" at bounding box center [64, 176] width 109 height 13
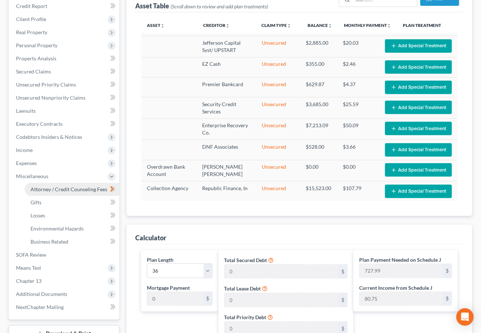
click at [83, 191] on span "Attorney / Credit Counseling Fees" at bounding box center [69, 189] width 77 height 6
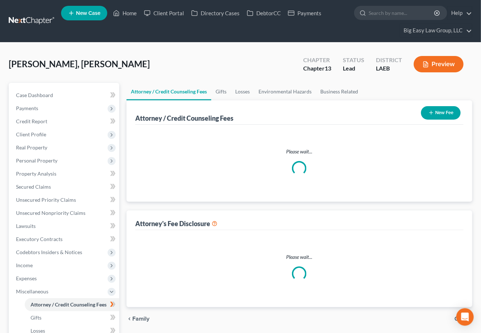
select select "0"
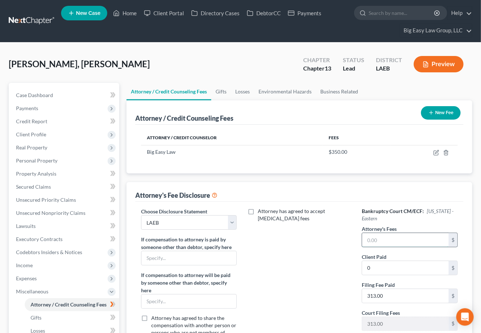
click at [411, 245] on input "text" at bounding box center [405, 240] width 87 height 14
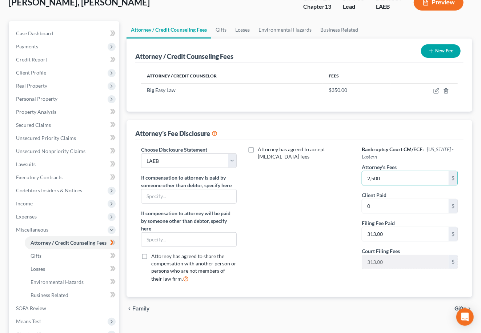
scroll to position [69, 0]
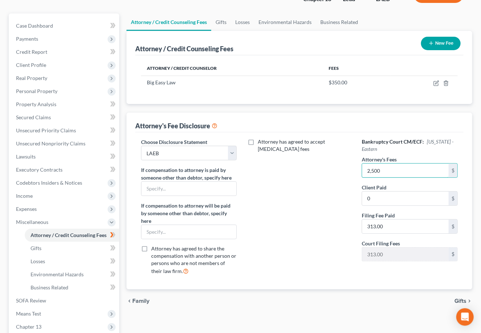
type input "2,500"
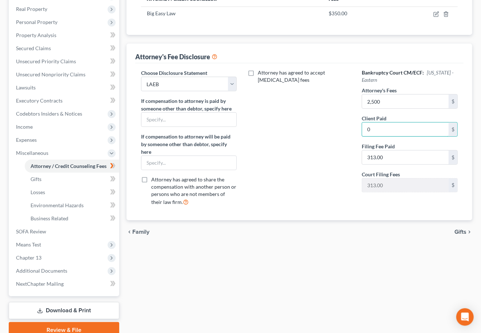
scroll to position [170, 0]
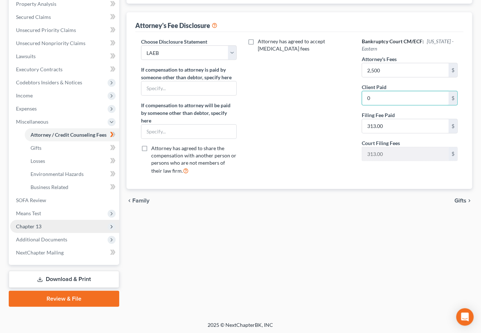
click at [80, 223] on span "Chapter 13" at bounding box center [64, 226] width 109 height 13
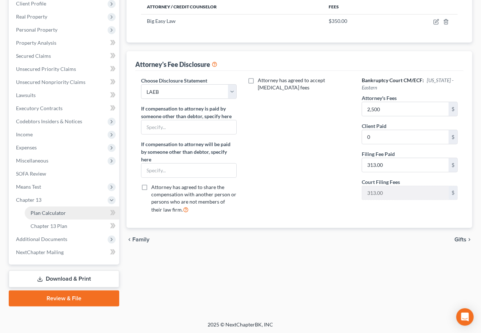
click at [81, 214] on link "Plan Calculator" at bounding box center [72, 213] width 95 height 13
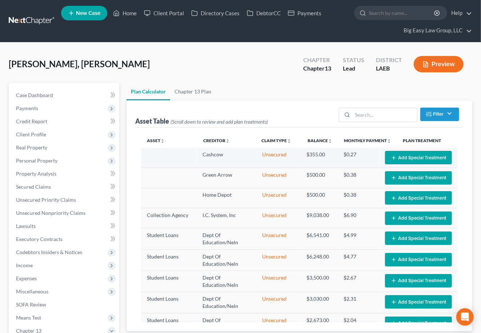
select select "35"
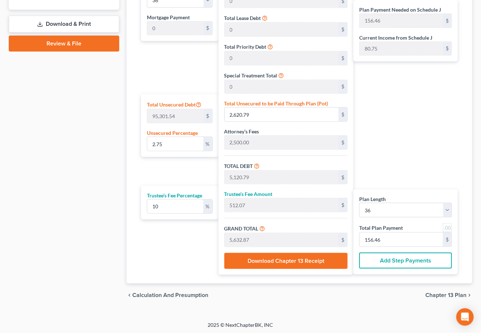
scroll to position [388, 0]
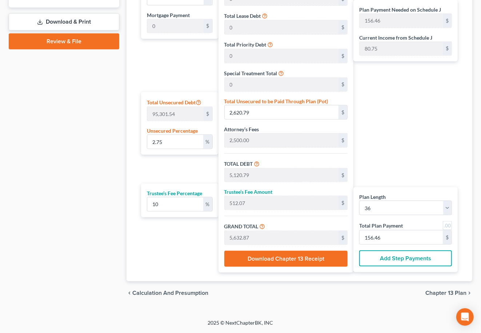
click at [412, 244] on div "Total Plan Payment 156.46 $" at bounding box center [405, 233] width 93 height 24
click at [412, 238] on input "156.46" at bounding box center [401, 238] width 83 height 14
type input "0"
type input "294.54"
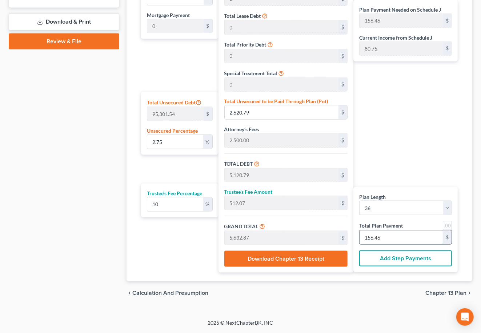
type input "29.45"
type input "324.00"
type input "9"
type input "0"
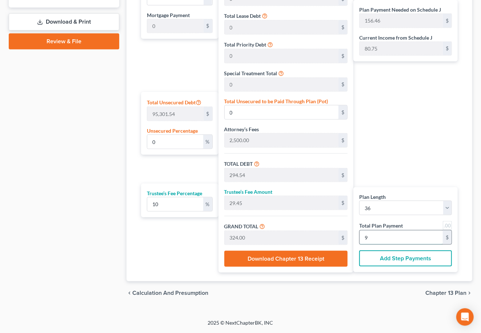
type input "0"
type input "8"
type input "0.30"
type input "281.81"
type input "2,781.81"
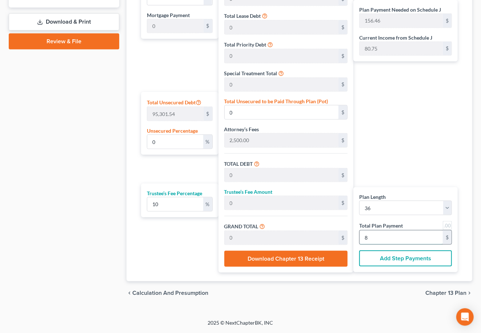
type input "278.18"
type input "3,060.00"
type input "85"
type input "26.57"
type input "25,318.18"
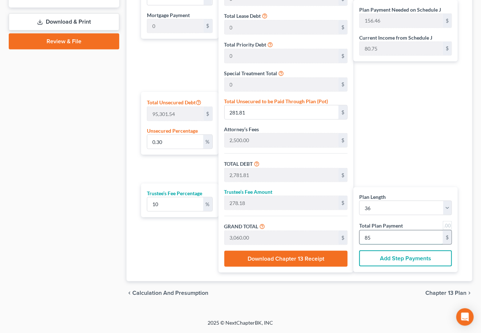
type input "27,818.18"
type input "2,781.81"
type input "30,600.00"
type input "850"
type input "0.30"
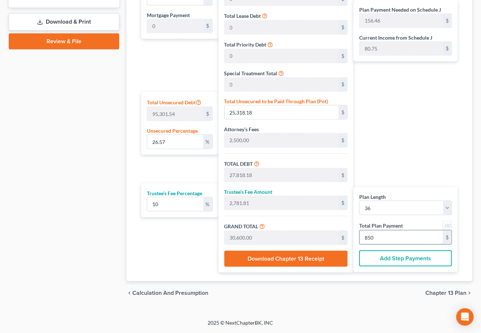
type input "281.81"
type input "2,781.81"
type input "278.18"
type input "3,060.00"
type input "85"
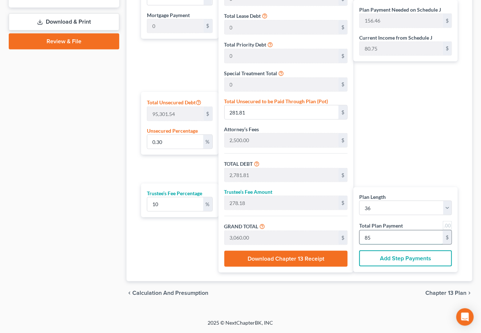
type input "0"
type input "261.81"
type input "26.18"
type input "288.00"
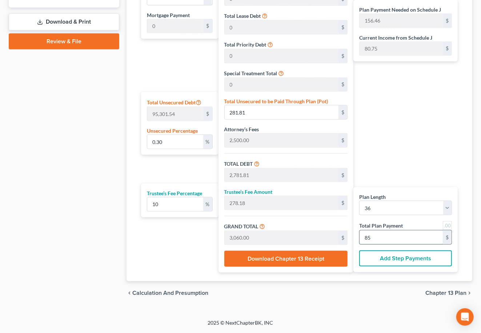
type input "8"
type input "0.12"
type input "118.18"
type input "2,618.18"
type input "261.81"
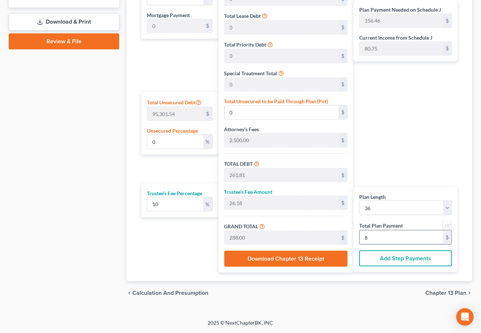
type input "2,880.00"
type input "80.00"
click at [451, 225] on link at bounding box center [447, 225] width 9 height 9
type input "80.00"
drag, startPoint x: 395, startPoint y: 222, endPoint x: 391, endPoint y: 212, distance: 10.7
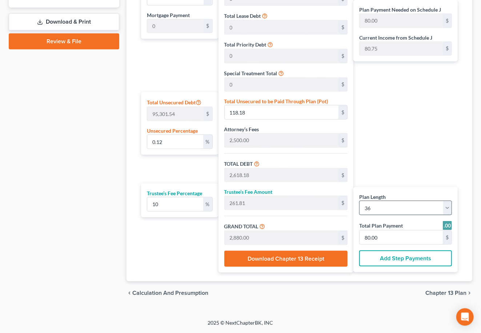
click at [394, 218] on div "Plan Length 1 2 3 4 5 6 7 8 9 10 11 12 13 14 15 16 17 18 19 20 21 22 23 24 25 2…" at bounding box center [406, 229] width 104 height 85
click at [391, 208] on select "1 2 3 4 5 6 7 8 9 10 11 12 13 14 15 16 17 18 19 20 21 22 23 24 25 26 27 28 29 3…" at bounding box center [405, 208] width 93 height 15
click at [407, 159] on div "Plan Payment Needed on Schedule J 80.00 $ Current Income from Schedule J 80.75 …" at bounding box center [408, 124] width 108 height 295
click at [298, 168] on div "TOTAL DEBT 2,618.18 $" at bounding box center [285, 171] width 123 height 23
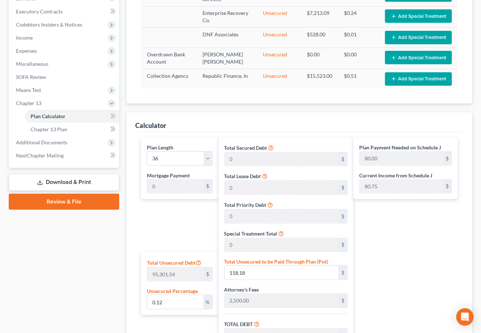
scroll to position [227, 0]
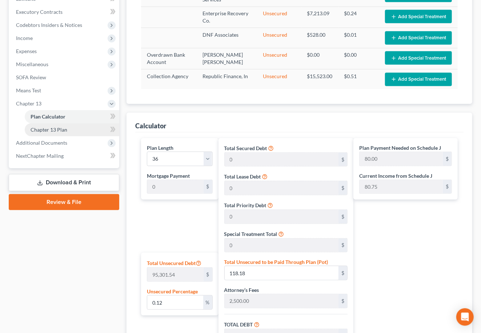
click at [79, 128] on link "Chapter 13 Plan" at bounding box center [72, 129] width 95 height 13
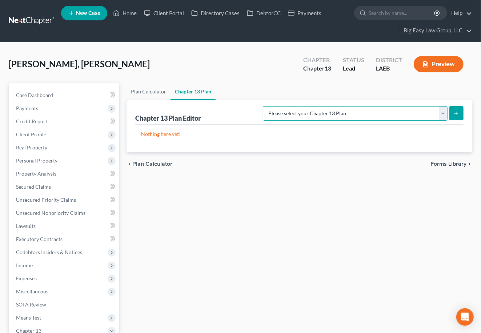
click at [441, 114] on select "Please select your Chapter 13 Plan Eastern District of Louisiana Eastern Distri…" at bounding box center [355, 113] width 185 height 15
select select "3"
click at [263, 106] on select "Please select your Chapter 13 Plan Eastern District of Louisiana Eastern Distri…" at bounding box center [355, 113] width 185 height 15
click at [454, 116] on button "submit" at bounding box center [457, 113] width 14 height 14
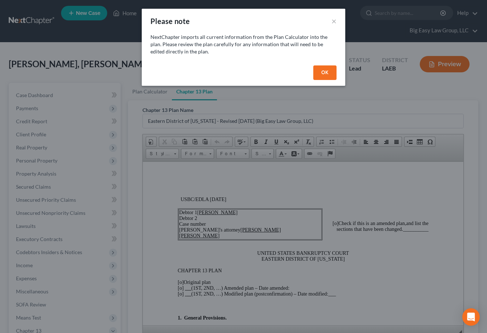
click at [326, 71] on button "OK" at bounding box center [325, 72] width 23 height 15
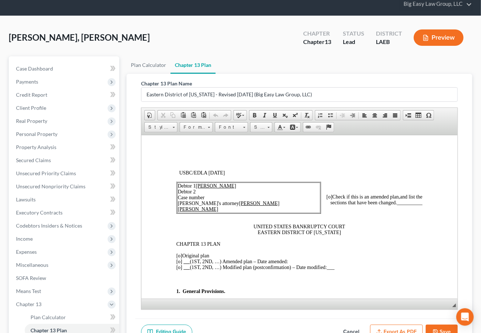
scroll to position [35, 0]
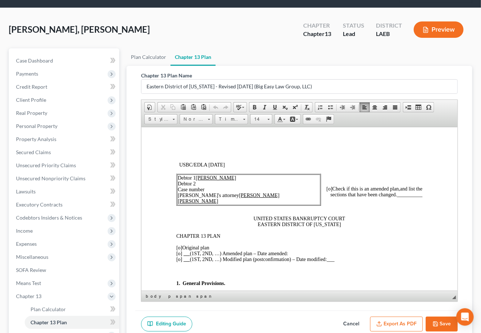
click at [180, 250] on span "[o]" at bounding box center [179, 247] width 6 height 5
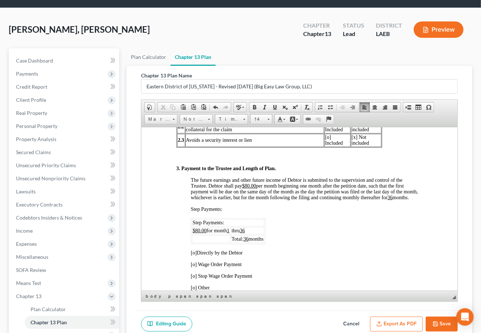
scroll to position [450, 0]
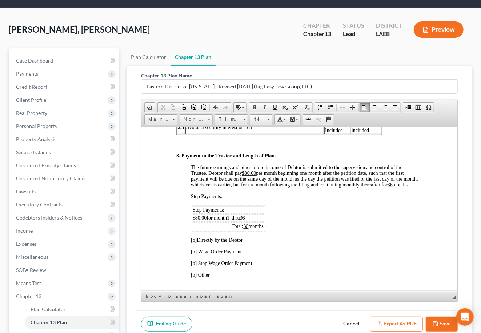
click at [194, 243] on span "[o]" at bounding box center [194, 239] width 6 height 5
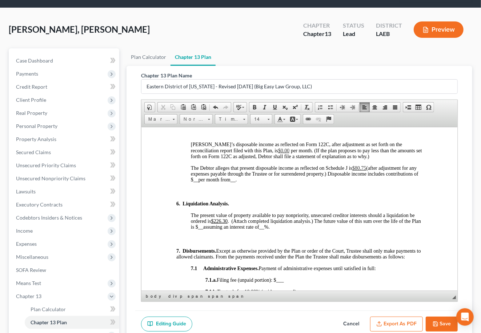
scroll to position [840, 0]
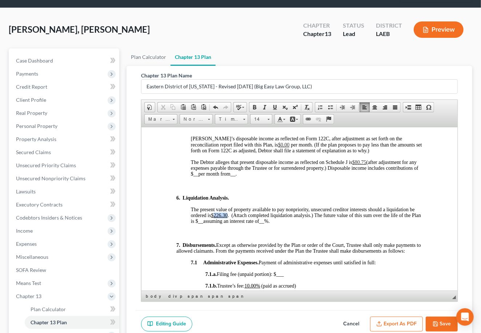
drag, startPoint x: 228, startPoint y: 248, endPoint x: 215, endPoint y: 249, distance: 13.1
click at [215, 218] on u "$226.30" at bounding box center [219, 214] width 17 height 5
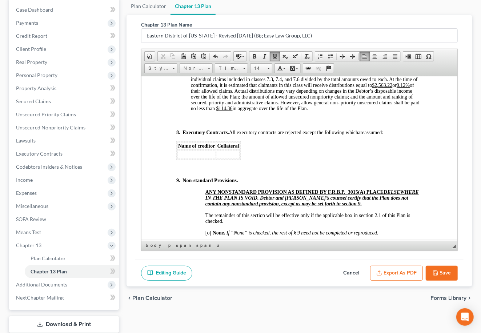
scroll to position [2694, 0]
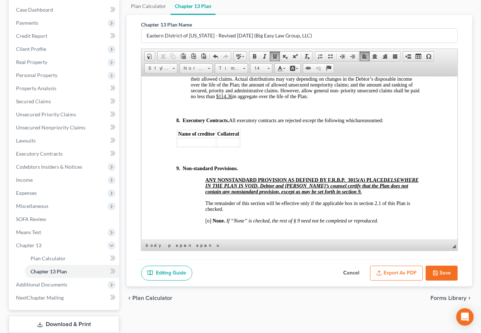
drag, startPoint x: 216, startPoint y: 188, endPoint x: 199, endPoint y: 190, distance: 16.8
click at [372, 76] on u "$2,563.22" at bounding box center [382, 72] width 20 height 5
click at [390, 76] on u "0.12%" at bounding box center [396, 72] width 13 height 5
drag, startPoint x: 298, startPoint y: 208, endPoint x: 283, endPoint y: 208, distance: 14.9
click at [283, 99] on p "7.6. Unsecured Claims. No amounts will be paid on unsecured claims until Plan p…" at bounding box center [307, 73] width 232 height 52
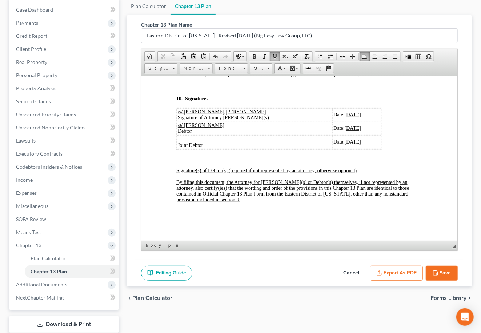
scroll to position [2846, 0]
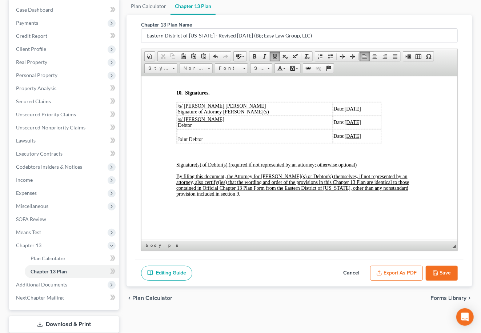
drag, startPoint x: 208, startPoint y: 179, endPoint x: 204, endPoint y: 179, distance: 4.7
click at [206, 71] on span "[o]" at bounding box center [208, 68] width 6 height 5
click at [207, 71] on span "[]" at bounding box center [206, 68] width 3 height 5
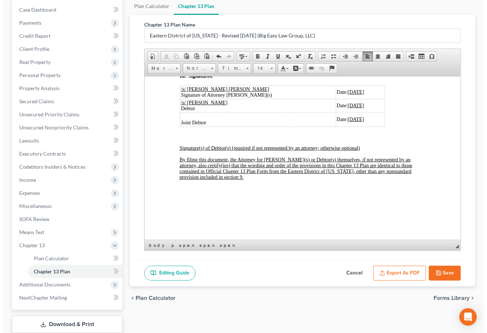
scroll to position [2978, 0]
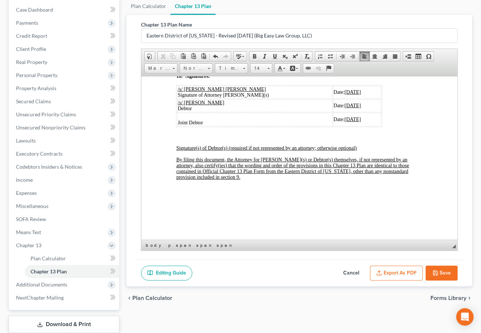
click at [394, 263] on div "Editing Guide Cancel Export as PDF Save" at bounding box center [299, 273] width 328 height 27
click at [394, 269] on button "Export as PDF" at bounding box center [396, 273] width 53 height 15
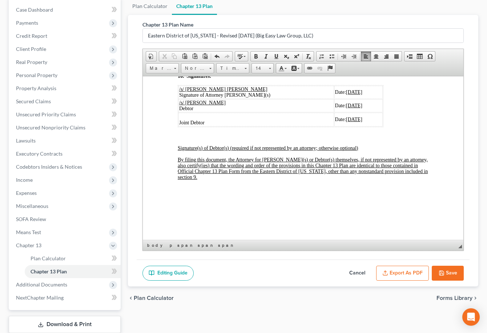
scroll to position [2947, 0]
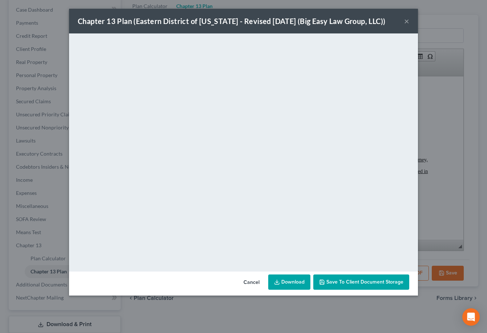
click at [368, 287] on button "Save to Client Document Storage" at bounding box center [362, 282] width 96 height 15
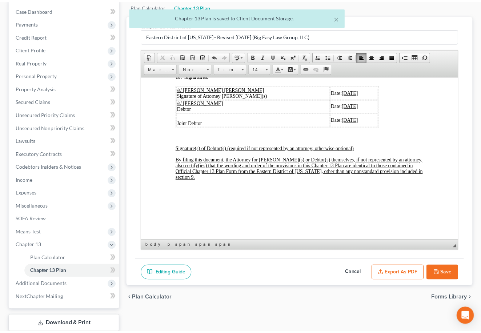
scroll to position [2978, 0]
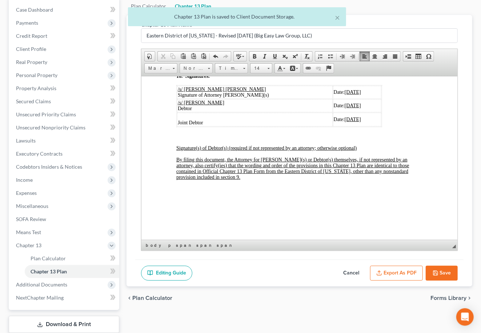
click at [434, 273] on icon "button" at bounding box center [436, 273] width 6 height 6
select select "3"
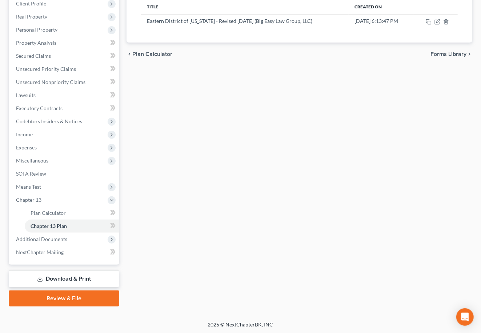
click at [87, 294] on link "Review & File" at bounding box center [64, 299] width 111 height 16
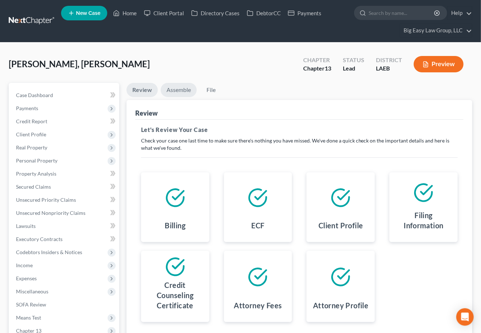
click at [187, 94] on link "Assemble" at bounding box center [179, 90] width 36 height 14
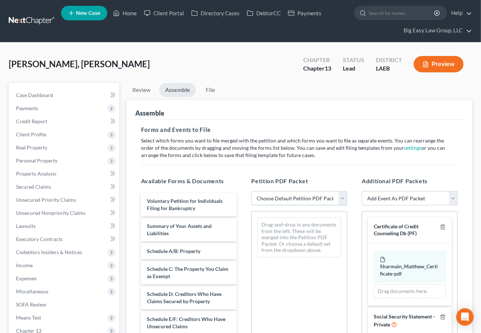
click at [328, 199] on select "Choose Default Petition PDF Packet Complete Bankruptcy Petition (all forms and …" at bounding box center [299, 198] width 96 height 15
select select "0"
click at [251, 191] on select "Choose Default Petition PDF Packet Complete Bankruptcy Petition (all forms and …" at bounding box center [299, 198] width 96 height 15
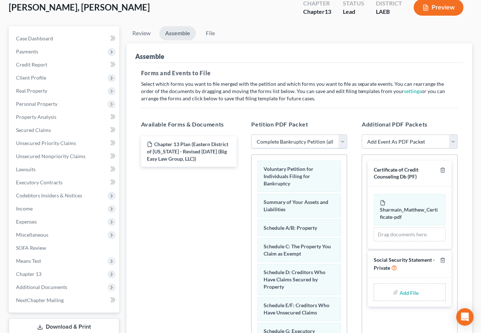
scroll to position [143, 0]
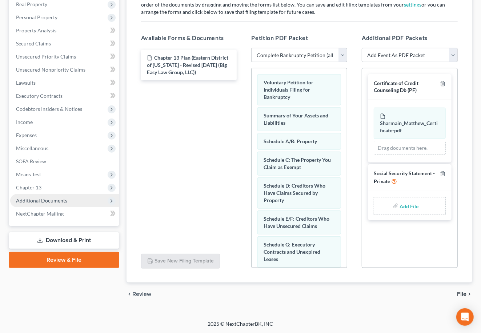
click at [67, 203] on span "Additional Documents" at bounding box center [64, 200] width 109 height 13
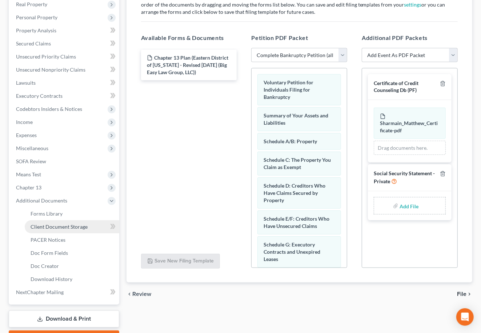
click at [78, 222] on link "Client Document Storage" at bounding box center [72, 226] width 95 height 13
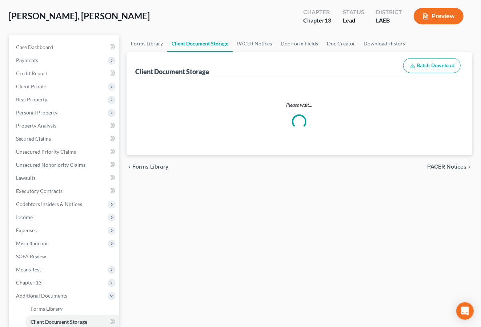
select select "0"
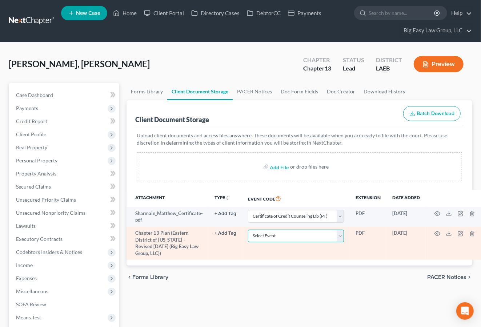
click at [303, 231] on select "Select Event Certificate of Credit Counseling Db (PF) Certificate of Credit Cou…" at bounding box center [296, 236] width 96 height 13
select select "3"
click at [248, 230] on select "Select Event Certificate of Credit Counseling Db (PF) Certificate of Credit Cou…" at bounding box center [296, 236] width 96 height 13
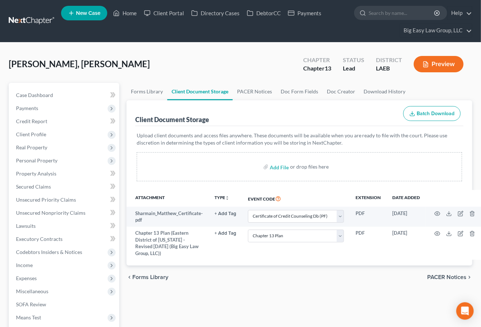
click at [252, 115] on div "Client Document Storage Batch Download" at bounding box center [299, 113] width 328 height 26
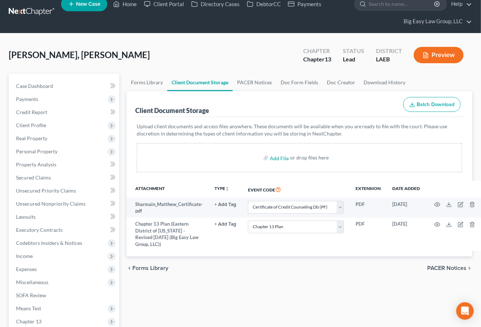
scroll to position [190, 0]
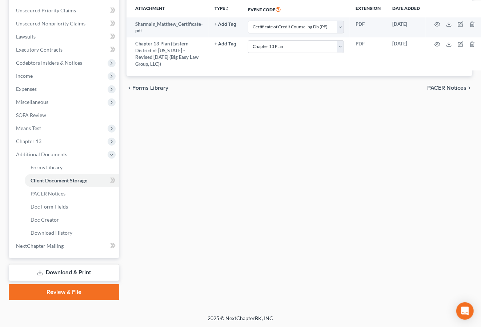
click at [90, 288] on link "Review & File" at bounding box center [64, 292] width 111 height 16
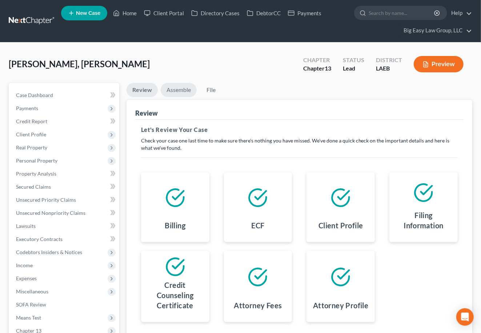
click at [180, 94] on link "Assemble" at bounding box center [179, 90] width 36 height 14
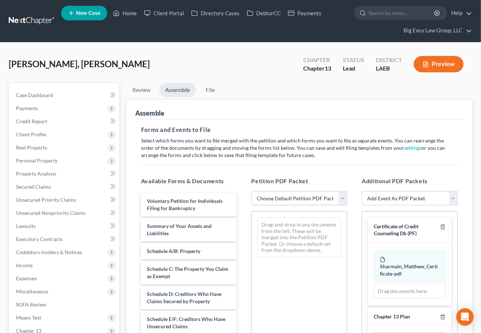
click at [344, 196] on select "Choose Default Petition PDF Packet Complete Bankruptcy Petition (all forms and …" at bounding box center [299, 198] width 96 height 15
select select "0"
click at [251, 191] on select "Choose Default Petition PDF Packet Complete Bankruptcy Petition (all forms and …" at bounding box center [299, 198] width 96 height 15
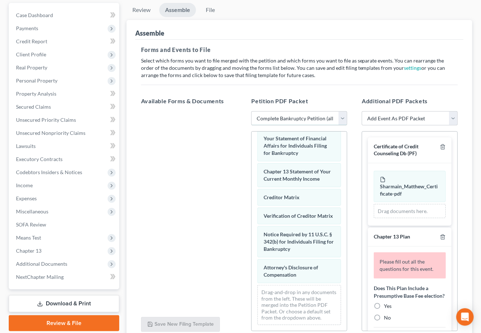
scroll to position [74, 0]
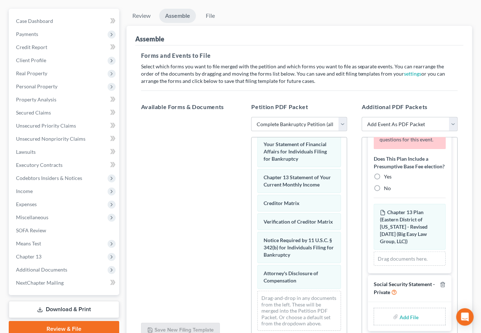
click at [384, 180] on label "Yes" at bounding box center [388, 176] width 8 height 7
click at [387, 178] on input "Yes" at bounding box center [389, 175] width 5 height 5
radio input "true"
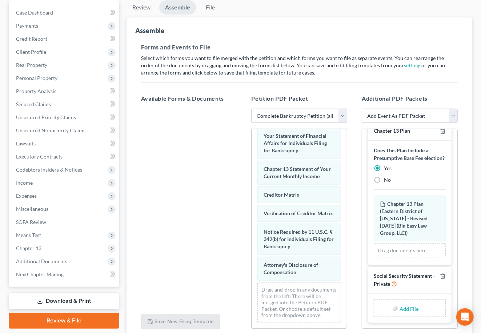
scroll to position [143, 0]
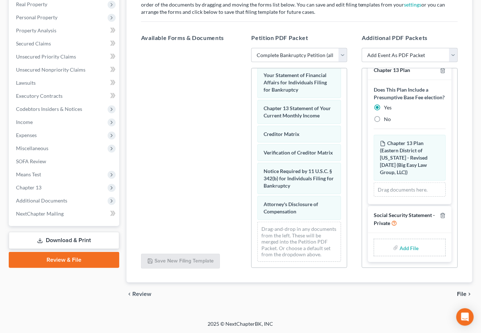
click at [465, 297] on div "chevron_left Review File chevron_right" at bounding box center [300, 294] width 346 height 23
click at [463, 295] on span "File" at bounding box center [461, 294] width 9 height 6
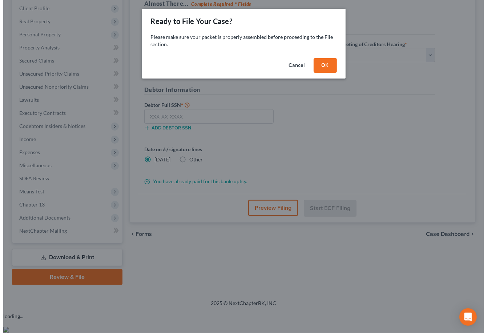
scroll to position [105, 0]
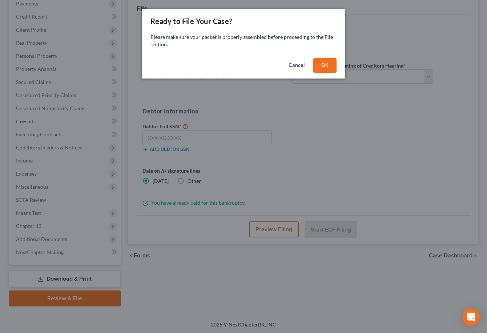
click at [304, 64] on button "Cancel" at bounding box center [297, 65] width 28 height 15
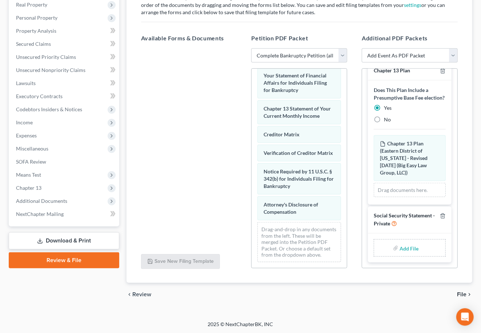
scroll to position [143, 0]
click at [409, 246] on input "file" at bounding box center [408, 247] width 17 height 13
click at [246, 246] on div "Available Forms & Documents Save New Filing Template Petition PDF Packet Choose…" at bounding box center [299, 151] width 331 height 247
type input "C:\fakepath\SSN.pdf"
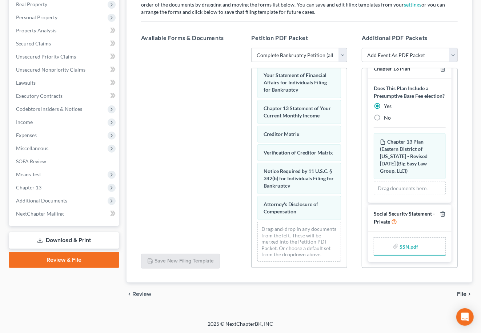
scroll to position [101, 0]
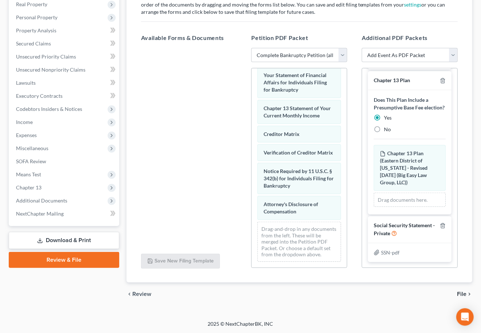
click at [463, 294] on span "File" at bounding box center [461, 294] width 9 height 6
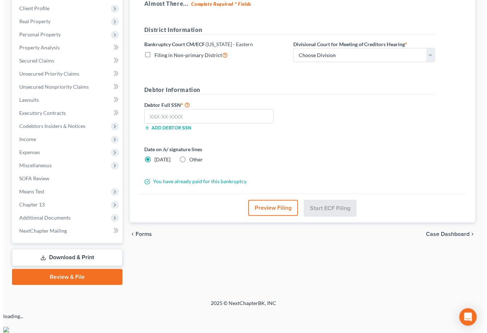
scroll to position [105, 0]
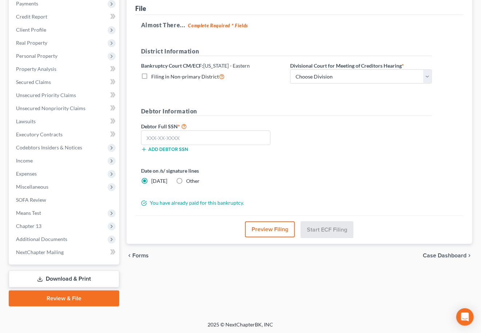
click at [281, 228] on button "Preview Filing" at bounding box center [270, 230] width 50 height 16
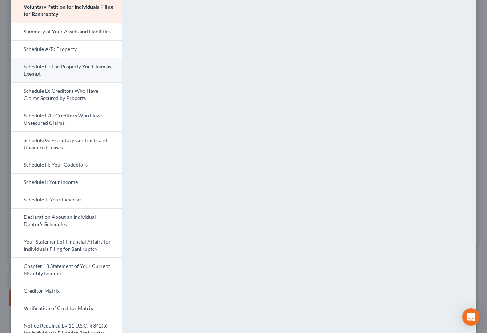
scroll to position [53, 0]
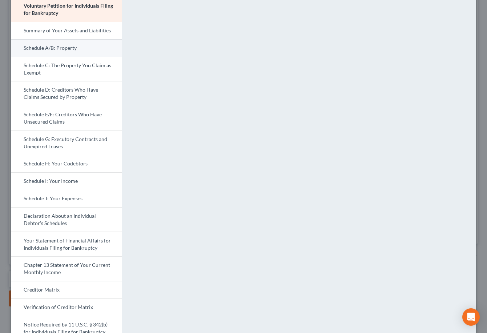
click at [68, 49] on link "Schedule A/B: Property" at bounding box center [66, 47] width 111 height 17
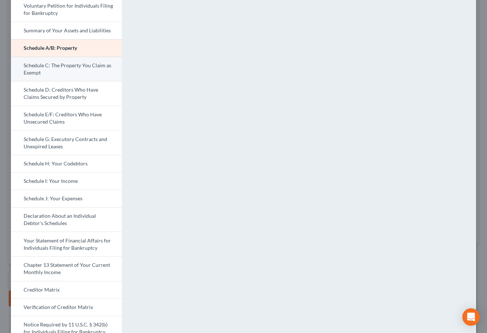
click at [97, 74] on link "Schedule C: The Property You Claim as Exempt" at bounding box center [66, 69] width 111 height 25
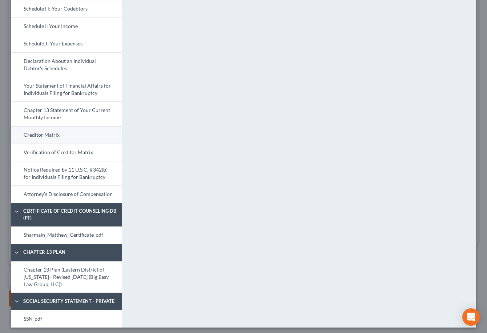
scroll to position [209, 0]
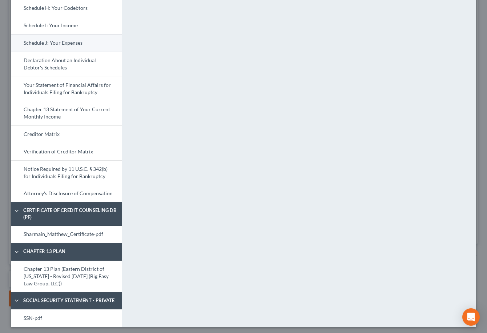
click at [76, 42] on link "Schedule J: Your Expenses" at bounding box center [66, 42] width 111 height 17
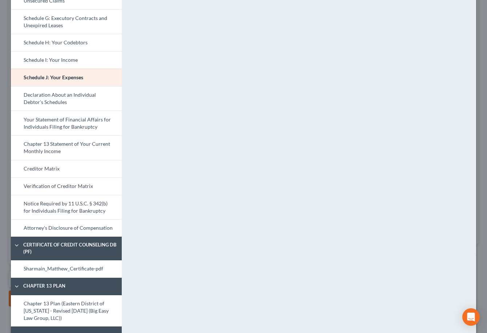
scroll to position [54, 0]
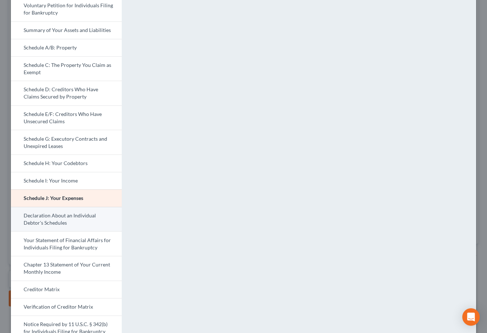
click at [90, 225] on link "Declaration About an Individual Debtor's Schedules" at bounding box center [66, 219] width 111 height 25
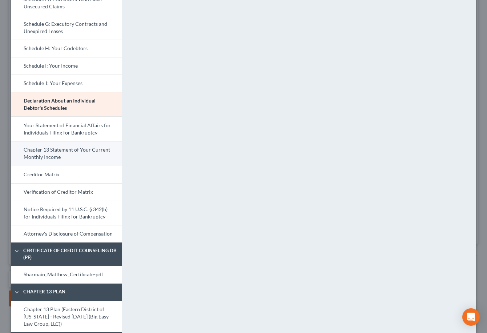
scroll to position [170, 0]
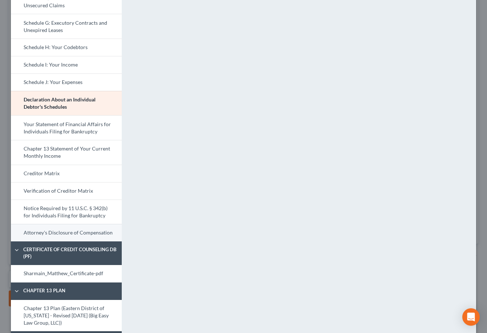
click at [101, 231] on link "Attorney's Disclosure of Compensation" at bounding box center [66, 232] width 111 height 17
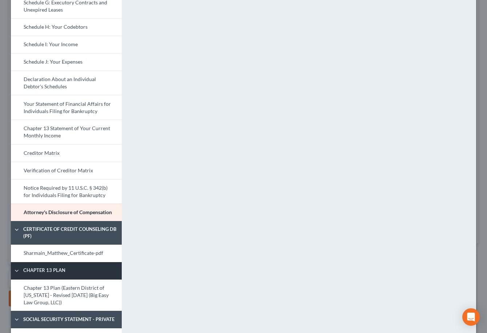
scroll to position [212, 0]
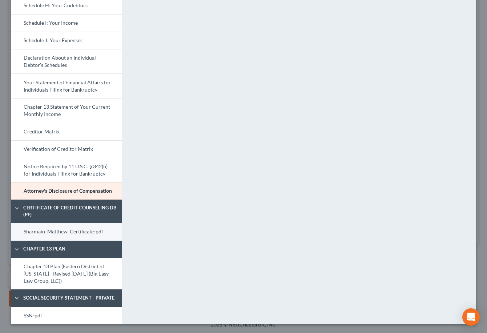
click at [86, 237] on link "Sharmain_Matthew_Certificate-pdf" at bounding box center [66, 231] width 111 height 17
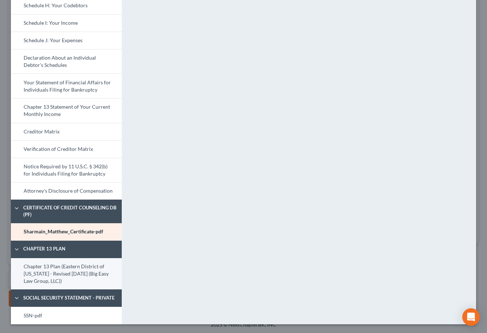
click at [82, 267] on link "Chapter 13 Plan (Eastern District of Louisiana - Revised 05/05/2020 (Big Easy L…" at bounding box center [66, 274] width 111 height 32
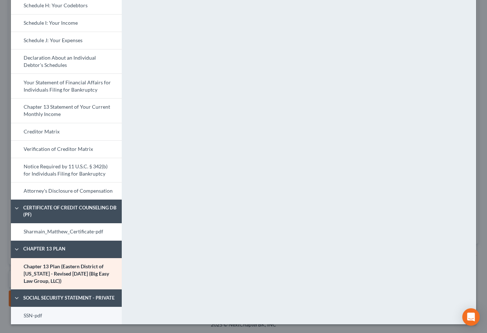
click at [69, 312] on link "SSN-pdf" at bounding box center [66, 315] width 111 height 17
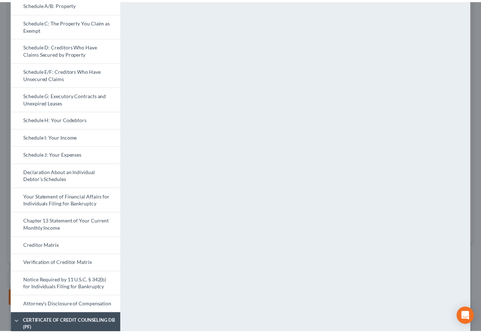
scroll to position [0, 0]
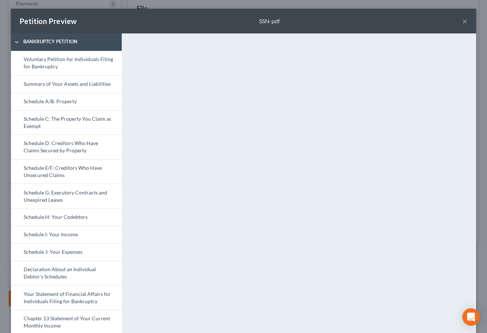
click at [465, 23] on div "Petition Preview SSN-pdf ×" at bounding box center [244, 21] width 466 height 25
click at [463, 19] on button "×" at bounding box center [465, 21] width 5 height 9
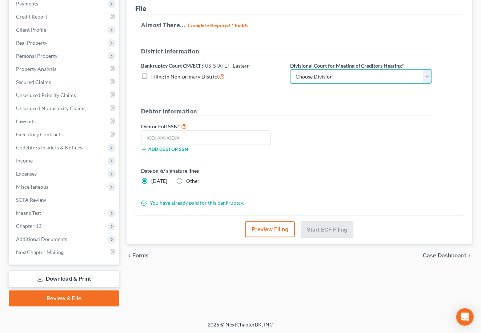
click at [339, 77] on select "Choose Division New Orleans" at bounding box center [361, 76] width 142 height 15
select select "0"
click at [290, 69] on select "Choose Division New Orleans" at bounding box center [361, 76] width 142 height 15
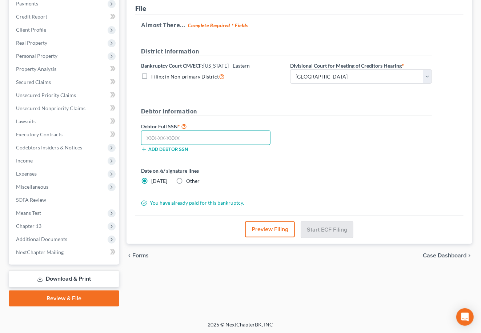
click at [189, 139] on input "text" at bounding box center [206, 138] width 130 height 15
type input "438-63-6216"
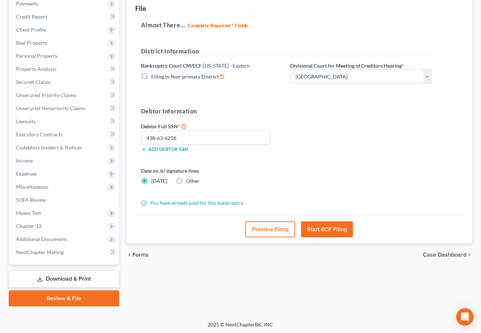
click at [324, 229] on button "Start ECF Filing" at bounding box center [327, 230] width 52 height 16
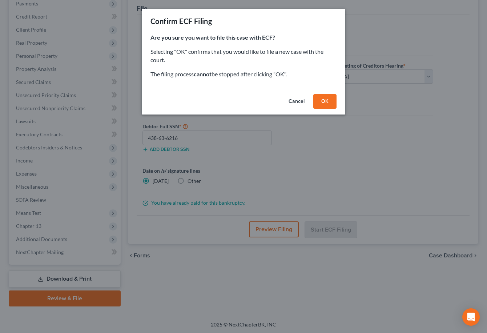
click at [327, 103] on button "OK" at bounding box center [325, 101] width 23 height 15
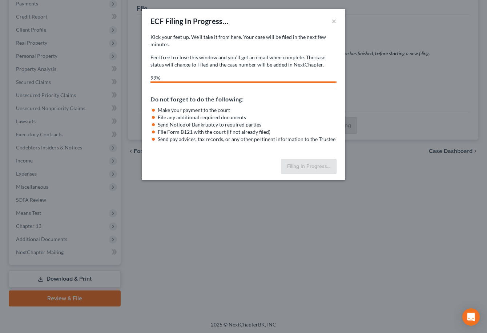
select select "0"
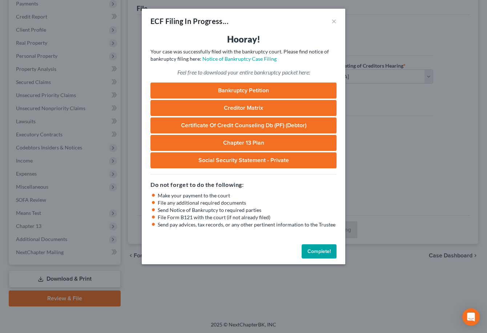
click at [316, 249] on button "Complete!" at bounding box center [319, 251] width 35 height 15
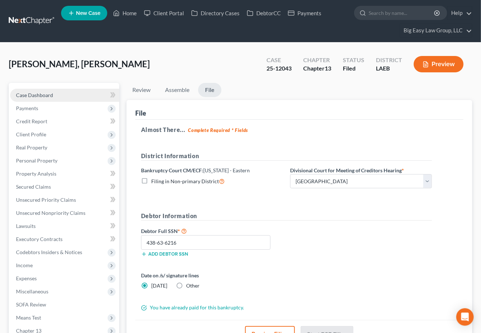
click at [72, 89] on link "Case Dashboard" at bounding box center [64, 95] width 109 height 13
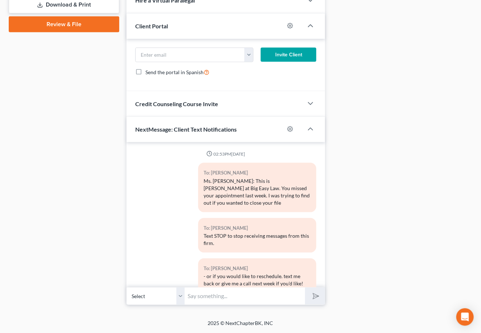
scroll to position [973, 0]
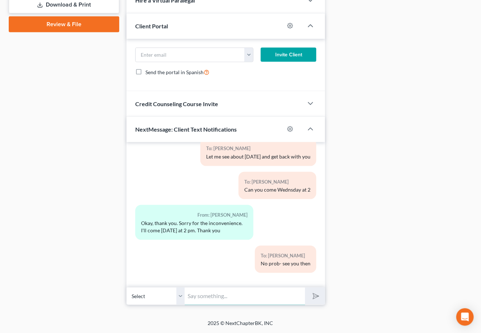
drag, startPoint x: 277, startPoint y: 300, endPoint x: 291, endPoint y: 292, distance: 15.8
click at [277, 300] on input "text" at bounding box center [245, 296] width 120 height 18
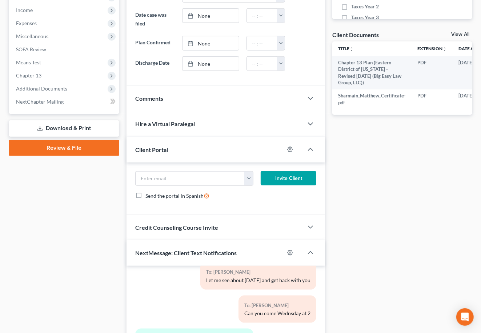
scroll to position [379, 0]
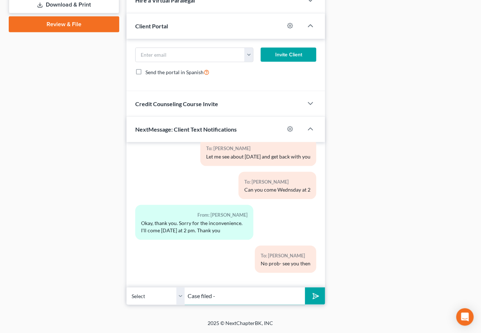
click at [257, 299] on input "Case filed -" at bounding box center [245, 296] width 120 height 18
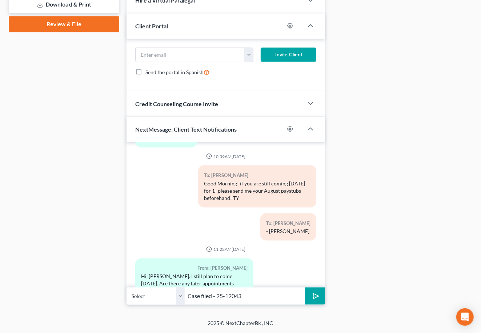
scroll to position [973, 0]
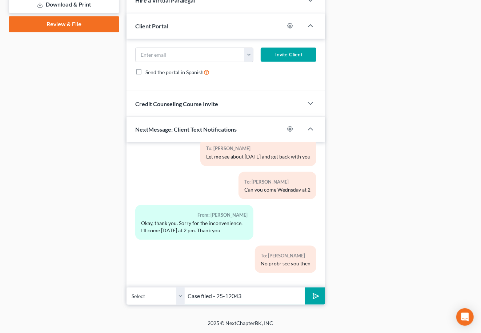
type input "Case filed - 25-12043"
click at [313, 299] on icon "submit" at bounding box center [315, 296] width 10 height 10
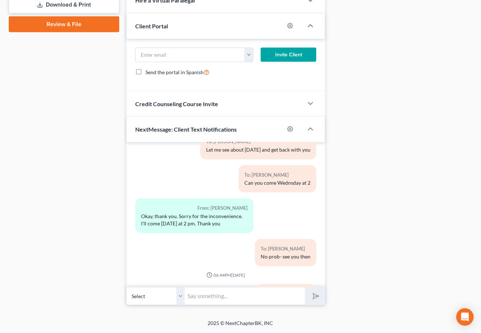
scroll to position [1019, 0]
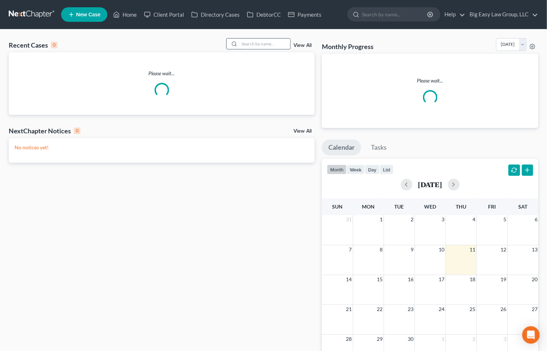
click at [262, 47] on input "search" at bounding box center [264, 44] width 51 height 11
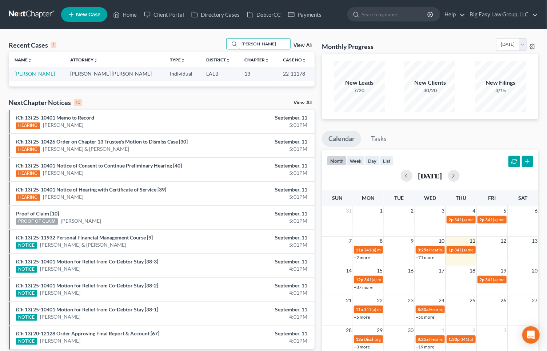
type input "[PERSON_NAME]"
click at [36, 73] on link "[PERSON_NAME]" at bounding box center [35, 74] width 40 height 6
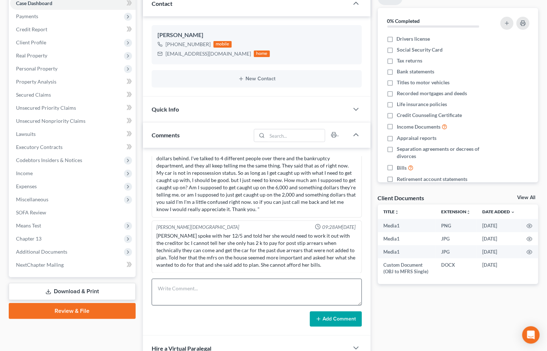
scroll to position [79, 0]
click at [273, 290] on textarea at bounding box center [257, 292] width 210 height 27
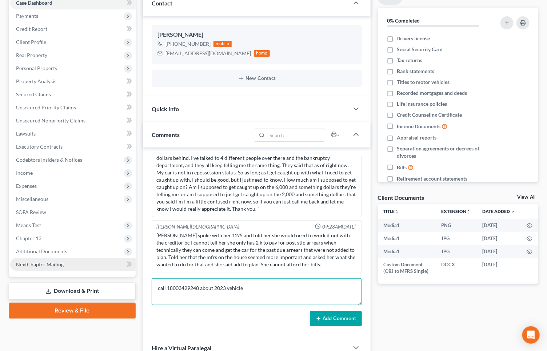
drag, startPoint x: 260, startPoint y: 289, endPoint x: 119, endPoint y: 267, distance: 142.8
click at [119, 267] on div "Petition Navigation Case Dashboard Payments Invoices Payments Payments Credit R…" at bounding box center [273, 296] width 537 height 610
type textarea "call 18003429248 about 2023 vehicle"
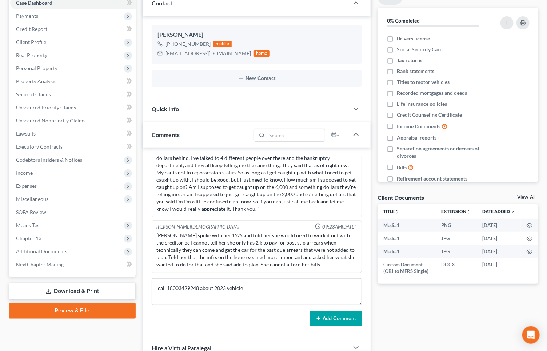
click at [337, 319] on button "Add Comment" at bounding box center [336, 318] width 52 height 15
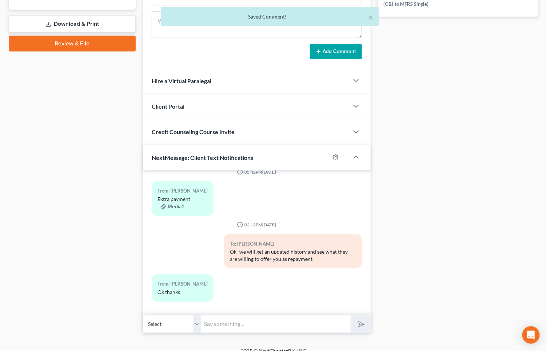
scroll to position [357, 0]
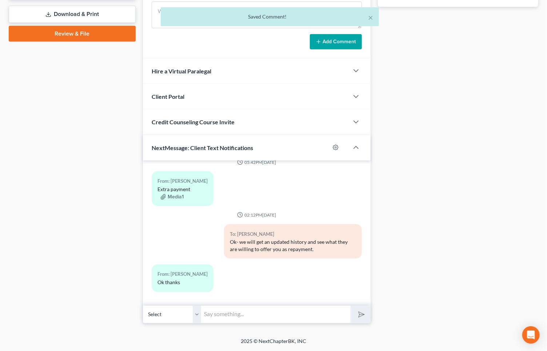
click at [280, 319] on input "text" at bounding box center [276, 315] width 150 height 18
click at [248, 314] on input "text" at bounding box center [276, 315] width 150 height 18
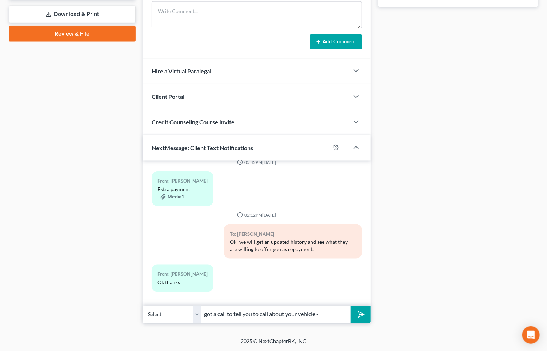
paste input "call 18003429248 about 2023 vehicle"
drag, startPoint x: 296, startPoint y: 316, endPoint x: 423, endPoint y: 338, distance: 129.4
click at [423, 338] on div "[PERSON_NAME] Upgraded Case 22-11178 Chapter Chapter 13 Status eCONFIRMED Distr…" at bounding box center [273, 5] width 547 height 665
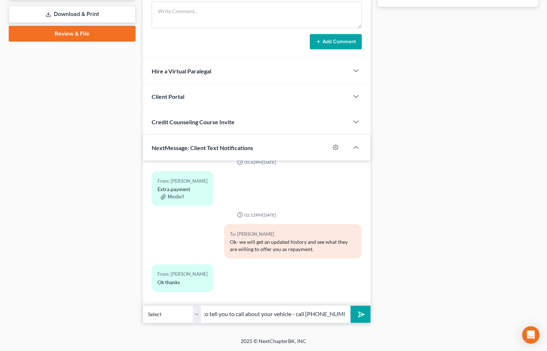
type input "got a call to tell you to call about your vehicle - call [PHONE_NUMBER]"
click at [367, 316] on button "submit" at bounding box center [361, 314] width 20 height 17
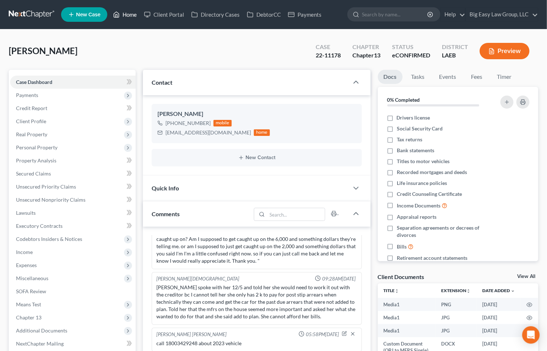
click at [127, 16] on link "Home" at bounding box center [124, 14] width 31 height 13
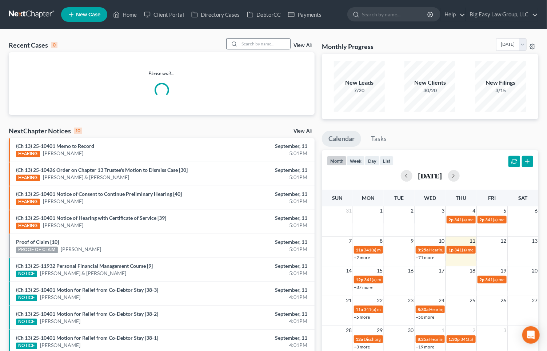
click at [237, 43] on icon at bounding box center [234, 44] width 6 height 6
click at [252, 45] on input "search" at bounding box center [264, 44] width 51 height 11
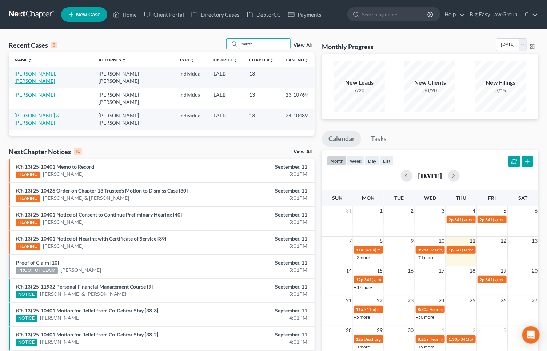
type input "matth"
click at [38, 75] on link "[PERSON_NAME], [PERSON_NAME]" at bounding box center [35, 77] width 41 height 13
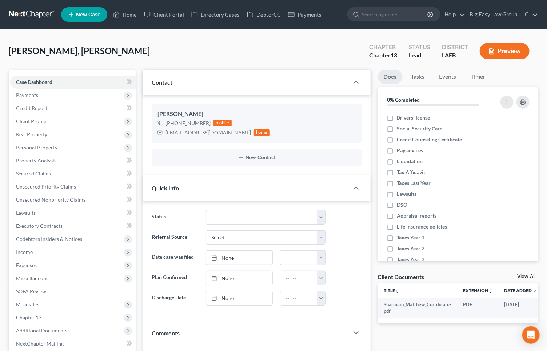
scroll to position [915, 0]
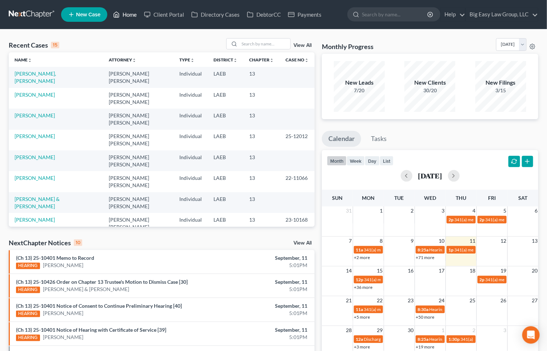
click at [124, 15] on link "Home" at bounding box center [124, 14] width 31 height 13
click at [124, 13] on link "Home" at bounding box center [124, 14] width 31 height 13
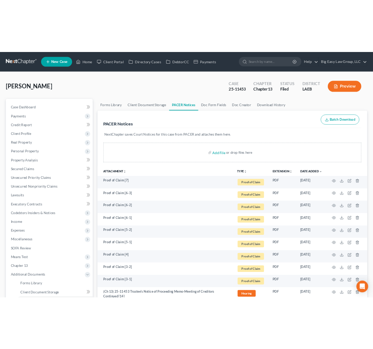
scroll to position [13, 0]
